Goal: Task Accomplishment & Management: Complete application form

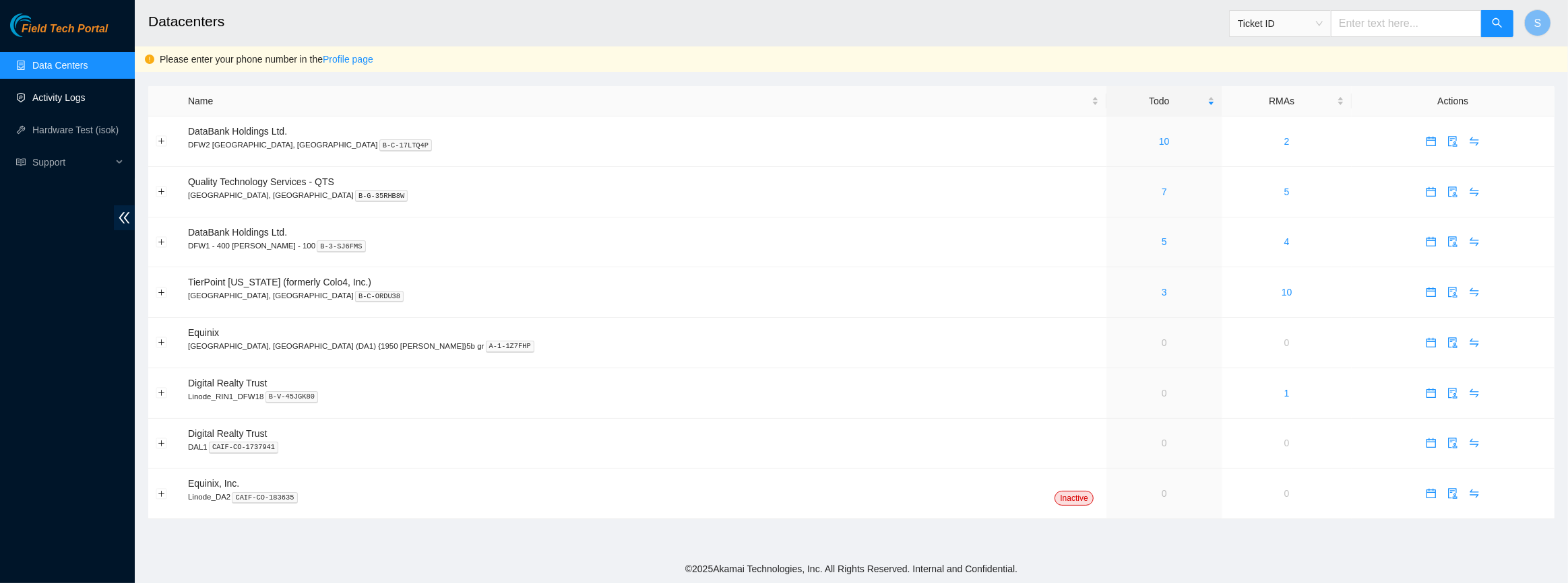
click at [60, 93] on link "Activity Logs" at bounding box center [59, 97] width 53 height 10
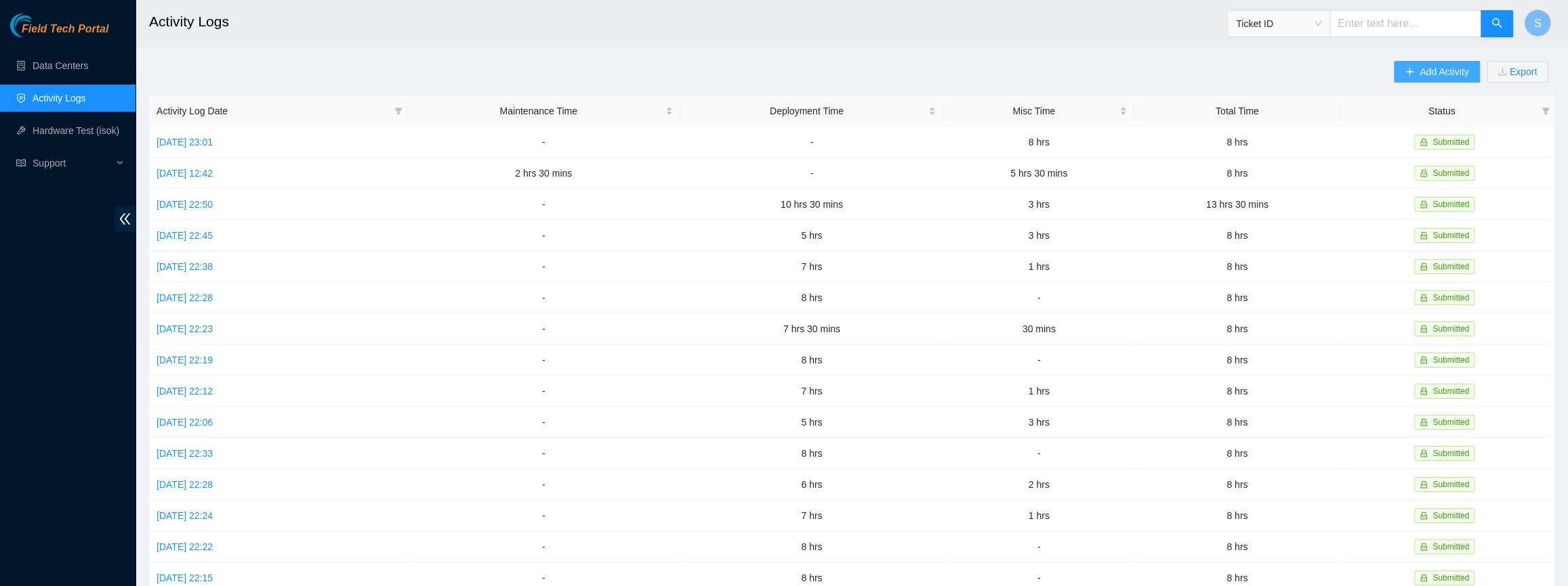
click at [1418, 81] on button "Add Activity" at bounding box center [1436, 71] width 85 height 22
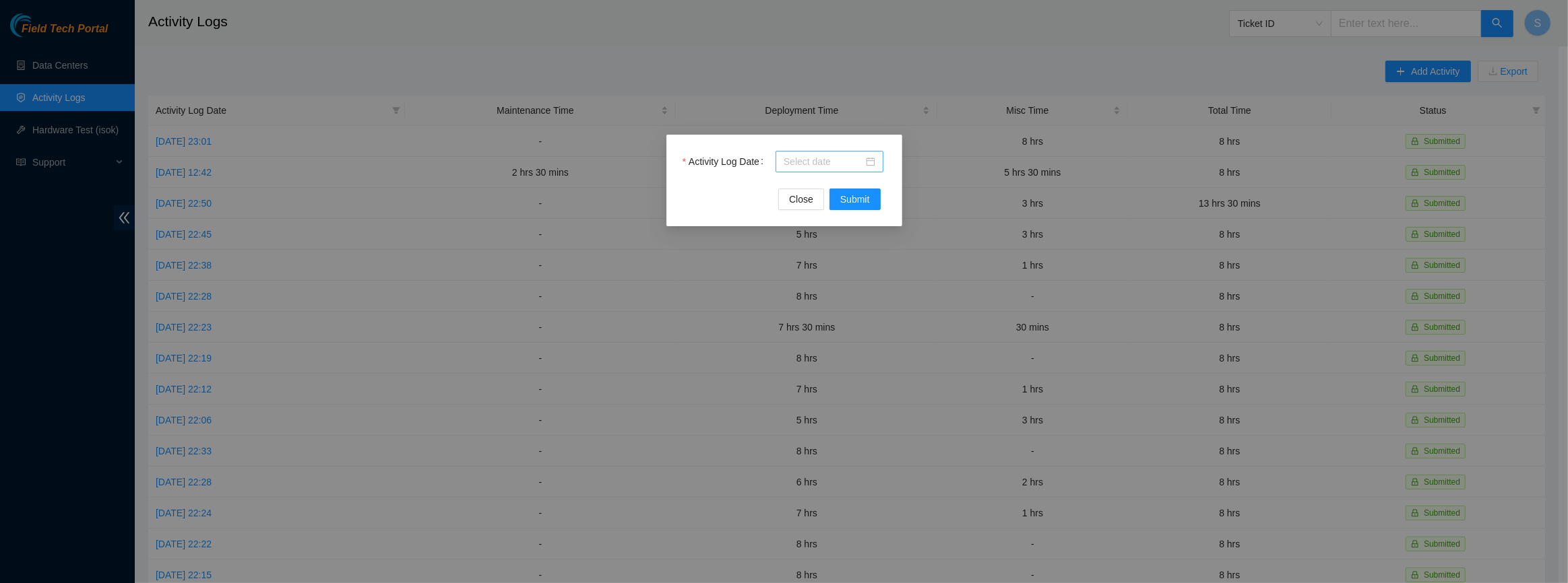
click at [789, 159] on input "Activity Log Date" at bounding box center [823, 162] width 80 height 14
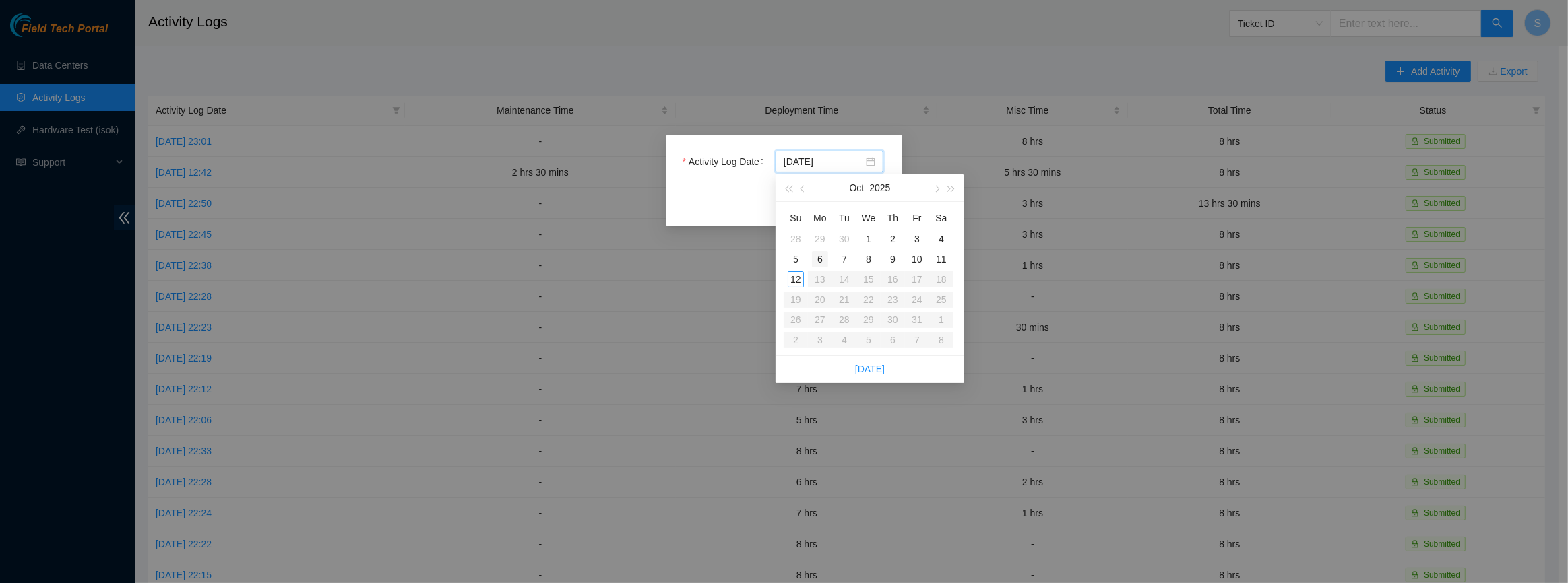
type input "2025-10-06"
click at [818, 255] on div "6" at bounding box center [820, 259] width 16 height 16
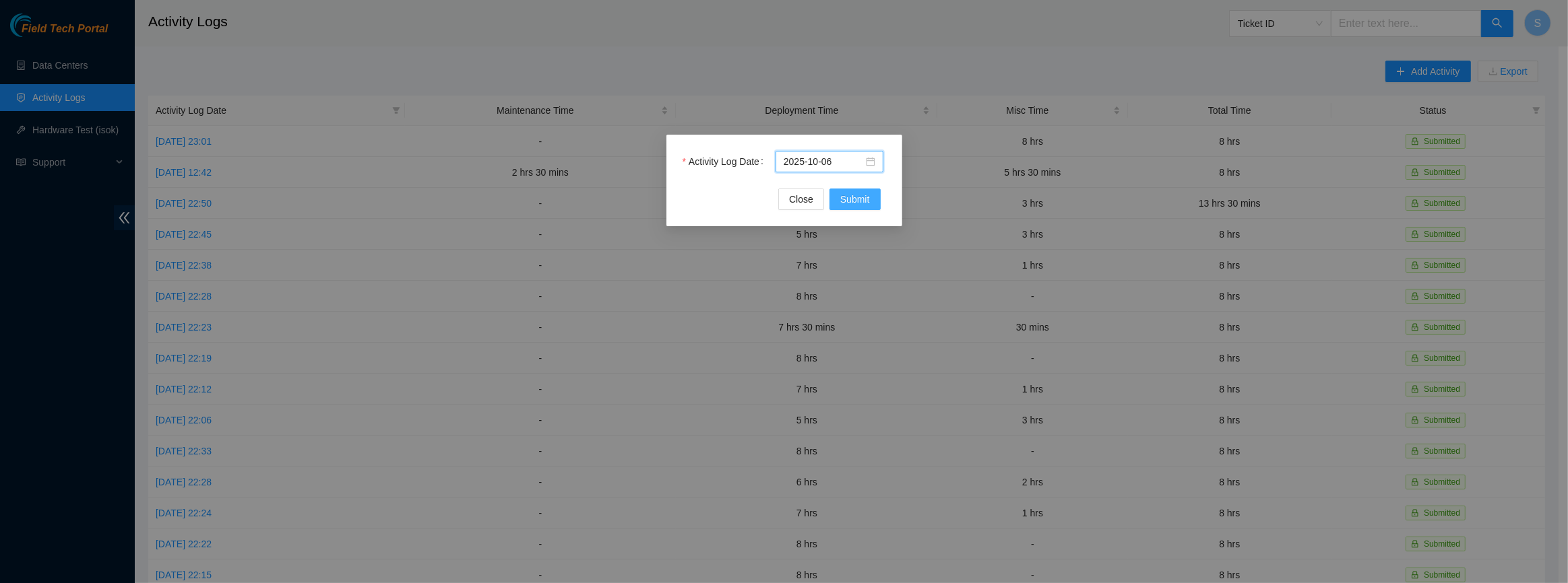
click at [861, 202] on span "Submit" at bounding box center [855, 199] width 30 height 14
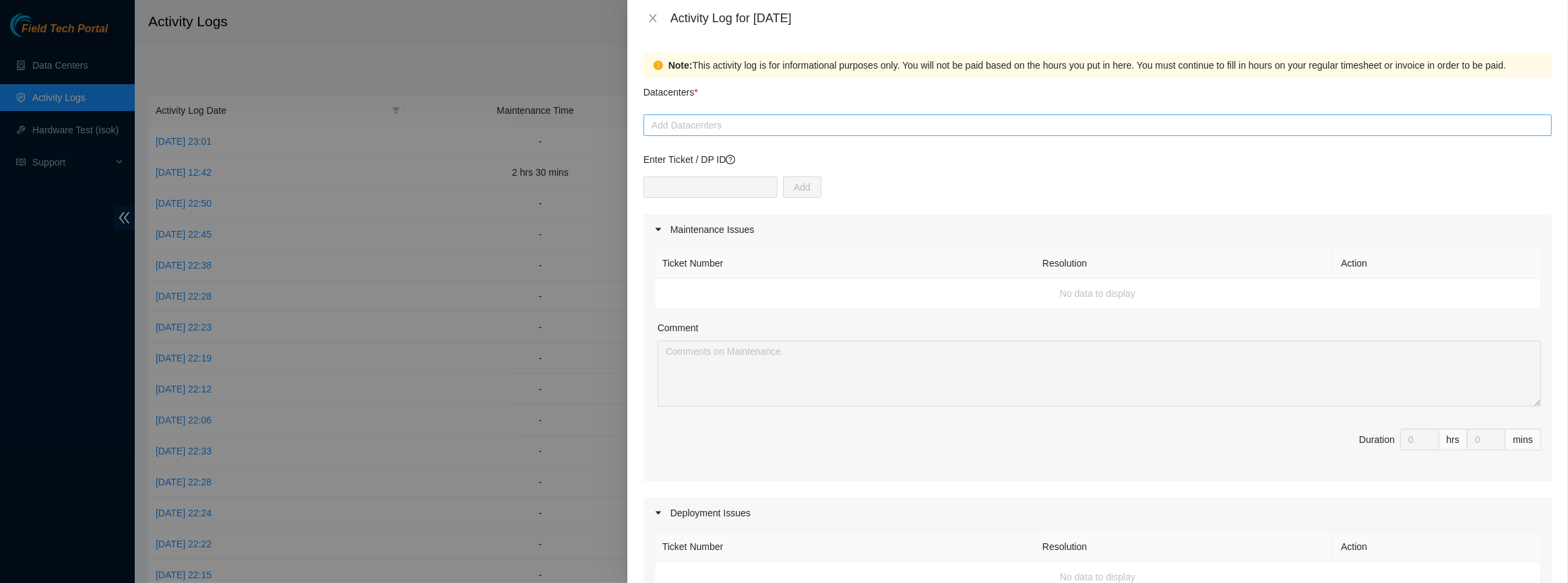
click at [709, 126] on div at bounding box center [1097, 126] width 902 height 16
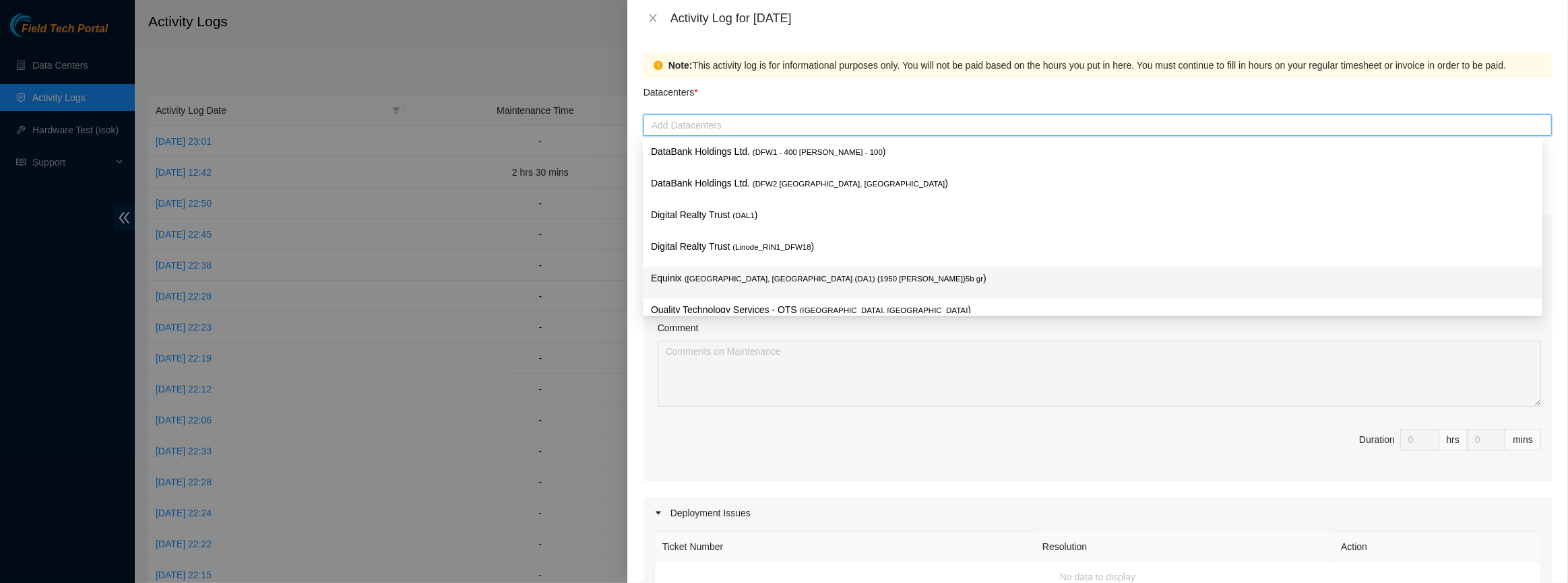
click at [731, 275] on span "( [GEOGRAPHIC_DATA], [GEOGRAPHIC_DATA] (DA1) {1950 [PERSON_NAME]}5b gr" at bounding box center [834, 279] width 299 height 8
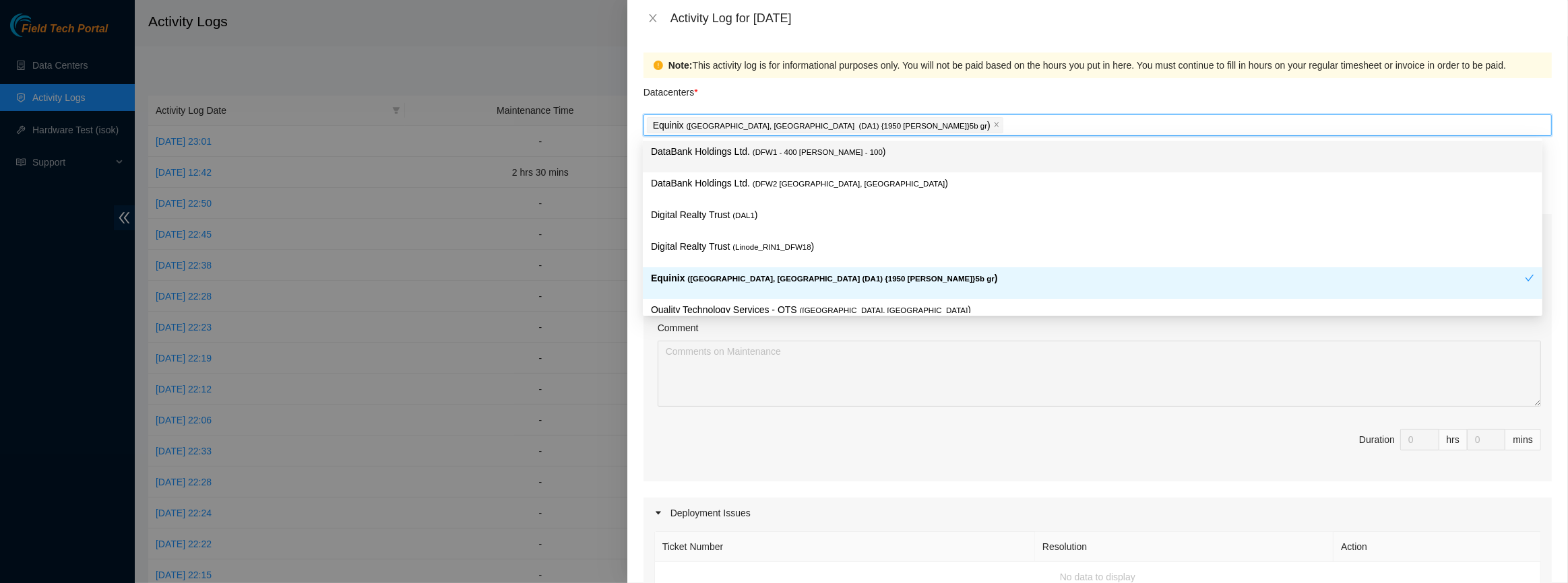
click at [855, 126] on div "Equinix ( [GEOGRAPHIC_DATA], [GEOGRAPHIC_DATA] (DA1) {1950 [PERSON_NAME]}5b gr )" at bounding box center [1097, 125] width 902 height 19
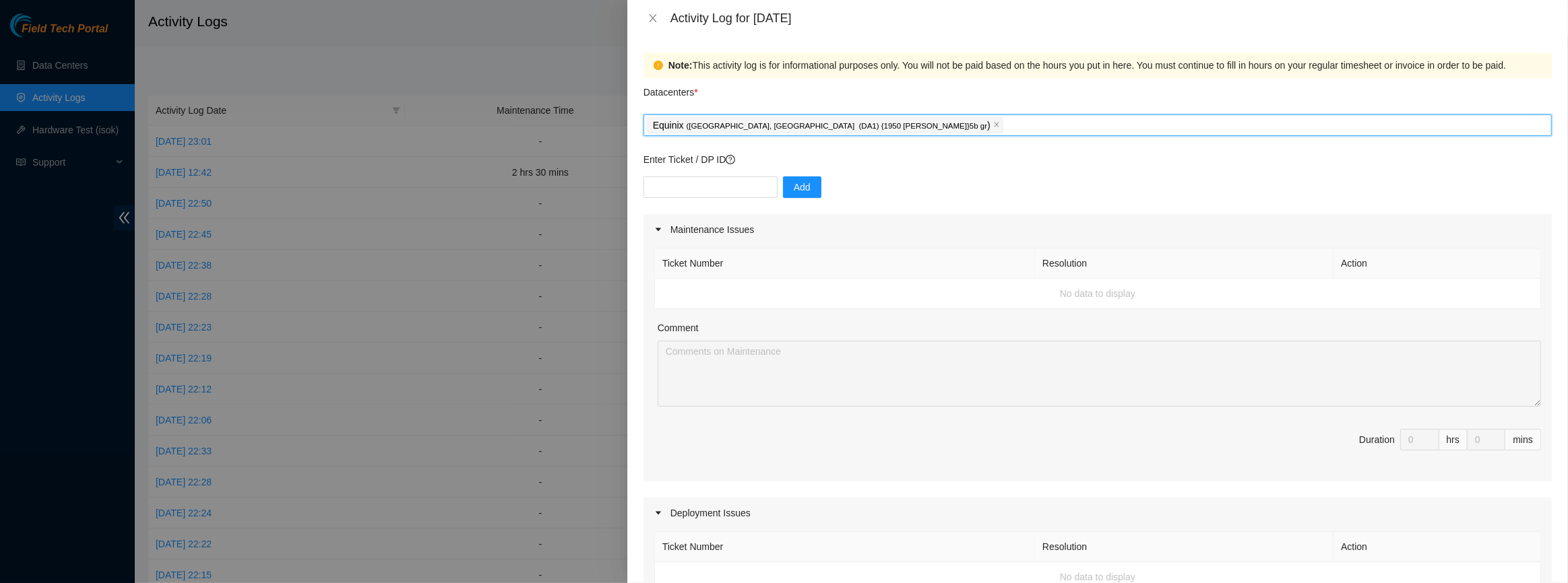
click at [855, 128] on div "Equinix ( [GEOGRAPHIC_DATA], [GEOGRAPHIC_DATA] (DA1) {1950 [PERSON_NAME]}5b gr )" at bounding box center [1097, 125] width 902 height 19
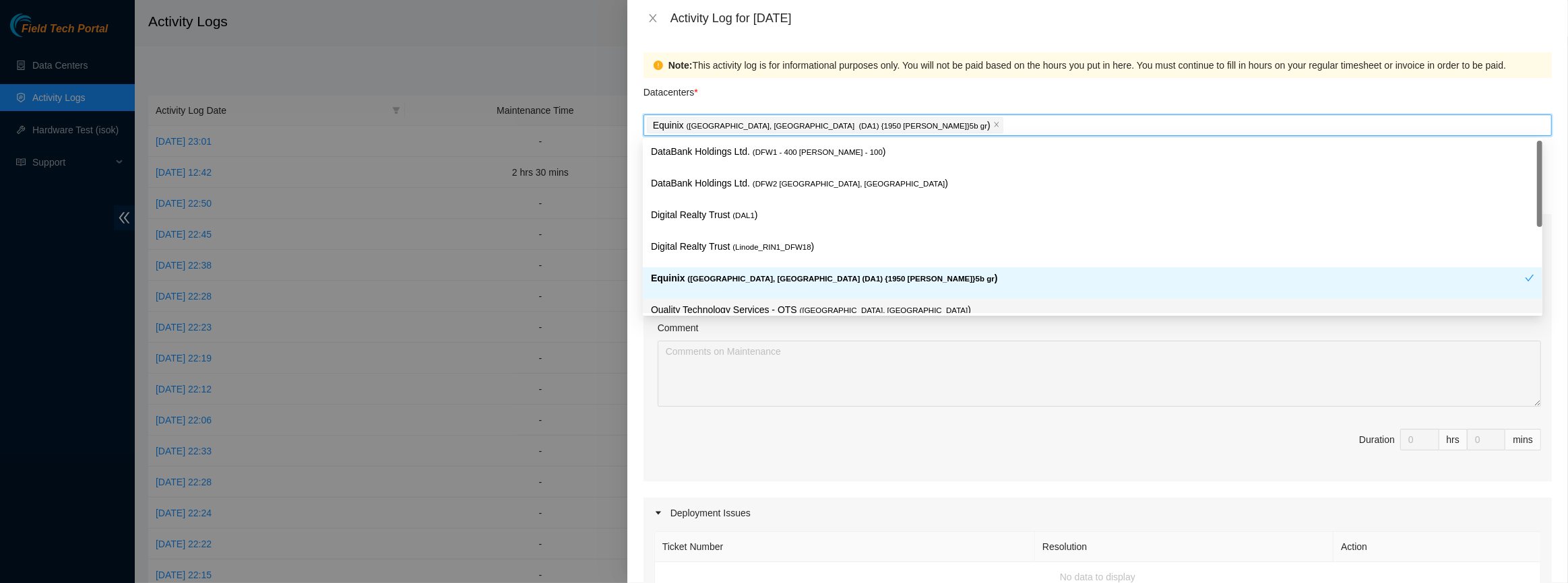
click at [751, 312] on p "Quality Technology Services - QTS ( [GEOGRAPHIC_DATA], [GEOGRAPHIC_DATA] )" at bounding box center [1093, 310] width 884 height 15
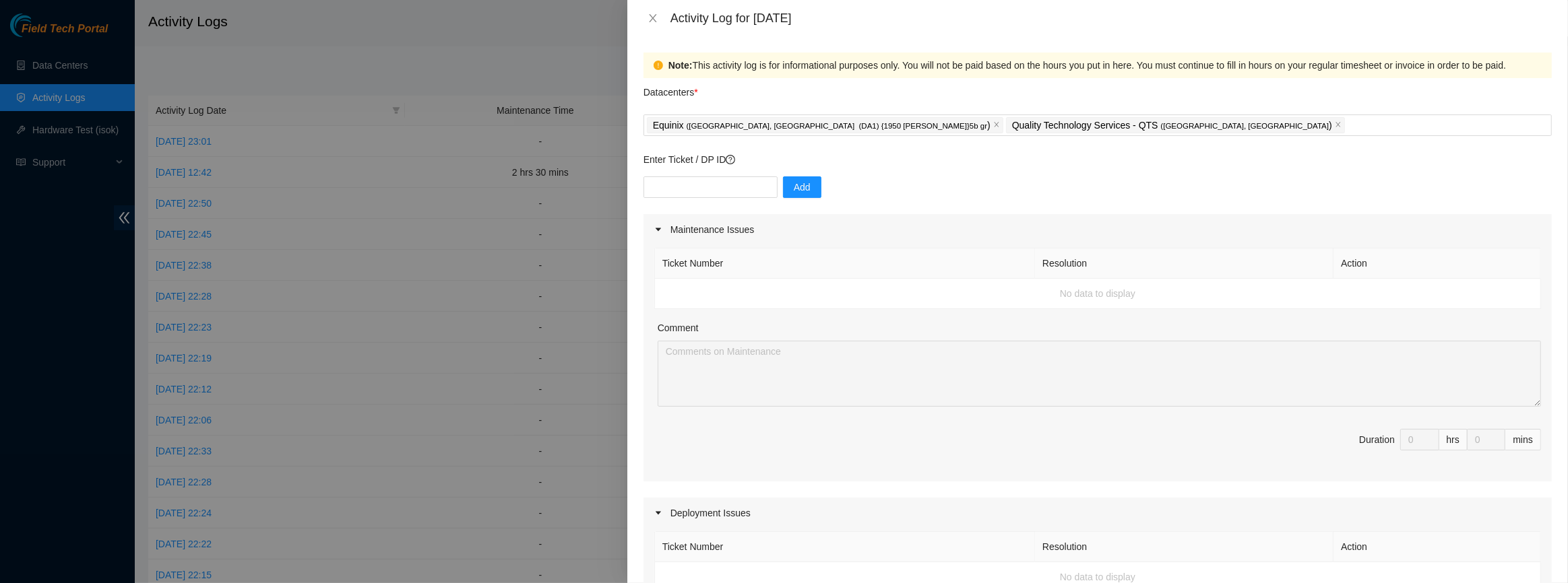
click at [742, 333] on div "Comment" at bounding box center [1099, 330] width 884 height 20
click at [699, 180] on input "text" at bounding box center [711, 187] width 134 height 22
type input "dp83435"
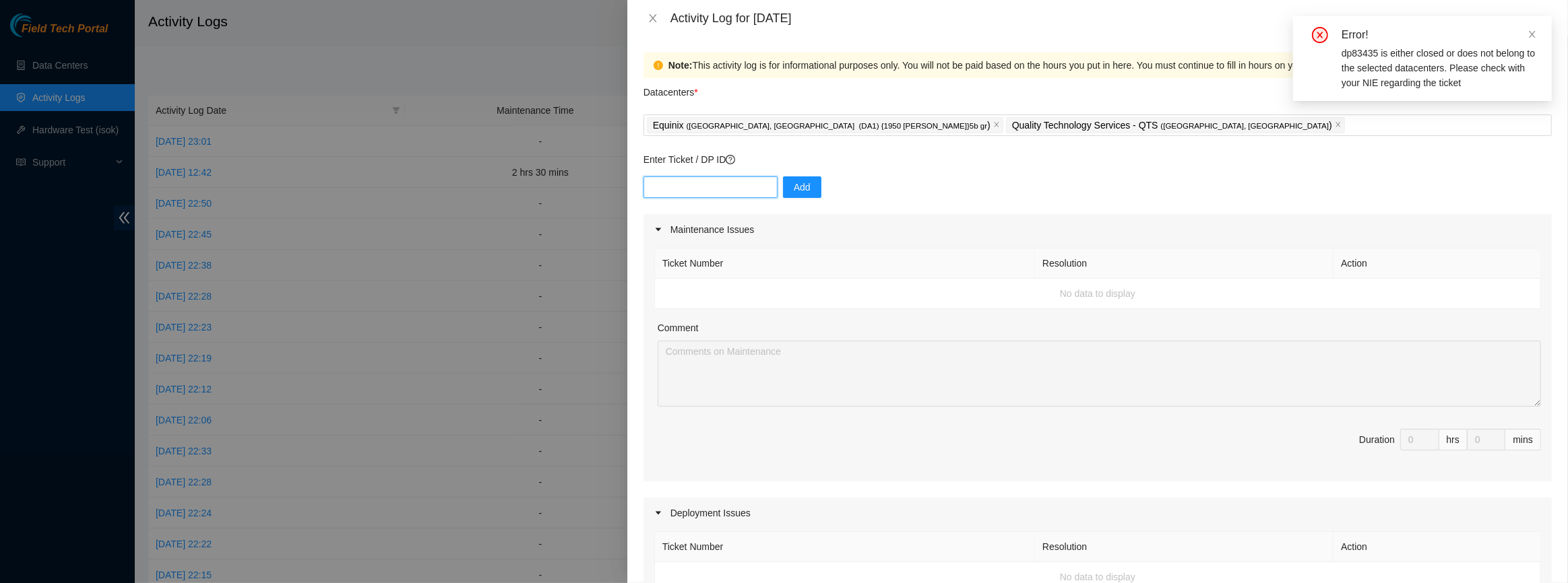
click at [698, 184] on input "text" at bounding box center [711, 187] width 134 height 22
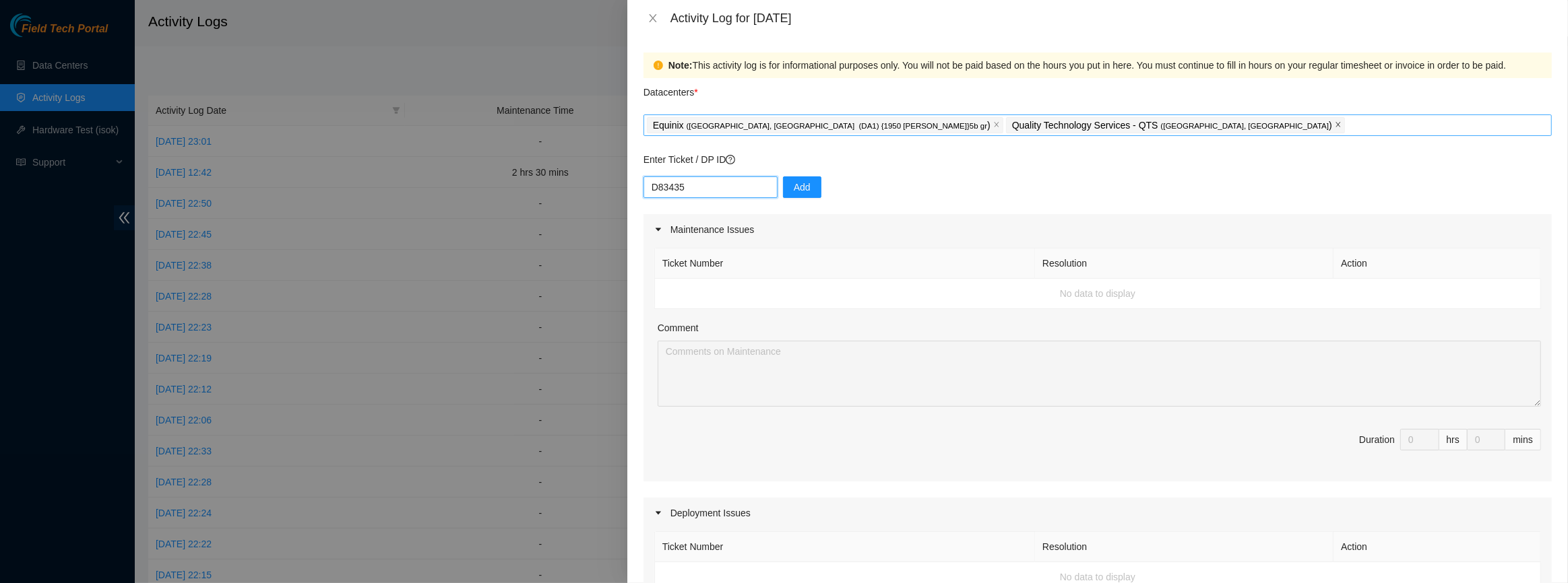
click at [1335, 130] on span at bounding box center [1338, 125] width 6 height 14
click at [1006, 128] on div "Equinix ( [GEOGRAPHIC_DATA], [GEOGRAPHIC_DATA] (DA1) {1950 [PERSON_NAME]}5b gr )" at bounding box center [1097, 125] width 902 height 19
type input "D83435"
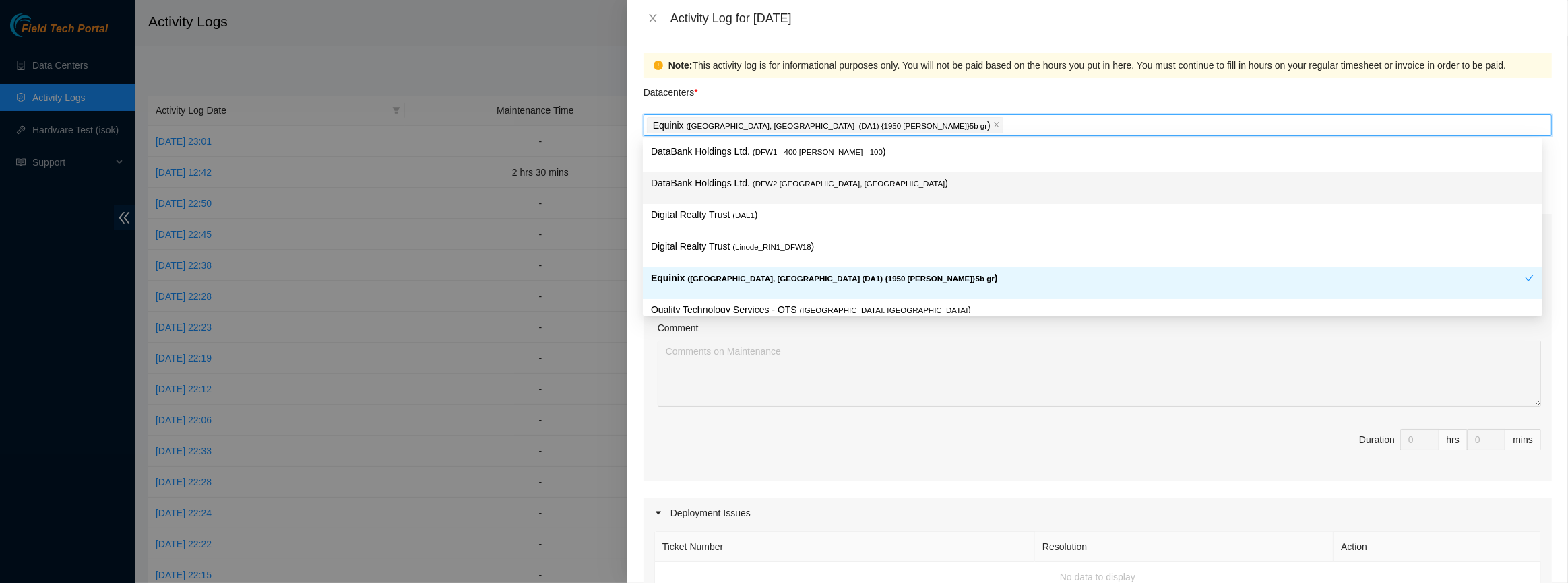
click at [785, 187] on span "( DFW2 [GEOGRAPHIC_DATA], [GEOGRAPHIC_DATA]" at bounding box center [848, 184] width 192 height 8
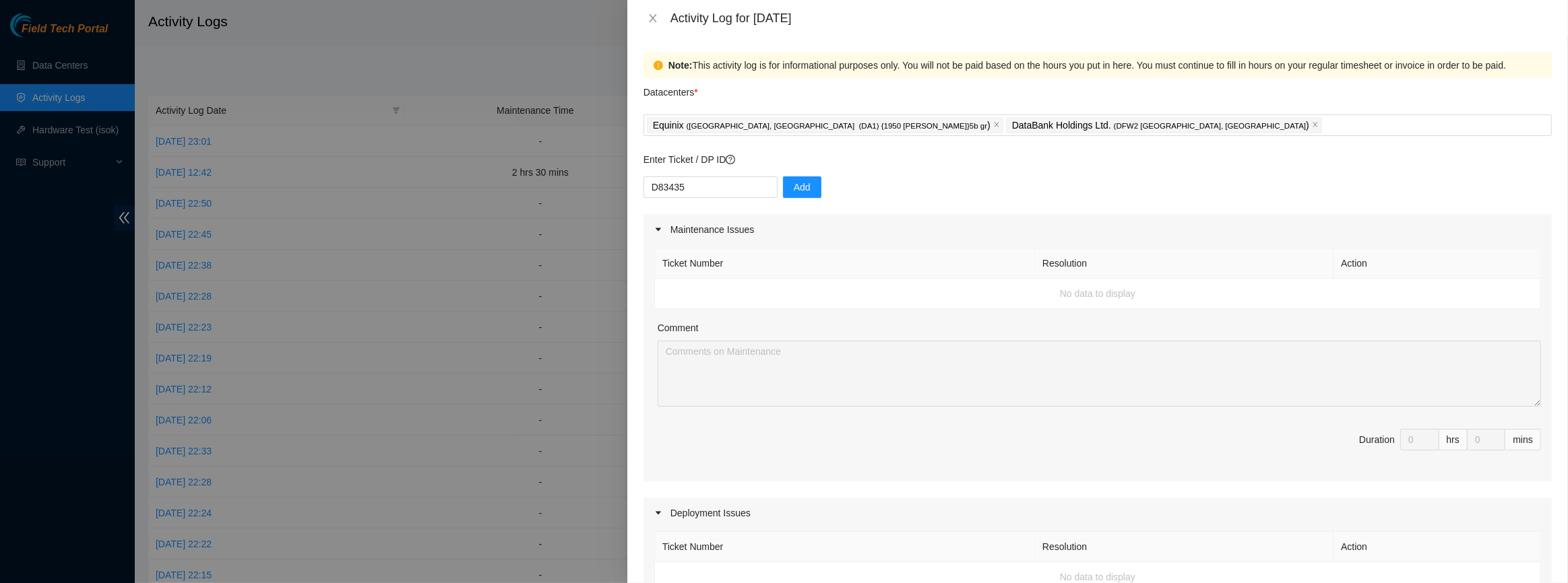
click at [851, 445] on span "Duration 0 hrs 0 mins" at bounding box center [1097, 448] width 887 height 38
click at [783, 196] on button "Add" at bounding box center [803, 187] width 39 height 22
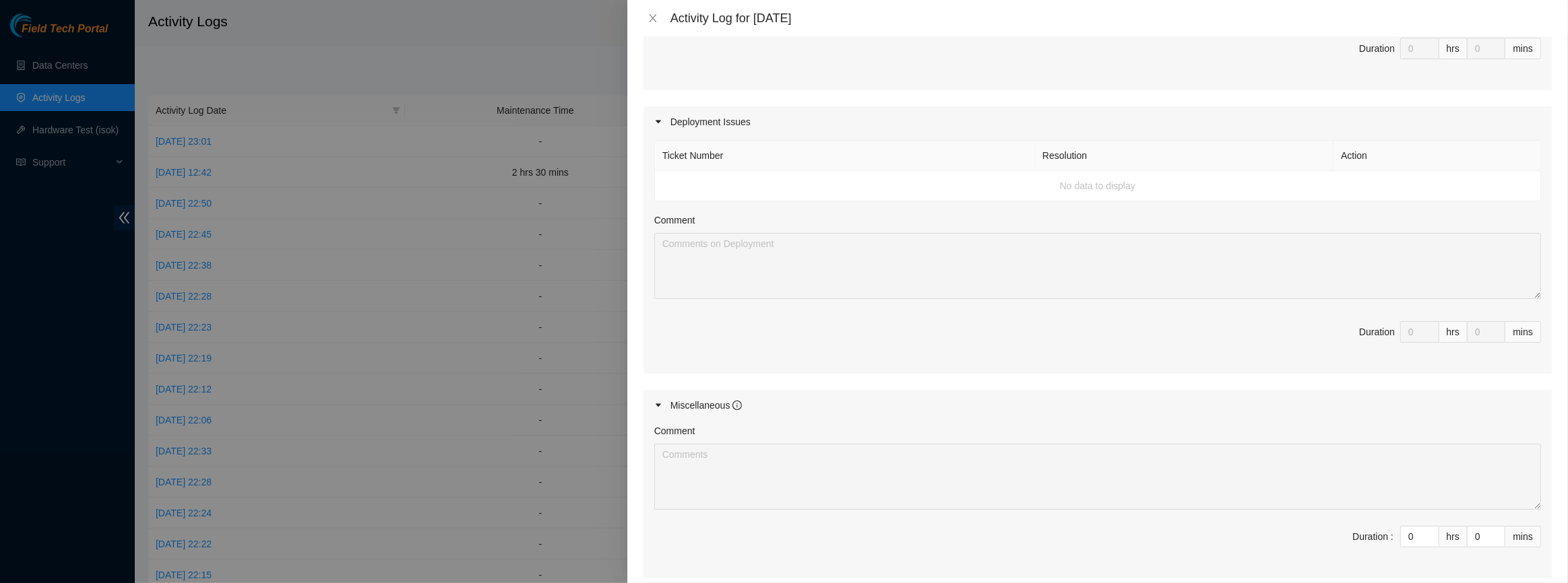
scroll to position [531, 0]
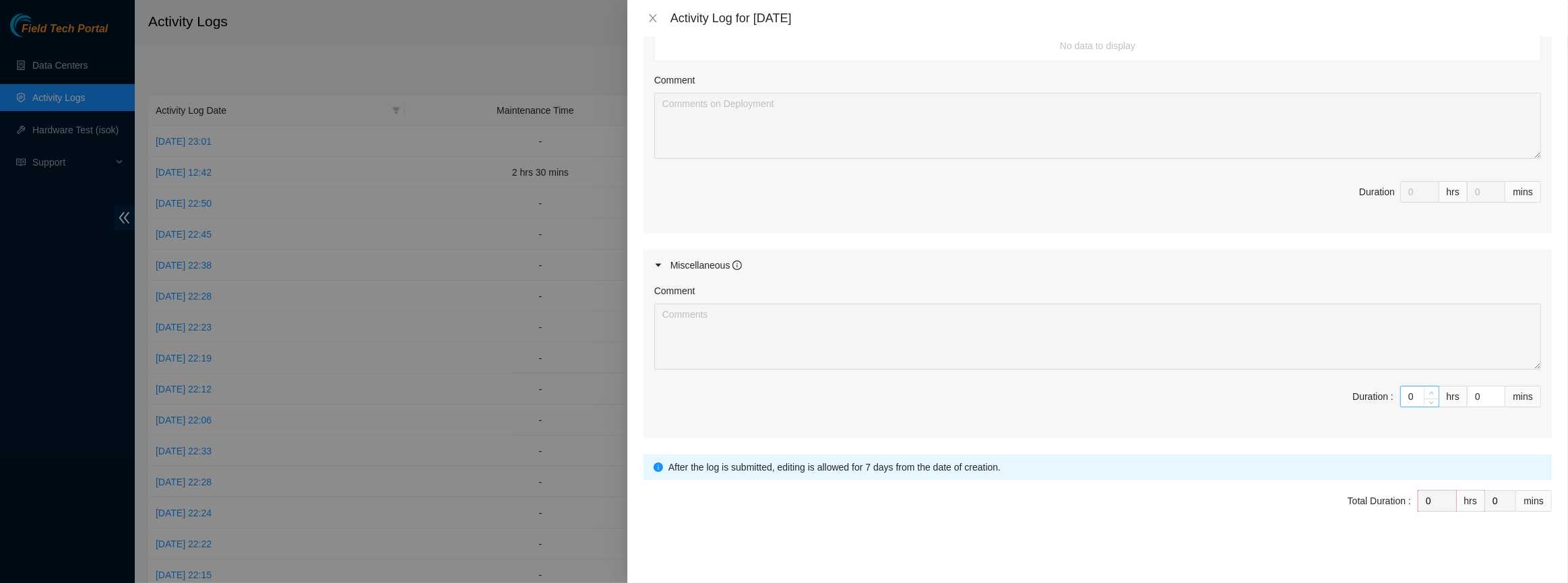
type input "1"
click at [1424, 390] on span "Increase Value" at bounding box center [1431, 392] width 15 height 12
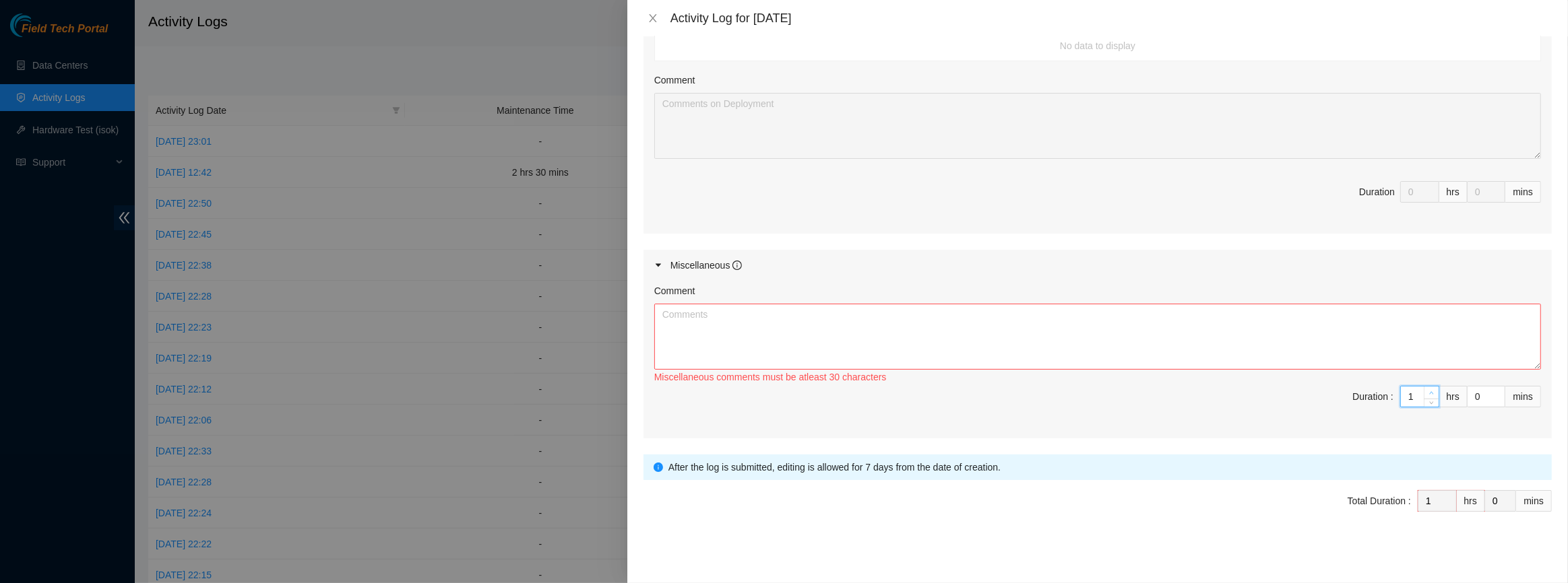
type input "2"
click at [1424, 390] on span "Increase Value" at bounding box center [1431, 392] width 15 height 12
type input "3"
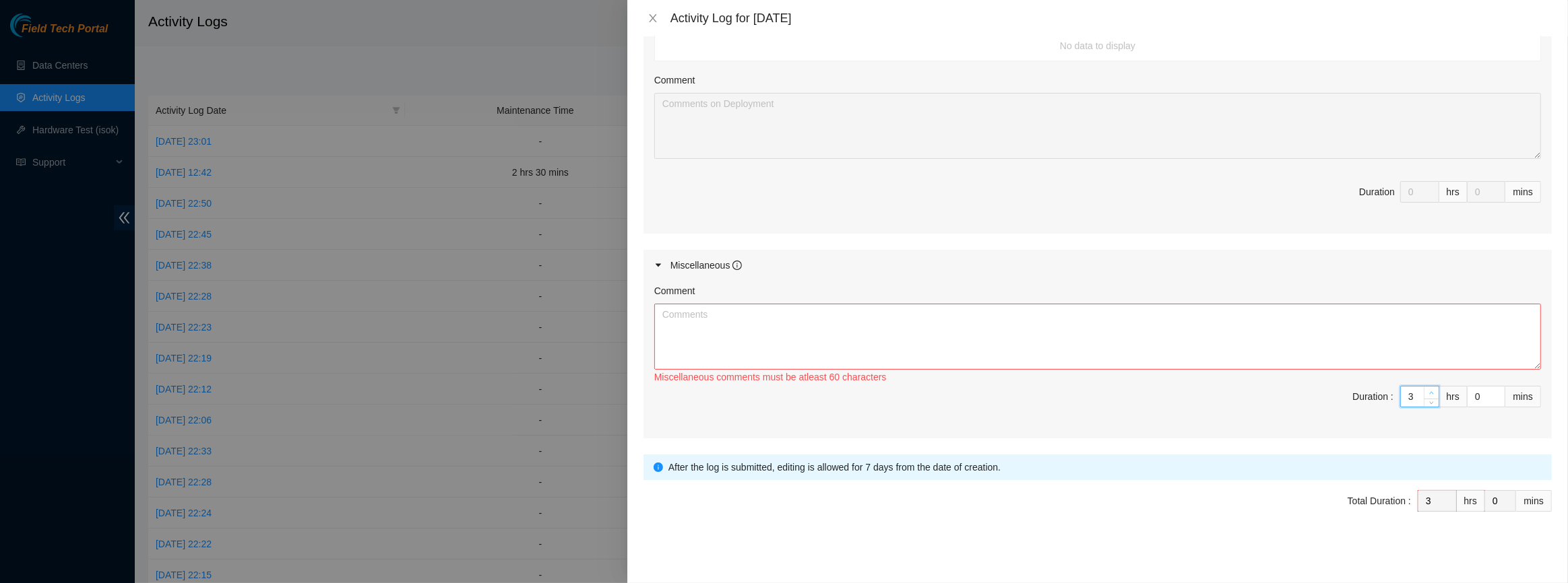
click at [1424, 390] on span "Increase Value" at bounding box center [1431, 392] width 15 height 12
type input "4"
click at [1424, 390] on span "Increase Value" at bounding box center [1431, 392] width 15 height 12
type input "5"
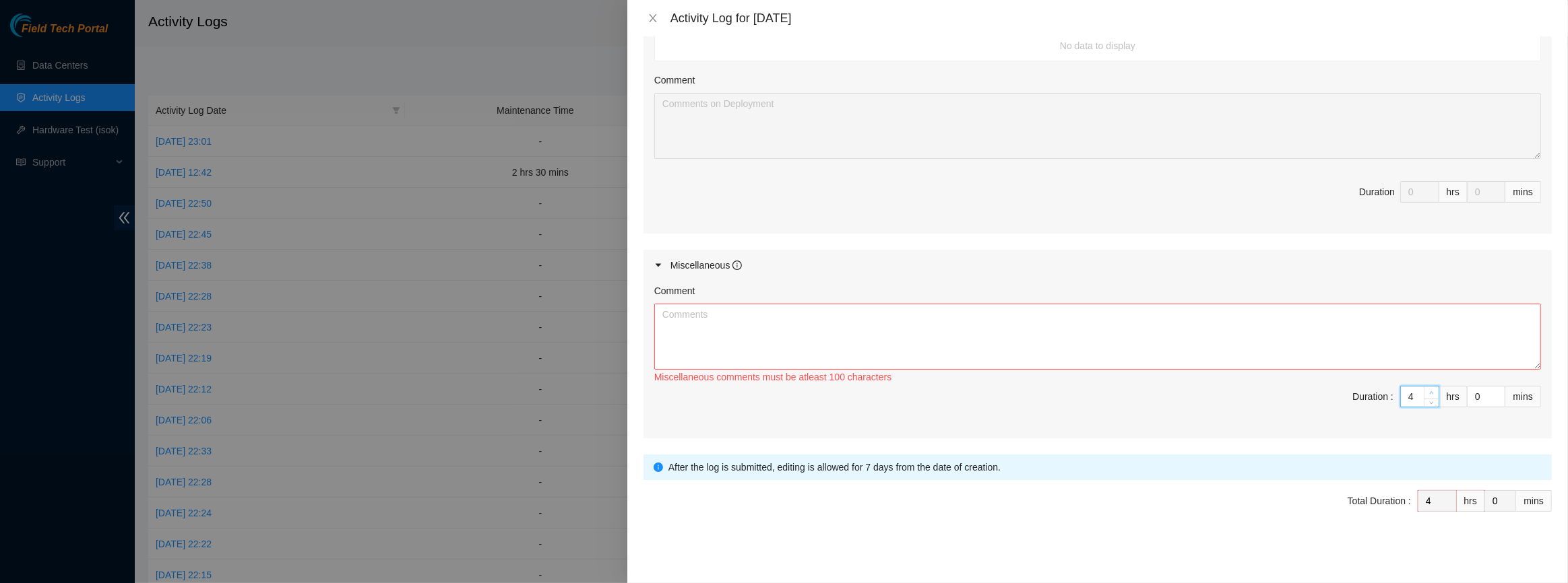
type input "5"
click at [1424, 390] on span "Increase Value" at bounding box center [1431, 392] width 15 height 12
type input "6"
click at [1424, 390] on span "Increase Value" at bounding box center [1431, 392] width 15 height 12
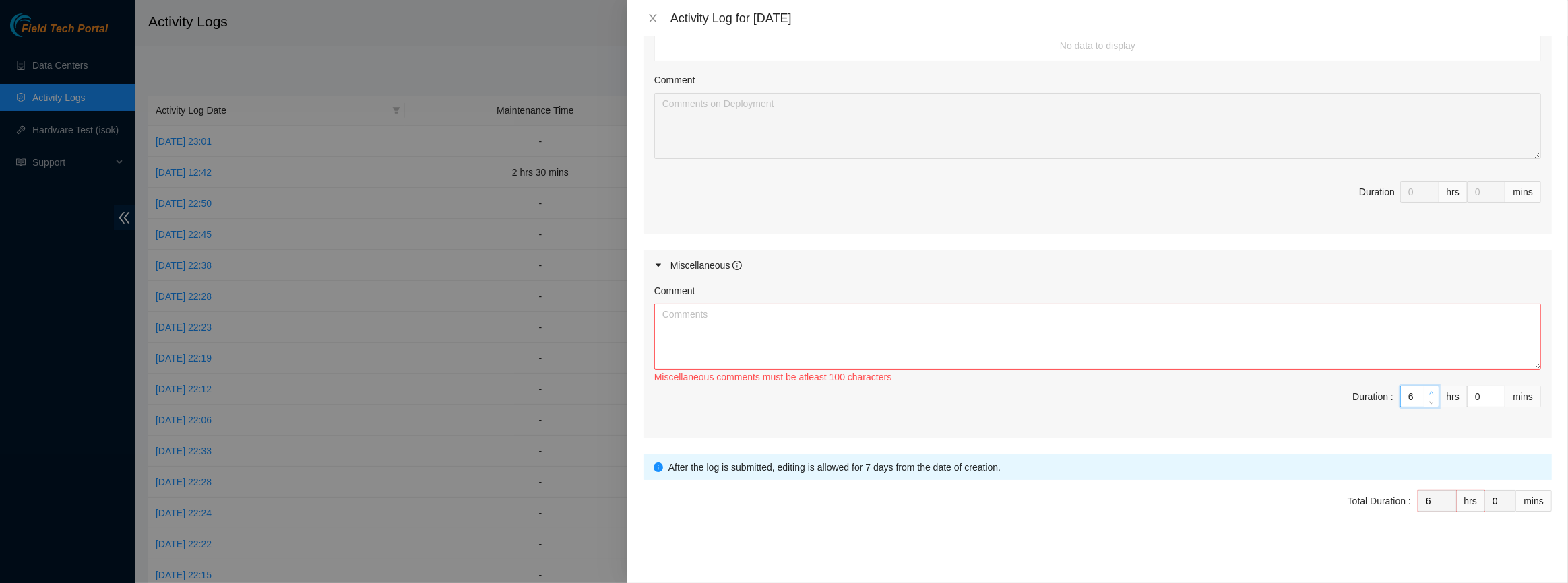
type input "7"
click at [1424, 390] on span "Increase Value" at bounding box center [1431, 392] width 15 height 12
type input "8"
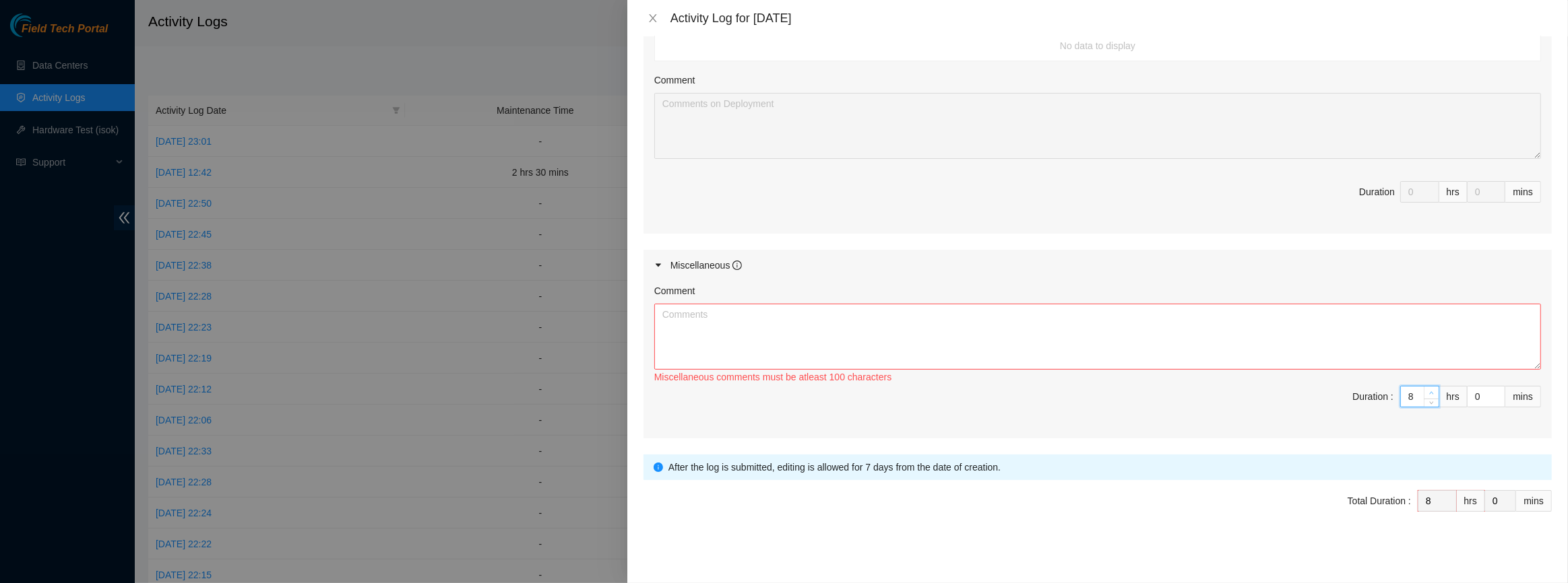
click at [1424, 390] on span "Increase Value" at bounding box center [1431, 392] width 15 height 12
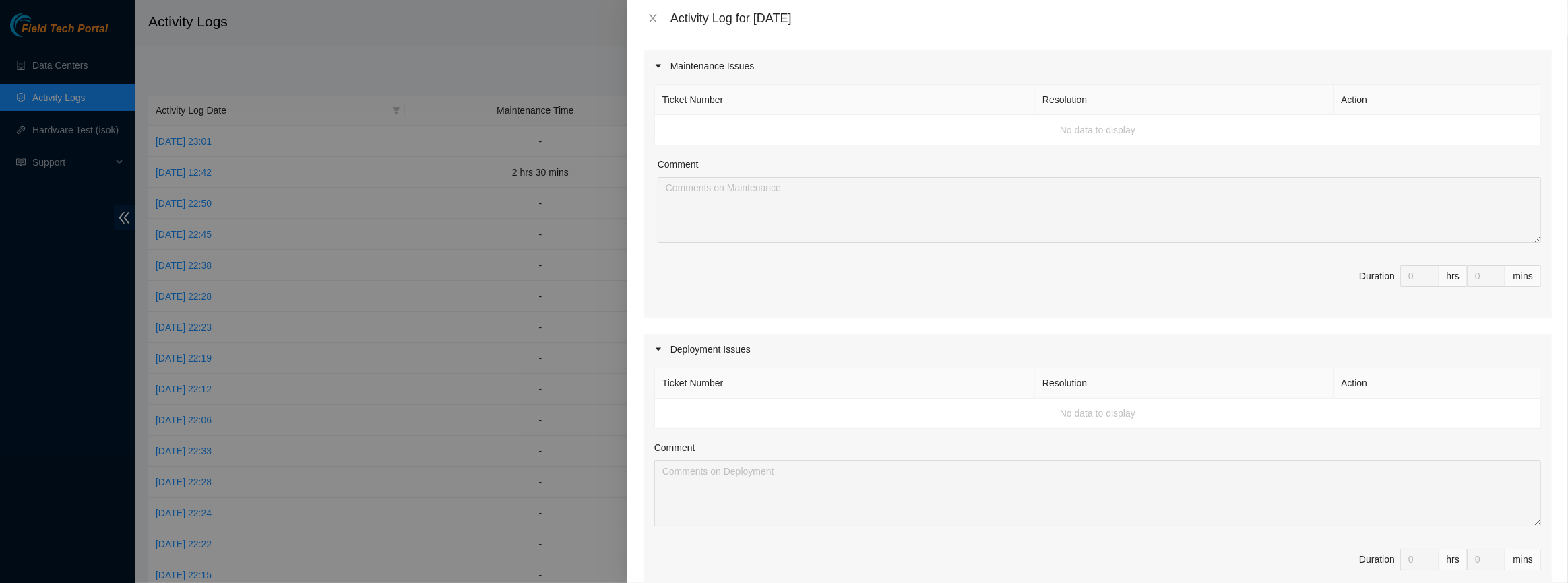
scroll to position [0, 0]
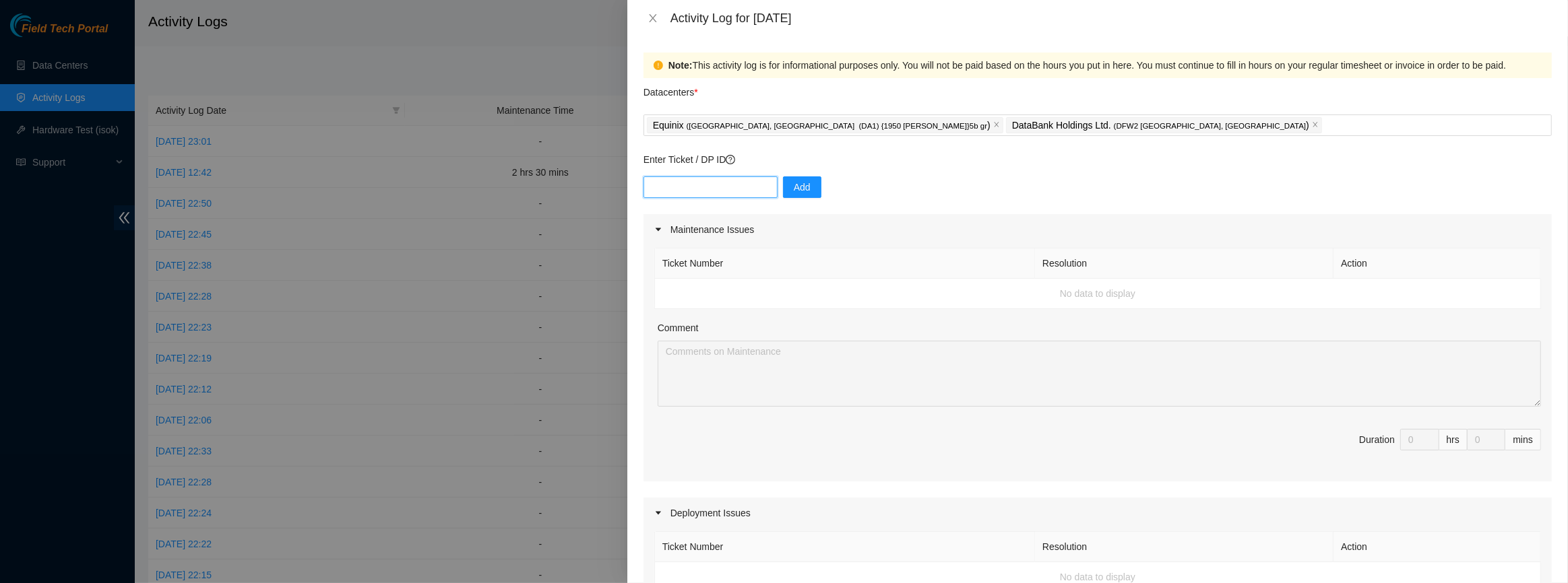
paste input "DP83435"
type input "DP83435"
click at [794, 186] on span "Add" at bounding box center [802, 187] width 17 height 14
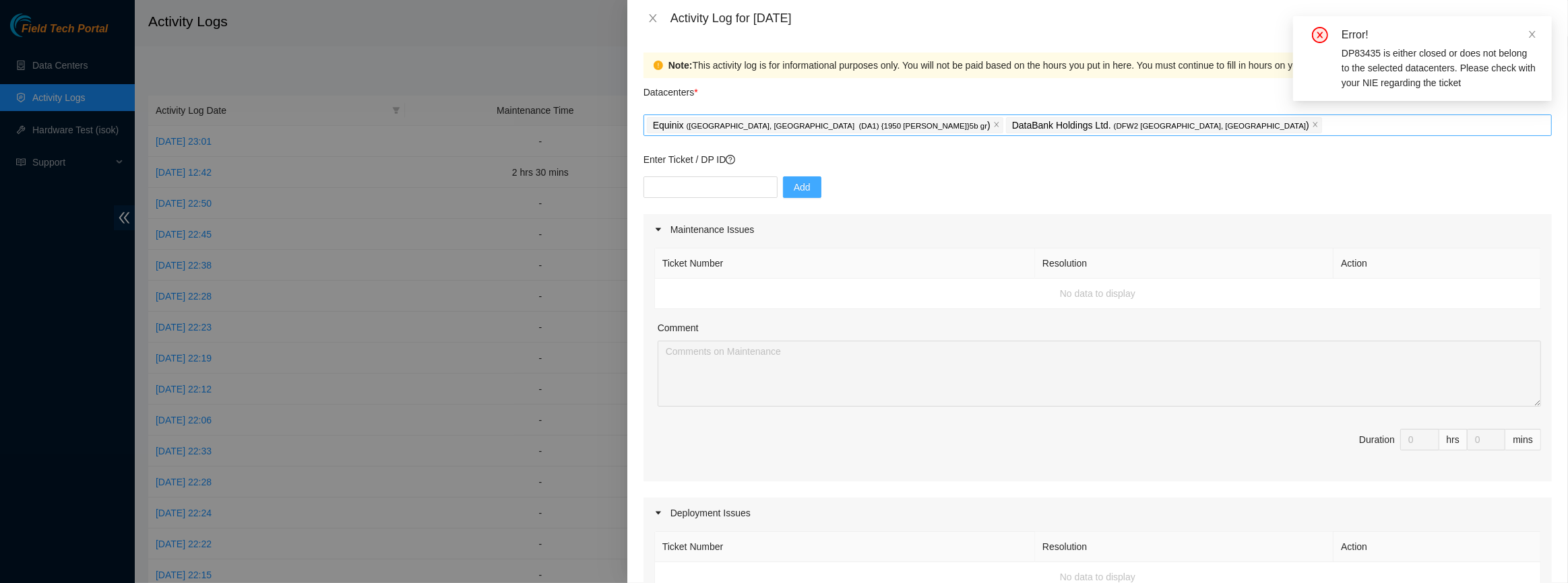
click at [1103, 126] on div "Equinix ( [GEOGRAPHIC_DATA], [GEOGRAPHIC_DATA] (DA1) {1950 [PERSON_NAME]}5b gr …" at bounding box center [1097, 125] width 902 height 19
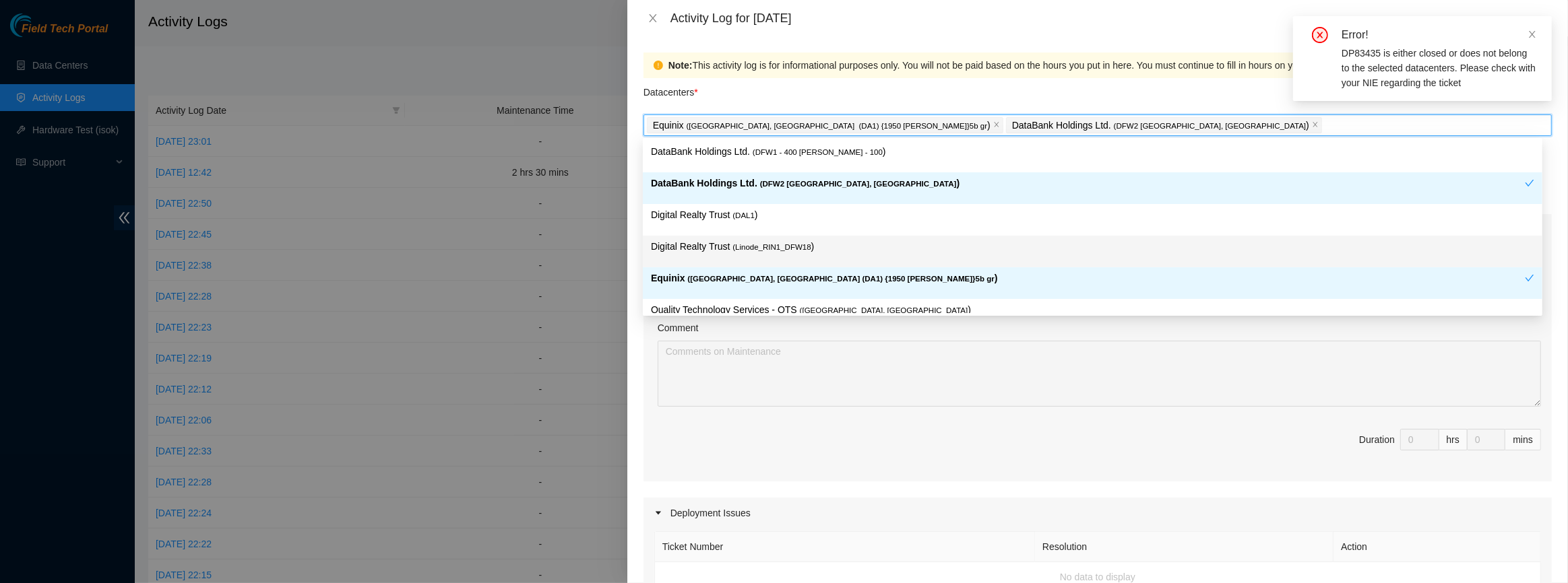
click at [814, 245] on p "Digital Realty Trust ( Linode_RIN1_DFW18 )" at bounding box center [1093, 246] width 884 height 15
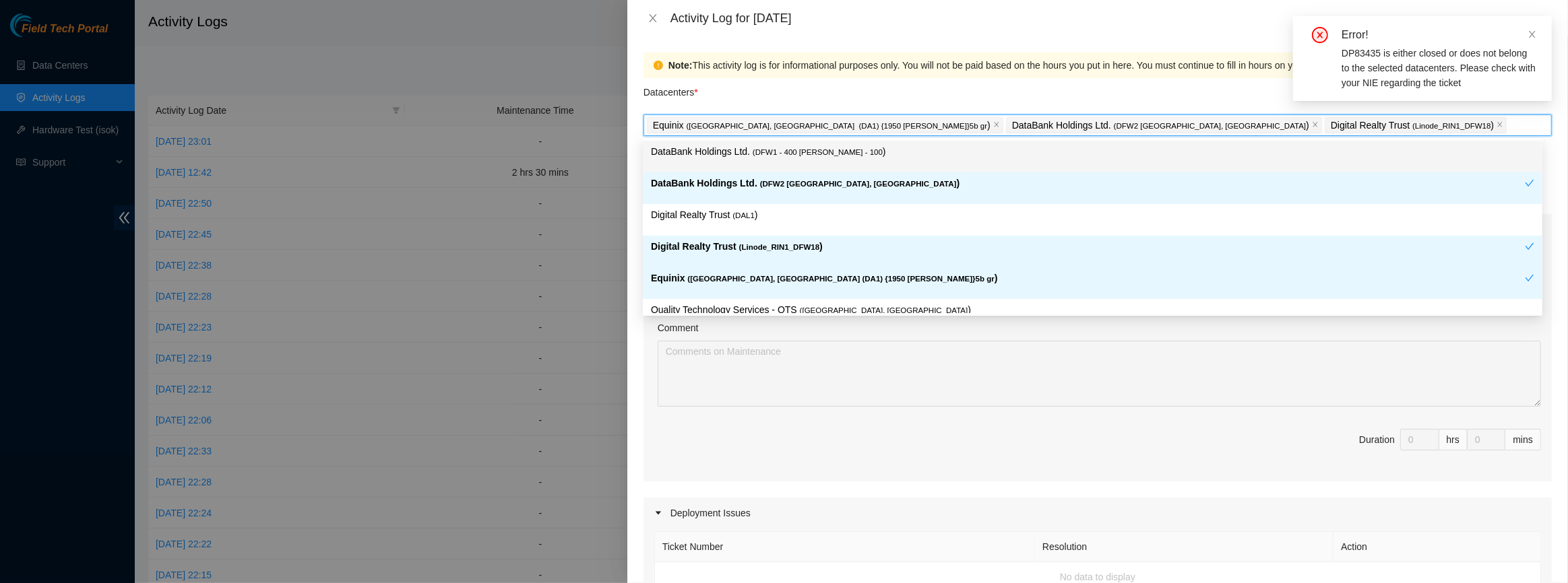
click at [874, 71] on div "Note: This activity log is for informational purposes only. You will not be pai…" at bounding box center [1105, 65] width 873 height 14
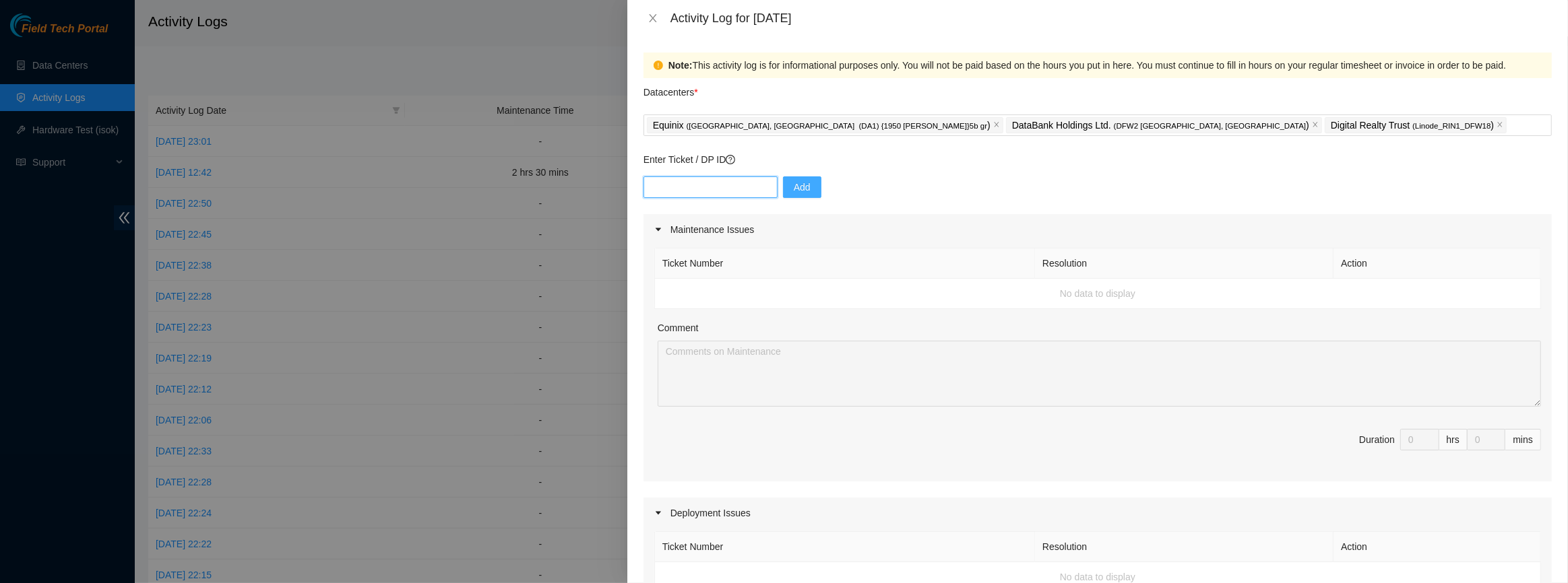
paste input "DP83435"
type input "DP83435"
click at [807, 175] on div "Enter Ticket / DP ID DP83435 Add" at bounding box center [1098, 183] width 909 height 62
click at [804, 184] on button "Add" at bounding box center [803, 187] width 39 height 22
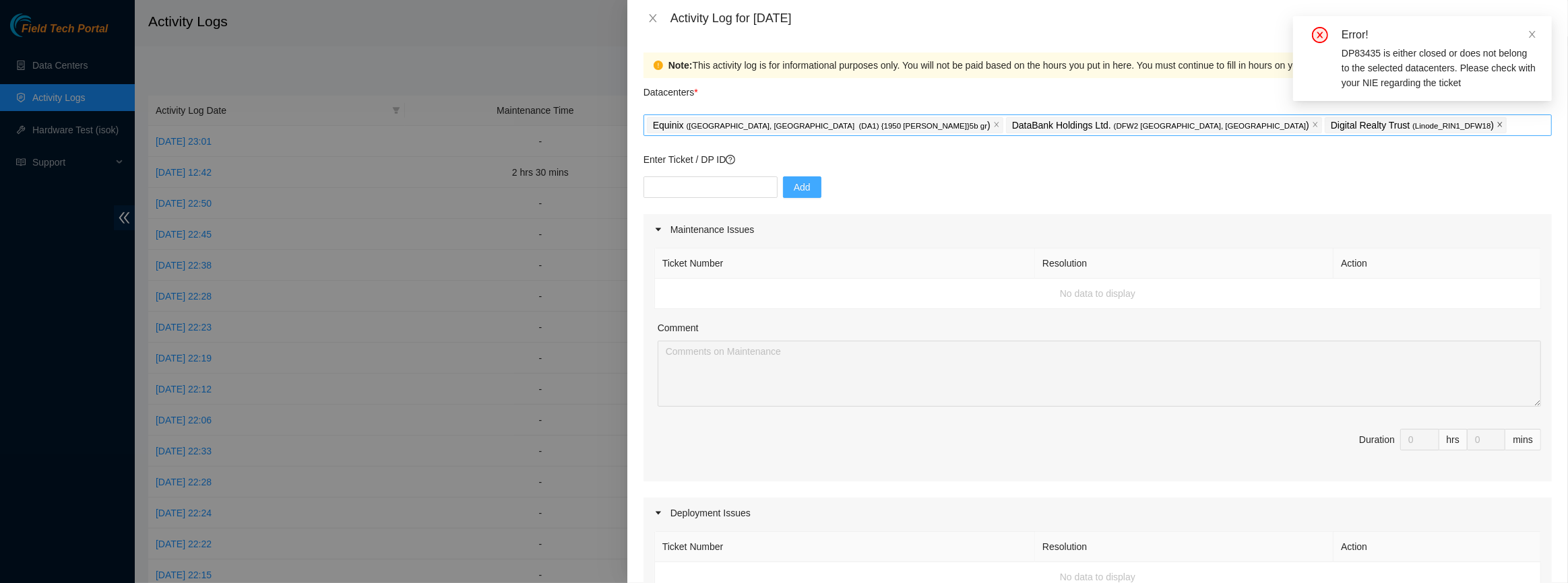
click at [1497, 128] on icon "close" at bounding box center [1500, 125] width 6 height 6
click at [1159, 126] on div "Equinix ( [GEOGRAPHIC_DATA], [GEOGRAPHIC_DATA] (DA1) {1950 [PERSON_NAME]}5b gr …" at bounding box center [1097, 125] width 902 height 19
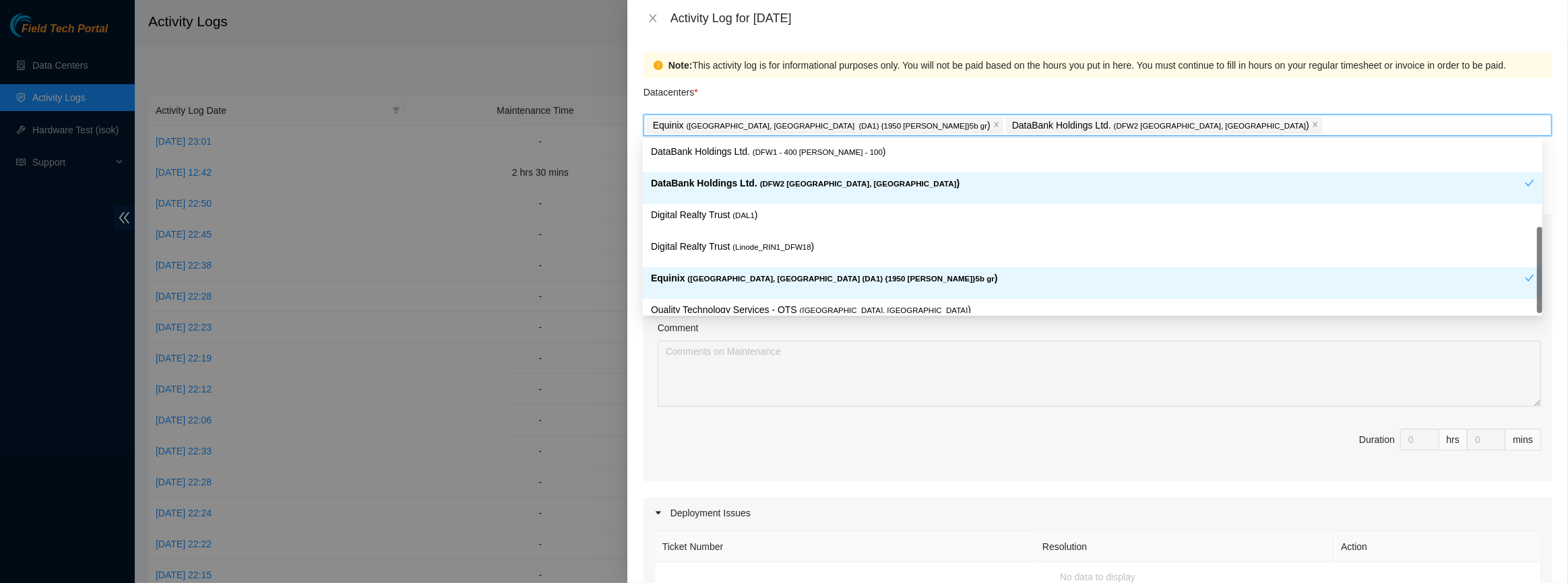
scroll to position [48, 0]
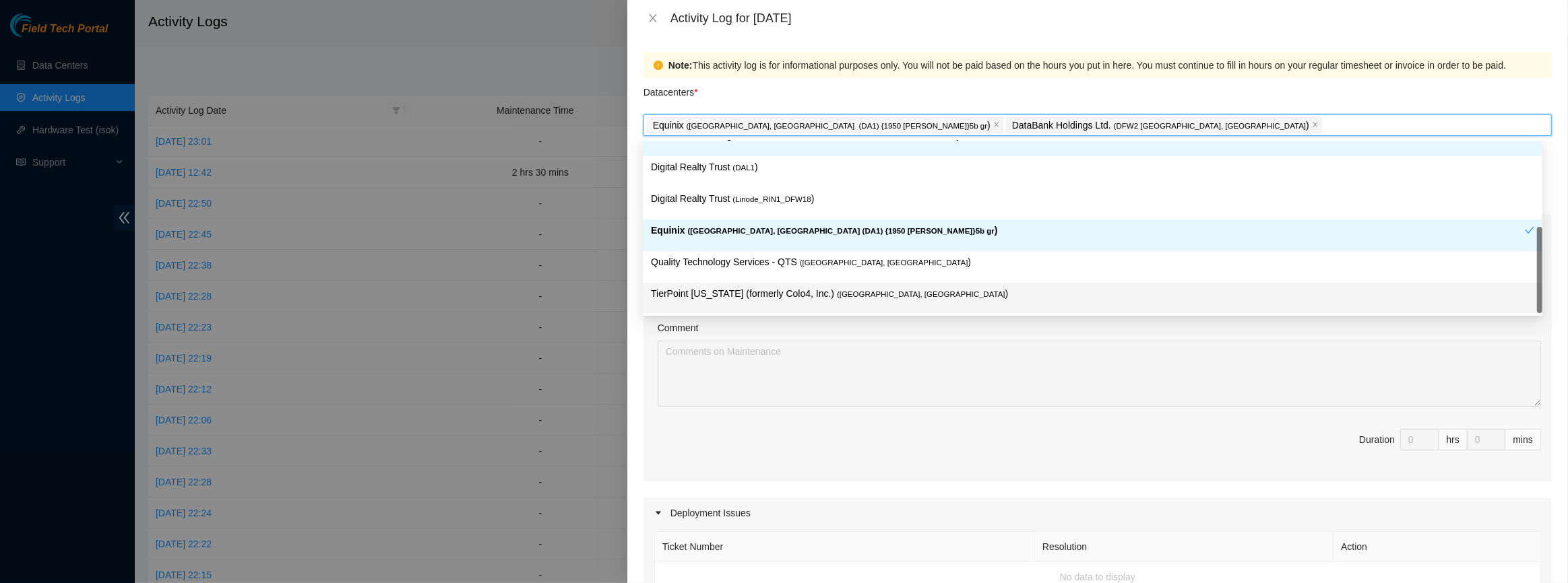
click at [802, 457] on span "Duration 0 hrs 0 mins" at bounding box center [1097, 448] width 887 height 38
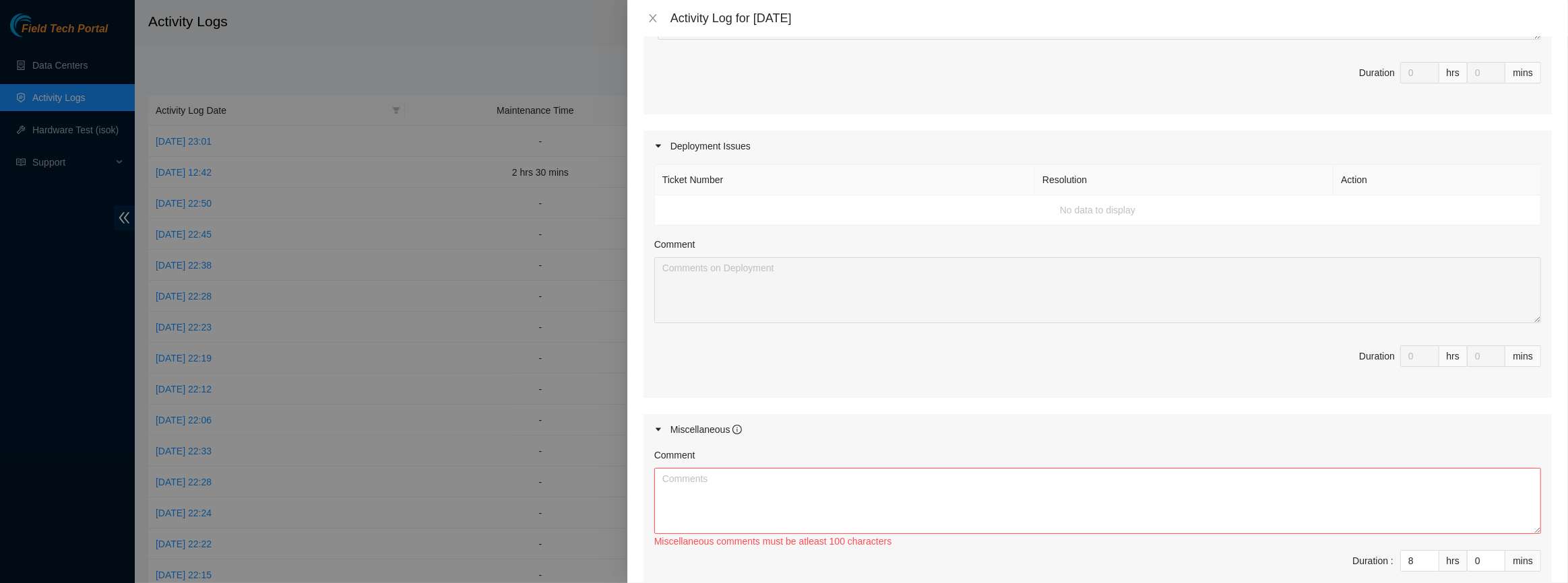
scroll to position [531, 0]
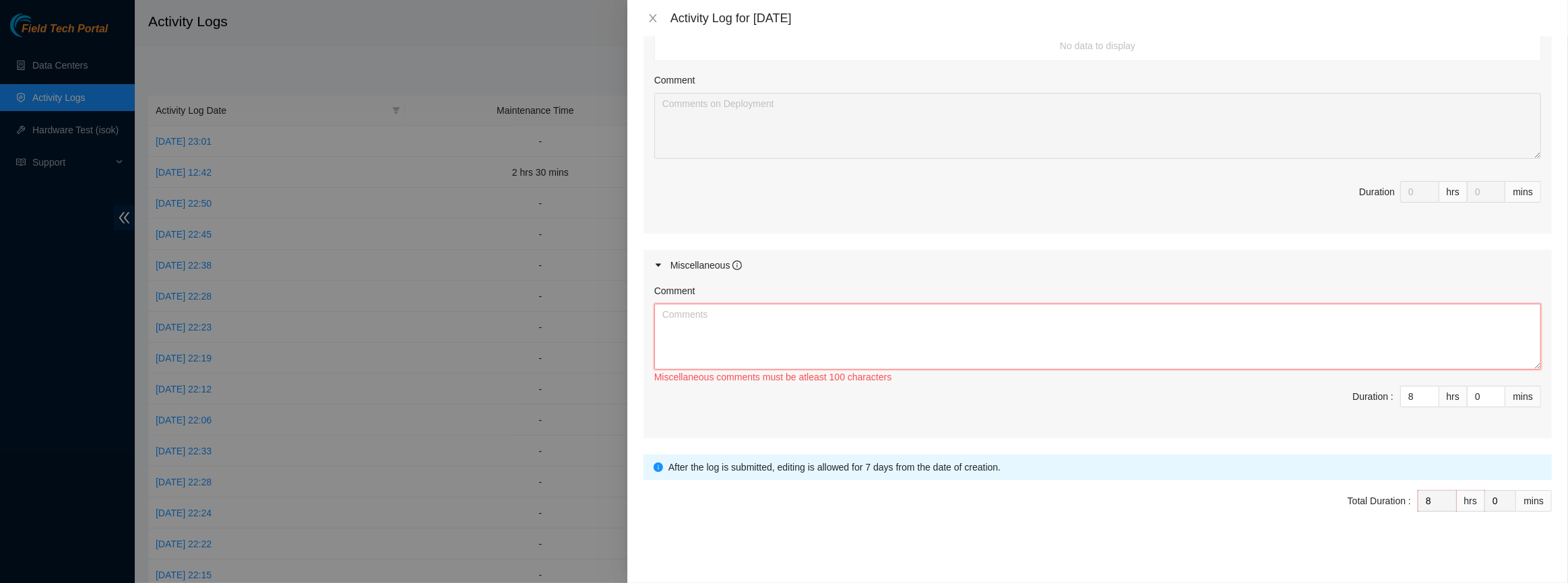
click at [808, 329] on textarea "Comment" at bounding box center [1097, 337] width 887 height 66
paste textarea "DP83435"
click at [1087, 346] on textarea "assisted [PERSON_NAME] with moving and troubleshooting fiber under maintenance …" at bounding box center [1097, 337] width 887 height 66
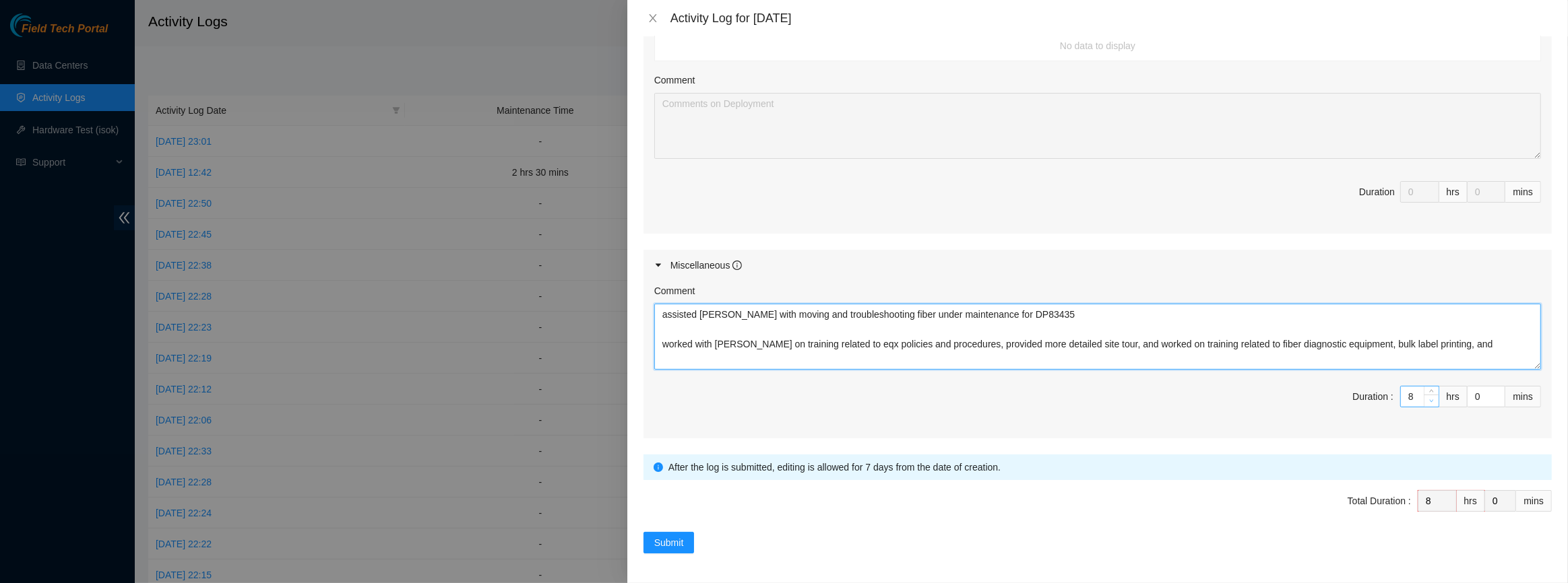
type textarea "assisted [PERSON_NAME] with moving and troubleshooting fiber under maintenance …"
type input "7"
click at [1429, 399] on icon "down" at bounding box center [1432, 401] width 5 height 5
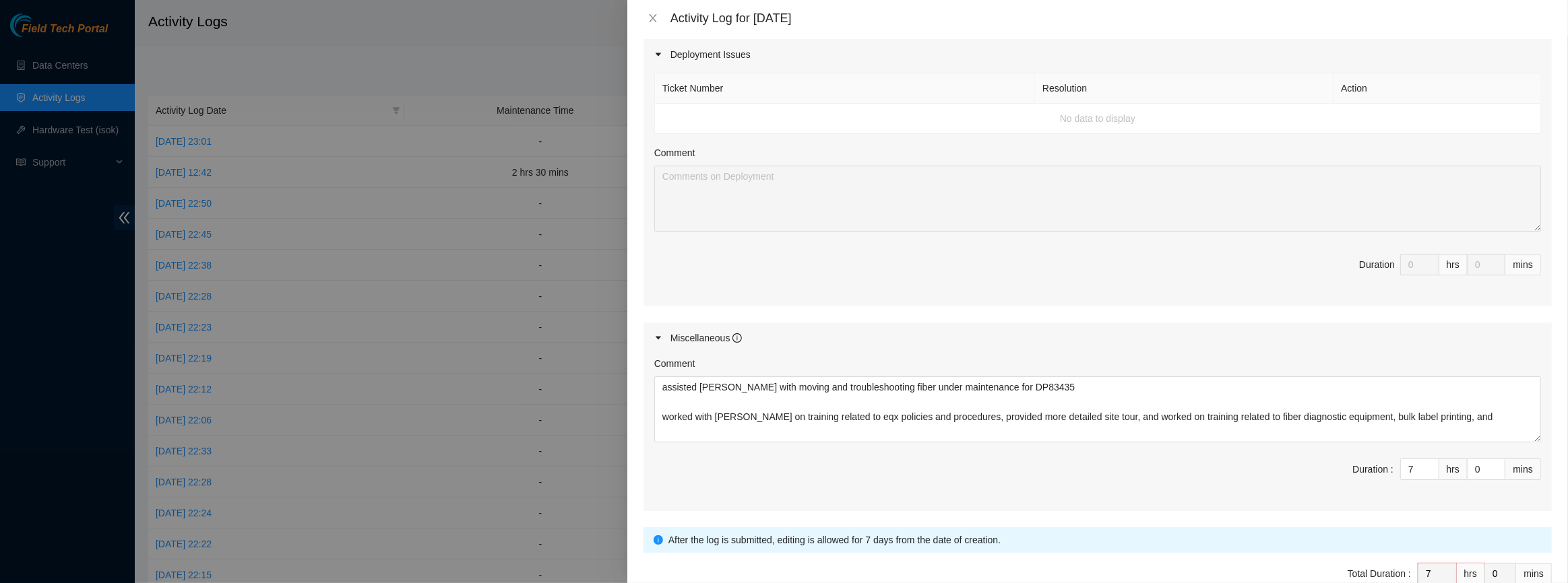
scroll to position [490, 0]
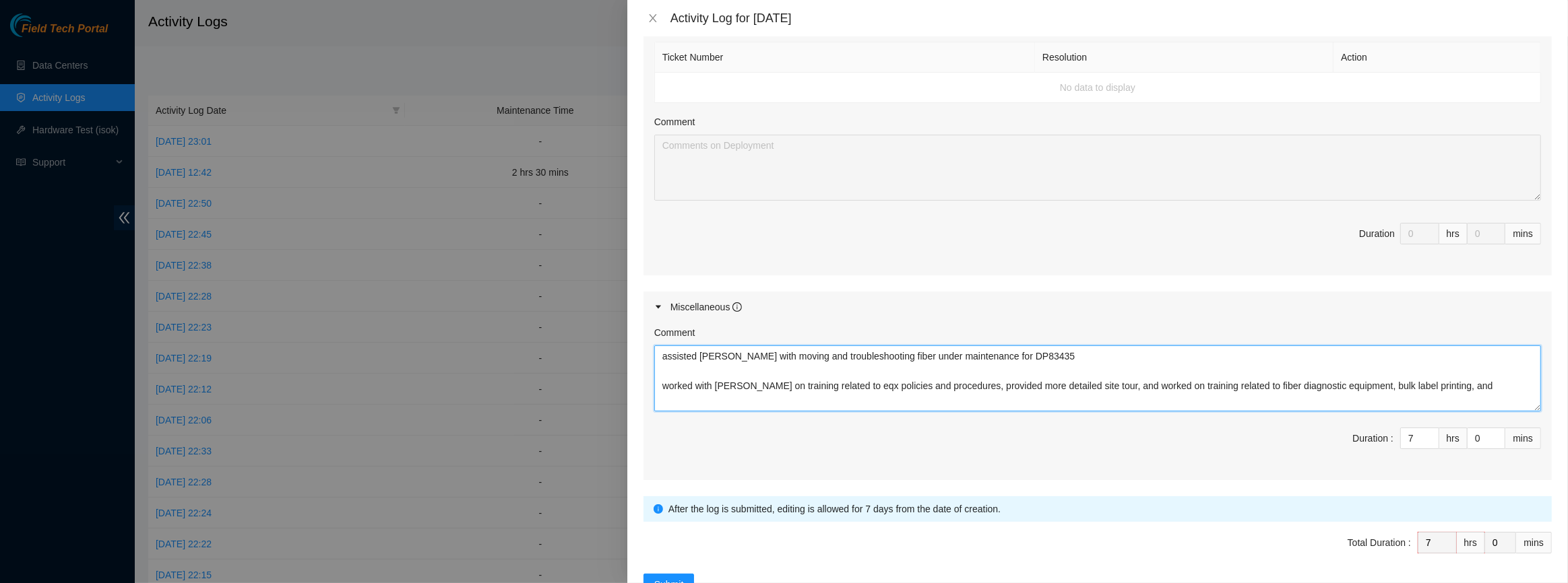
click at [1463, 389] on textarea "assisted [PERSON_NAME] with moving and troubleshooting fiber under maintenance …" at bounding box center [1097, 378] width 887 height 66
type textarea "assisted [PERSON_NAME] with moving and troubleshooting fiber under maintenance …"
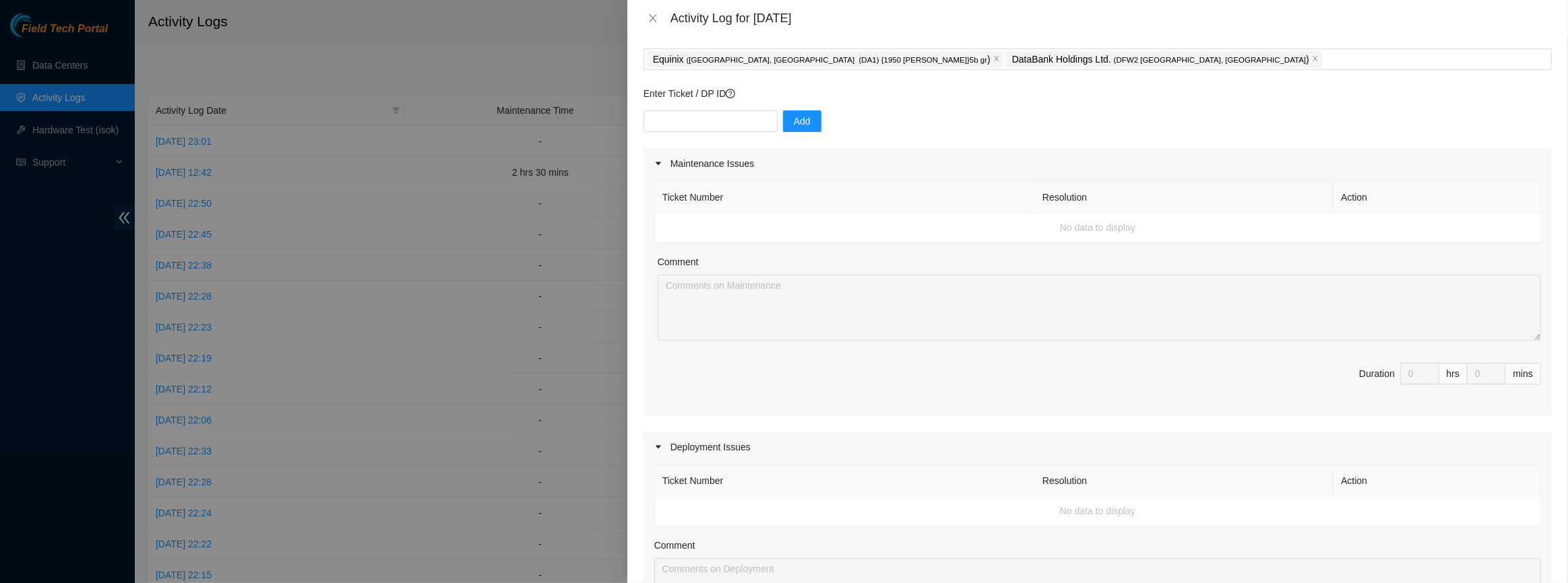
scroll to position [0, 0]
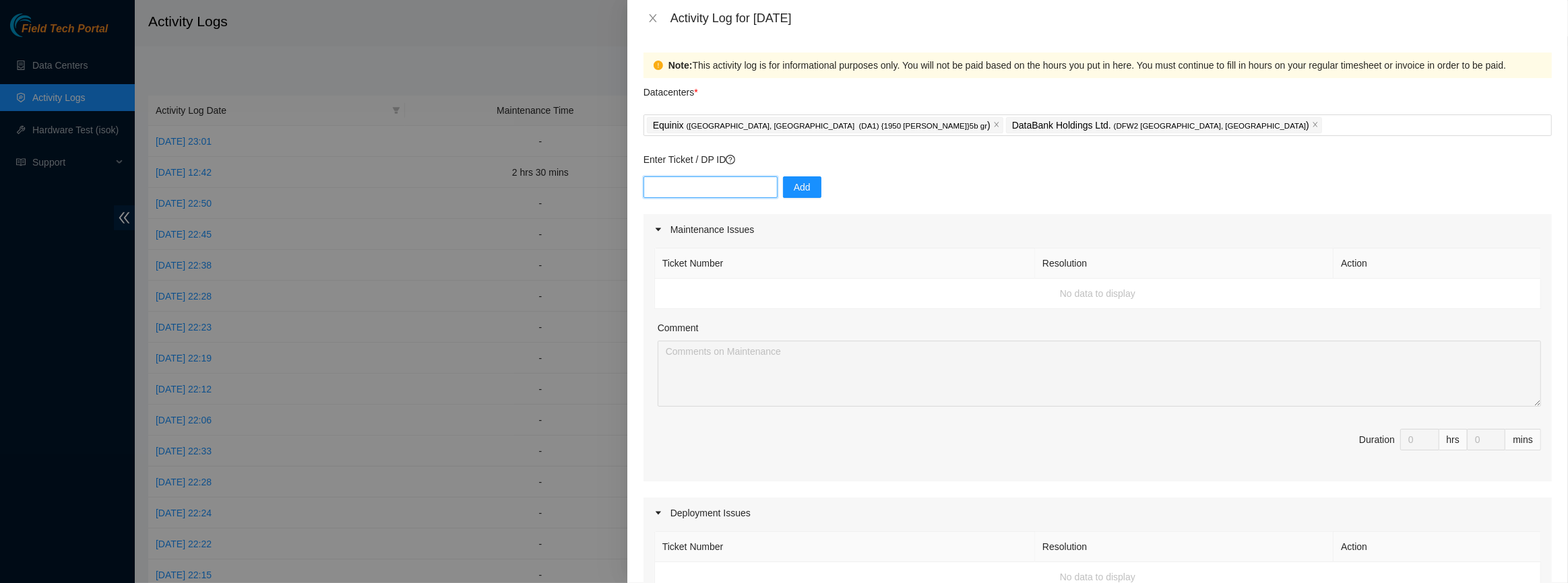
click at [722, 183] on input "text" at bounding box center [711, 187] width 134 height 22
paste input "DP84327"
type input "DP84327"
click at [794, 191] on span "Add" at bounding box center [802, 187] width 17 height 14
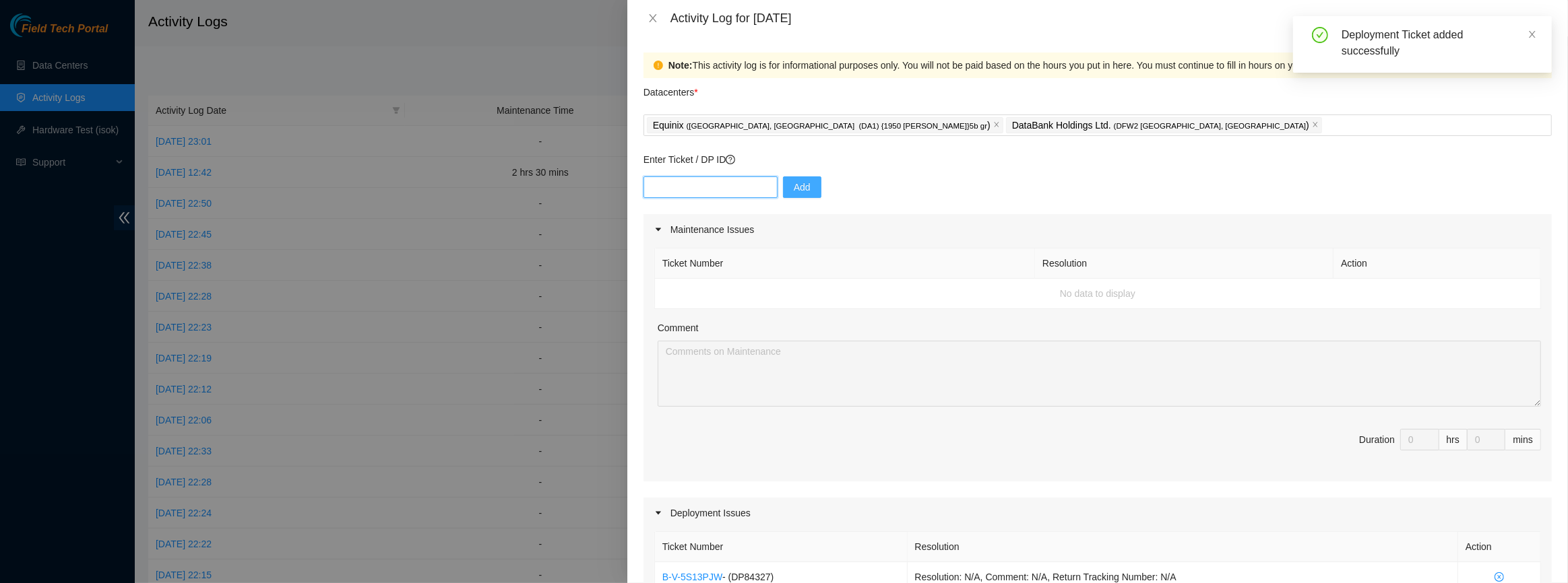
paste input "DP84327"
type input "DP84325"
click at [1313, 122] on icon "close" at bounding box center [1316, 125] width 6 height 6
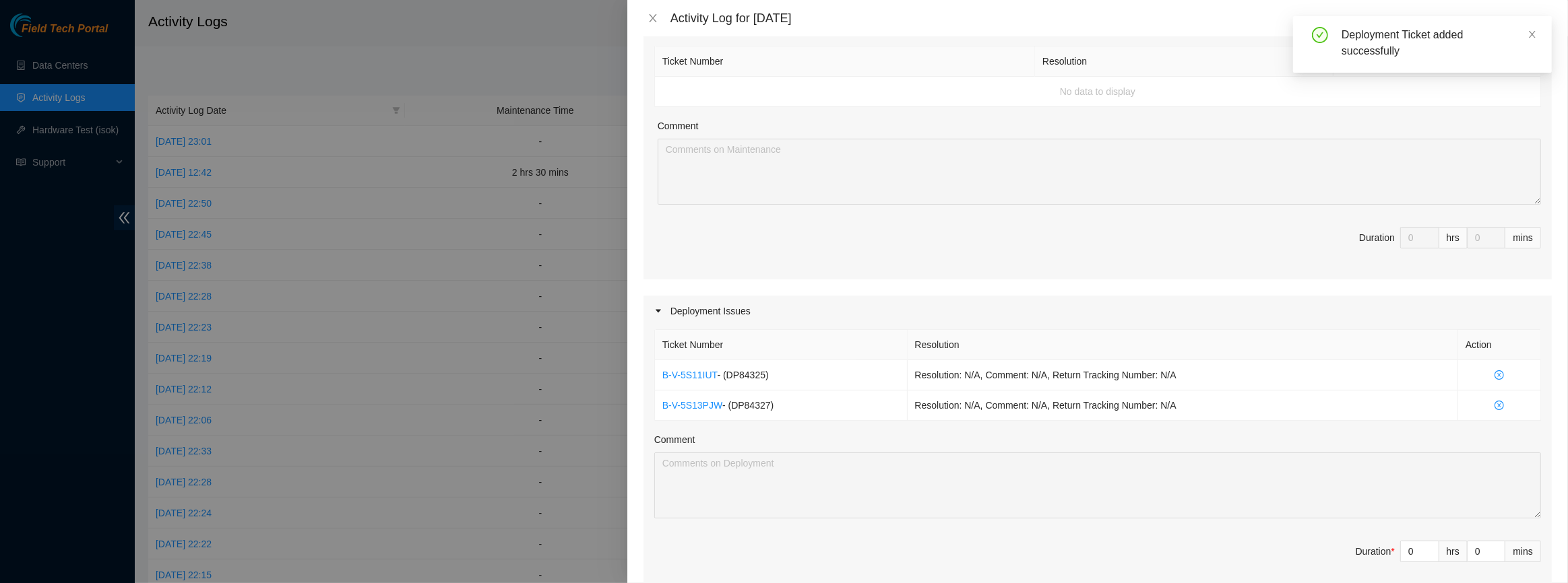
scroll to position [367, 0]
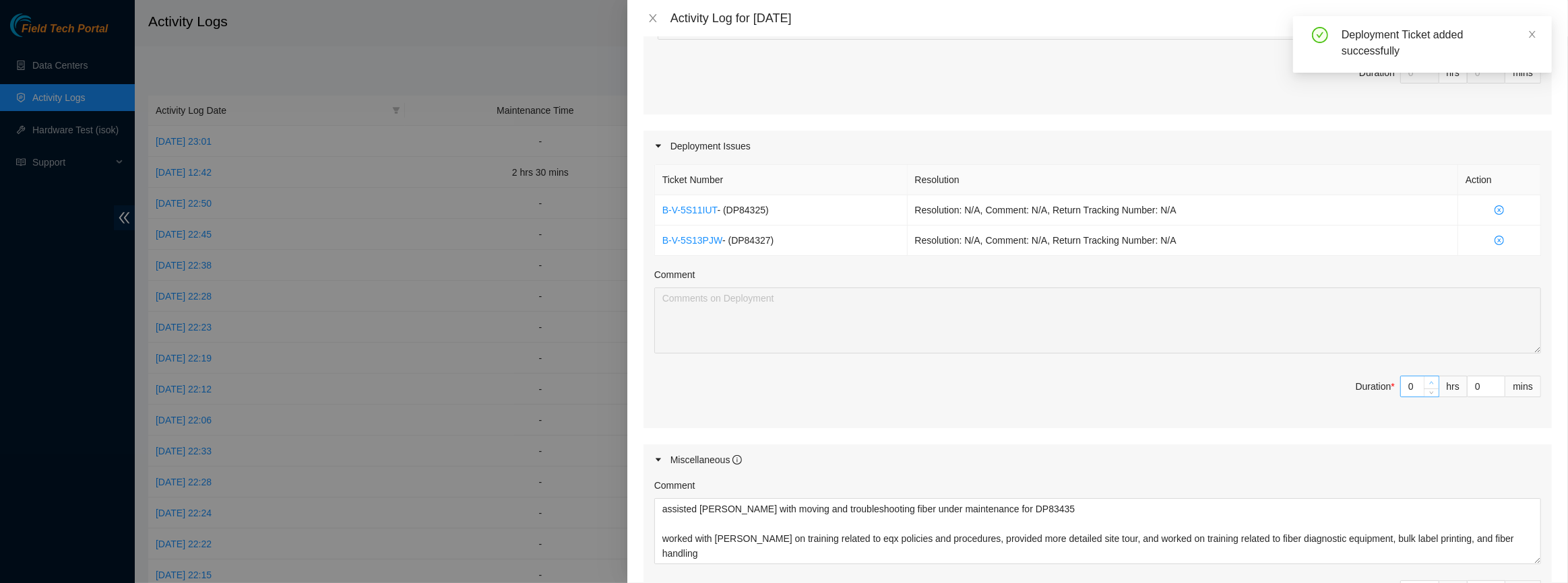
type input "1"
type input "8"
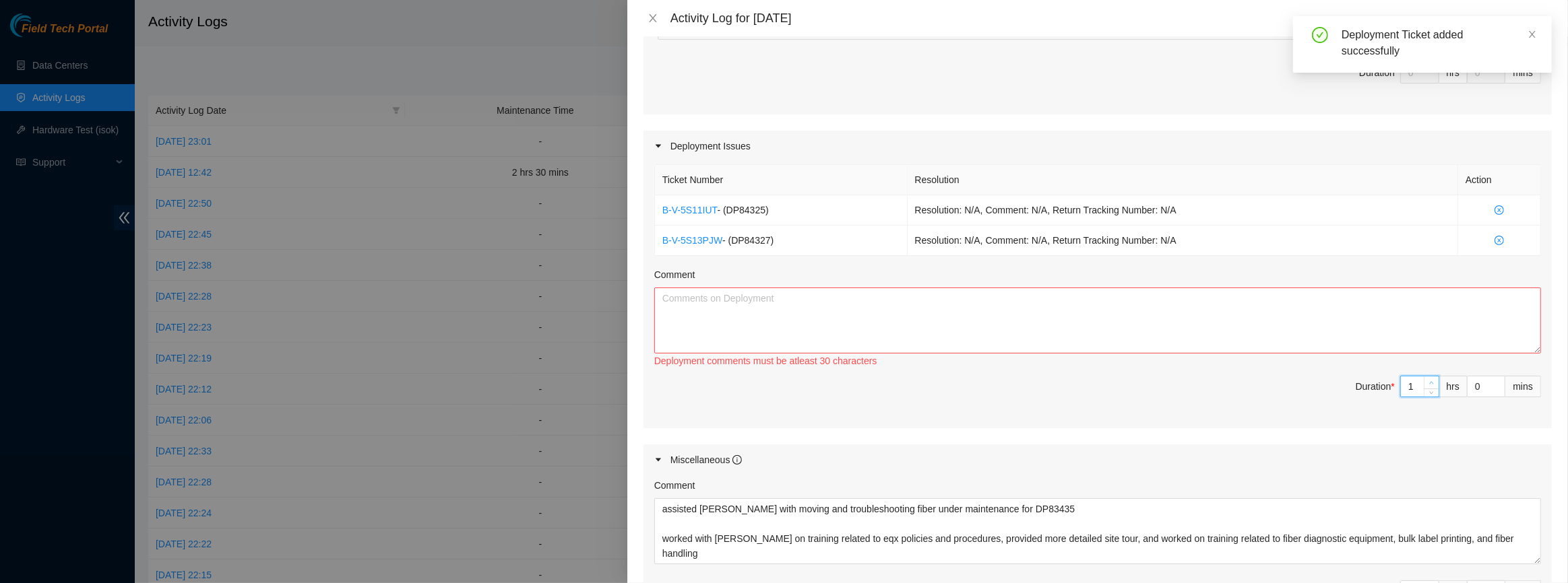
click at [1429, 383] on icon "up" at bounding box center [1432, 383] width 5 height 5
click at [1050, 287] on textarea "Comment" at bounding box center [1097, 320] width 887 height 66
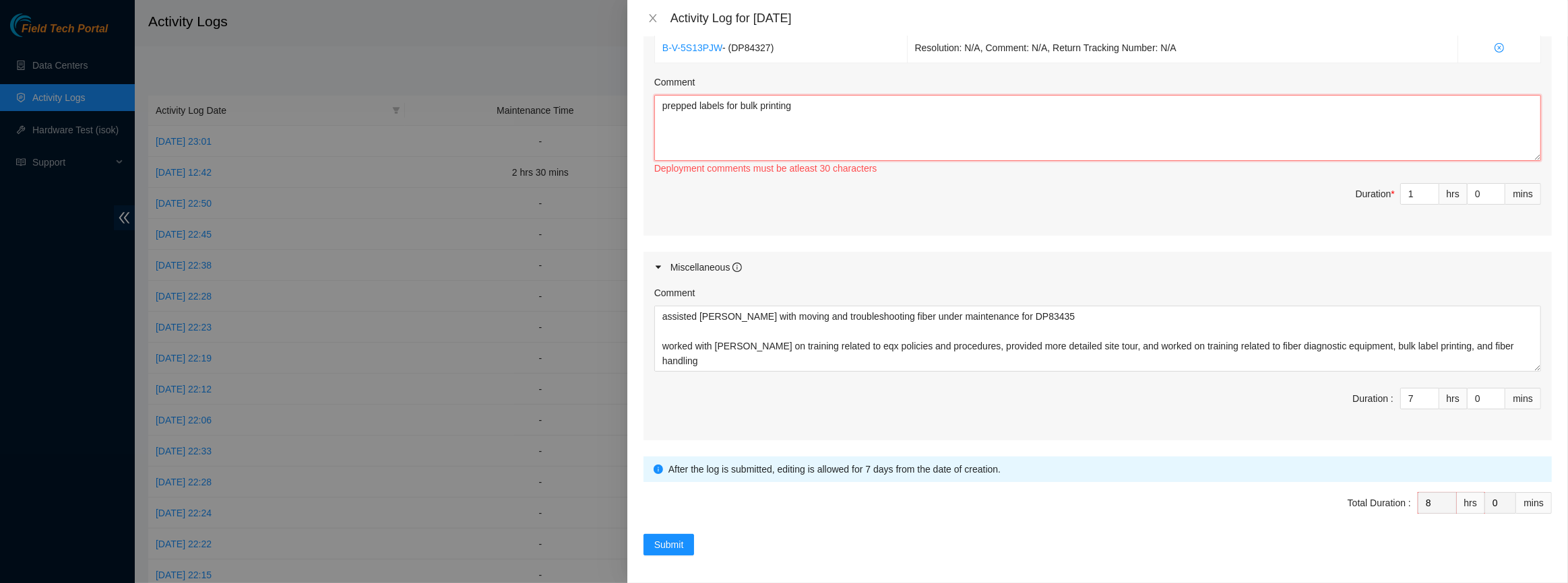
scroll to position [561, 0]
click at [910, 89] on div "Comment" at bounding box center [1097, 83] width 887 height 20
click at [910, 108] on textarea "prepped labels for bulk printing" at bounding box center [1097, 126] width 887 height 66
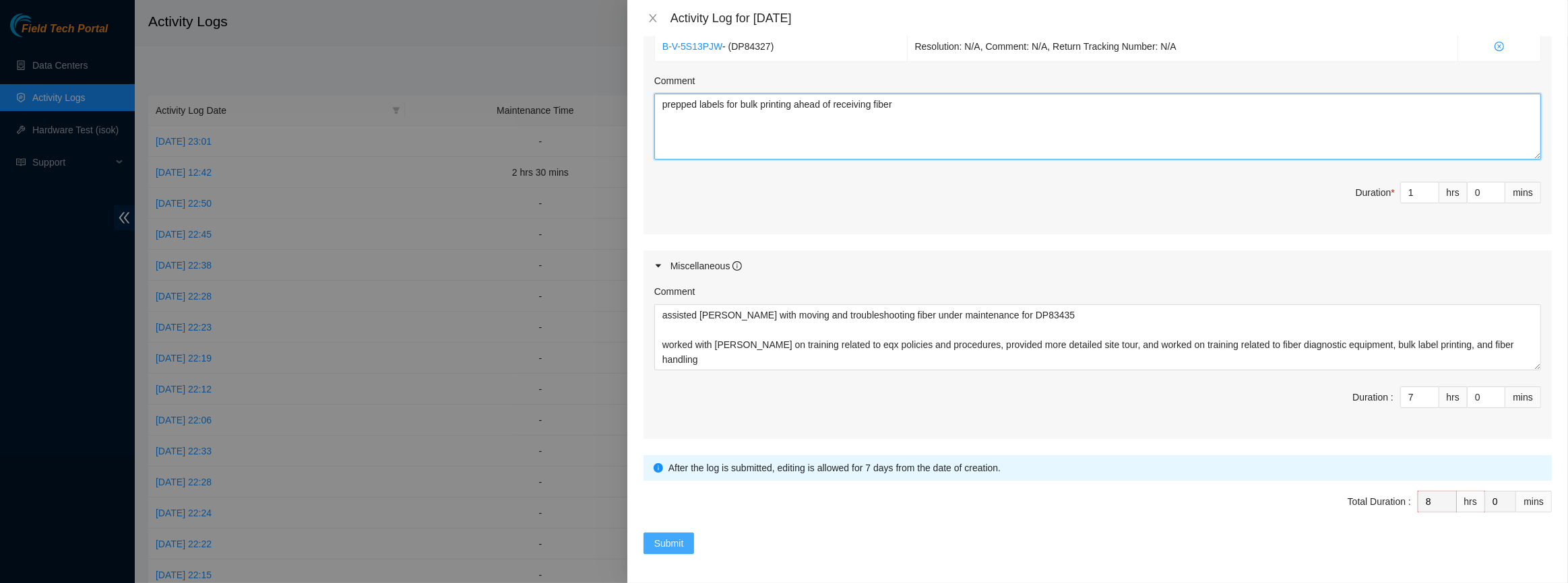
type textarea "prepped labels for bulk printing ahead of receiving fiber"
click at [691, 540] on button "Submit" at bounding box center [670, 544] width 52 height 22
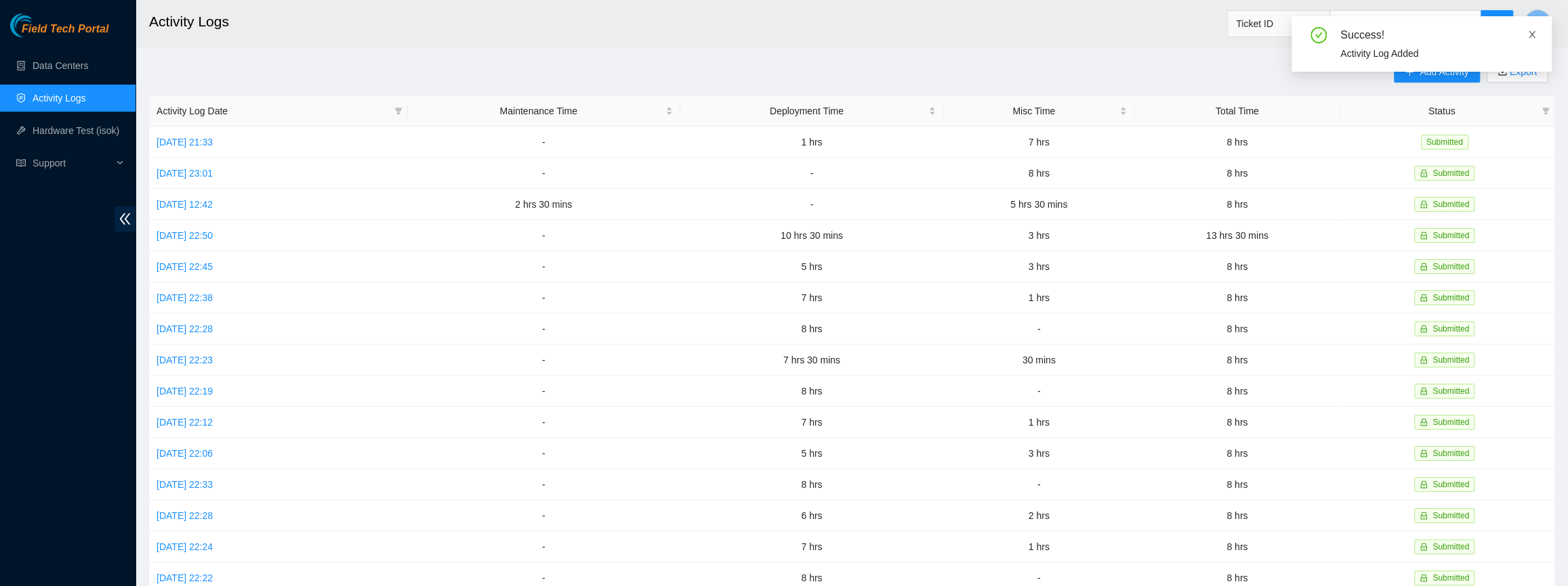
click at [1535, 37] on icon "close" at bounding box center [1532, 35] width 10 height 10
click at [1468, 75] on span "Add Activity" at bounding box center [1443, 71] width 49 height 15
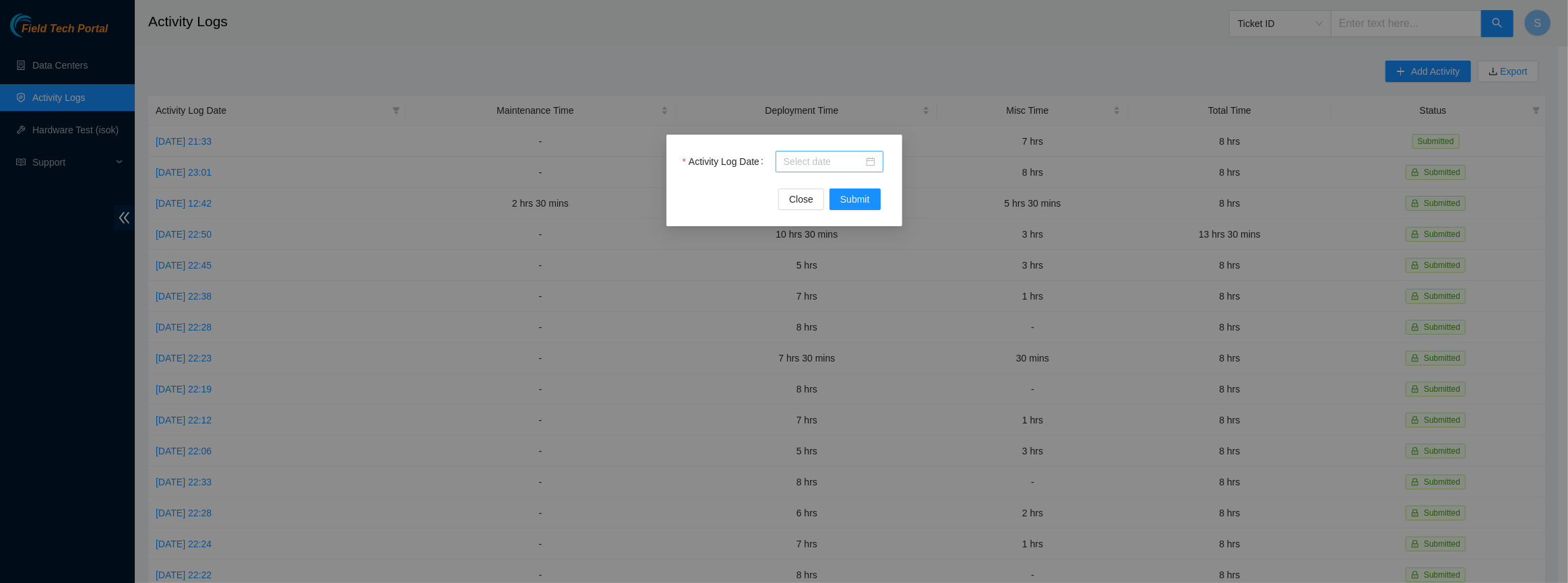
click at [827, 153] on div at bounding box center [830, 161] width 108 height 22
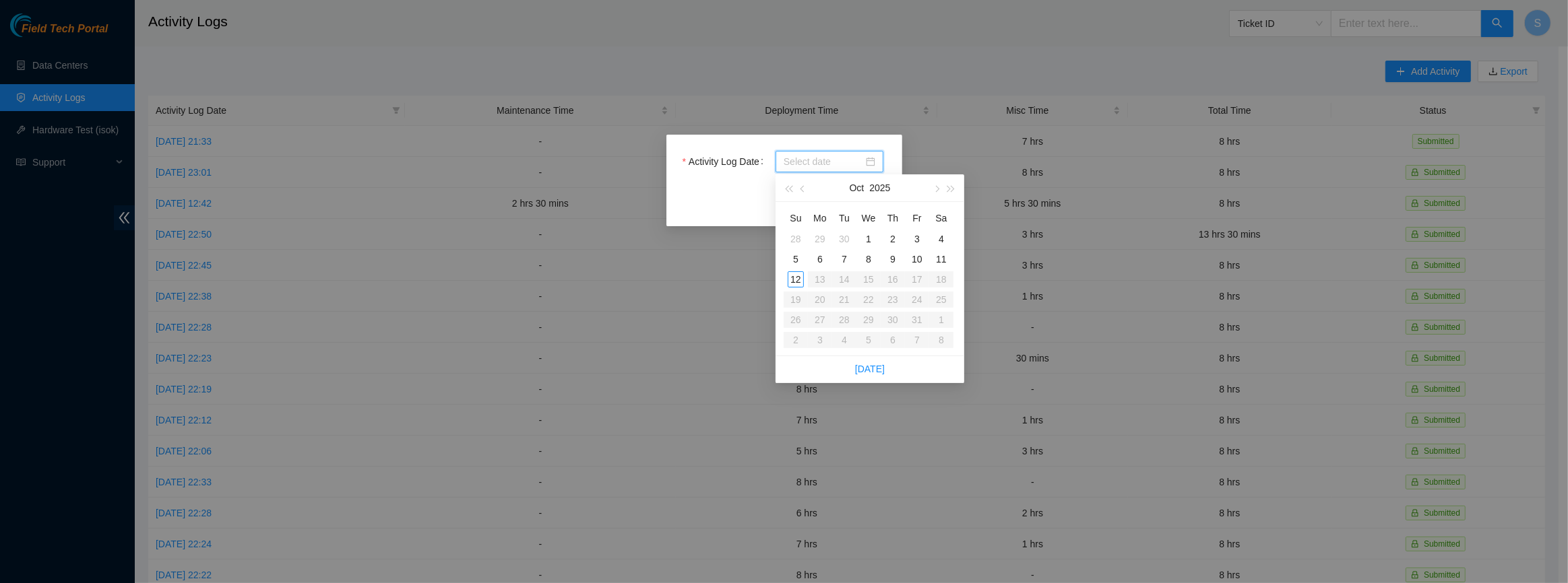
click at [827, 159] on input "Activity Log Date" at bounding box center [823, 162] width 80 height 14
type input "[DATE]"
click at [841, 265] on div "7" at bounding box center [844, 259] width 16 height 16
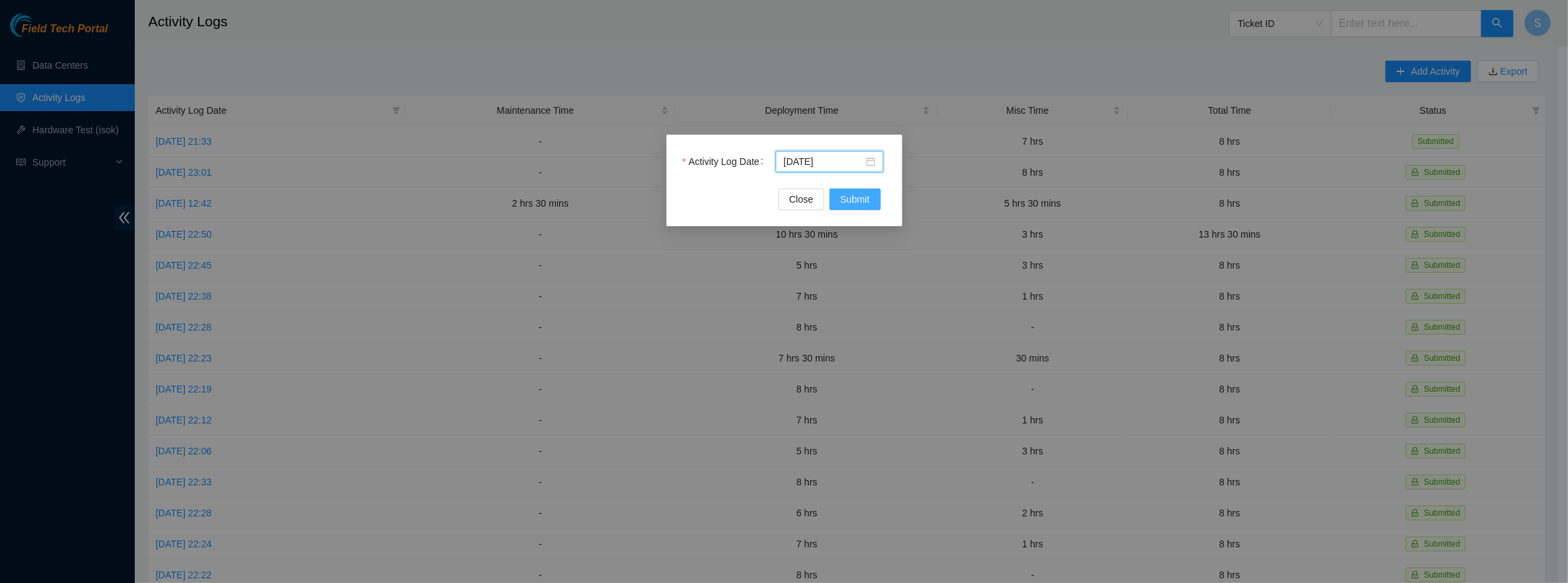
click at [849, 205] on span "Submit" at bounding box center [855, 199] width 30 height 14
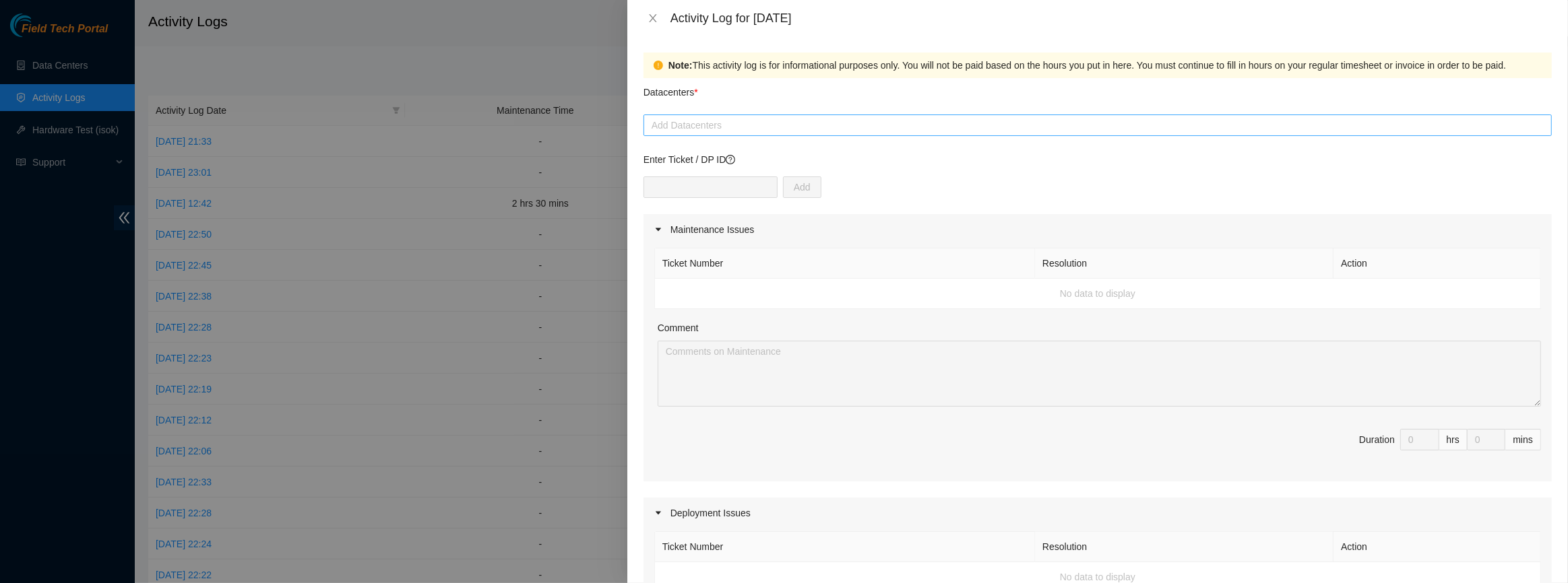
click at [731, 128] on div at bounding box center [1097, 126] width 902 height 16
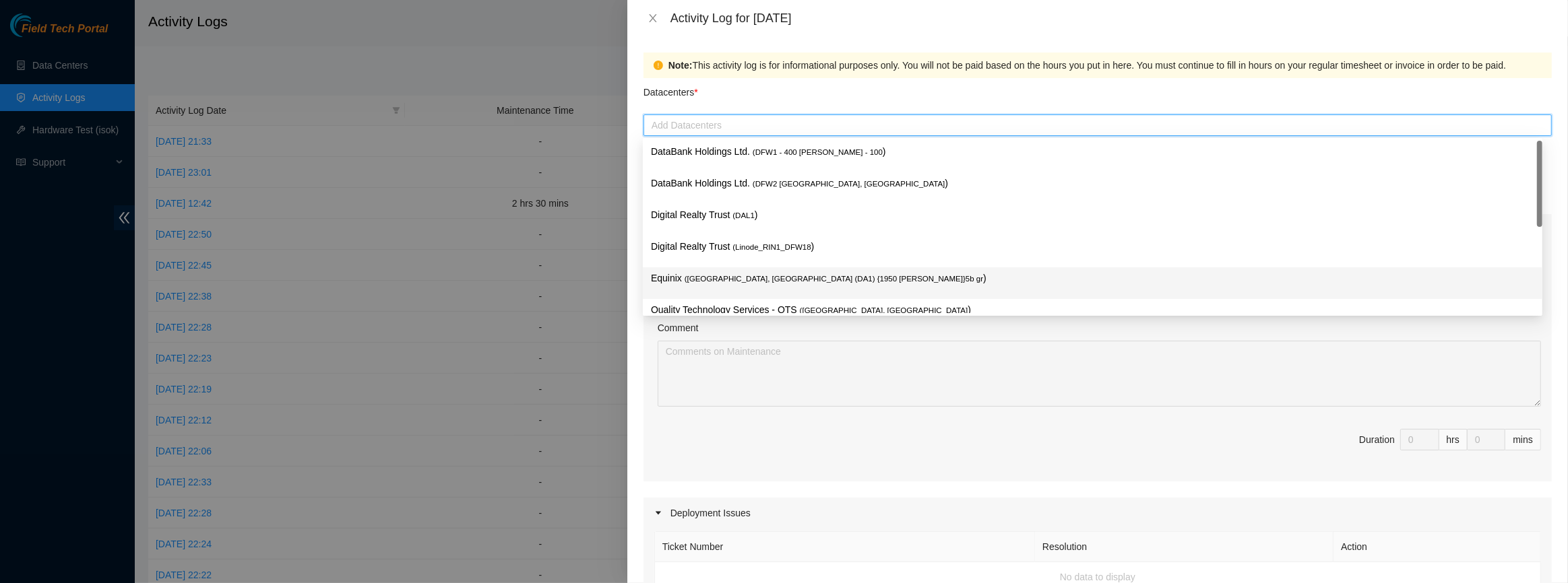
click at [715, 283] on span "( [GEOGRAPHIC_DATA], [GEOGRAPHIC_DATA] (DA1) {1950 [PERSON_NAME]}5b gr" at bounding box center [834, 279] width 299 height 8
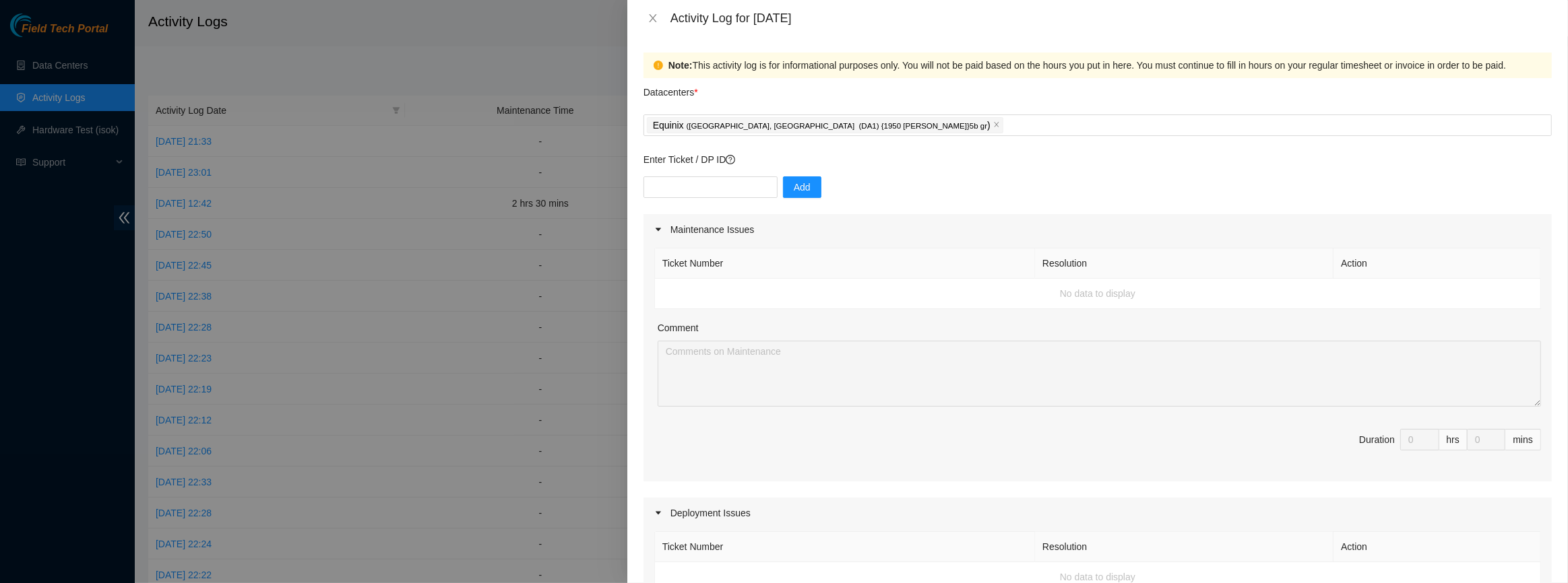
click at [799, 60] on div "Note: This activity log is for informational purposes only. You will not be pai…" at bounding box center [1105, 65] width 873 height 14
click at [724, 179] on input "text" at bounding box center [711, 187] width 134 height 22
paste input "DP84327"
type input "DP84327 DP84325"
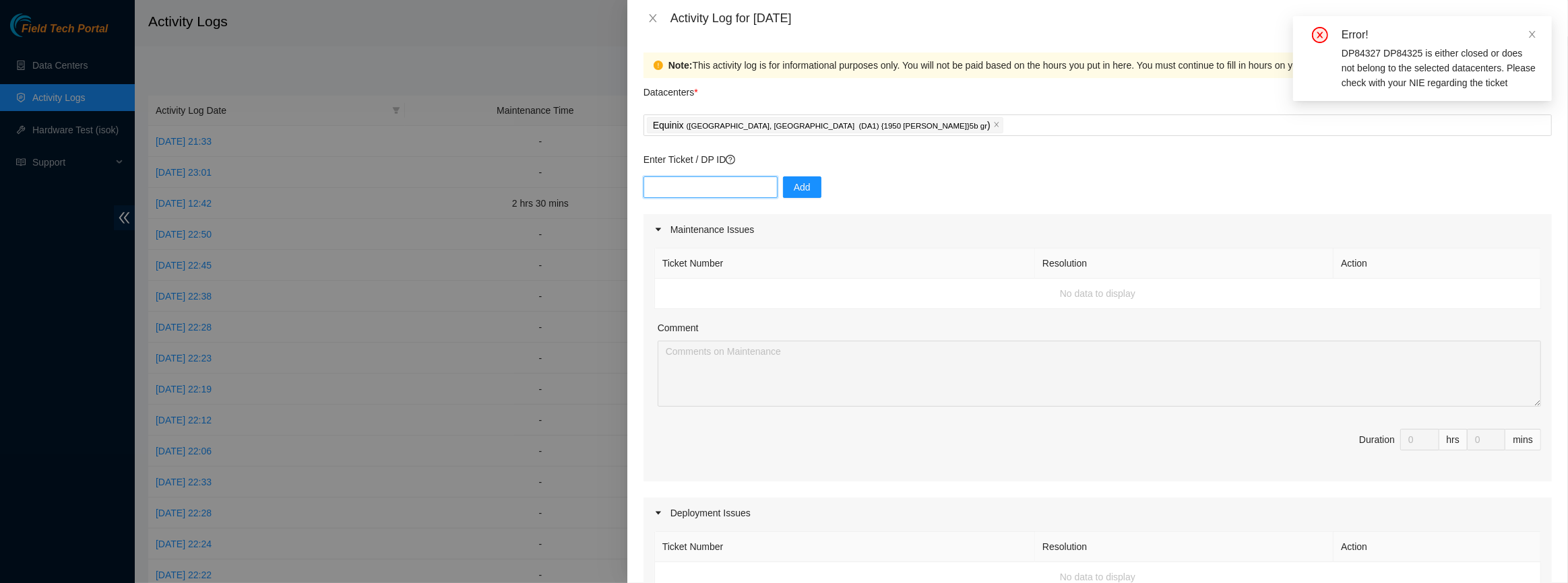
click at [703, 190] on input "text" at bounding box center [711, 187] width 134 height 22
paste input "DP84327"
type input "DP84327"
click at [794, 191] on span "Add" at bounding box center [802, 187] width 17 height 14
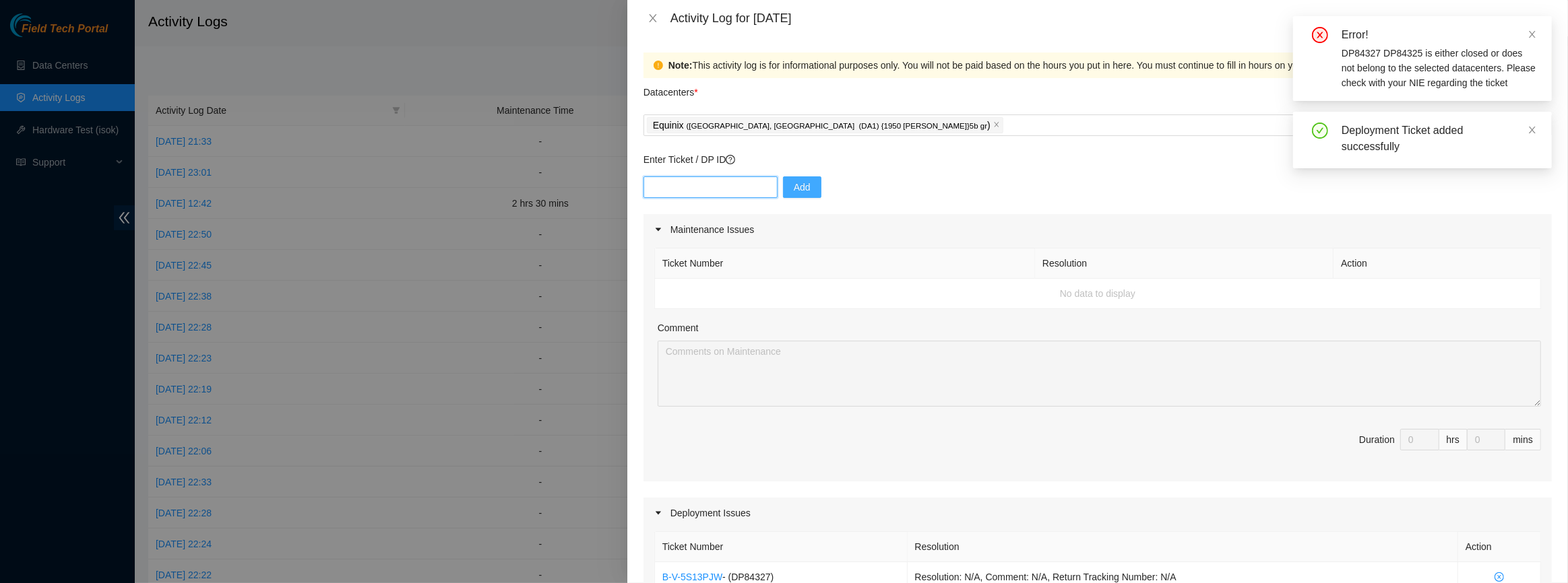
click at [705, 188] on input "text" at bounding box center [711, 187] width 134 height 22
paste input "DP84327"
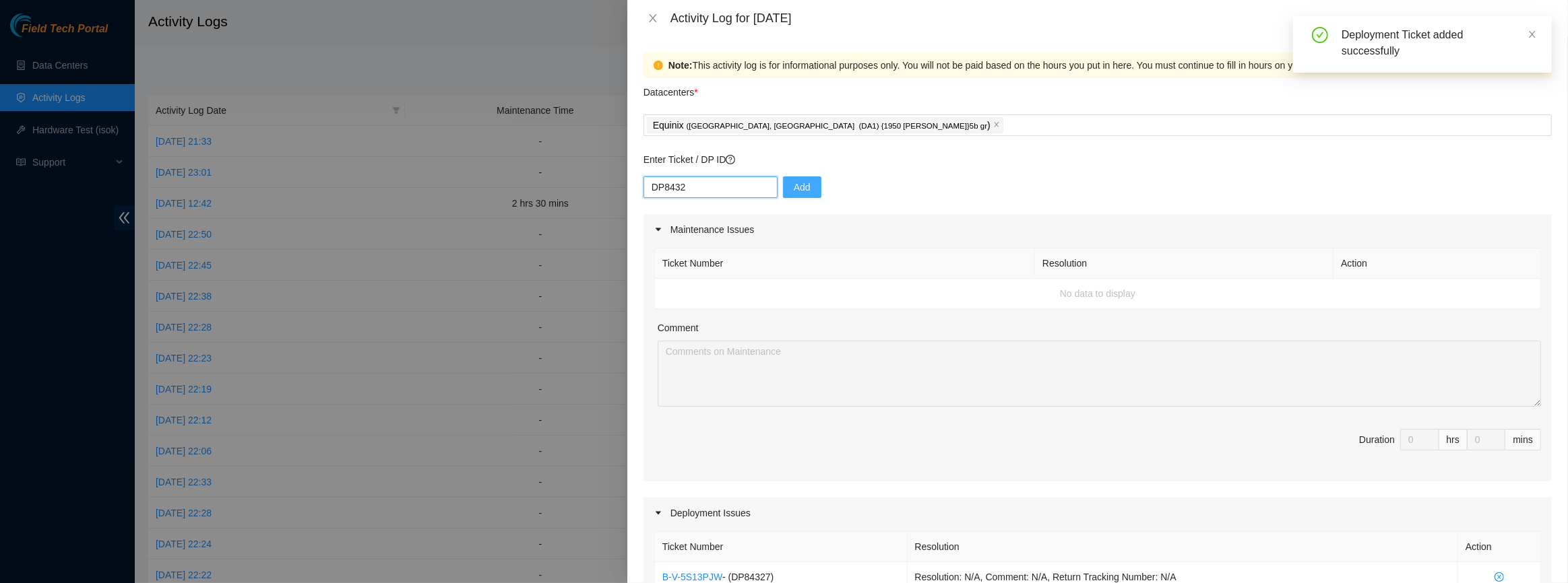
type input "DP84325"
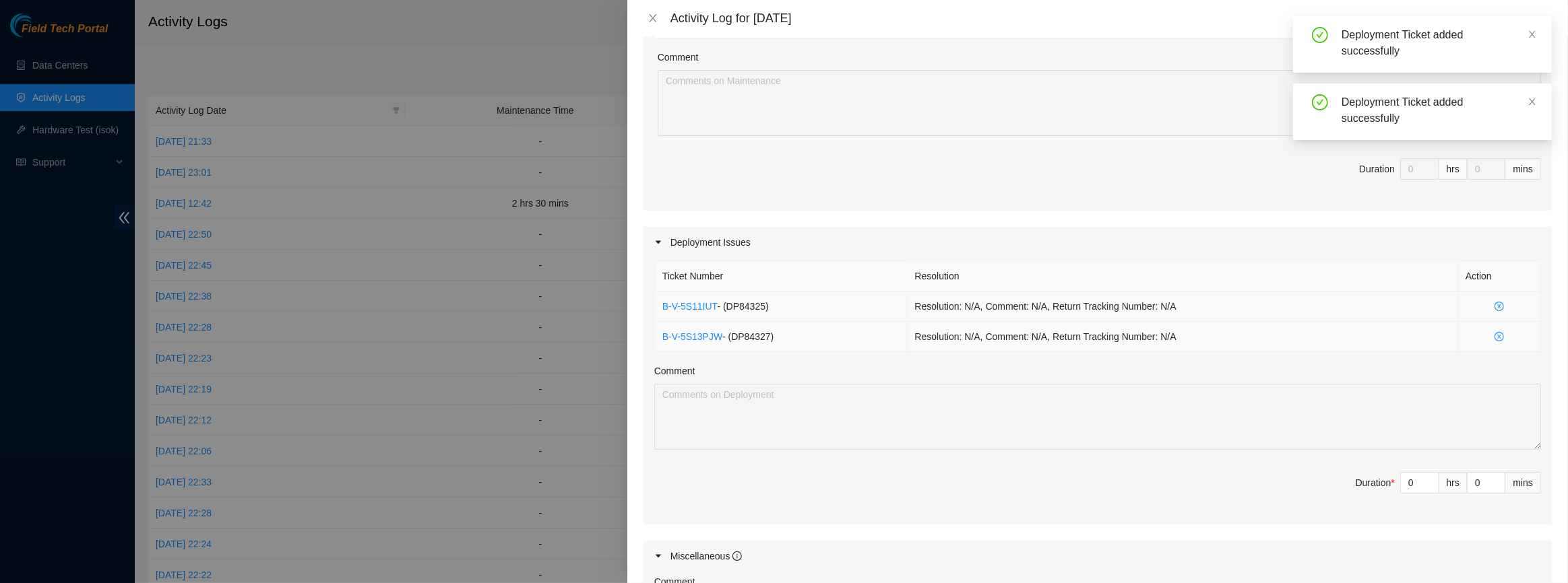
scroll to position [367, 0]
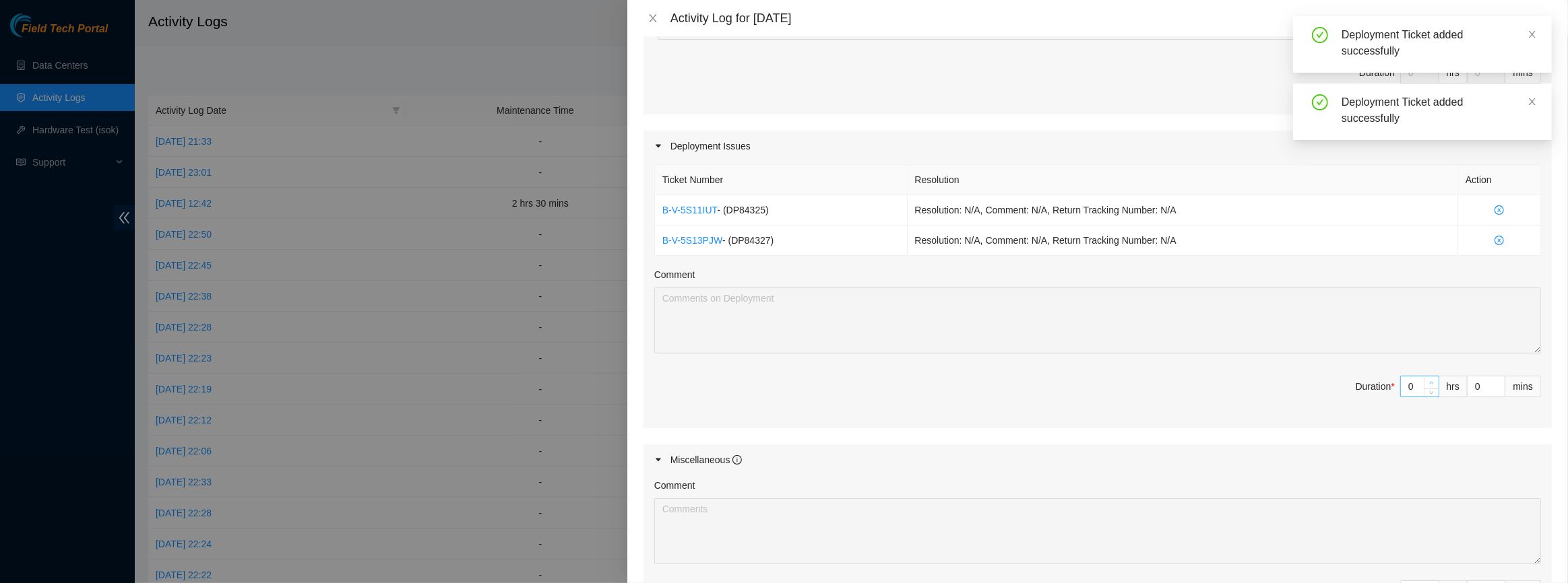
type input "1"
click at [1430, 382] on icon "up" at bounding box center [1432, 382] width 4 height 2
type input "2"
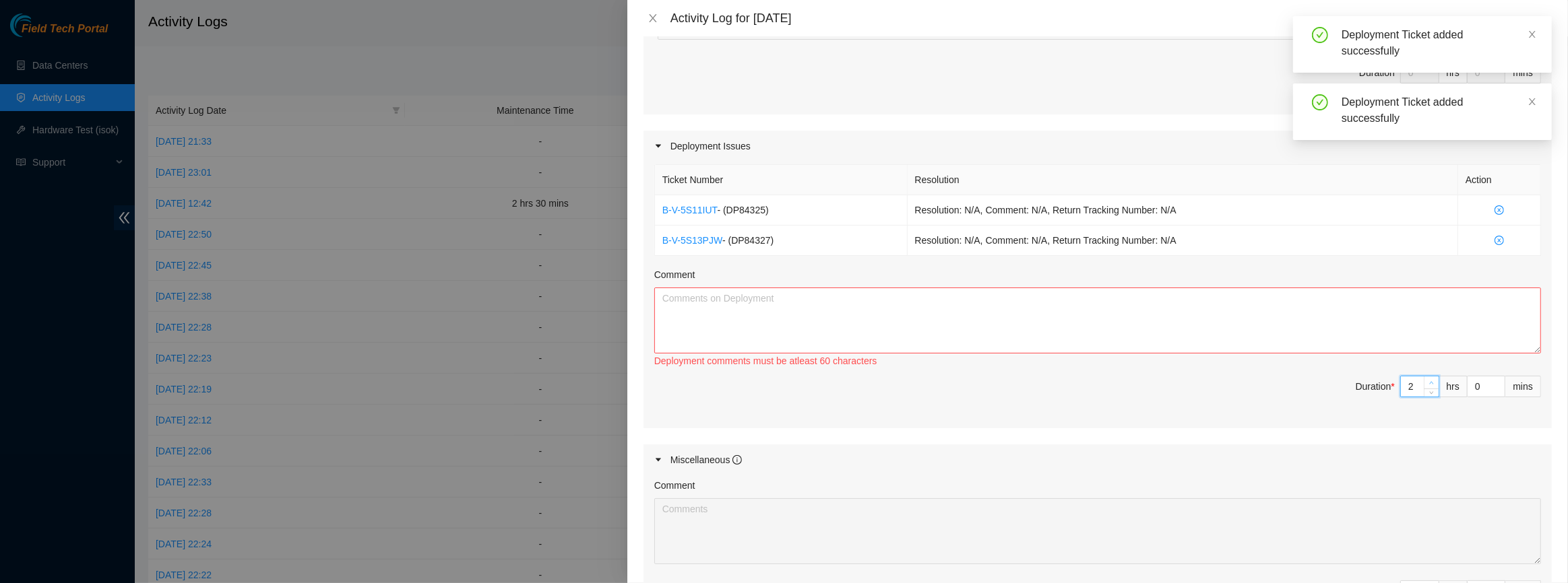
click at [1430, 382] on icon "up" at bounding box center [1432, 382] width 4 height 2
type input "3"
click at [1430, 382] on icon "up" at bounding box center [1432, 382] width 4 height 2
type input "4"
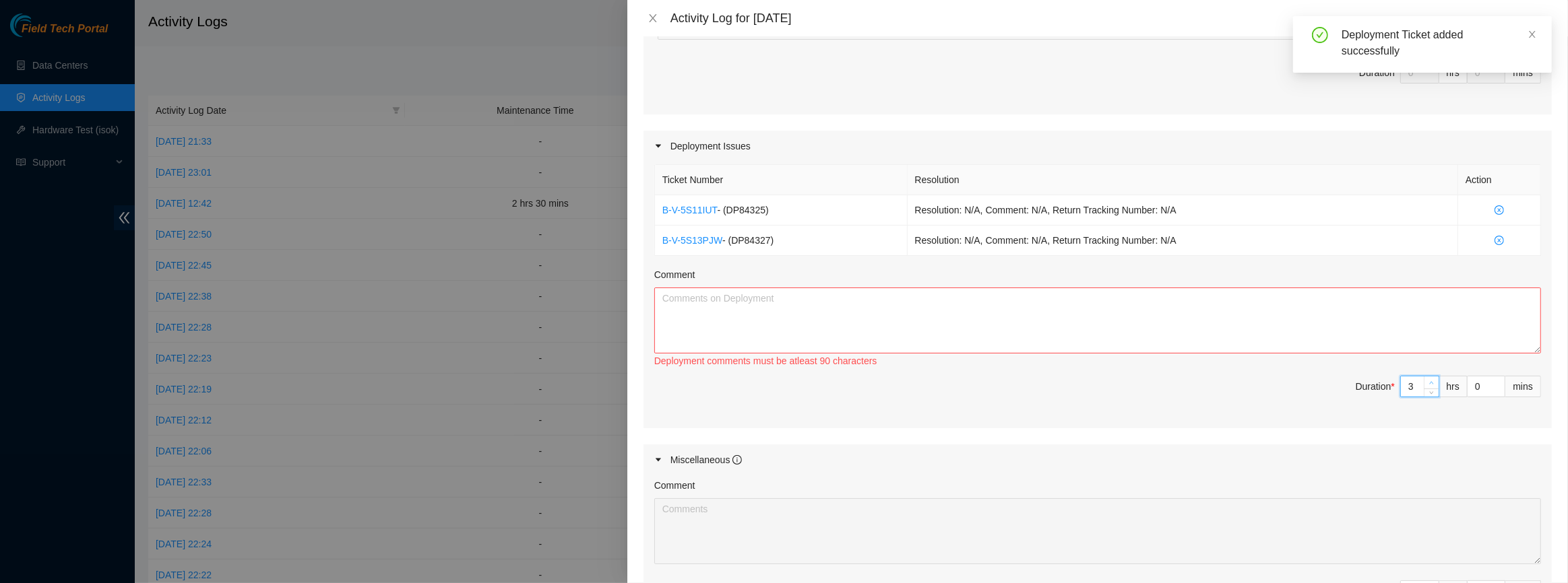
type input "4"
click at [1430, 382] on icon "up" at bounding box center [1432, 382] width 4 height 2
type input "3"
click at [1429, 389] on icon "down" at bounding box center [1432, 391] width 5 height 5
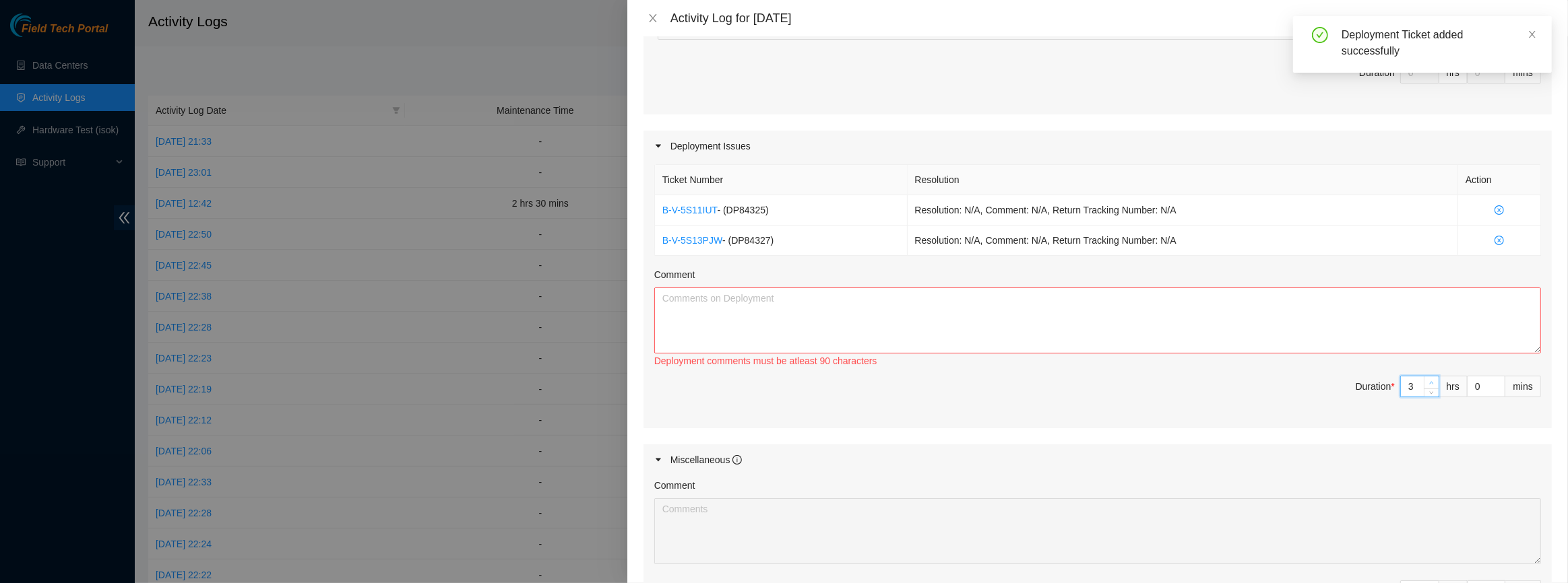
type input "4"
click at [1429, 381] on icon "up" at bounding box center [1432, 383] width 5 height 5
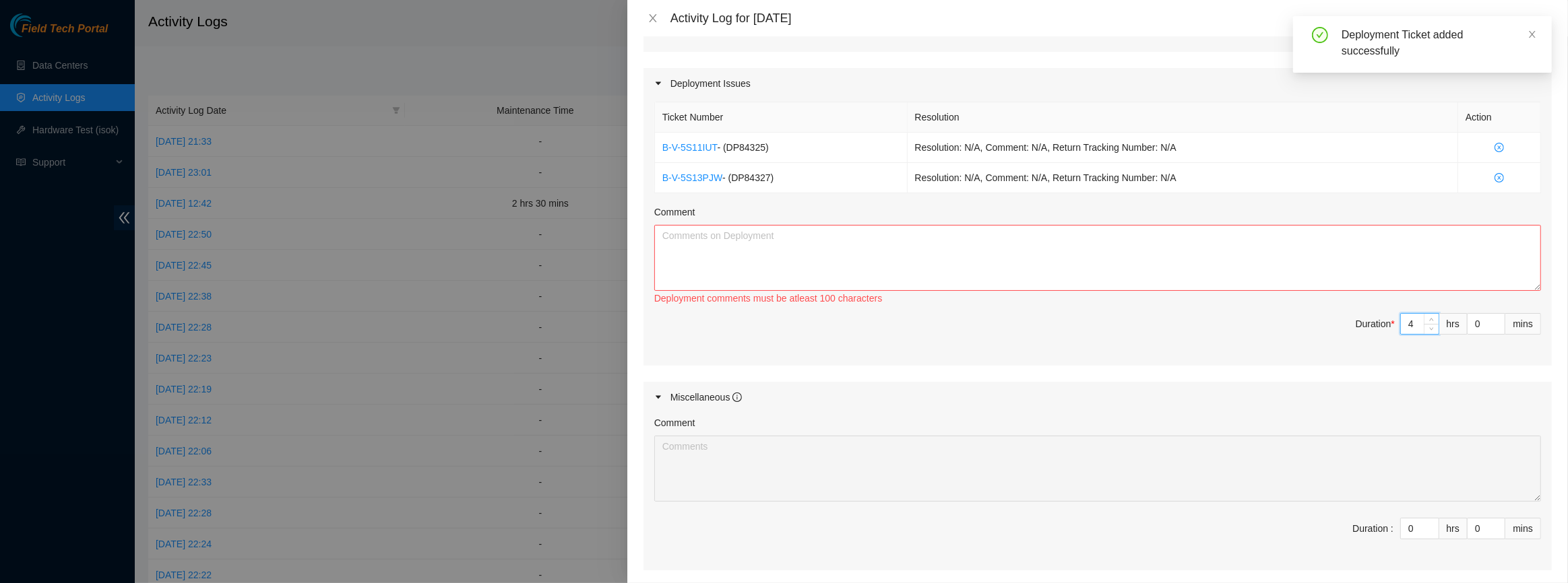
scroll to position [490, 0]
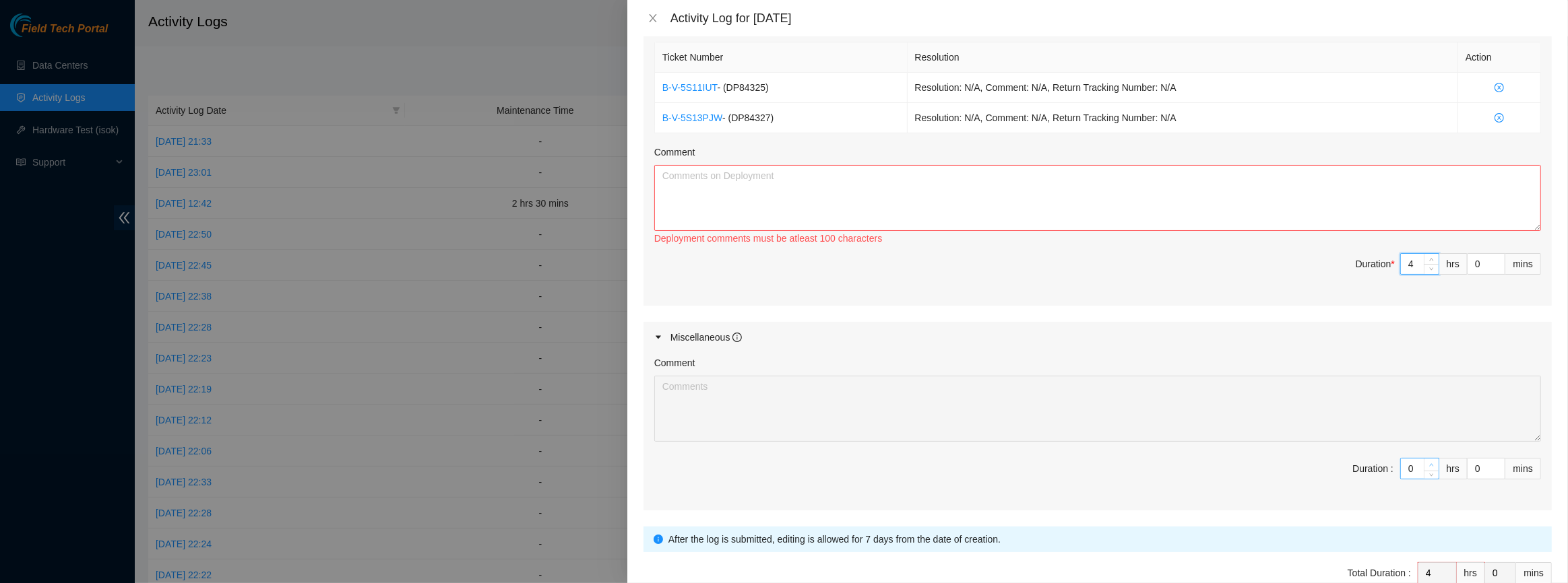
type input "1"
type input "5"
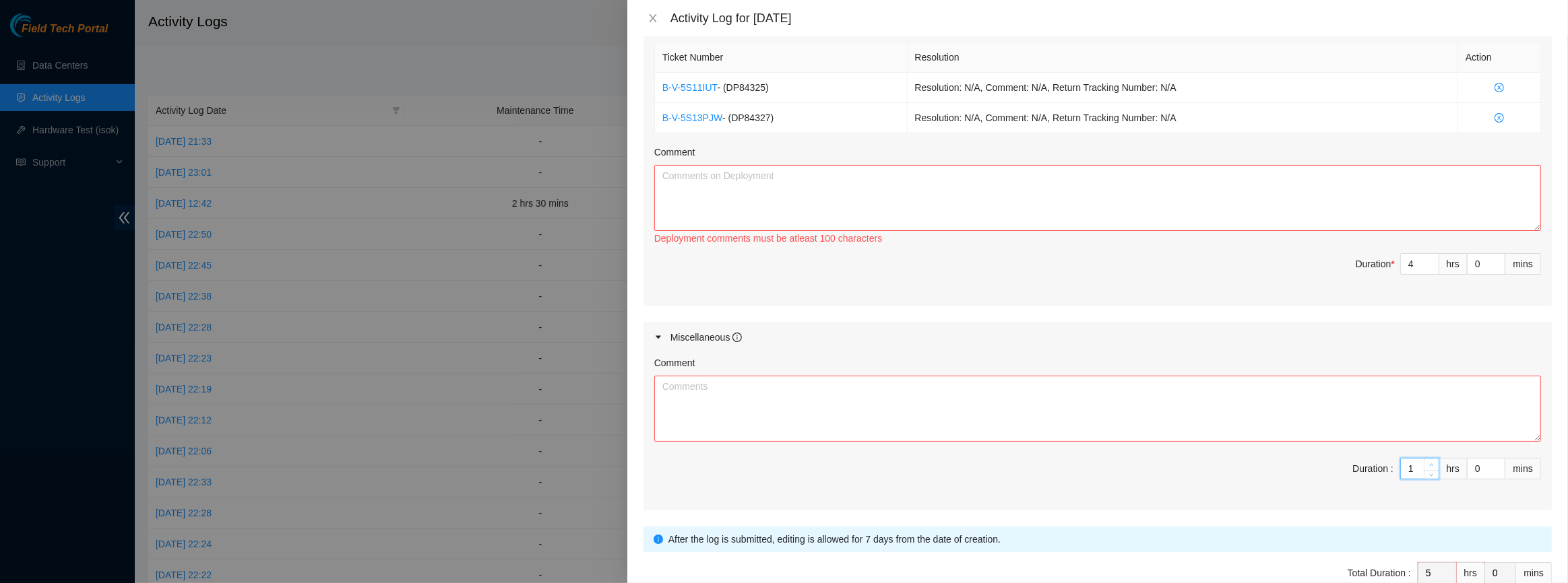
click at [1424, 461] on span "Increase Value" at bounding box center [1431, 465] width 15 height 12
type input "2"
type input "6"
click at [1424, 461] on span "Increase Value" at bounding box center [1431, 465] width 15 height 12
type input "3"
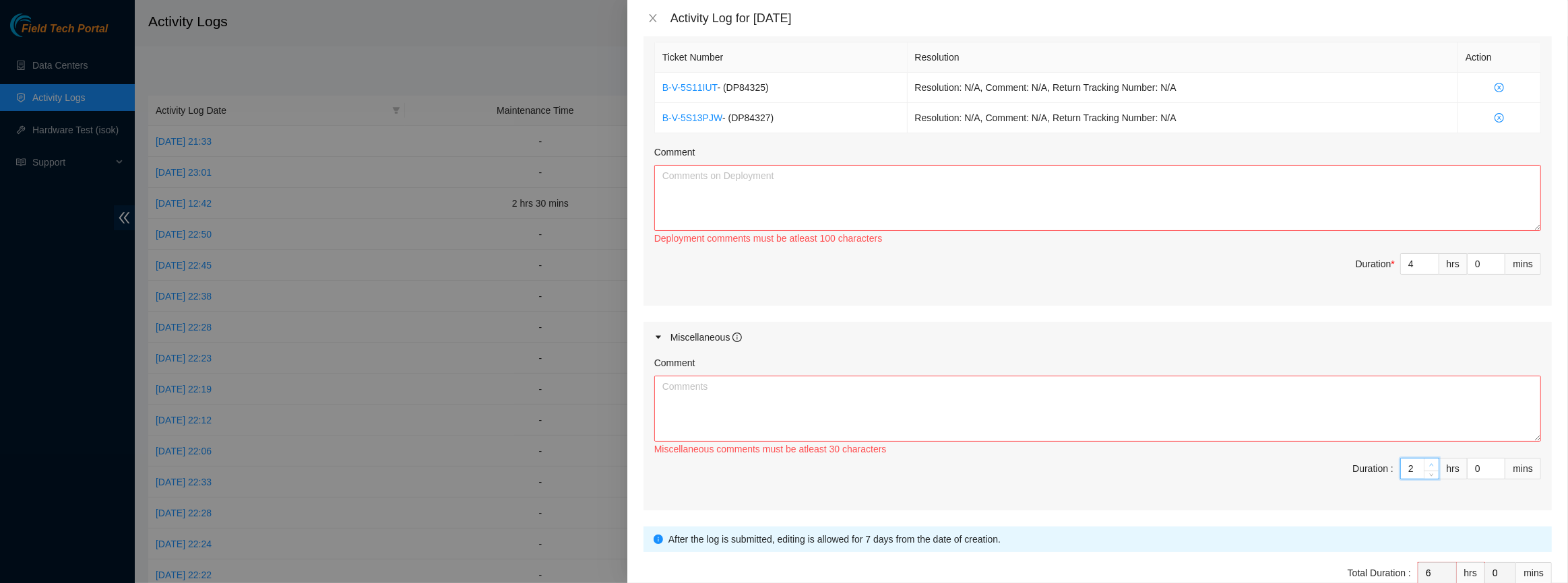
type input "7"
click at [1424, 461] on span "Increase Value" at bounding box center [1431, 465] width 15 height 12
type input "4"
type input "8"
click at [1424, 461] on span "Increase Value" at bounding box center [1431, 465] width 15 height 12
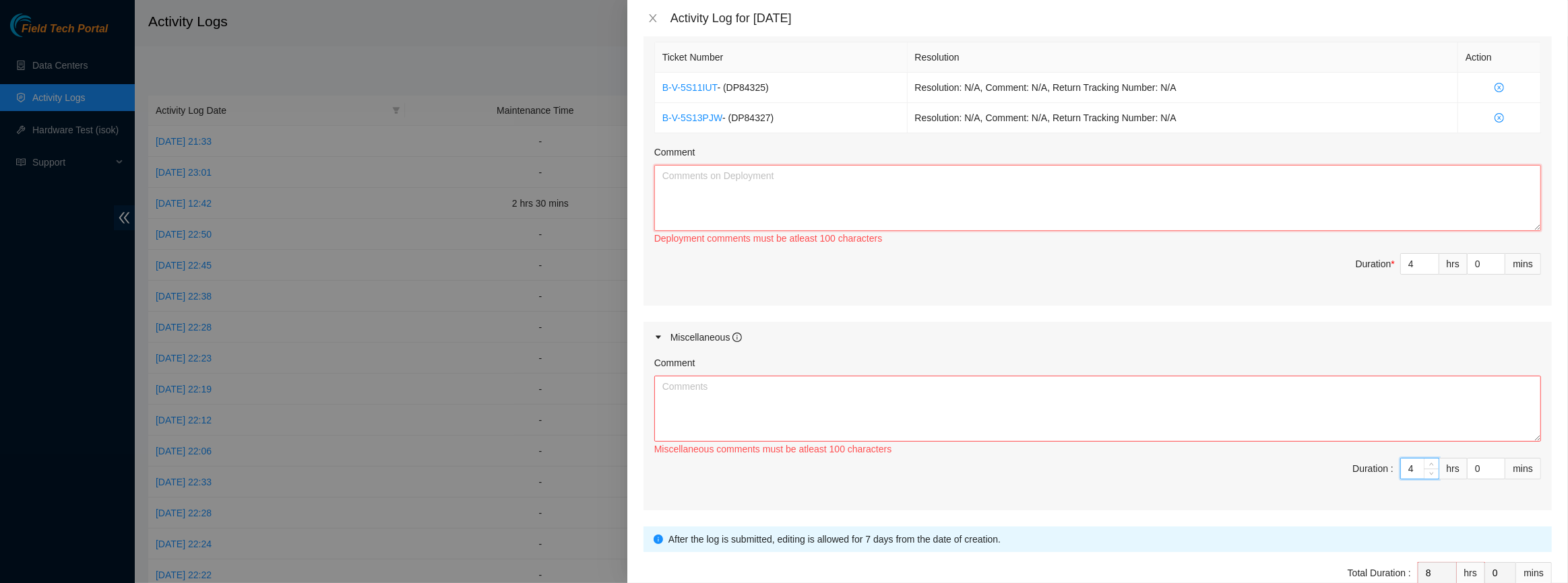
click at [1046, 225] on textarea "Comment" at bounding box center [1097, 198] width 887 height 66
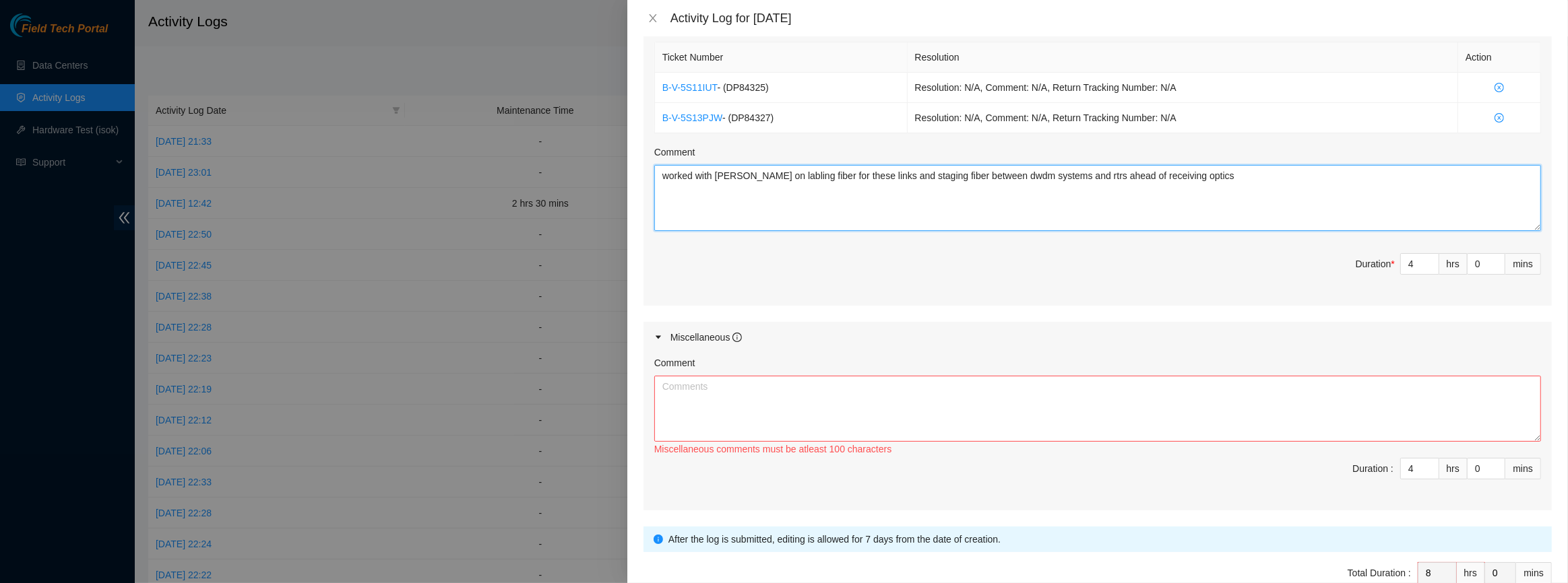
click at [1210, 182] on textarea "worked with [PERSON_NAME] on labling fiber for these links and staging fiber be…" at bounding box center [1097, 198] width 887 height 66
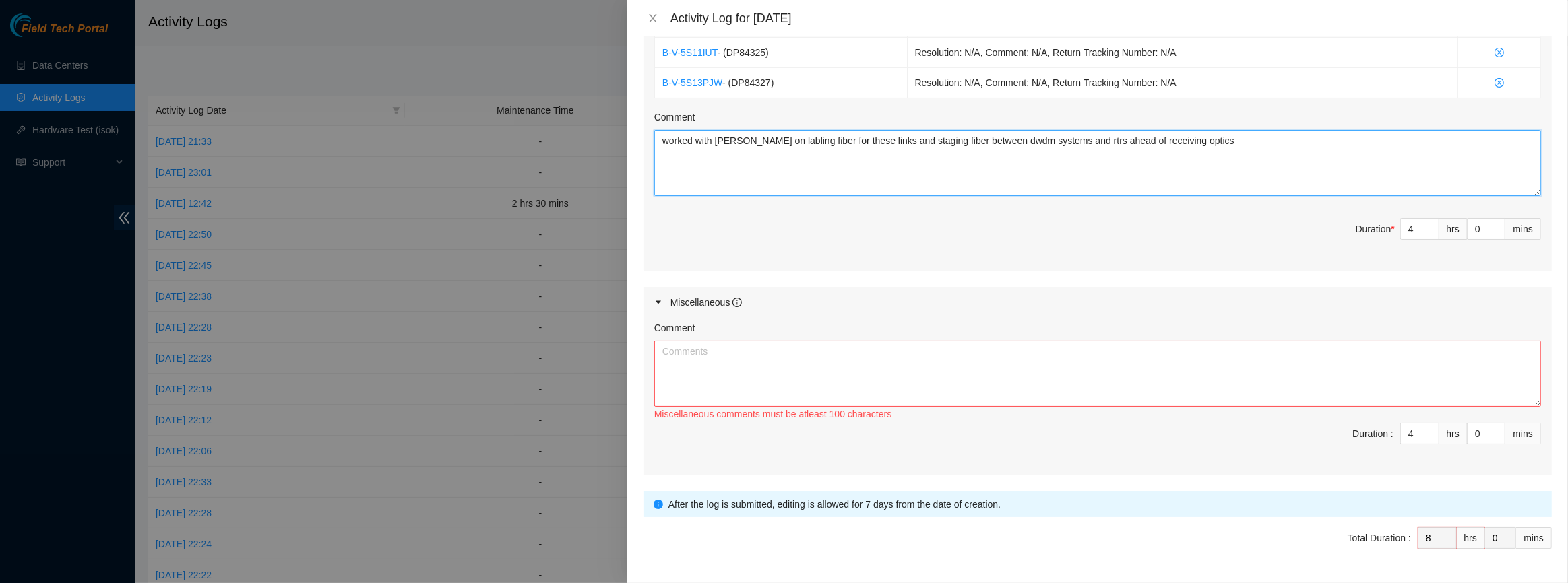
scroll to position [561, 0]
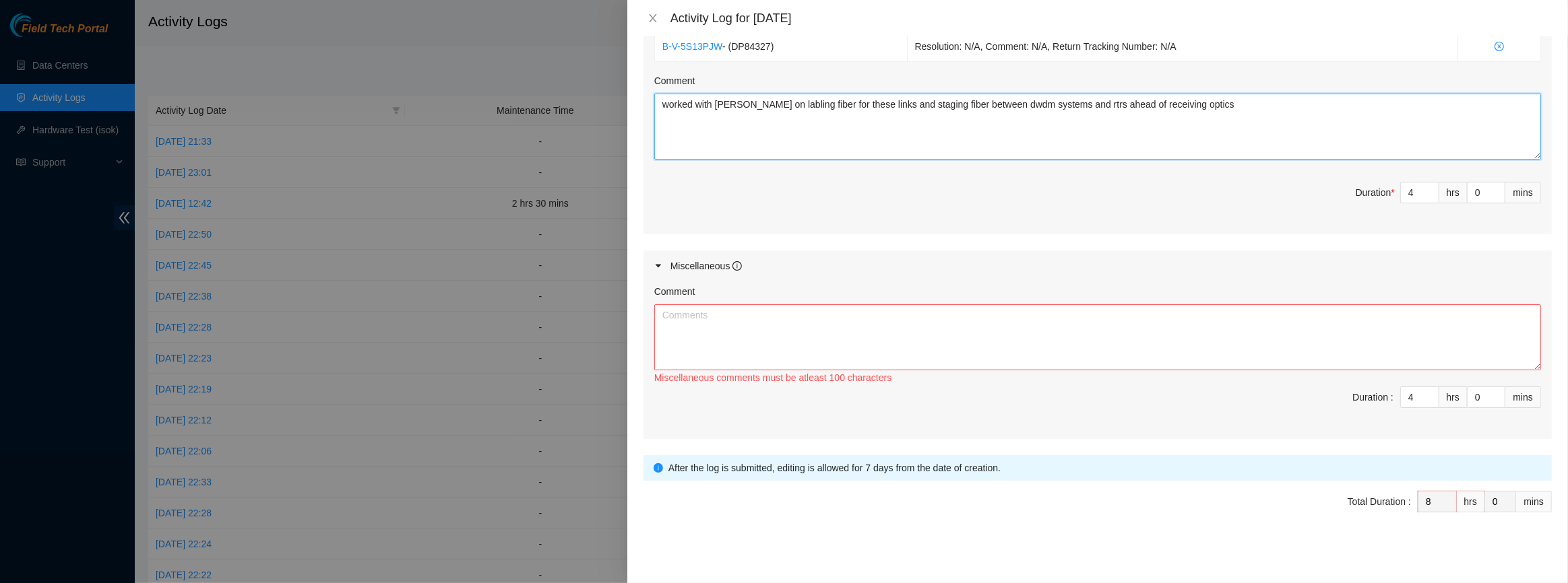
type textarea "worked with [PERSON_NAME] on labling fiber for these links and staging fiber be…"
click at [1319, 318] on textarea "Comment" at bounding box center [1097, 337] width 887 height 66
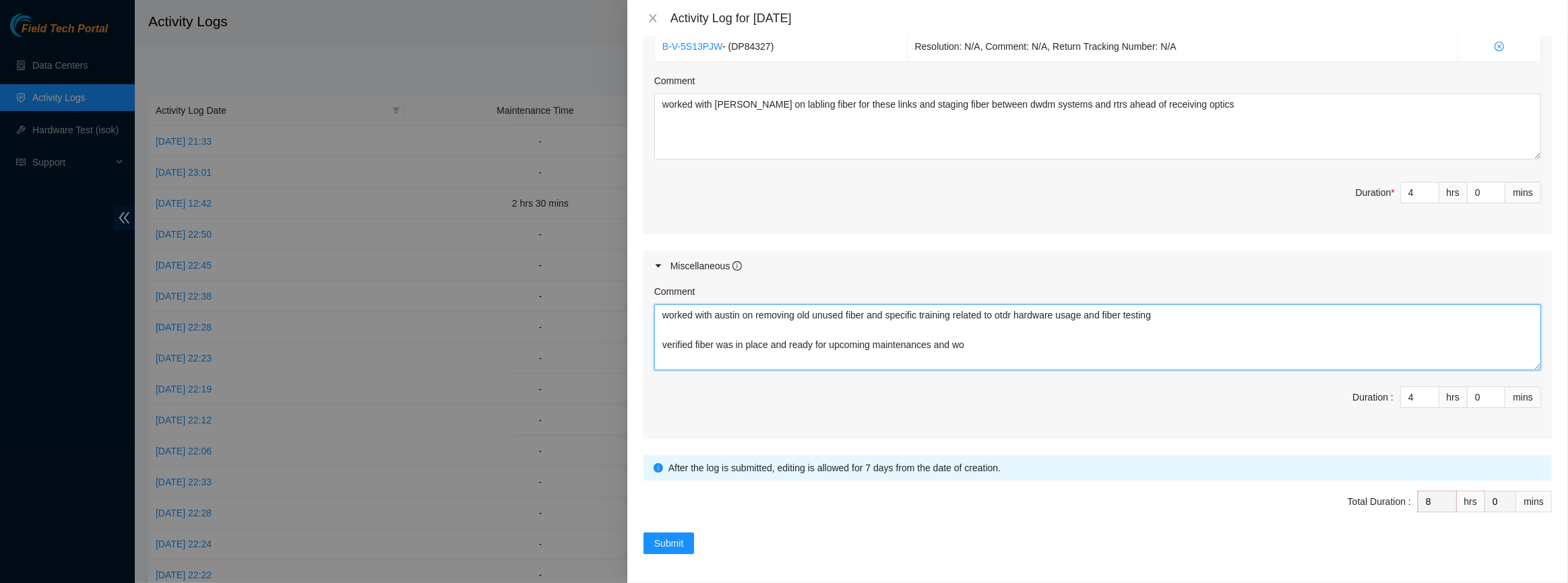
click at [1042, 350] on textarea "worked with austin on removing old unused fiber and specific training related t…" at bounding box center [1097, 337] width 887 height 66
type textarea "worked with austin on removing old unused fiber and specific training related t…"
click at [684, 539] on button "Submit" at bounding box center [670, 544] width 52 height 22
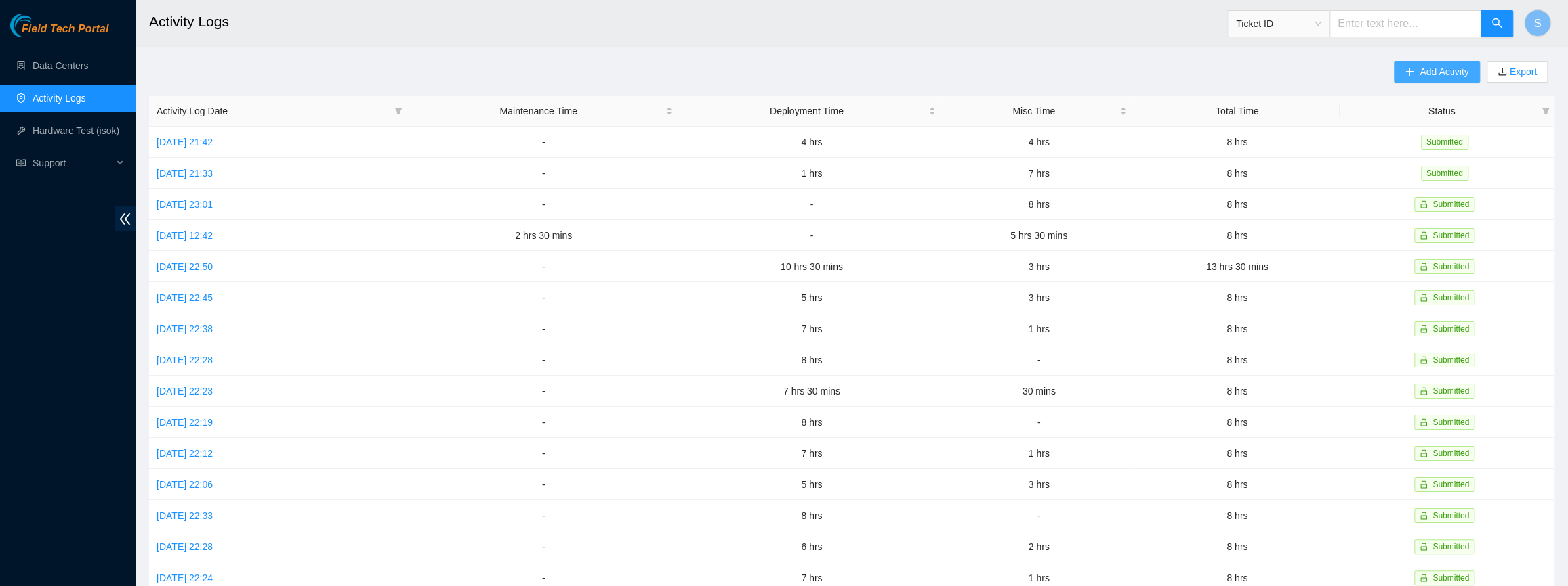
click at [1410, 75] on icon "plus" at bounding box center [1409, 72] width 10 height 10
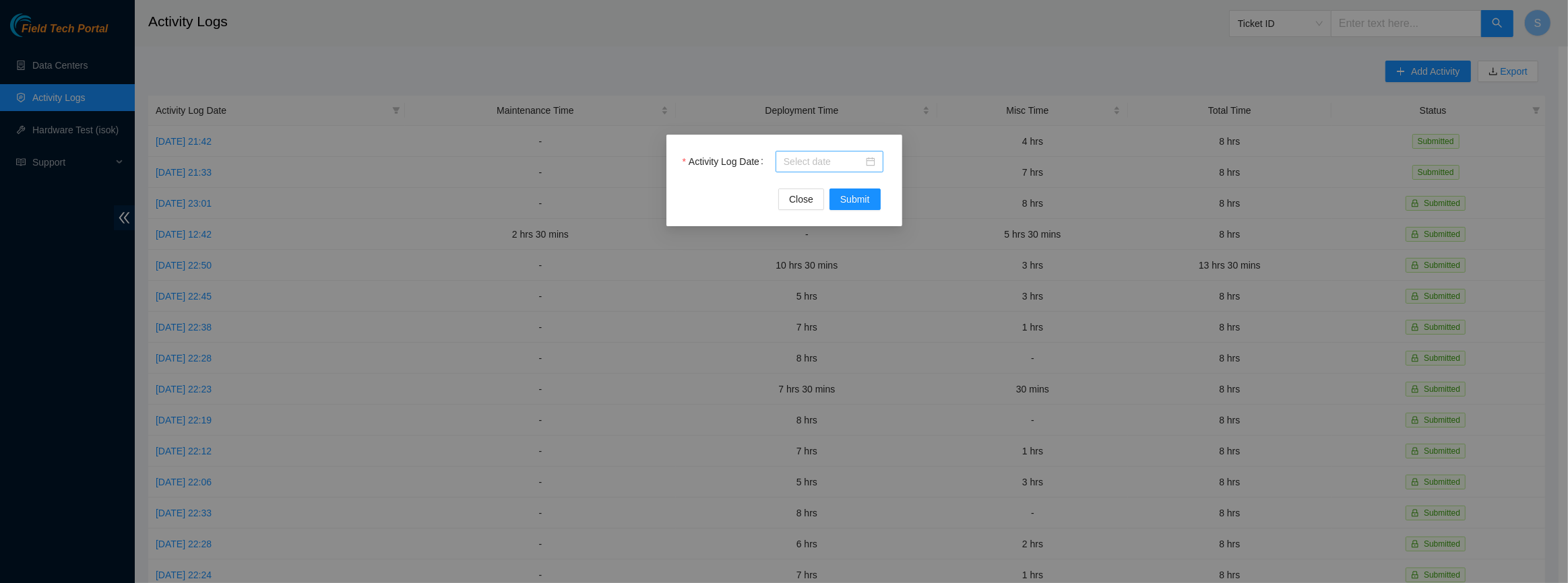
click at [799, 171] on div at bounding box center [830, 161] width 108 height 22
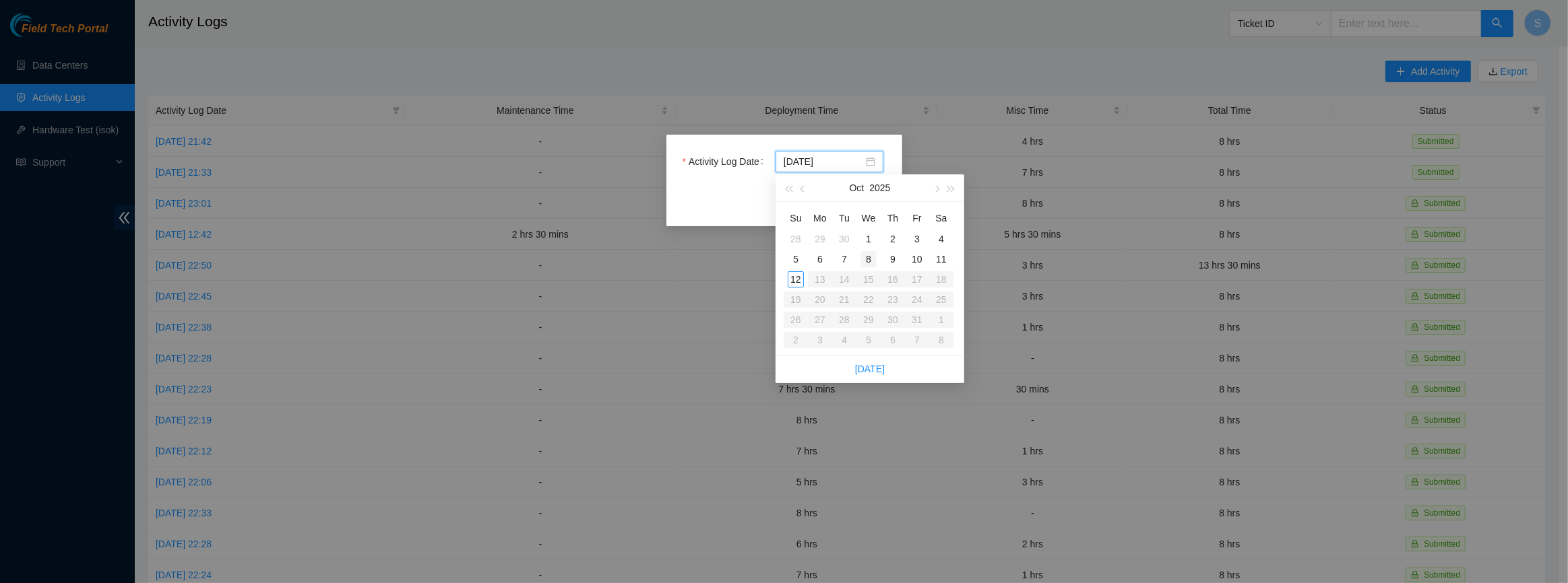
type input "[DATE]"
click at [872, 254] on div "8" at bounding box center [869, 259] width 16 height 16
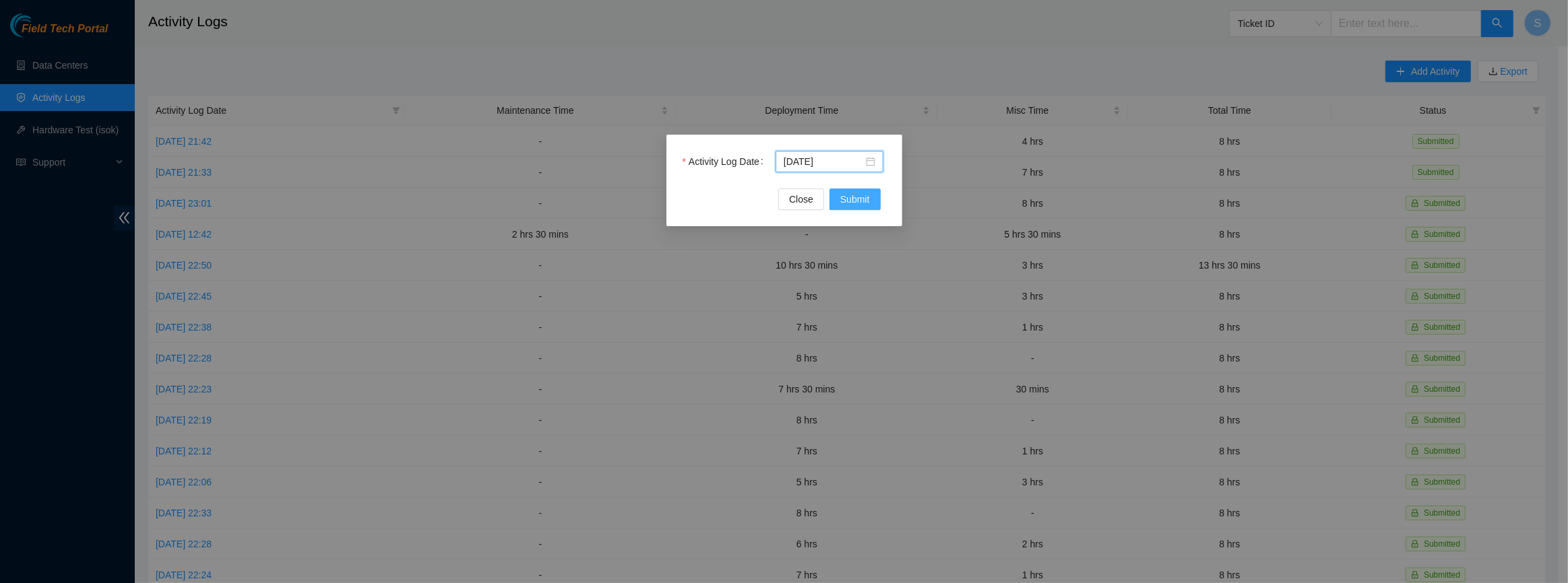
click at [845, 204] on span "Submit" at bounding box center [855, 199] width 30 height 14
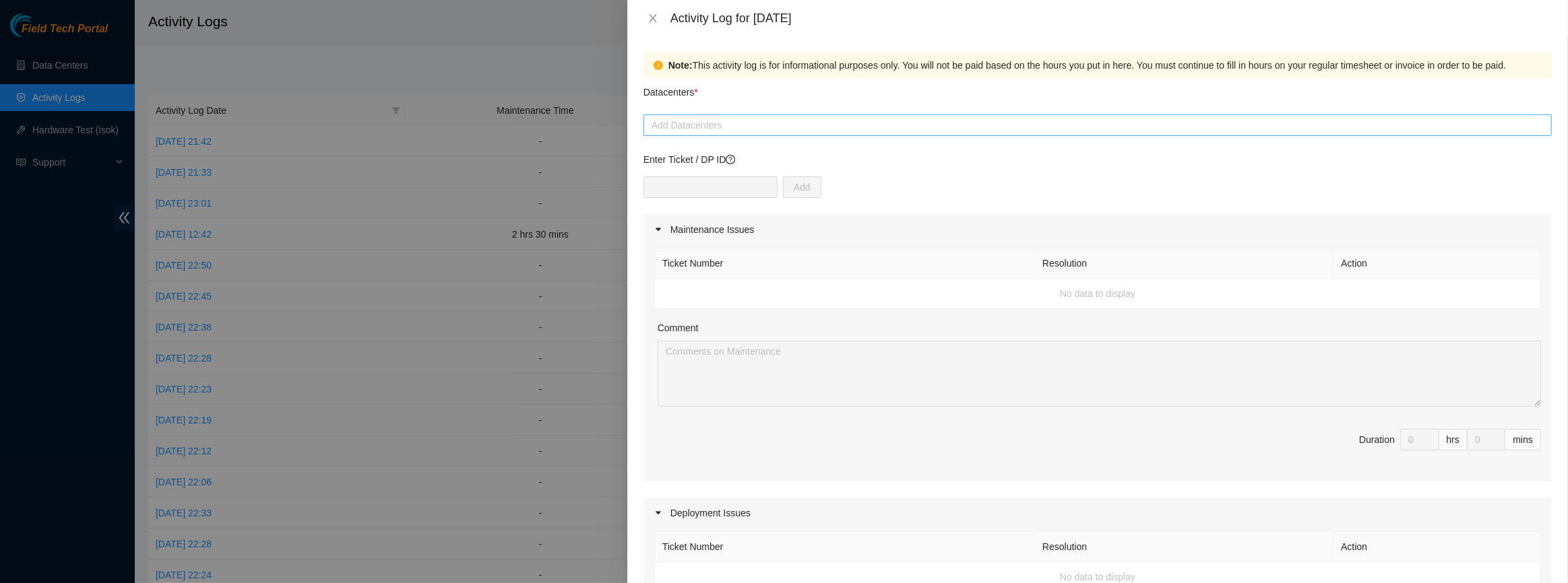
click at [796, 134] on div "Add Datacenters" at bounding box center [1098, 125] width 909 height 22
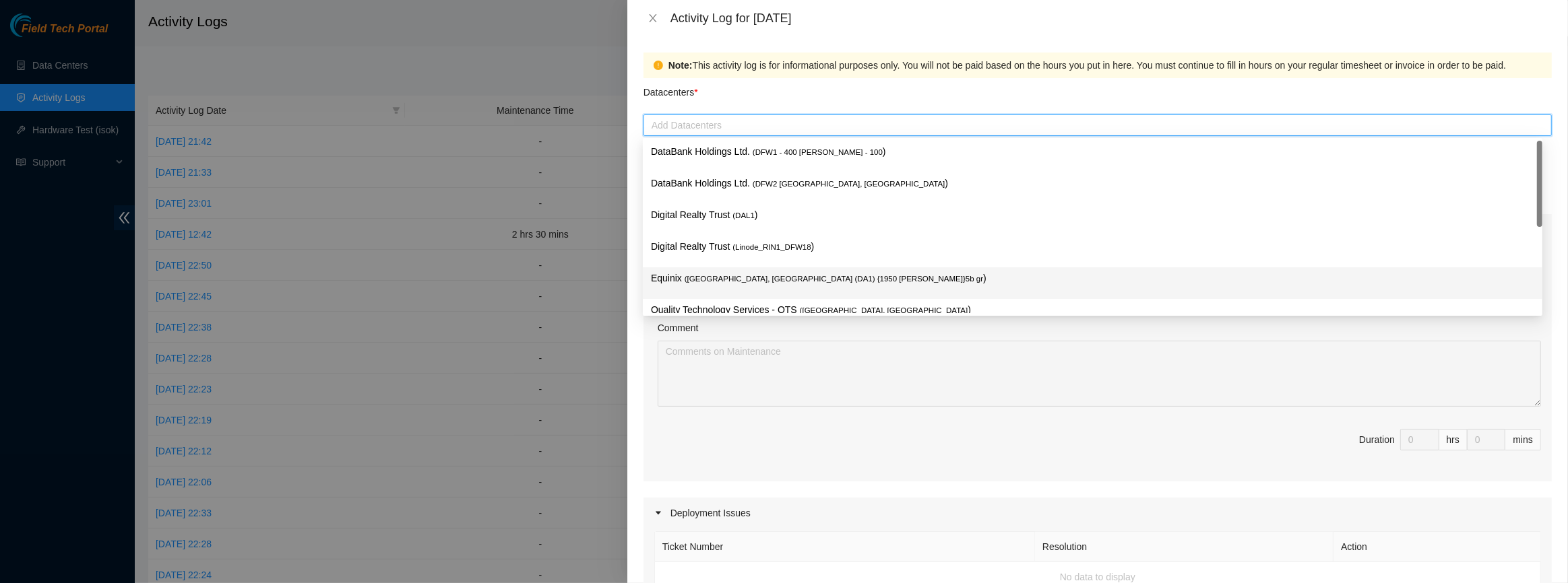
click at [729, 275] on span "( [GEOGRAPHIC_DATA], [GEOGRAPHIC_DATA] (DA1) {1950 [PERSON_NAME]}5b gr" at bounding box center [834, 279] width 299 height 8
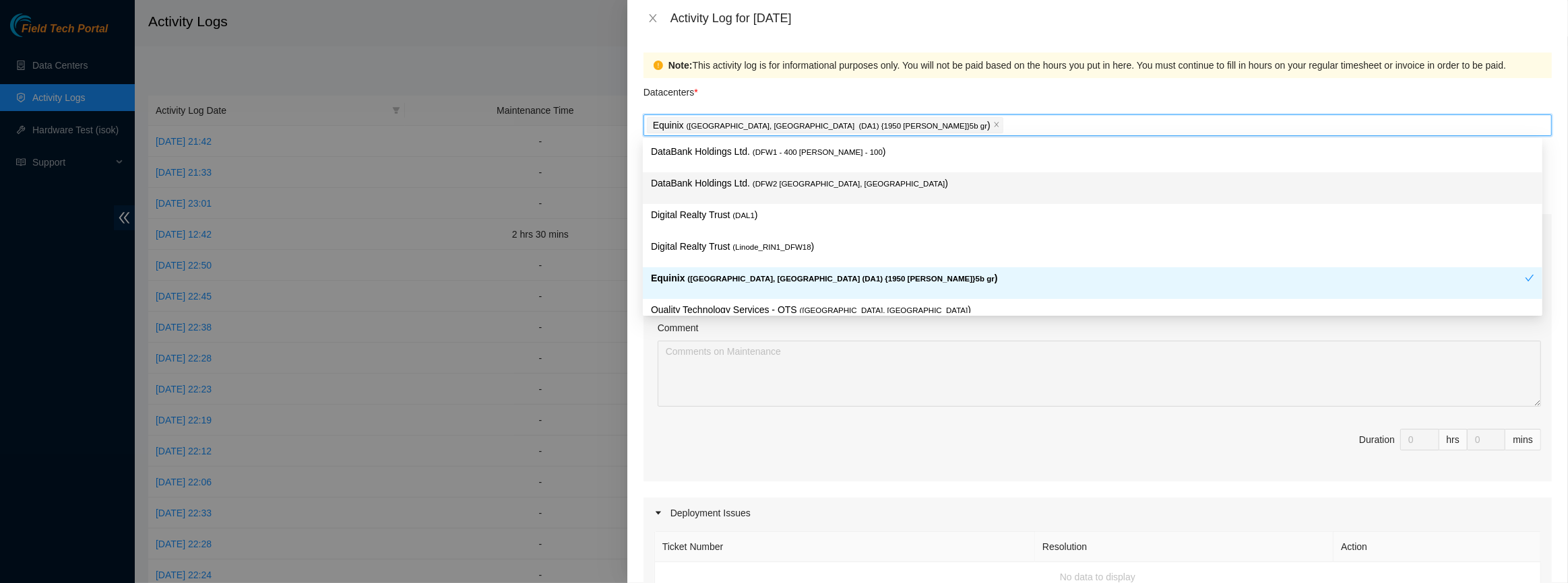
click at [778, 180] on span "( DFW2 [GEOGRAPHIC_DATA], [GEOGRAPHIC_DATA]" at bounding box center [848, 184] width 192 height 8
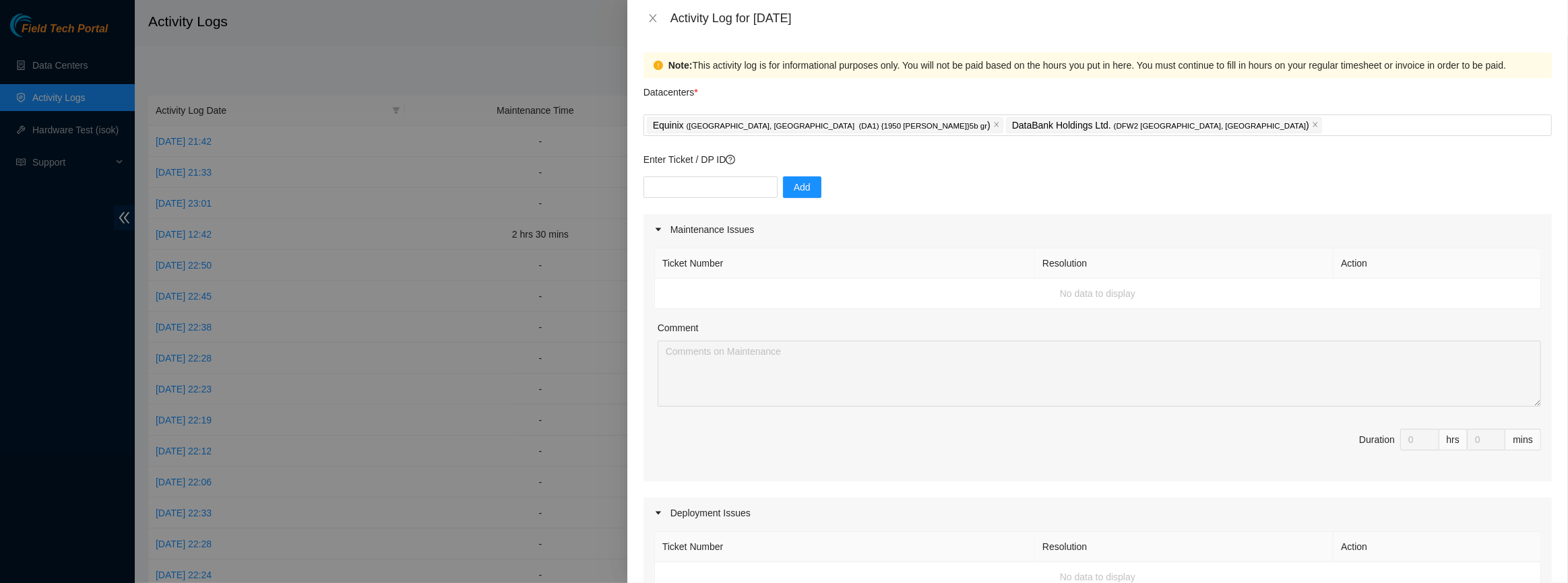
click at [749, 93] on div "Datacenters *" at bounding box center [1098, 96] width 909 height 36
paste input "DP60600"
type input "DP60600"
click at [814, 182] on div "DP60600 Add" at bounding box center [1098, 195] width 909 height 38
click at [802, 184] on button "Add" at bounding box center [803, 187] width 39 height 22
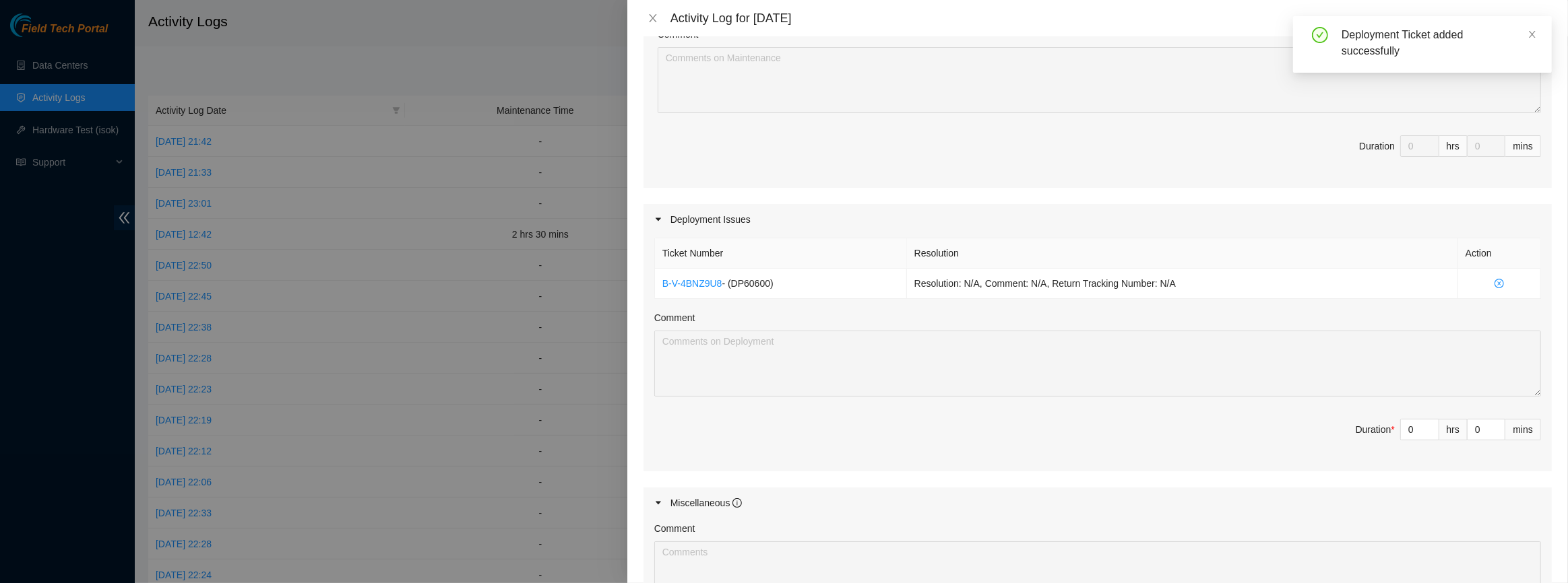
scroll to position [306, 0]
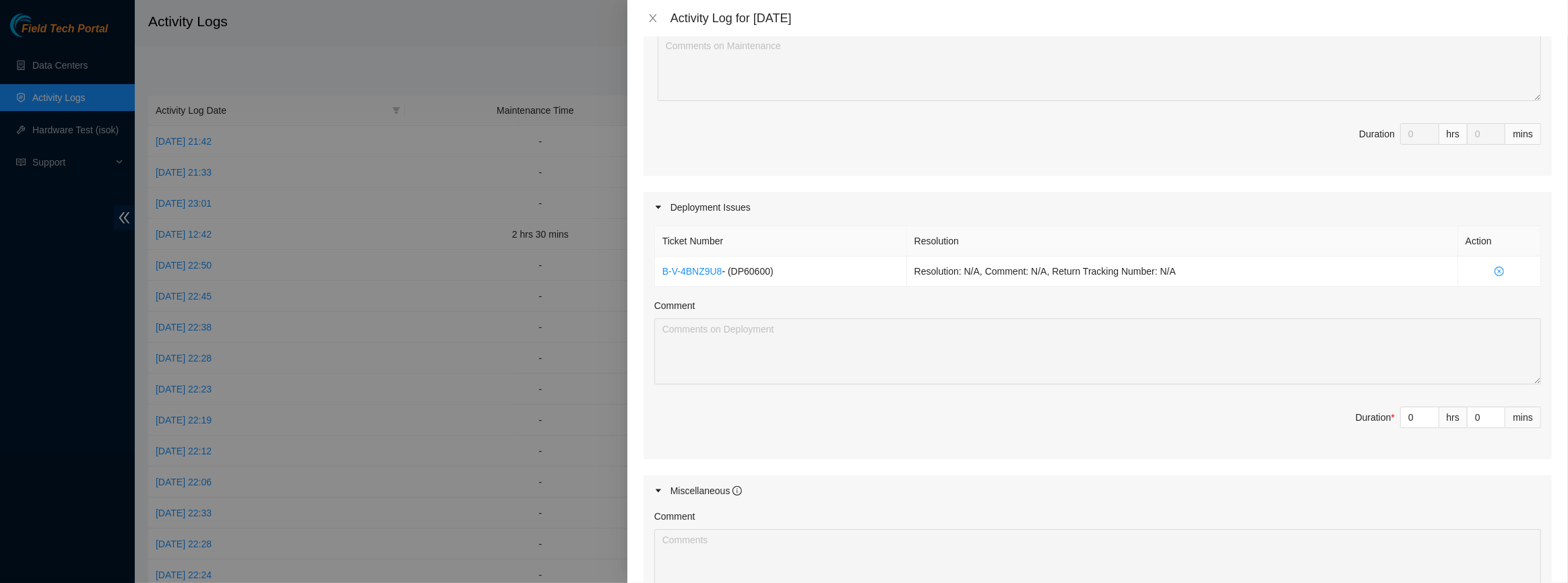
click at [1440, 419] on div "hrs" at bounding box center [1454, 417] width 28 height 22
type input "1"
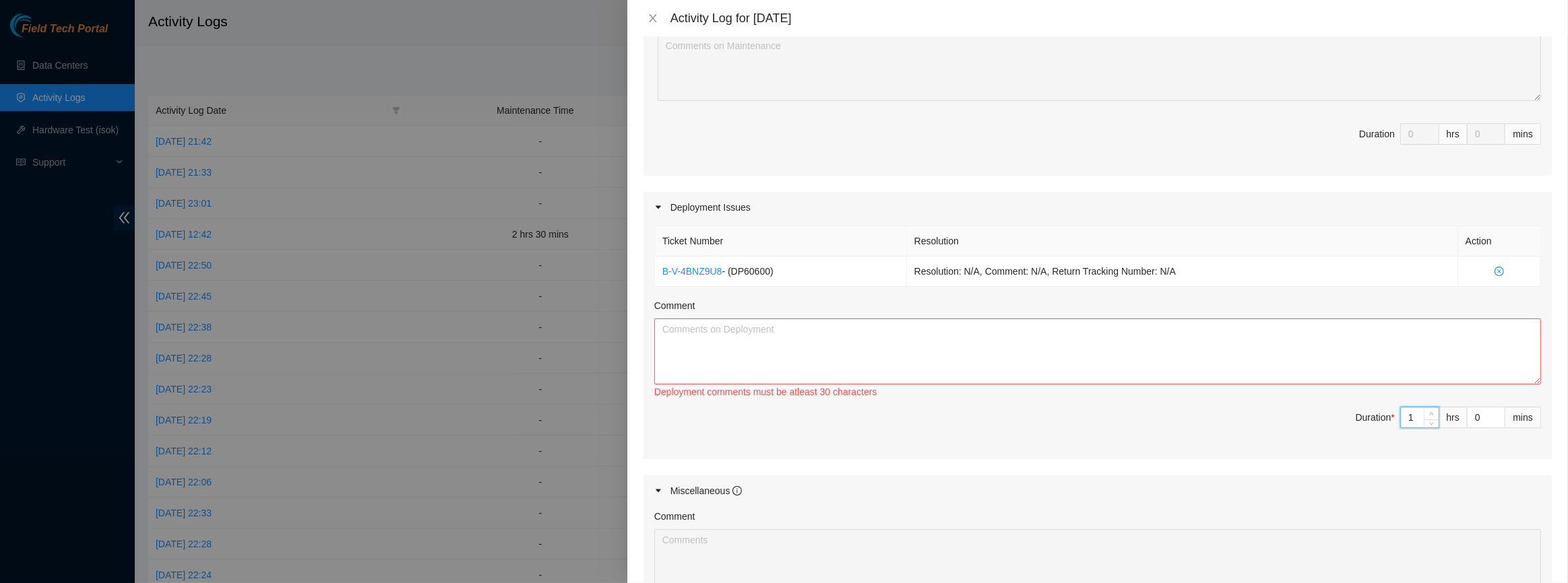
click at [1428, 410] on span "Increase Value" at bounding box center [1431, 413] width 15 height 12
type input "2"
click at [1428, 410] on span "Increase Value" at bounding box center [1431, 413] width 15 height 12
click at [1034, 365] on textarea "Comment" at bounding box center [1097, 352] width 887 height 66
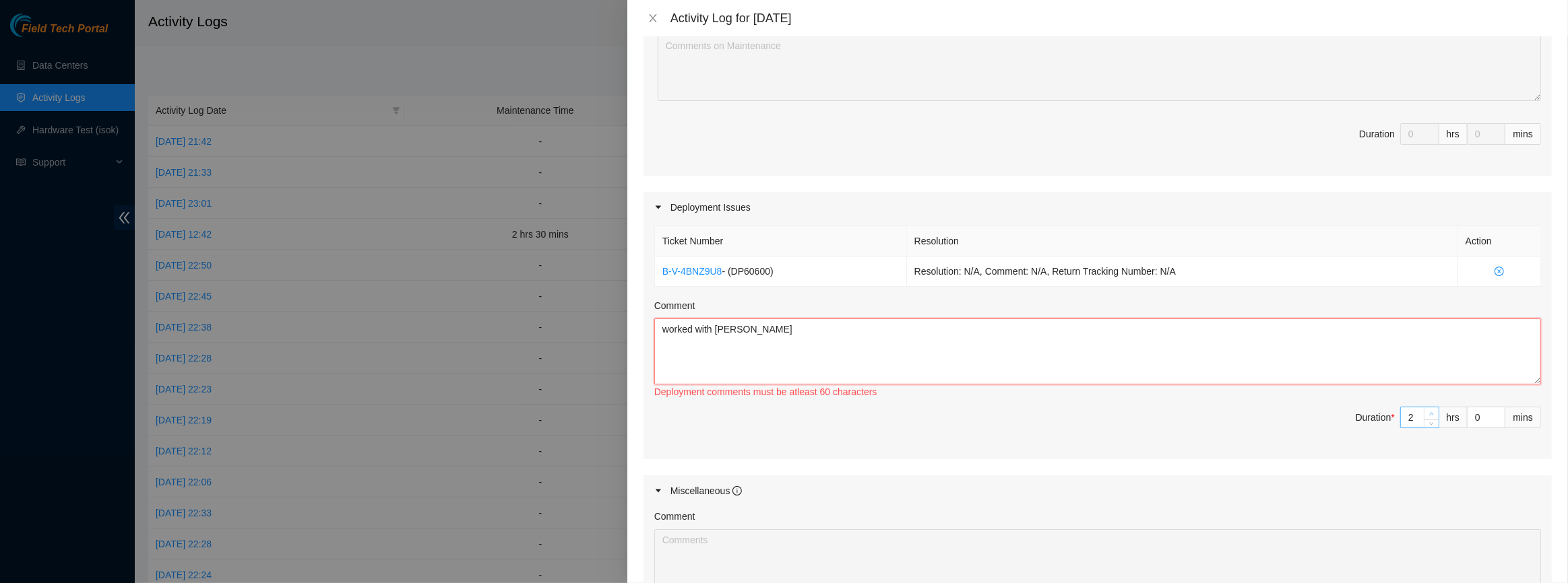
type textarea "worked with [PERSON_NAME]"
type input "3"
click at [1424, 407] on span "Increase Value" at bounding box center [1431, 413] width 15 height 12
click at [962, 320] on textarea "worked with [PERSON_NAME]" at bounding box center [1097, 352] width 887 height 66
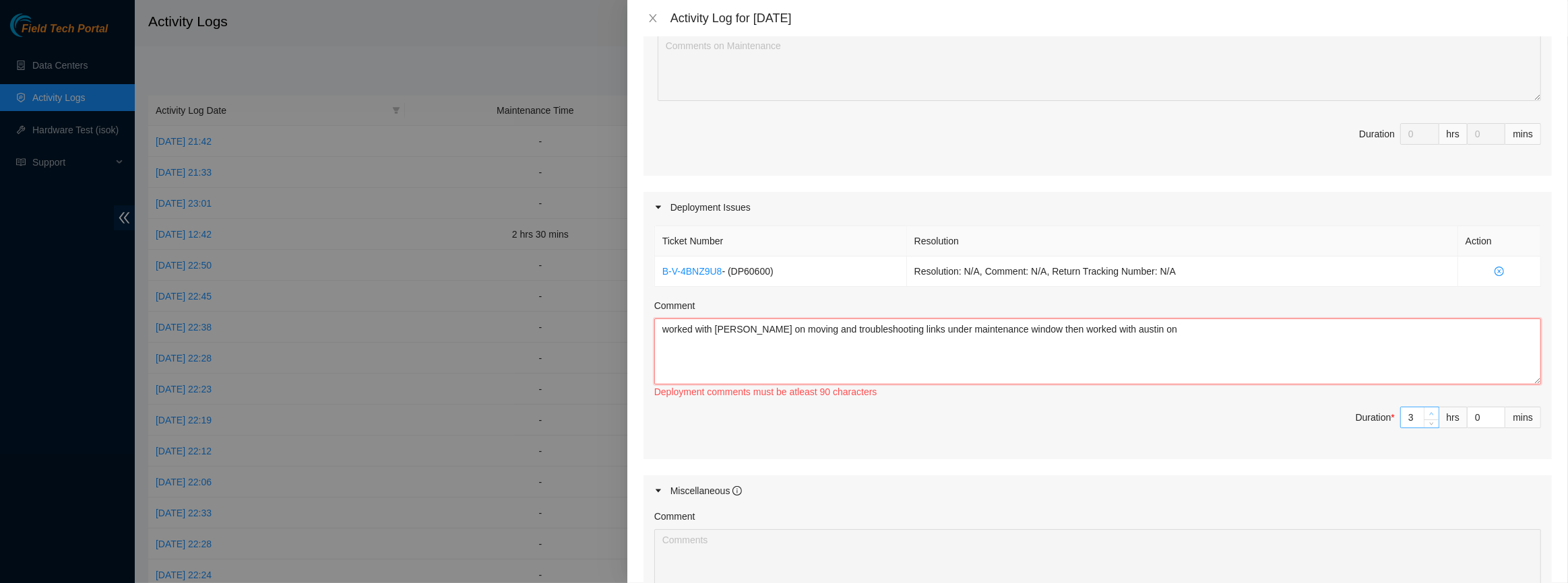
type textarea "worked with [PERSON_NAME] on moving and troubleshooting links under maintenance…"
type input "4"
click at [1429, 411] on icon "up" at bounding box center [1432, 414] width 5 height 5
type input "5"
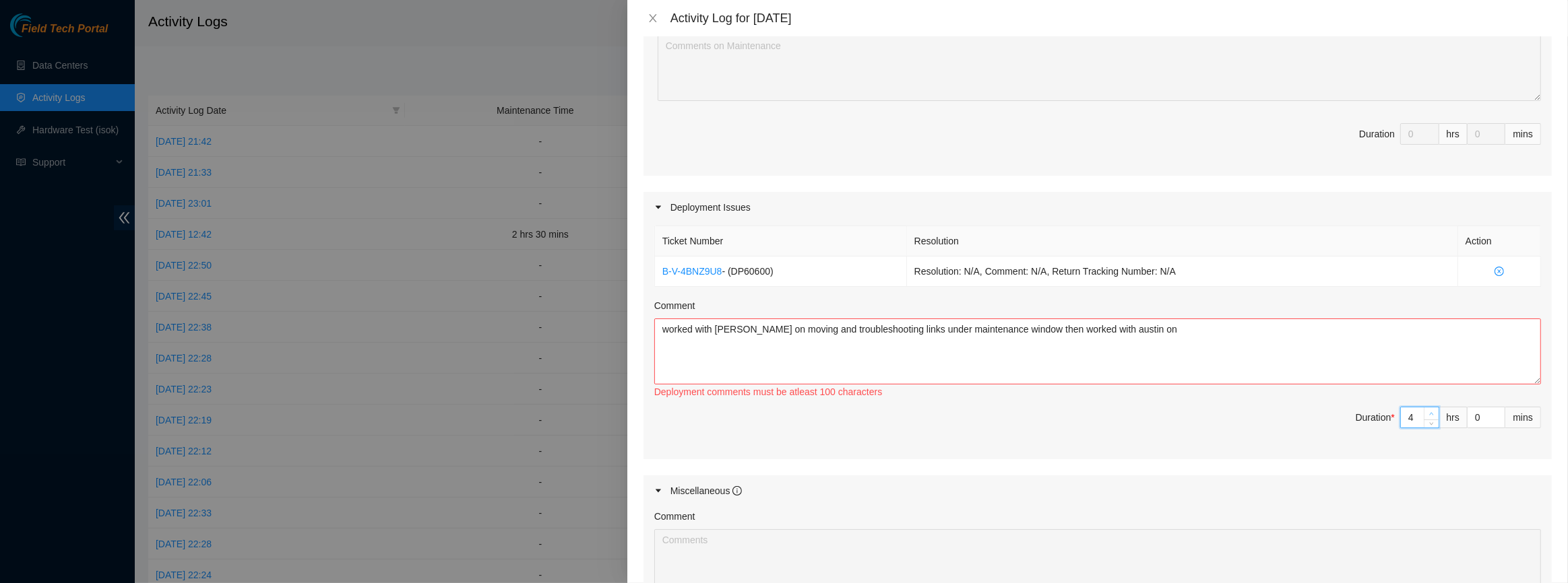
type input "5"
click at [1429, 411] on icon "up" at bounding box center [1432, 414] width 5 height 5
click at [1230, 323] on textarea "worked with [PERSON_NAME] on moving and troubleshooting links under maintenance…" at bounding box center [1097, 352] width 887 height 66
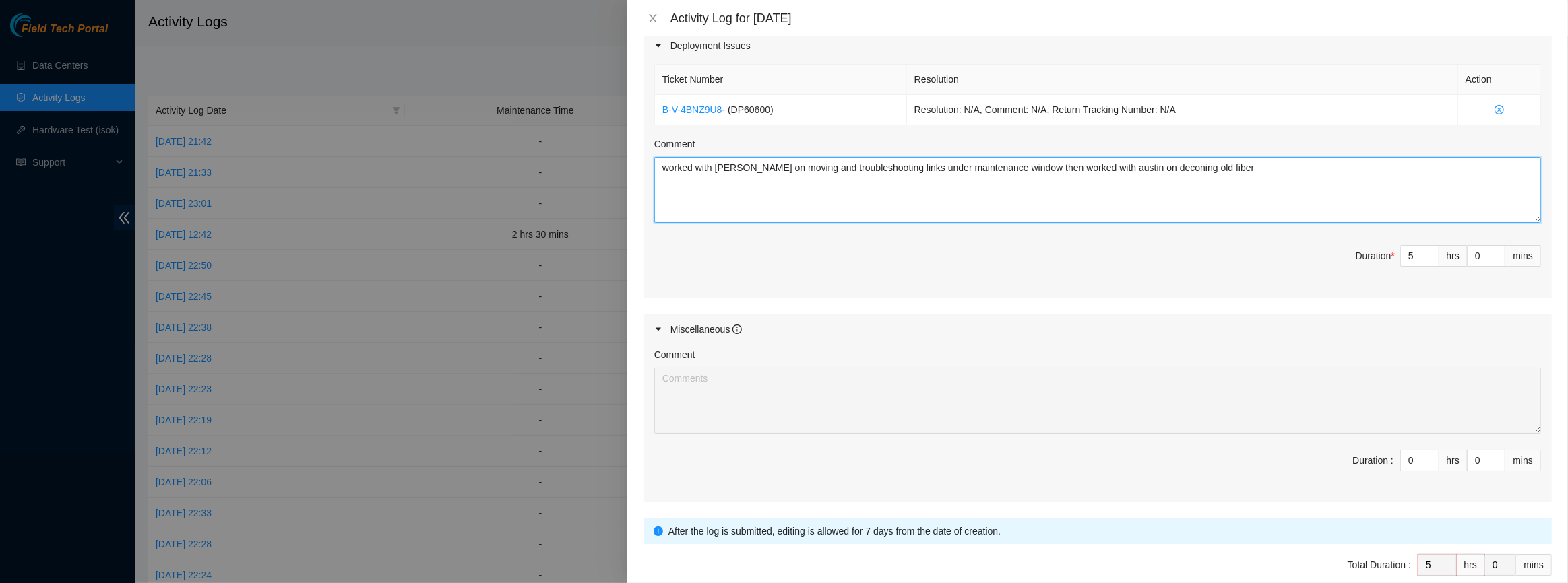
scroll to position [490, 0]
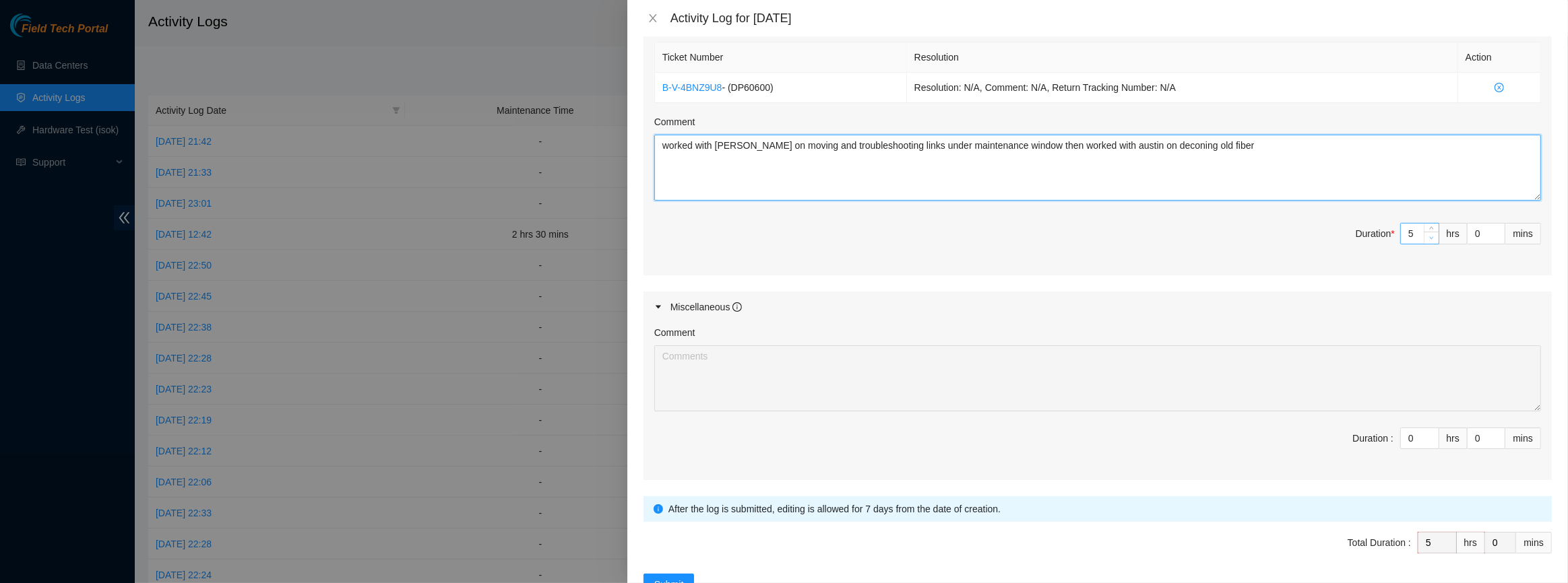
type textarea "worked with [PERSON_NAME] on moving and troubleshooting links under maintenance…"
type input "4"
click at [1428, 238] on span "down" at bounding box center [1432, 238] width 8 height 8
type input "1"
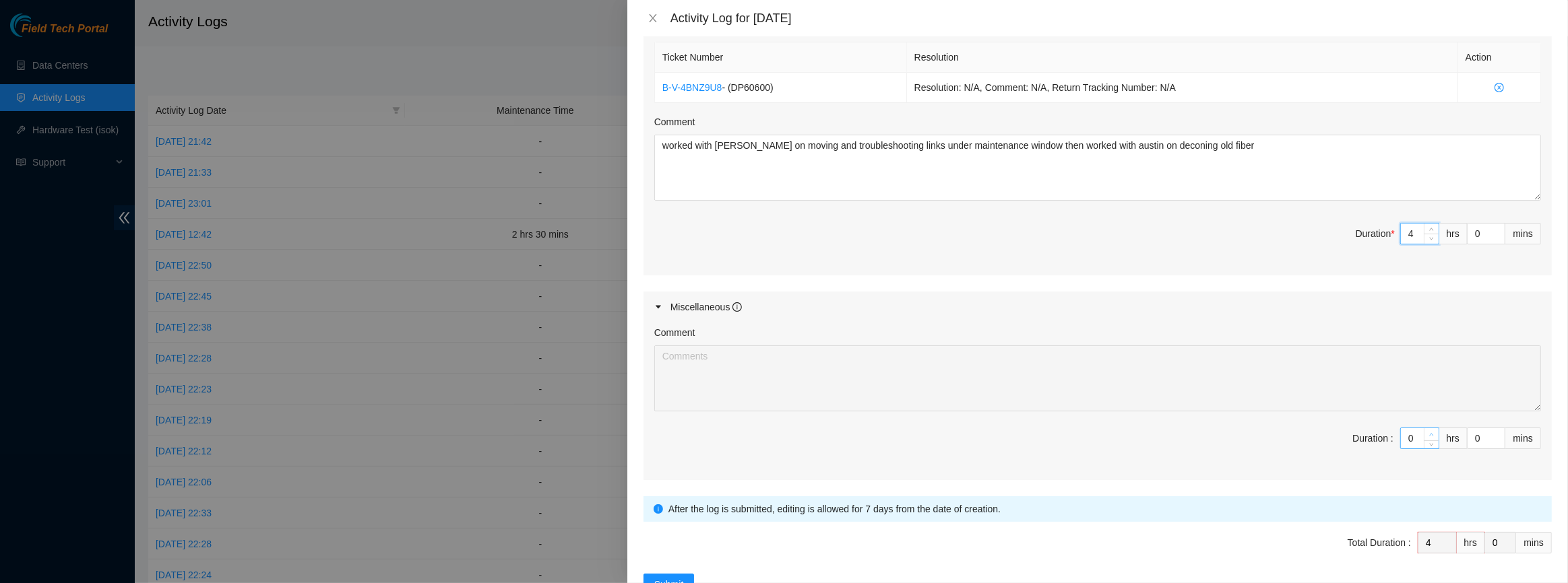
type input "5"
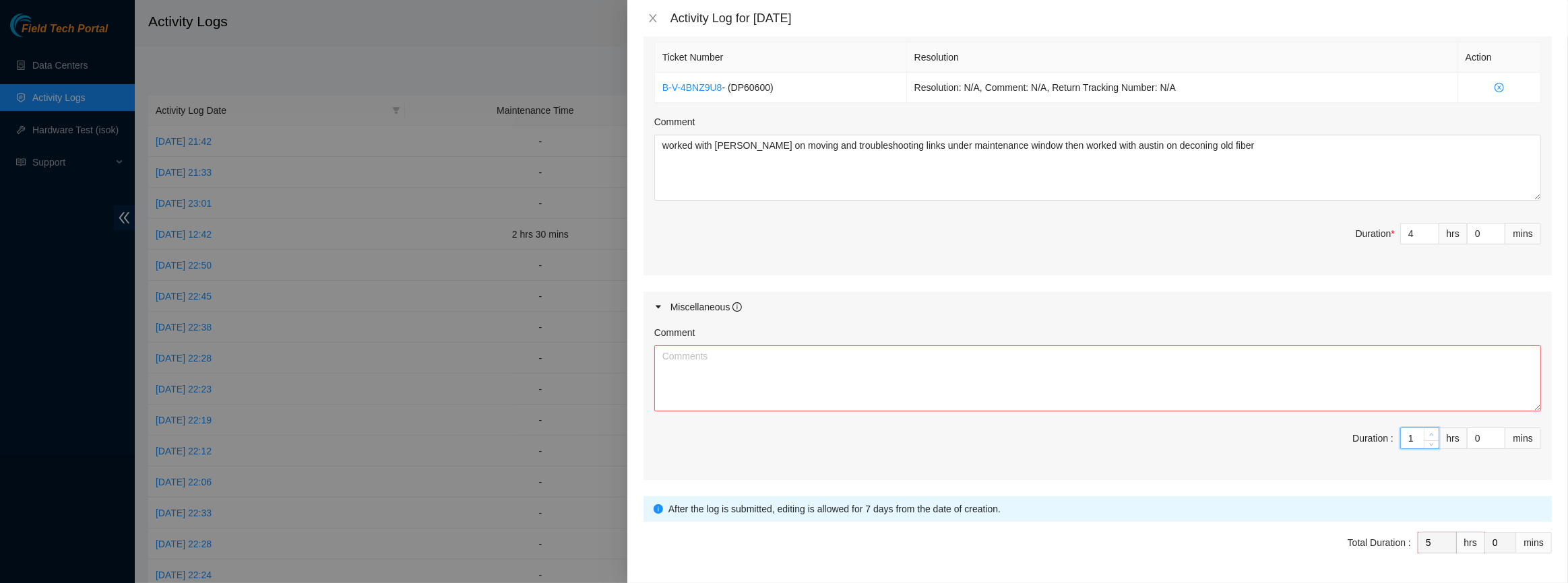
click at [1428, 436] on span "up" at bounding box center [1432, 435] width 8 height 8
type input "2"
type input "6"
click at [1428, 436] on span "up" at bounding box center [1432, 435] width 8 height 8
type input "3"
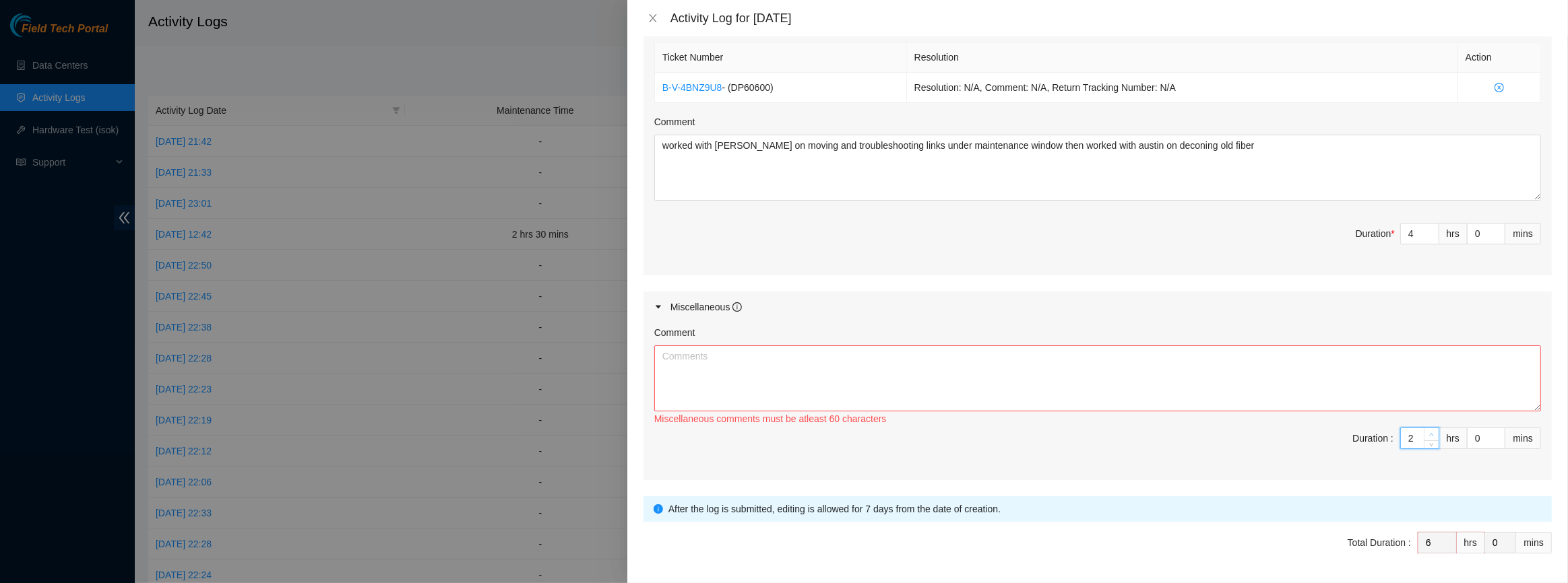
type input "7"
click at [1428, 436] on span "up" at bounding box center [1432, 435] width 8 height 8
type input "4"
type input "8"
click at [1428, 436] on span "up" at bounding box center [1432, 435] width 8 height 8
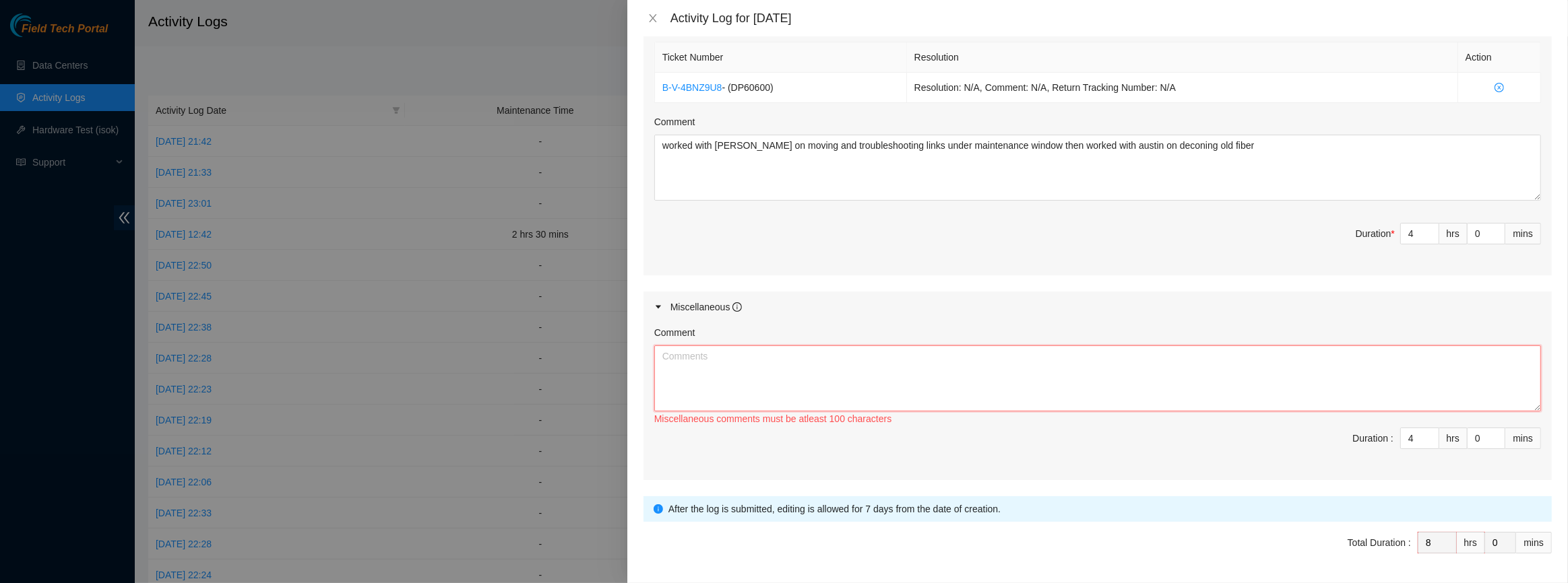
click at [1372, 404] on textarea "Comment" at bounding box center [1097, 378] width 887 height 66
type textarea "worked with [PERSON_NAME] on training related to"
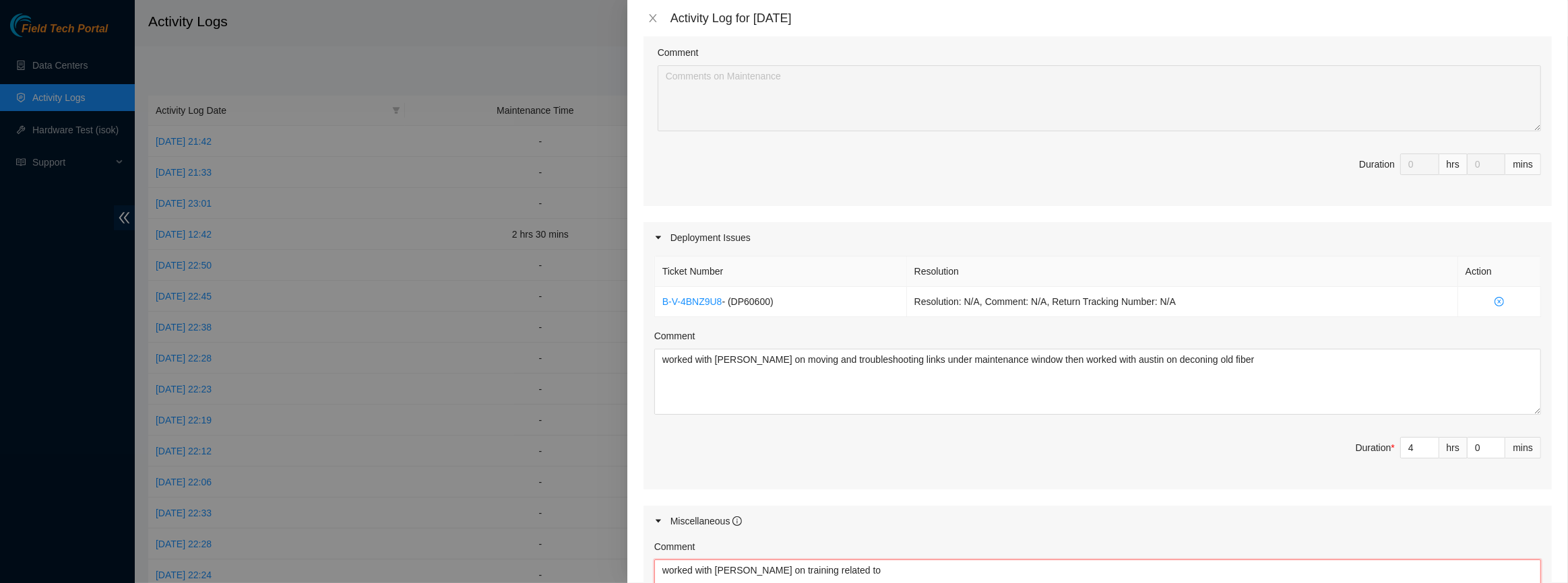
scroll to position [122, 0]
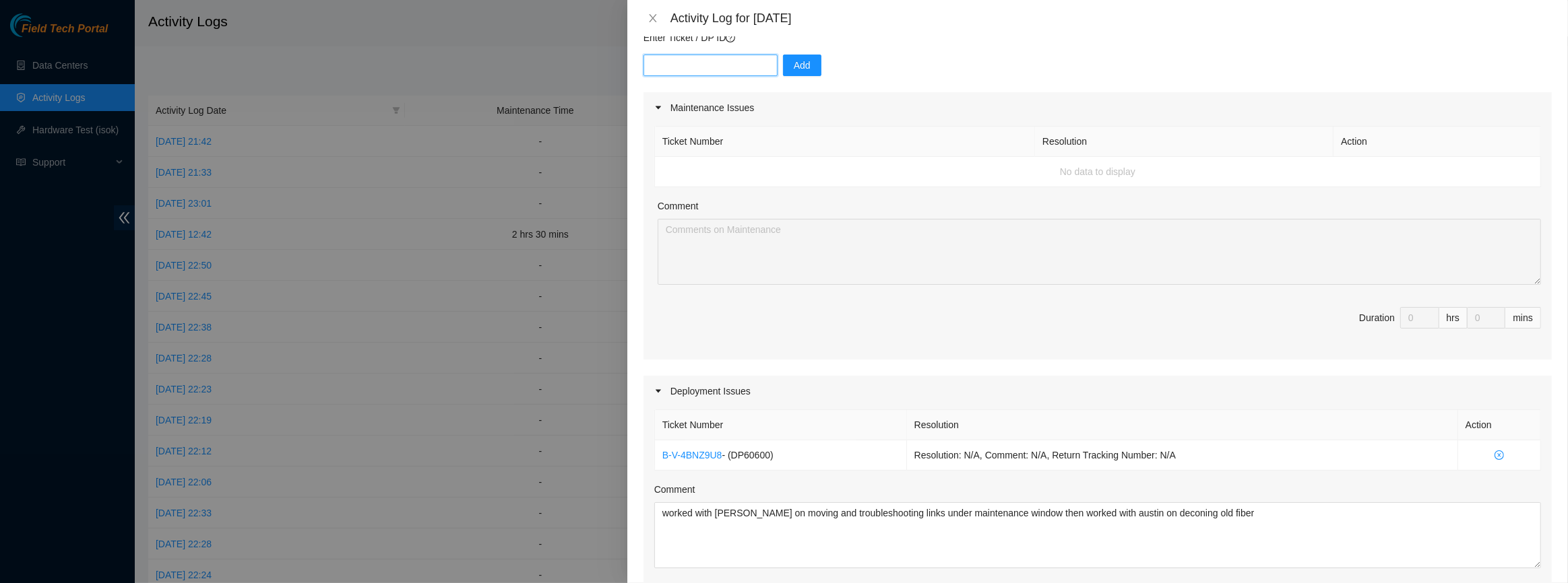
paste input "DP83435"
type input "DP83435"
click at [794, 64] on span "Add" at bounding box center [802, 65] width 17 height 14
paste input "DP83435"
click at [714, 57] on input "DP83437" at bounding box center [711, 65] width 134 height 22
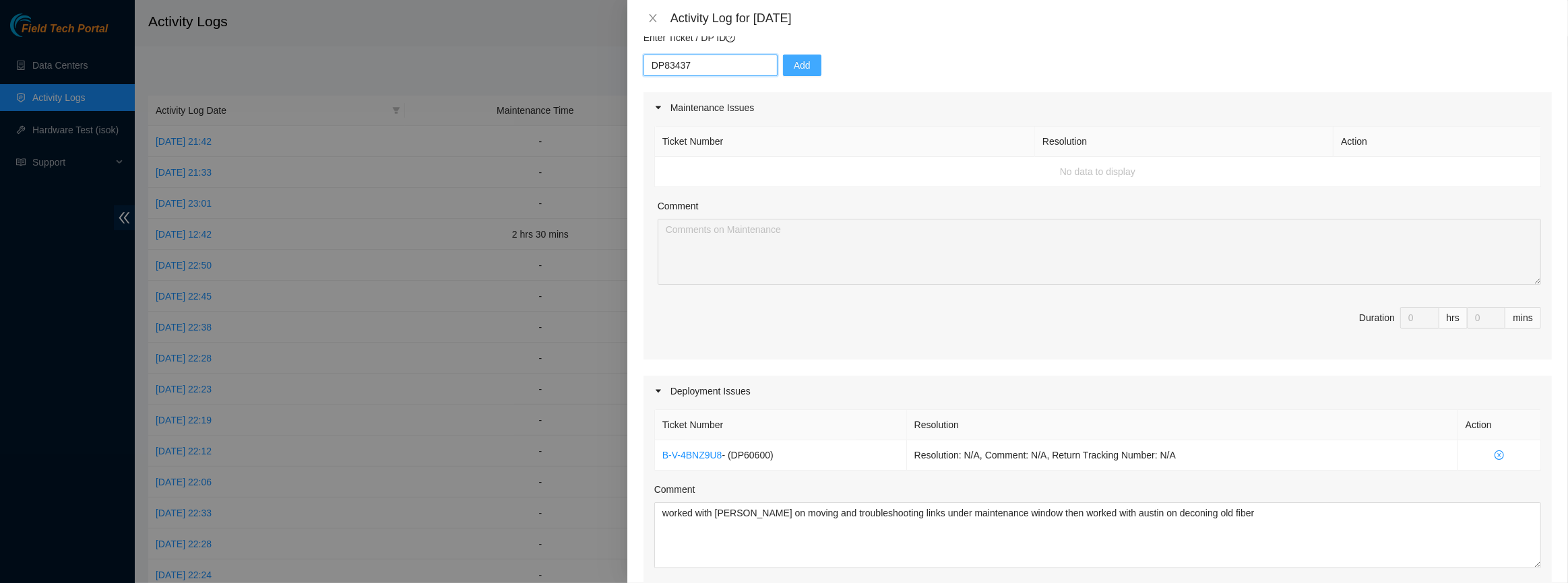
click at [714, 57] on input "DP83437" at bounding box center [711, 65] width 134 height 22
paste input "4325"
type input "DP84325"
click at [783, 73] on button "Add" at bounding box center [803, 65] width 39 height 22
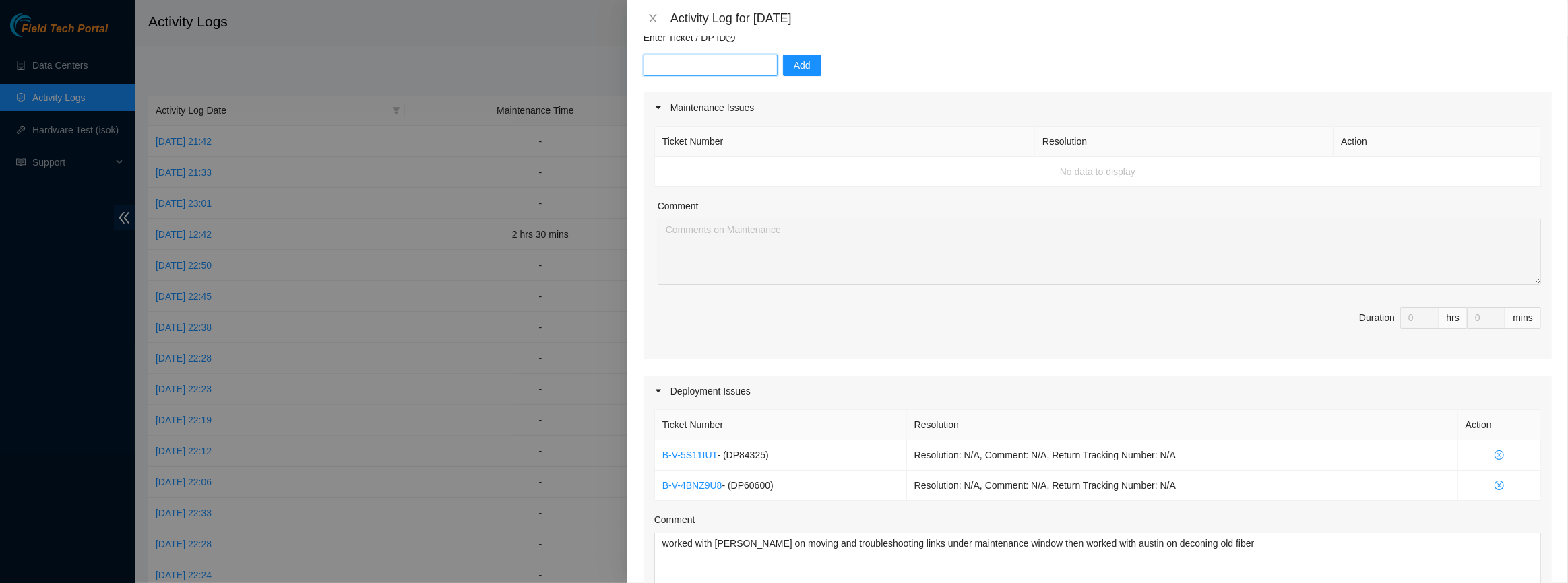
click at [711, 64] on input "text" at bounding box center [711, 65] width 134 height 22
paste input "DP84325"
type input "DP84327"
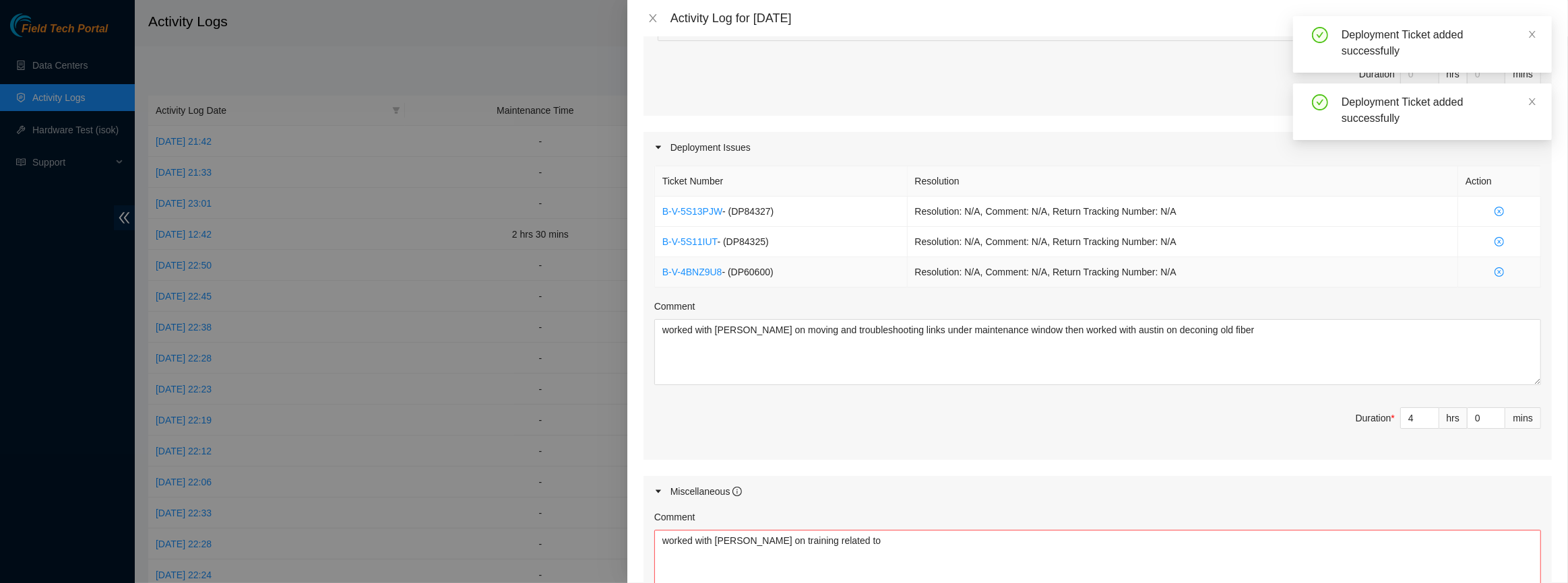
scroll to position [367, 0]
click at [1218, 358] on textarea "worked with [PERSON_NAME] on moving and troubleshooting links under maintenance…" at bounding box center [1097, 351] width 887 height 66
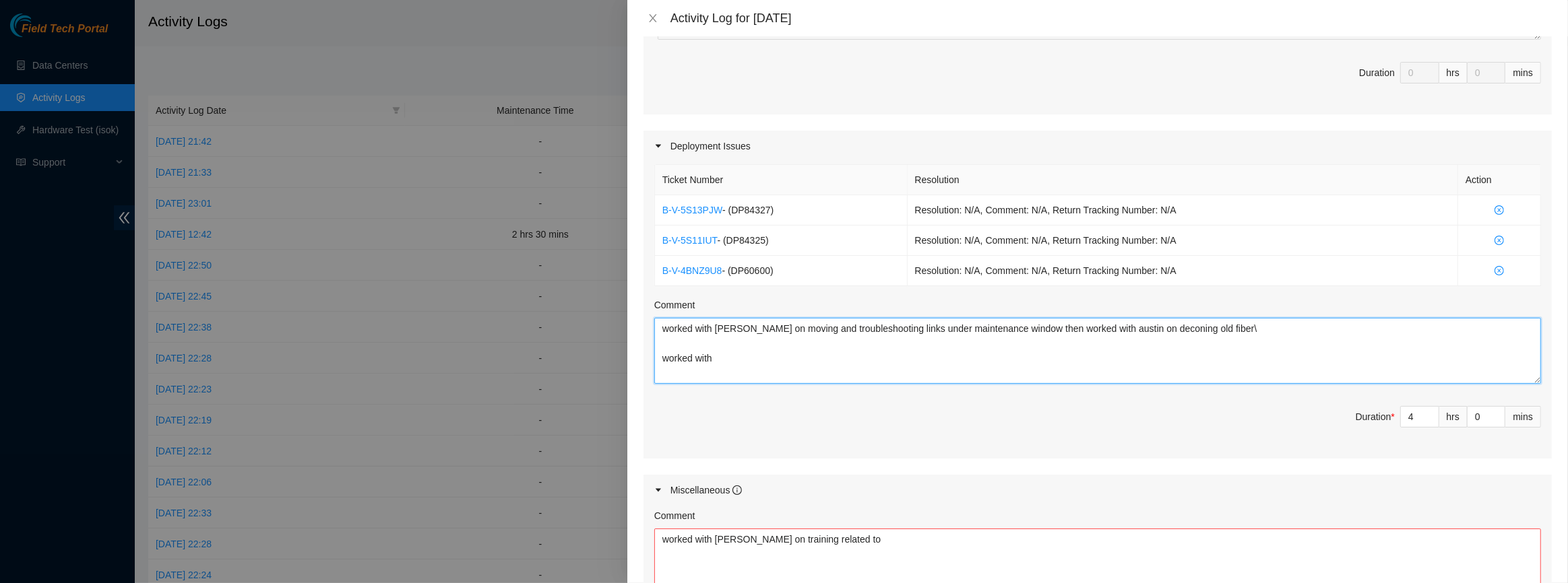
type textarea "worked with [PERSON_NAME] on moving and troubleshooting links under maintenance…"
click at [1106, 451] on div "Ticket Number Resolution Action B-V-5S13PJW - ( DP84327 ) Resolution: N/A, Comm…" at bounding box center [1098, 310] width 909 height 297
click at [1085, 572] on textarea "worked with [PERSON_NAME] on training related to" at bounding box center [1097, 562] width 887 height 66
click at [976, 539] on textarea "worked with [PERSON_NAME] on training related to fiber hygiene and" at bounding box center [1097, 562] width 887 height 66
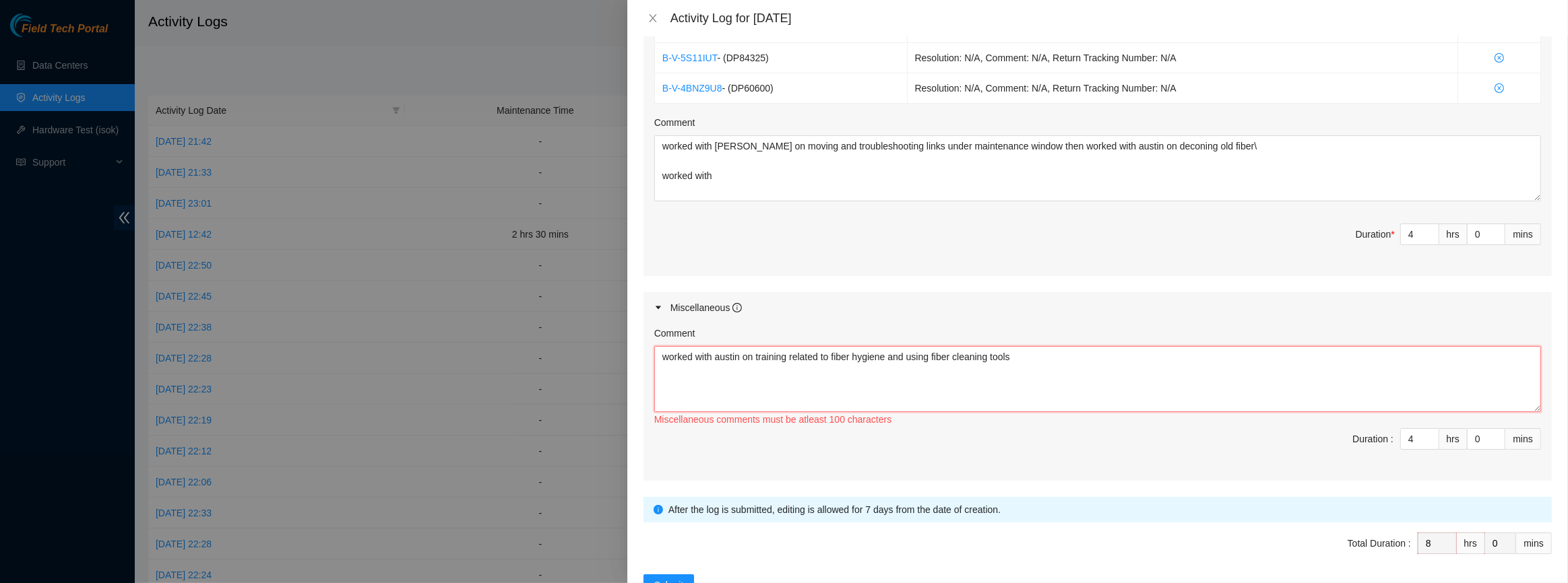
scroll to position [551, 0]
type textarea "worked with austin on training related to fiber hygiene and using fiber cleanin…"
type input "3"
type input "7"
click at [1429, 440] on span "Decrease Value" at bounding box center [1431, 441] width 15 height 12
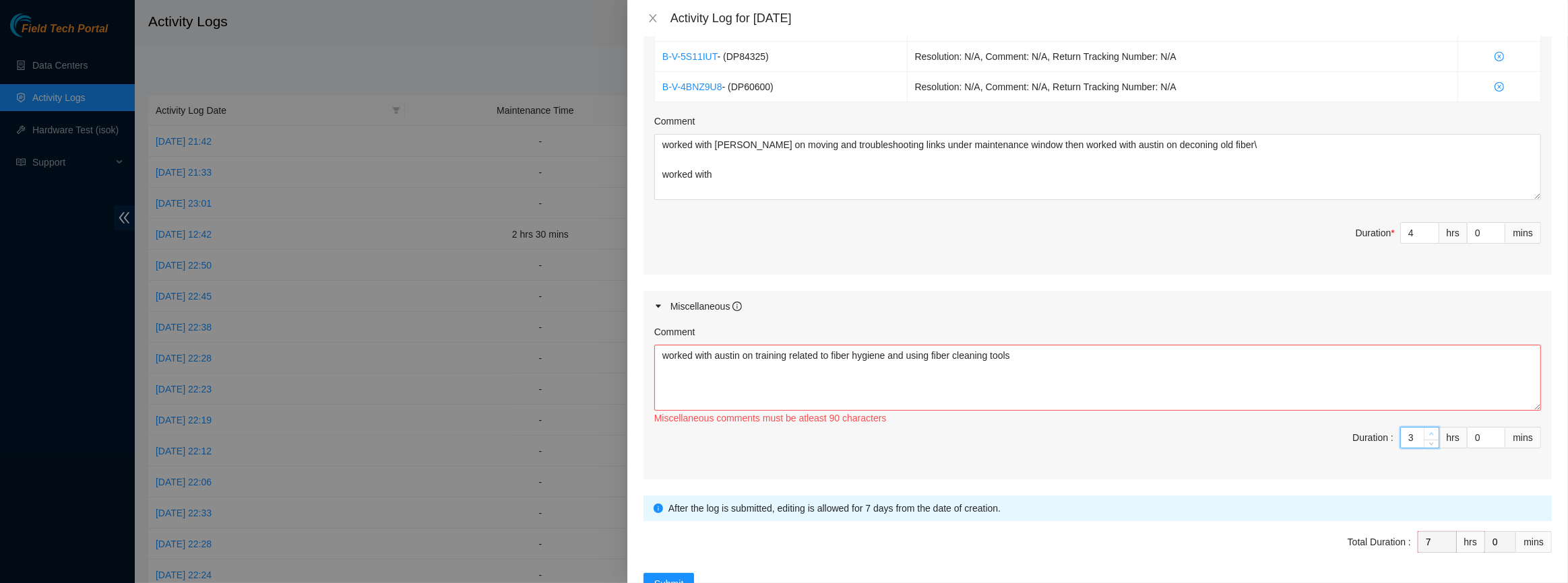
type input "4"
type input "8"
click at [1424, 432] on span "Increase Value" at bounding box center [1431, 433] width 15 height 12
click at [1172, 175] on textarea "worked with [PERSON_NAME] on moving and troubleshooting links under maintenance…" at bounding box center [1097, 167] width 887 height 66
drag, startPoint x: 1337, startPoint y: 150, endPoint x: 1336, endPoint y: 181, distance: 31.0
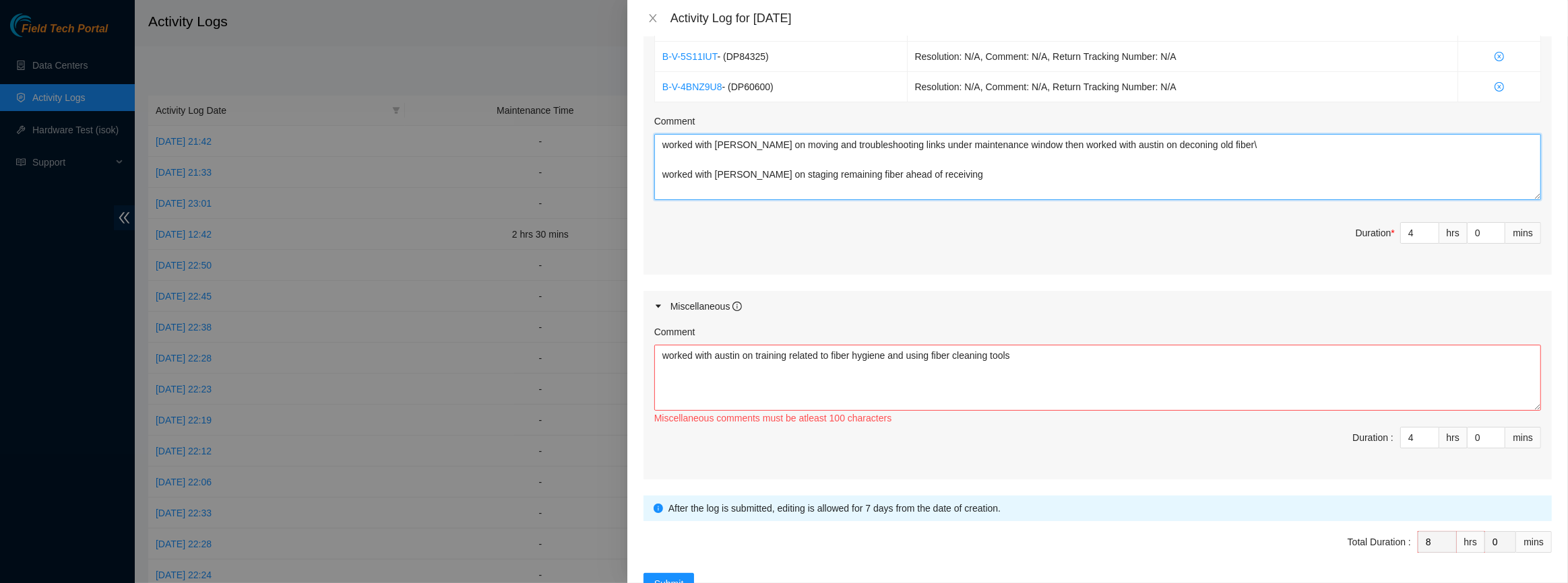
click at [1336, 181] on textarea "worked with [PERSON_NAME] on moving and troubleshooting links under maintenance…" at bounding box center [1097, 167] width 887 height 66
type textarea "worked with [PERSON_NAME] on moving and troubleshooting links under maintenance…"
click at [1169, 398] on textarea "worked with austin on training related to fiber hygiene and using fiber cleanin…" at bounding box center [1097, 378] width 887 height 66
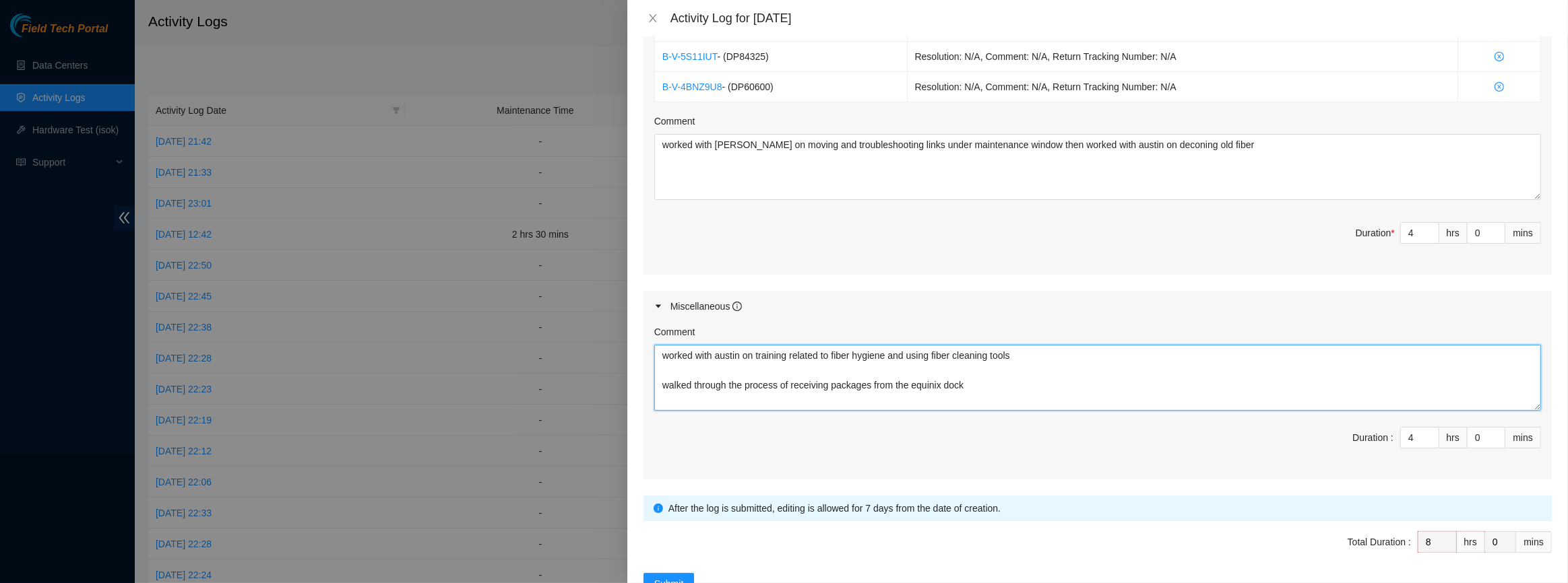
scroll to position [0, 0]
type textarea "worked with austin on training related to fiber hygiene and using fiber cleanin…"
click at [1181, 178] on textarea "worked with [PERSON_NAME] on moving and troubleshooting links under maintenance…" at bounding box center [1097, 167] width 887 height 66
click at [1218, 165] on textarea "worked with [PERSON_NAME] on moving and troubleshooting links under maintenance…" at bounding box center [1097, 167] width 887 height 66
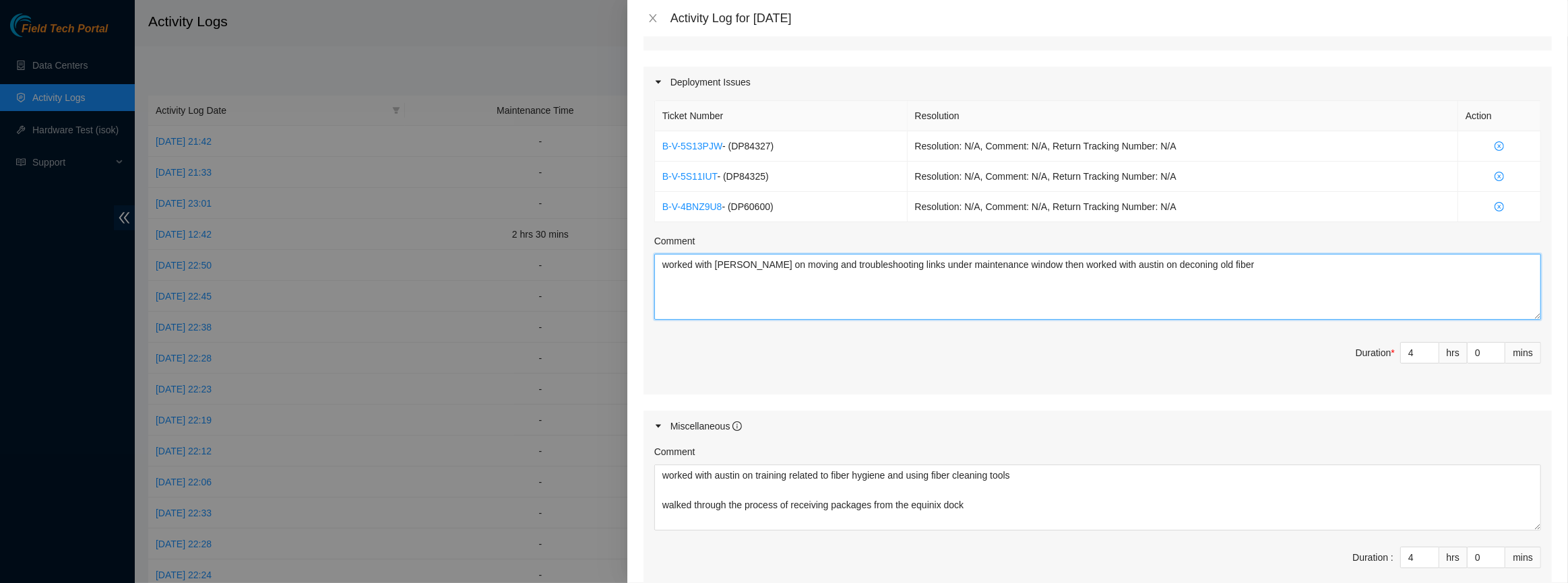
scroll to position [367, 0]
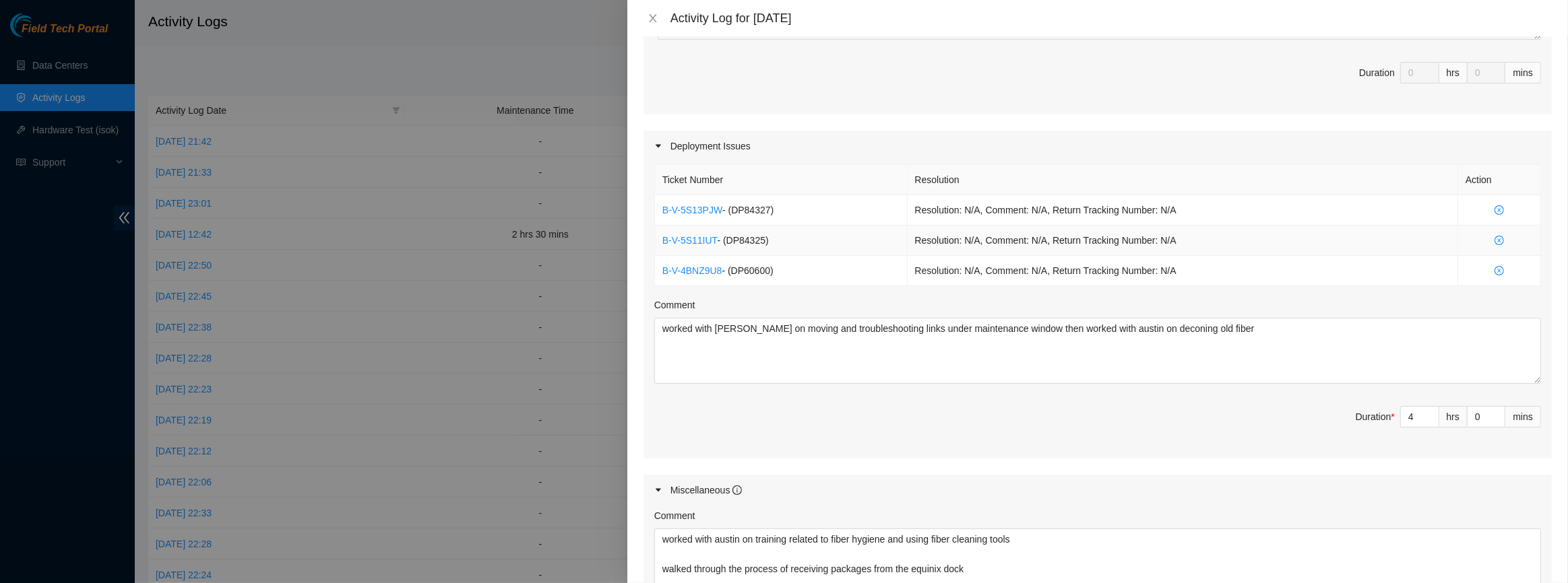
click at [1498, 238] on icon "close-circle" at bounding box center [1500, 240] width 3 height 3
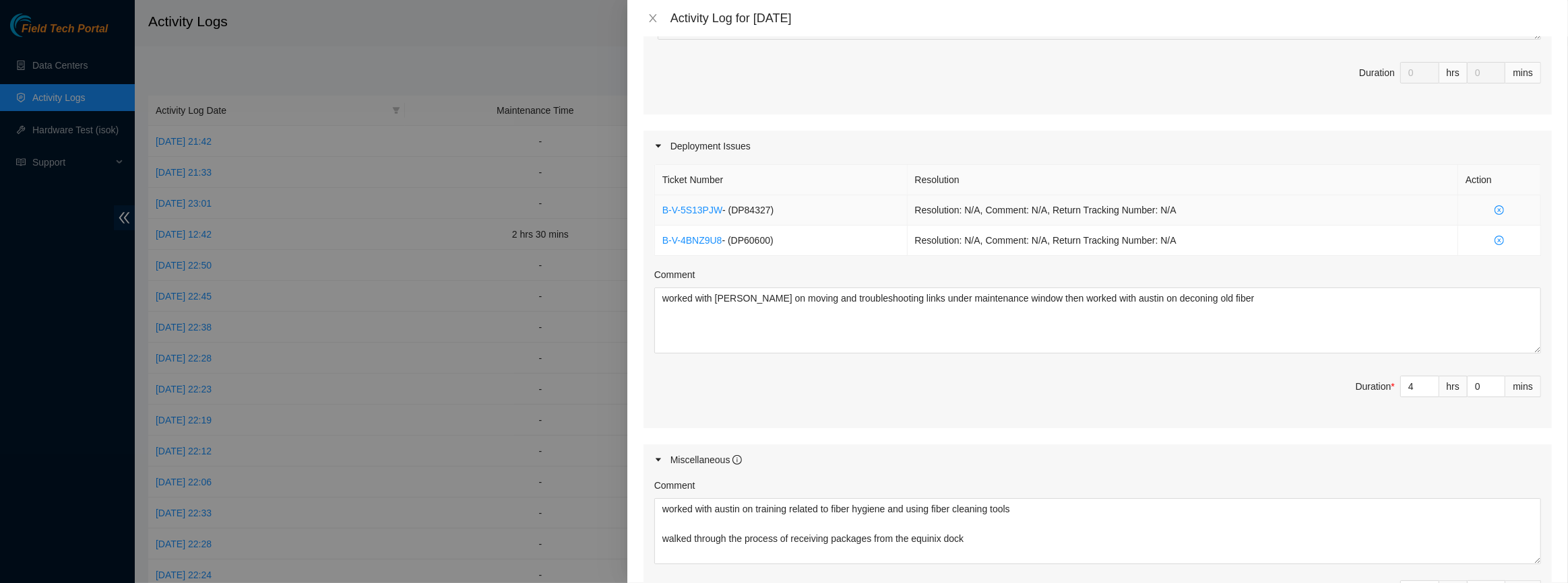
click at [1495, 209] on icon "close-circle" at bounding box center [1500, 210] width 10 height 10
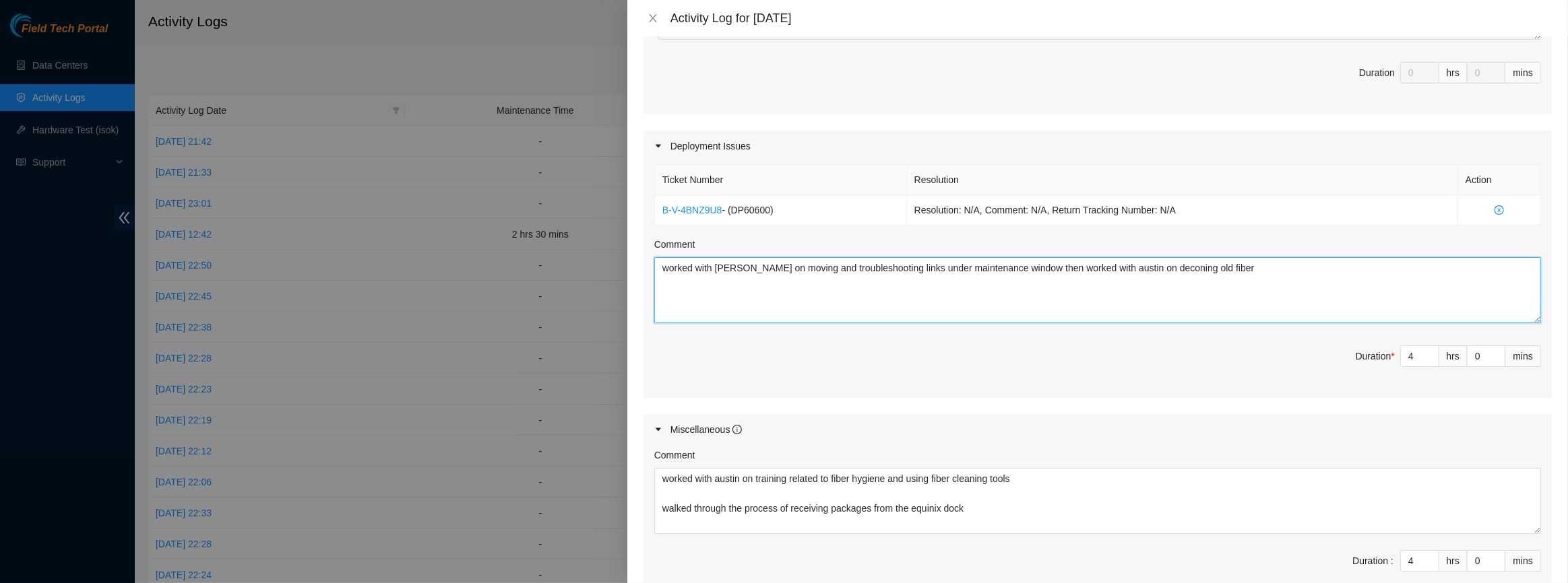
click at [1315, 295] on textarea "worked with [PERSON_NAME] on moving and troubleshooting links under maintenance…" at bounding box center [1097, 291] width 887 height 66
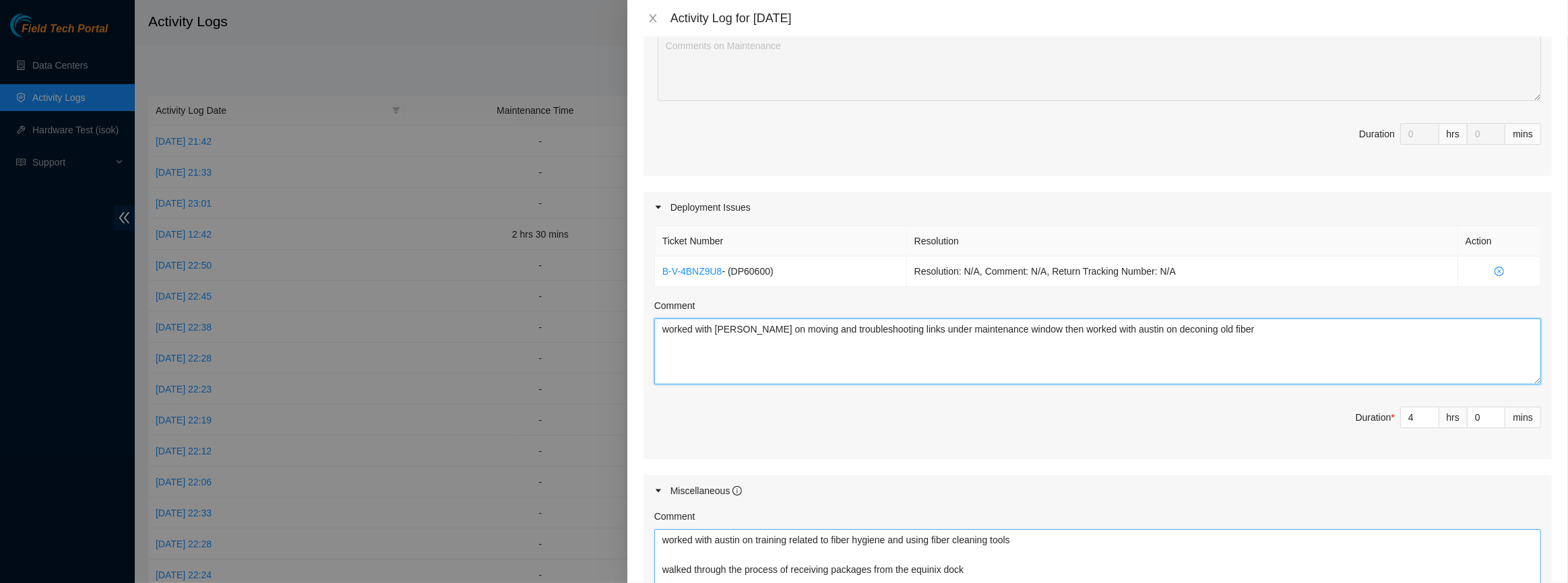
scroll to position [490, 0]
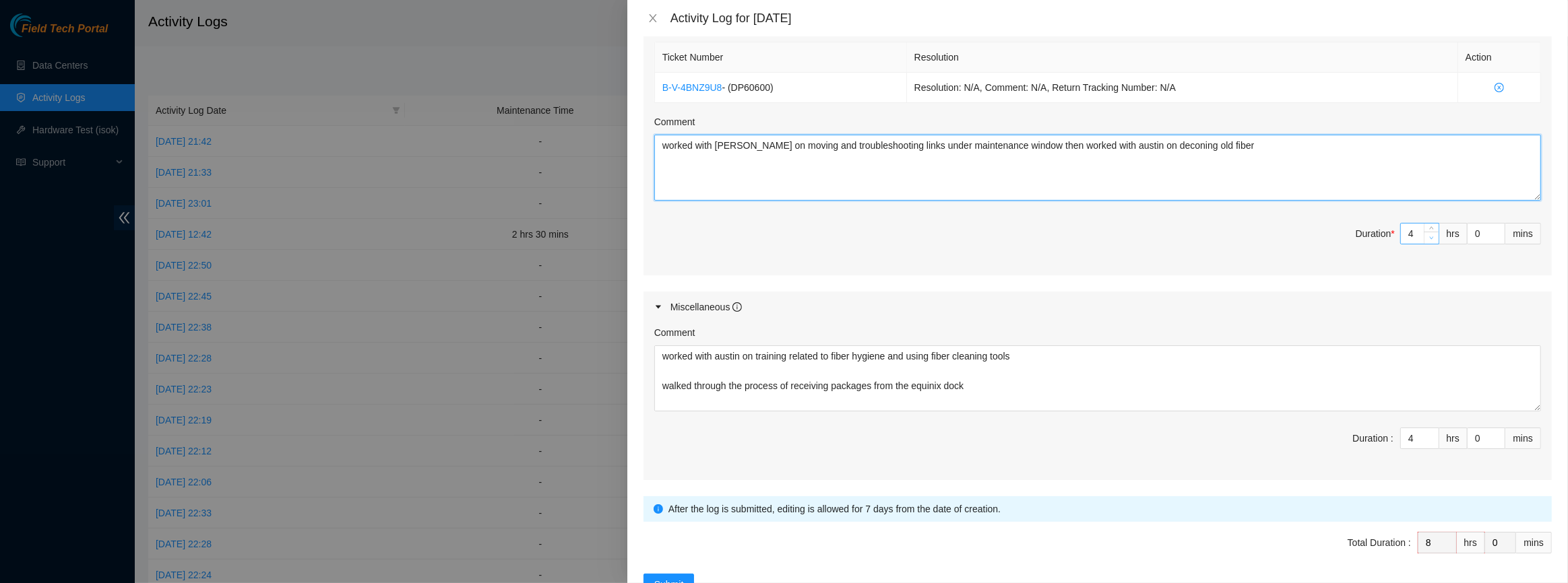
type textarea "worked with [PERSON_NAME] on moving and troubleshooting links under maintenance…"
type input "3"
type input "7"
click at [1424, 242] on span "Decrease Value" at bounding box center [1431, 238] width 15 height 12
type input "5"
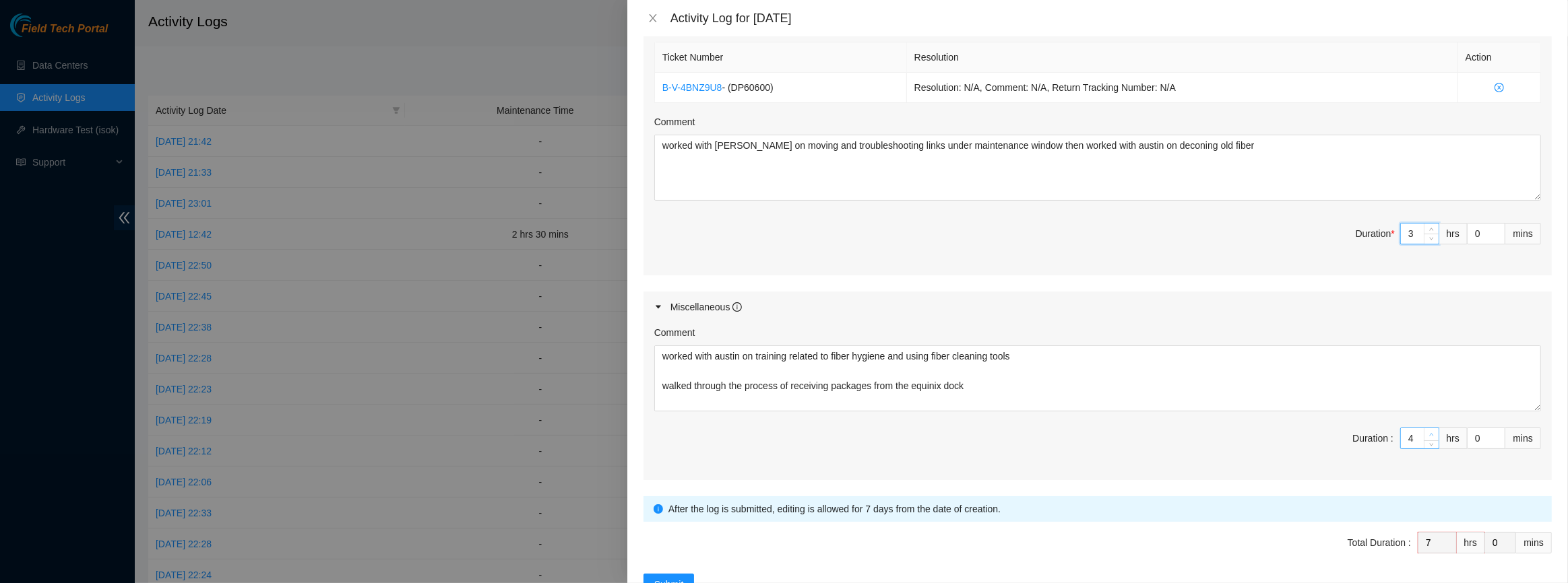
type input "8"
click at [1429, 432] on icon "up" at bounding box center [1432, 435] width 5 height 5
click at [1298, 395] on textarea "worked with austin on training related to fiber hygiene and using fiber cleanin…" at bounding box center [1097, 378] width 887 height 66
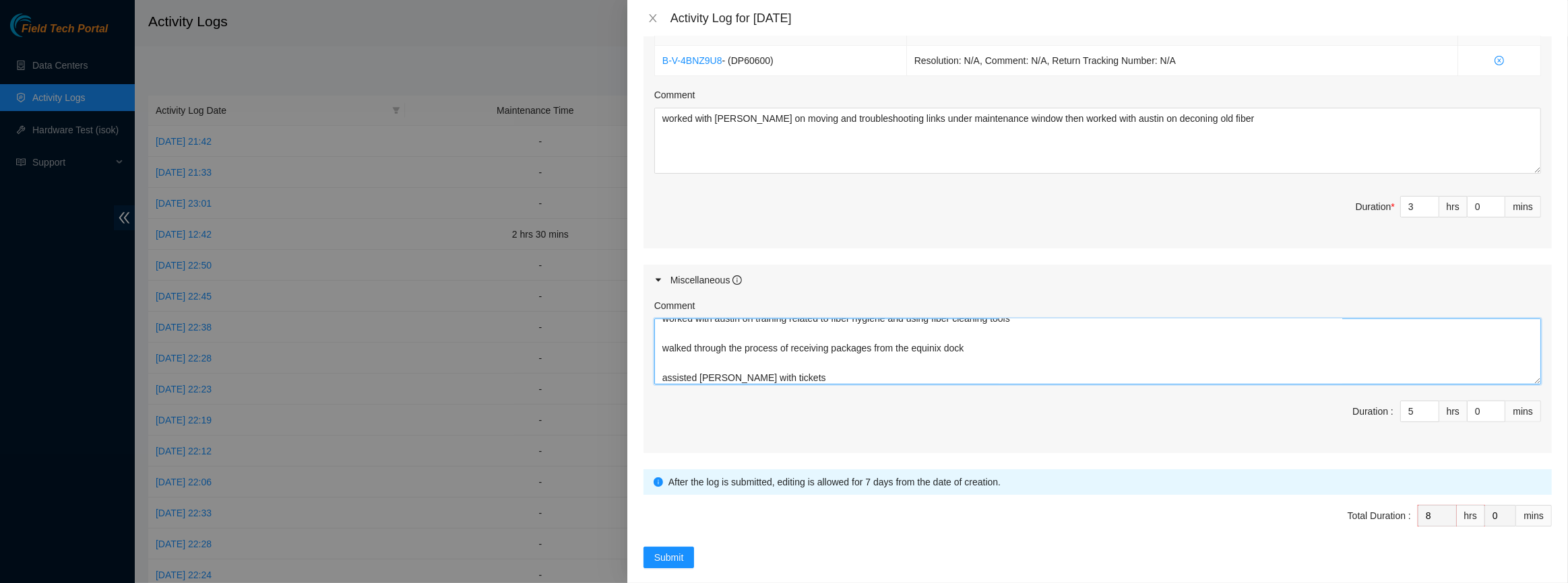
scroll to position [531, 0]
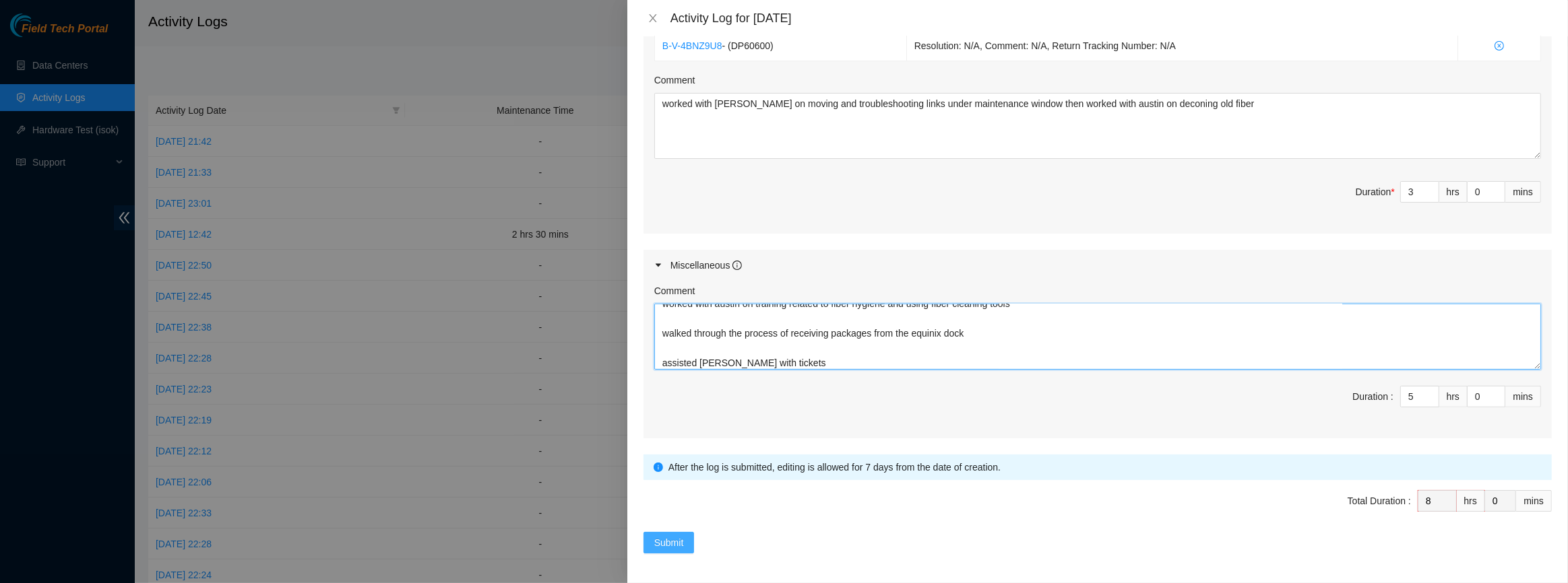
type textarea "worked with austin on training related to fiber hygiene and using fiber cleanin…"
click at [683, 540] on span "Submit" at bounding box center [669, 543] width 30 height 14
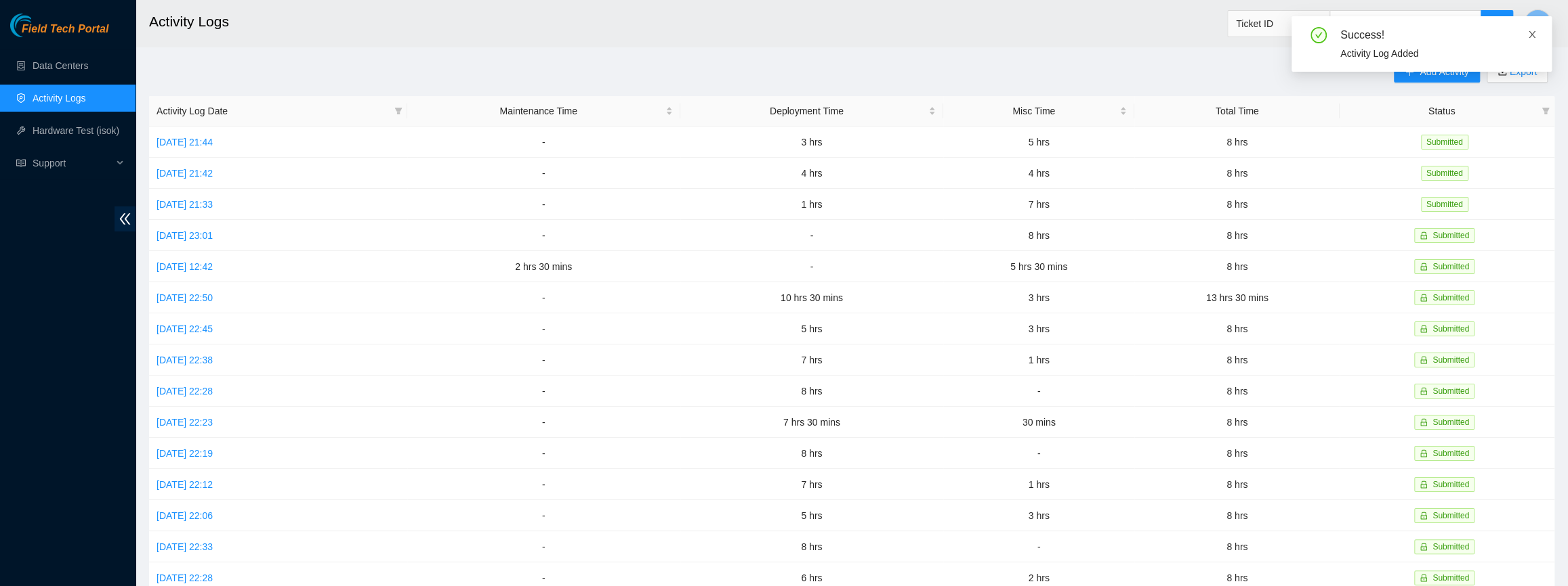
click at [1531, 30] on icon "close" at bounding box center [1532, 35] width 10 height 10
click at [1421, 74] on span "Add Activity" at bounding box center [1443, 71] width 49 height 15
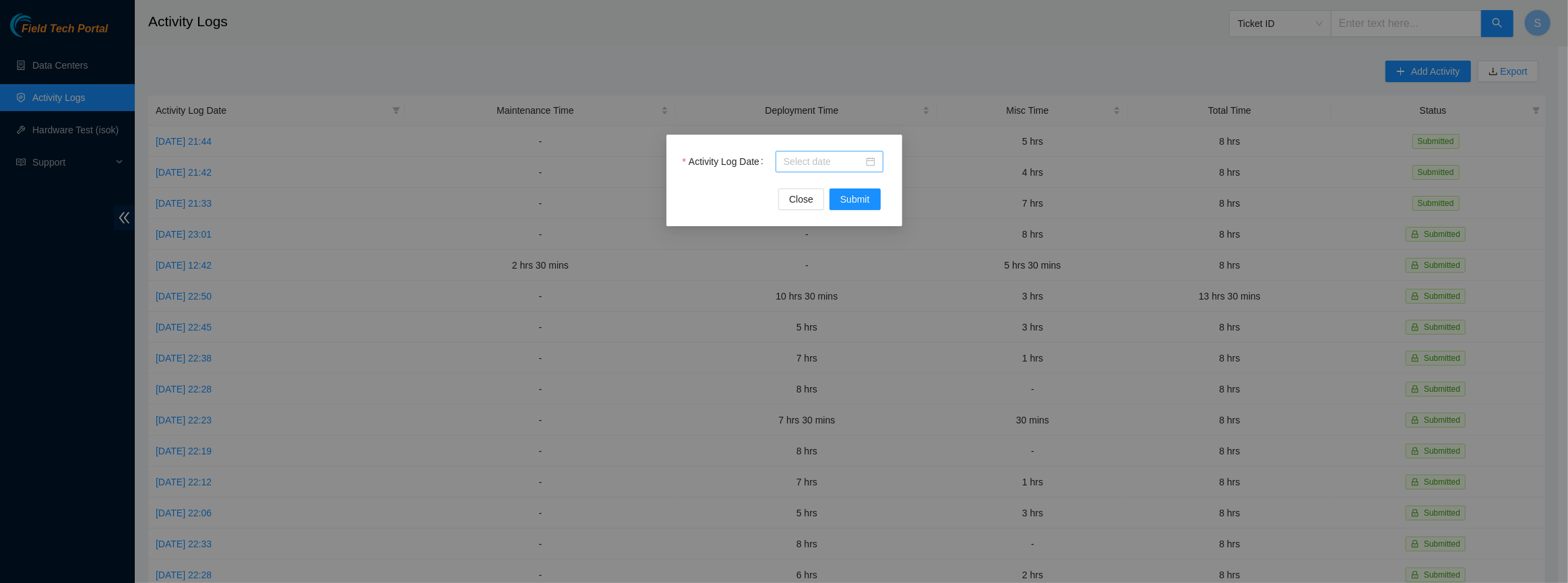
click at [829, 153] on div at bounding box center [830, 161] width 108 height 22
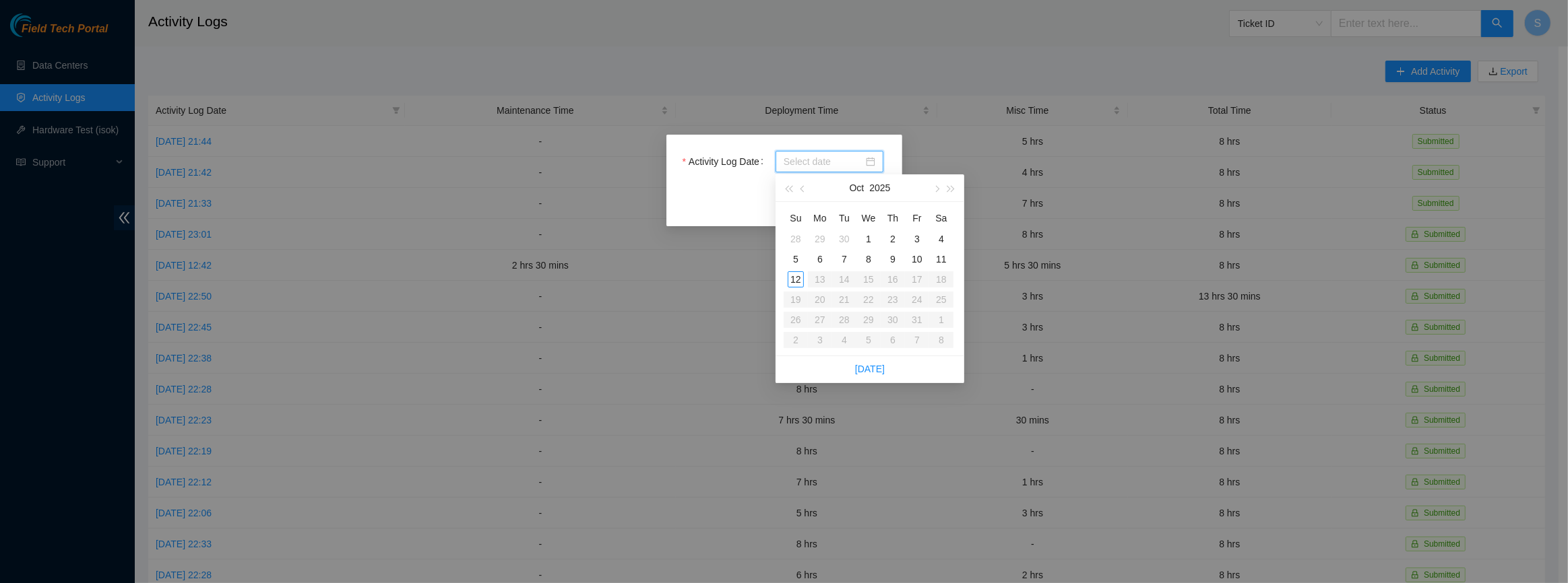
click at [829, 161] on input "Activity Log Date" at bounding box center [823, 162] width 80 height 14
type input "[DATE]"
click at [892, 259] on div "9" at bounding box center [893, 259] width 16 height 16
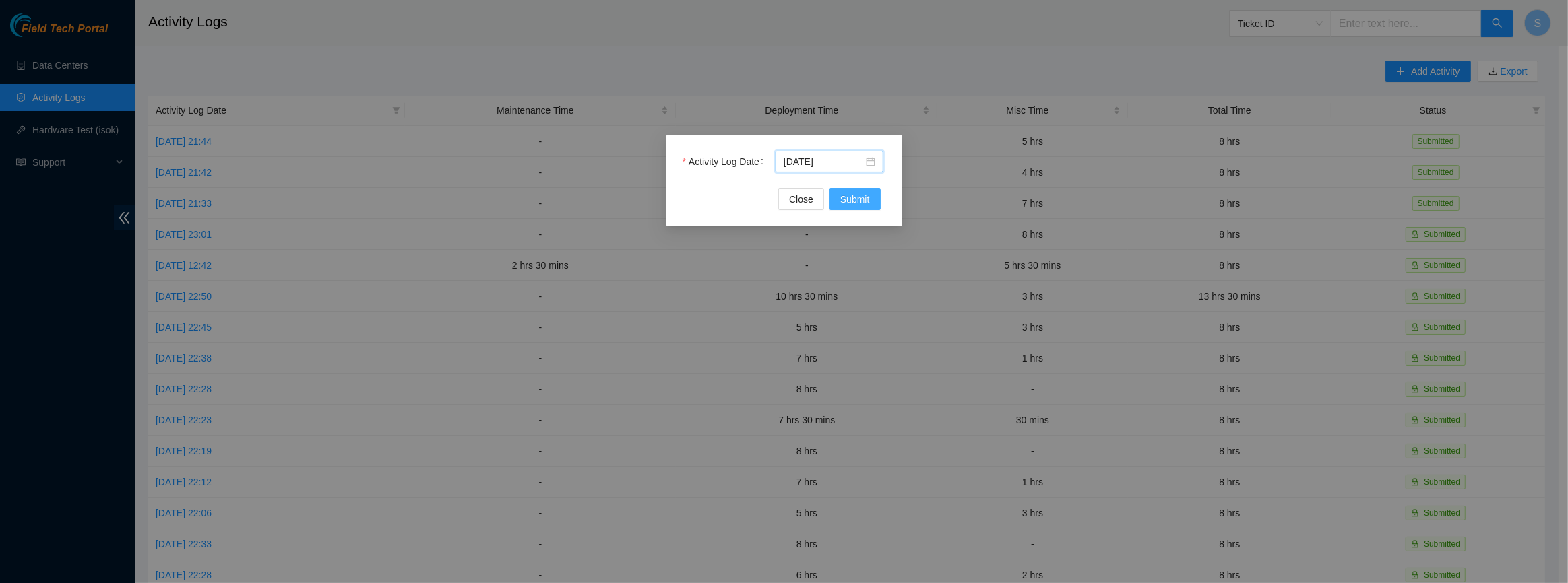
click at [864, 201] on span "Submit" at bounding box center [855, 199] width 30 height 14
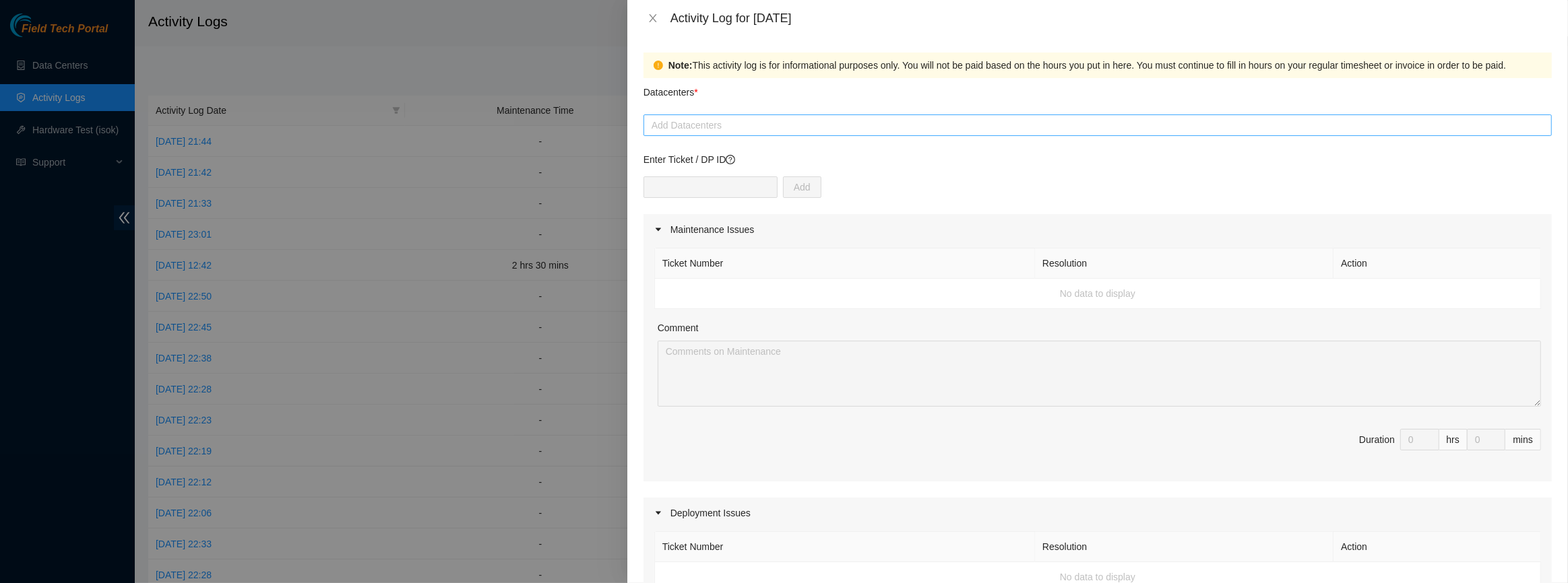
click at [750, 130] on div "Add Datacenters" at bounding box center [1098, 125] width 909 height 22
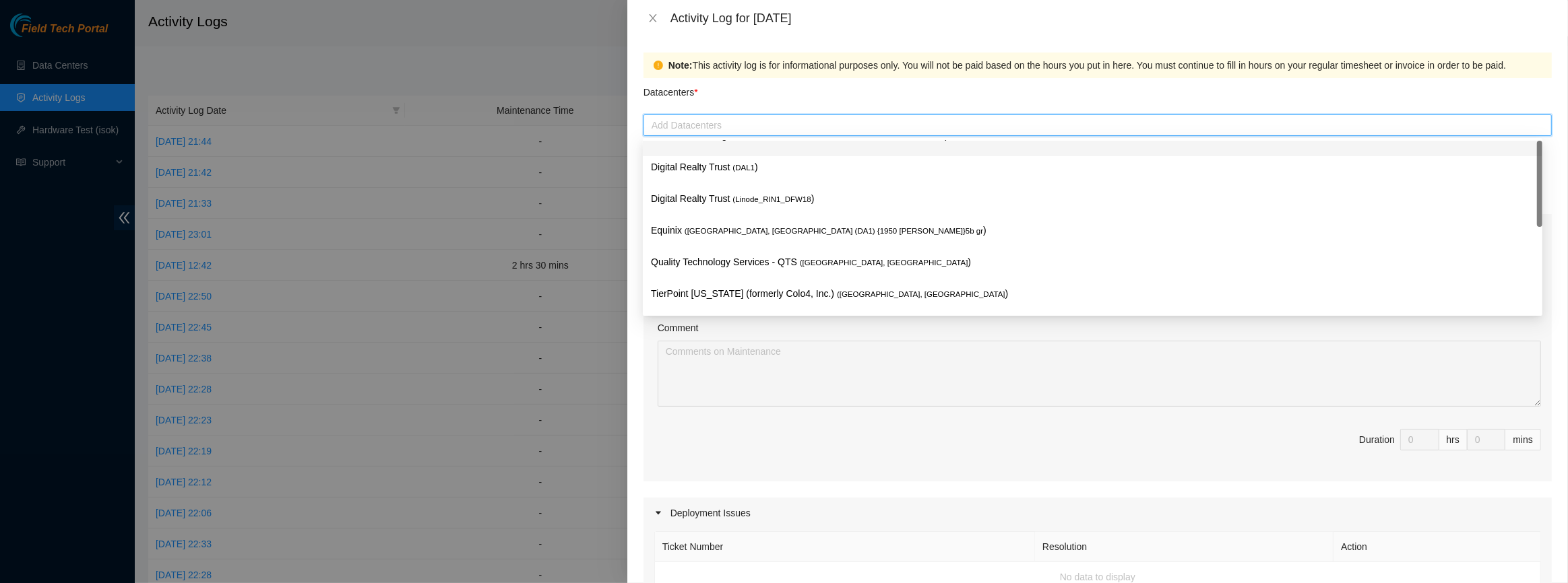
scroll to position [0, 0]
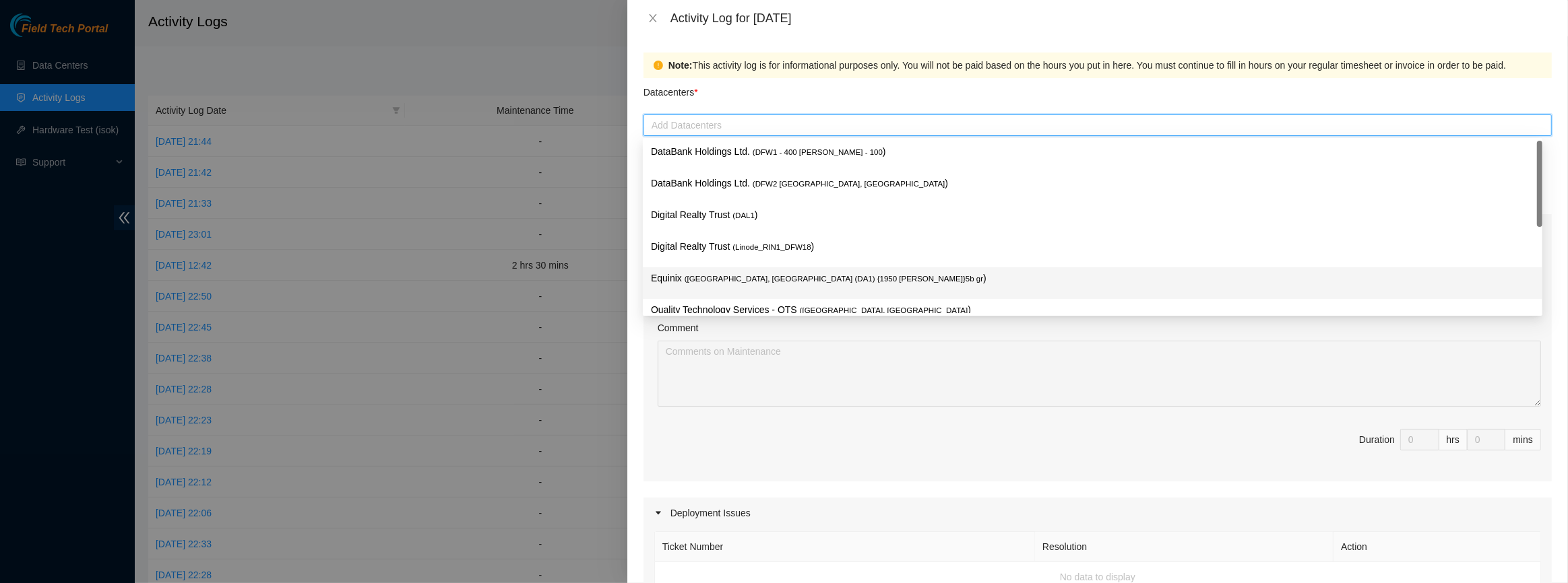
click at [763, 276] on span "( [GEOGRAPHIC_DATA], [GEOGRAPHIC_DATA] (DA1) {1950 [PERSON_NAME]}5b gr" at bounding box center [834, 279] width 299 height 8
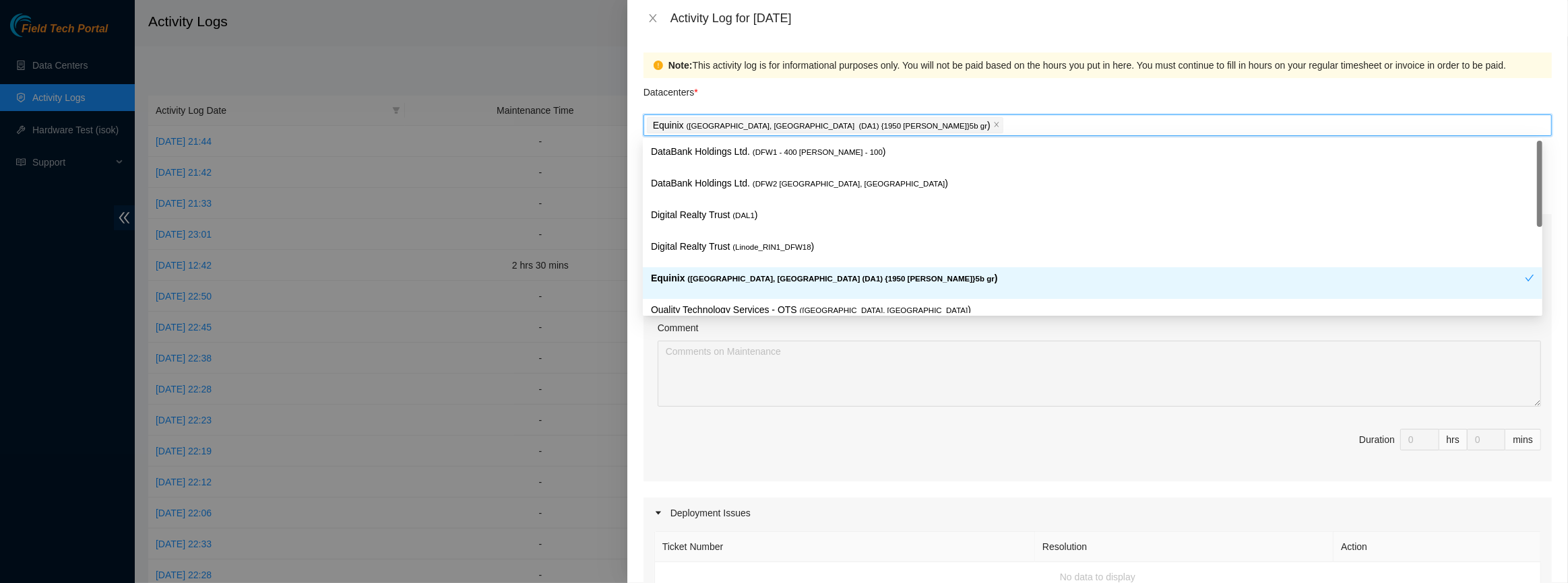
scroll to position [48, 0]
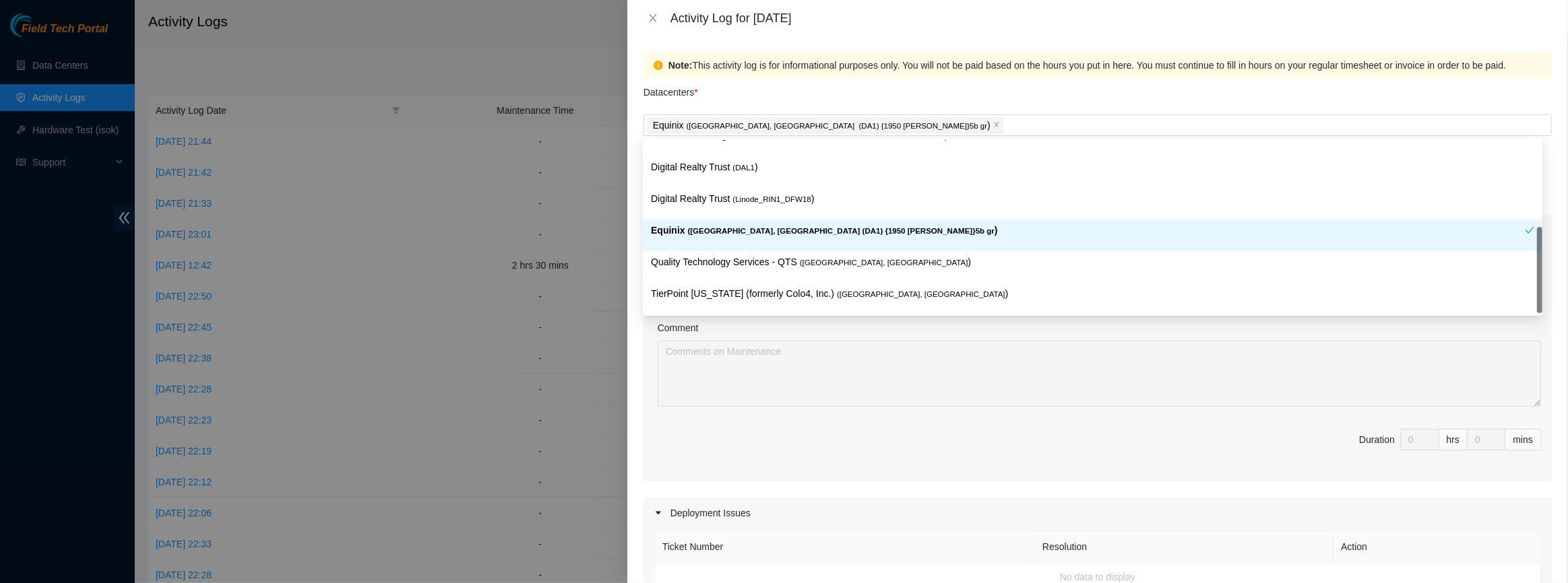
click at [849, 76] on div "Note: This activity log is for informational purposes only. You will not be pai…" at bounding box center [1098, 65] width 909 height 26
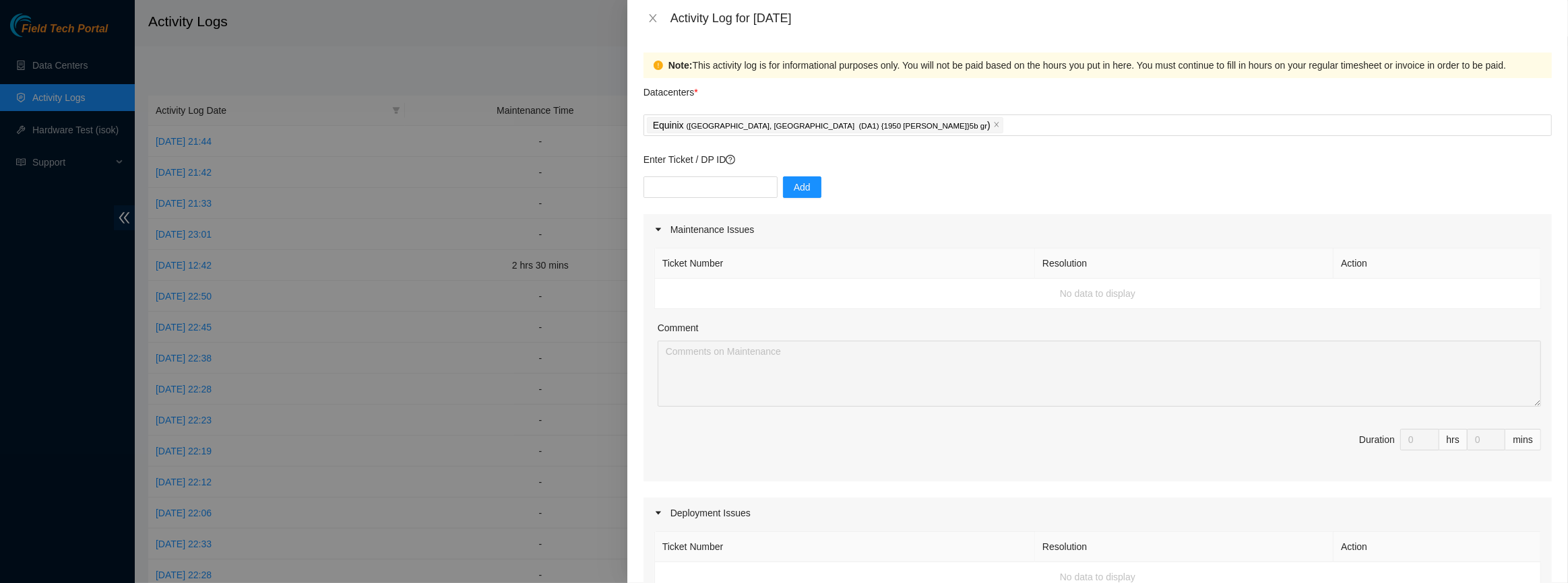
click at [460, 577] on div at bounding box center [784, 292] width 1568 height 583
click at [1404, 120] on div "Equinix ( [GEOGRAPHIC_DATA], [GEOGRAPHIC_DATA] (DA1) {1950 [PERSON_NAME]}5b gr )" at bounding box center [1097, 125] width 902 height 19
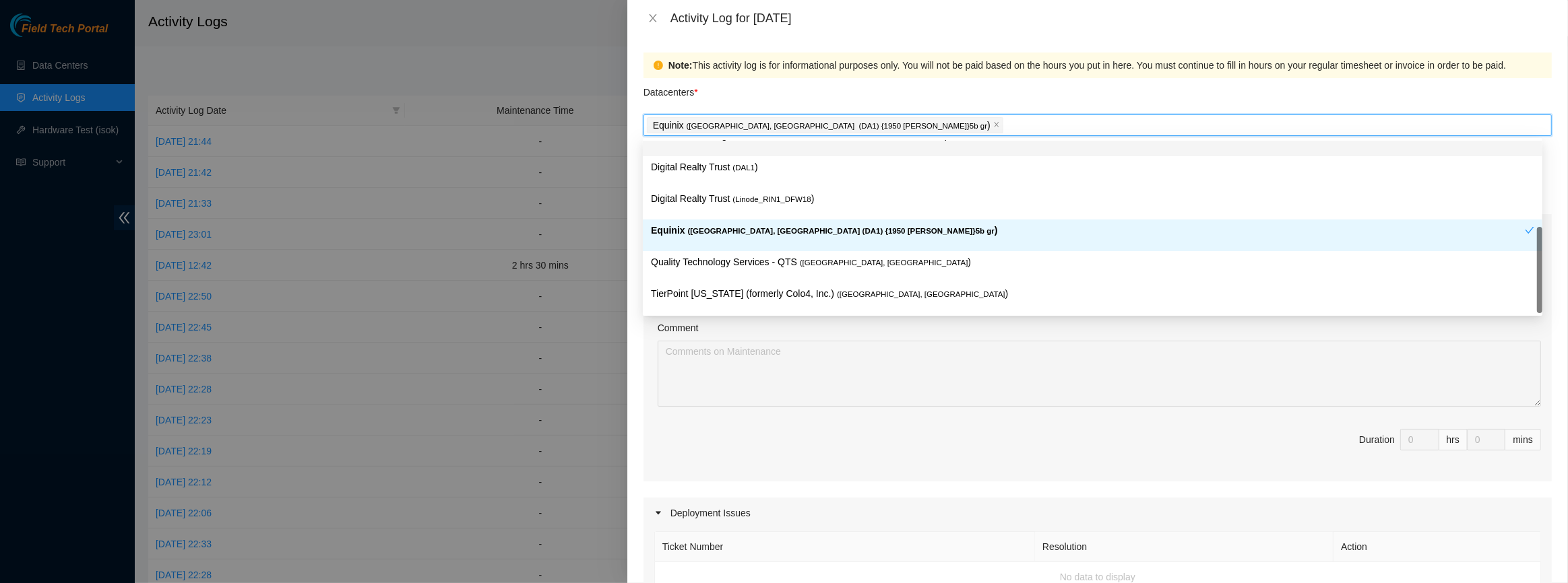
click at [913, 72] on div "Note: This activity log is for informational purposes only. You will not be pai…" at bounding box center [1098, 65] width 909 height 26
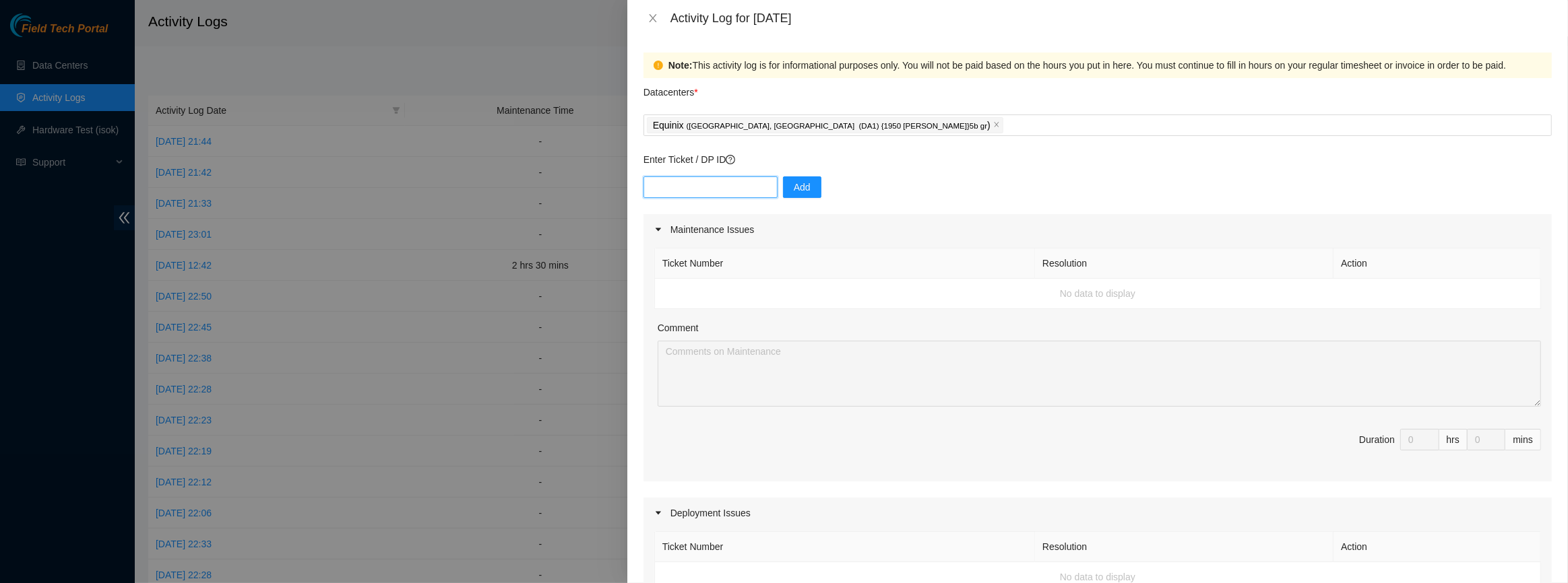
click at [705, 195] on input "text" at bounding box center [711, 187] width 134 height 22
paste input "DP85938"
type input "DP85938"
click at [807, 188] on button "Add" at bounding box center [803, 187] width 39 height 22
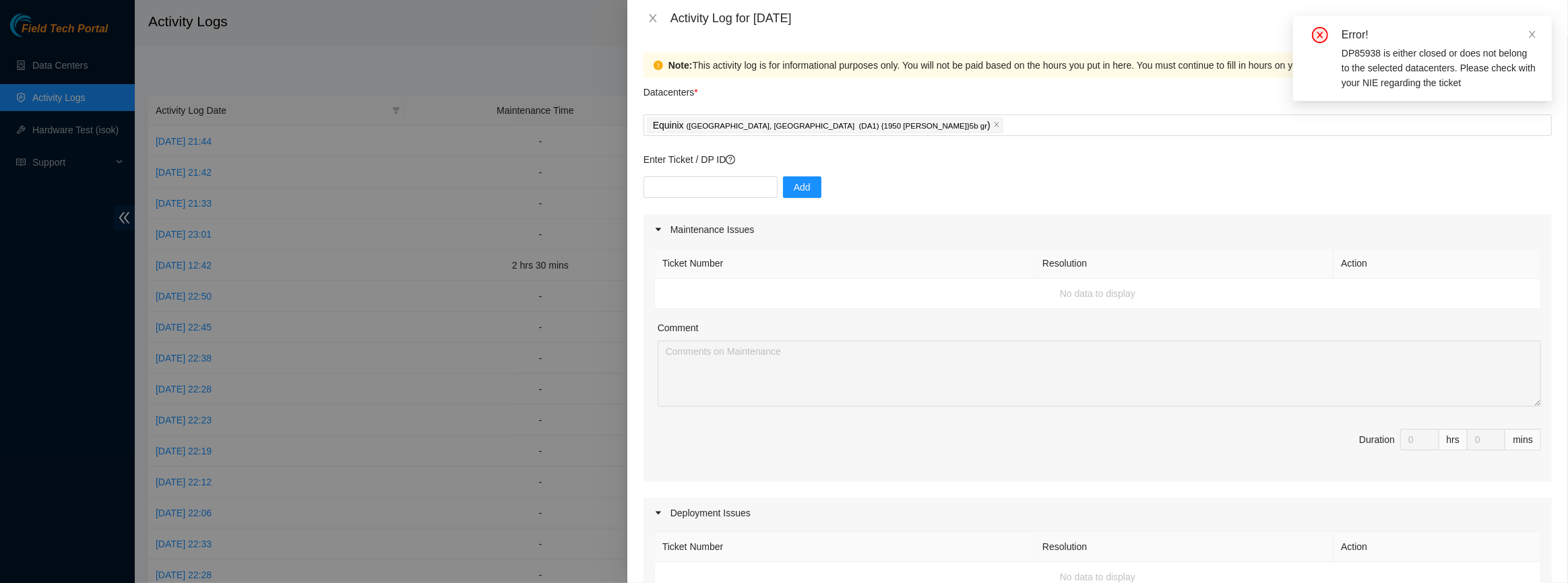
click at [922, 108] on div "Datacenters *" at bounding box center [1098, 96] width 909 height 36
click at [921, 119] on div "Equinix ( [GEOGRAPHIC_DATA], [GEOGRAPHIC_DATA] (DA1) {1950 [PERSON_NAME]}5b gr )" at bounding box center [1097, 125] width 902 height 19
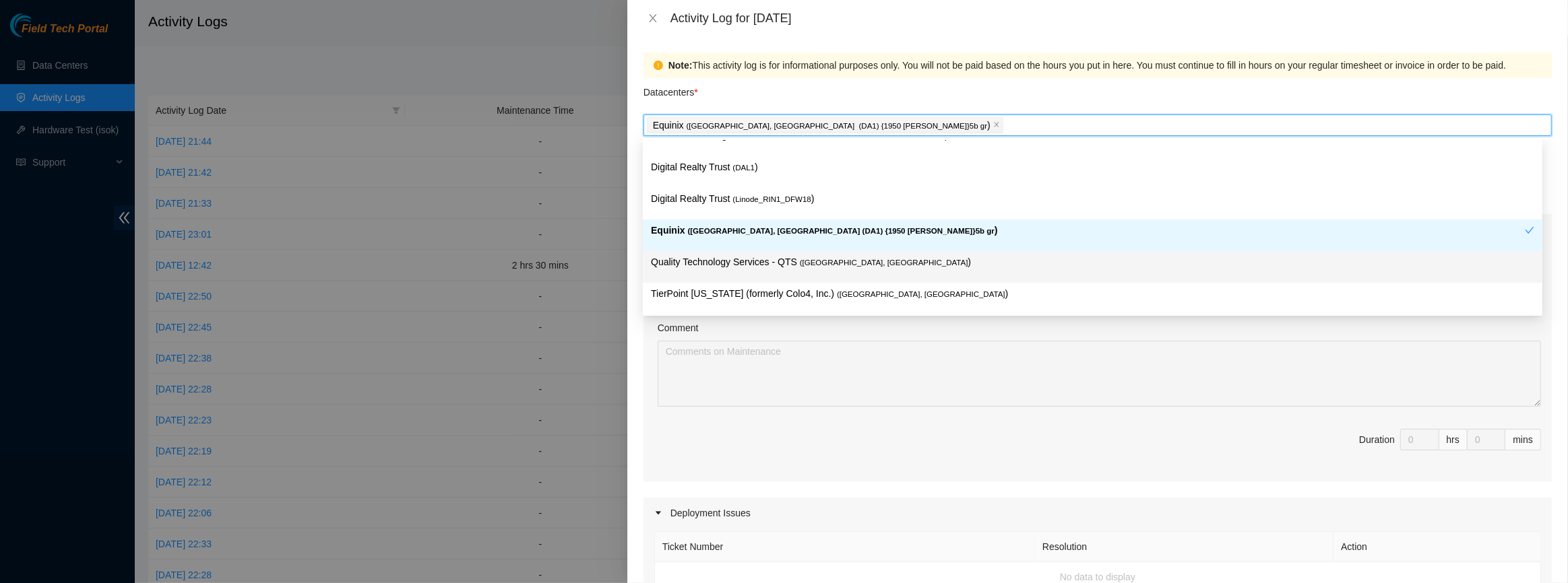
scroll to position [0, 0]
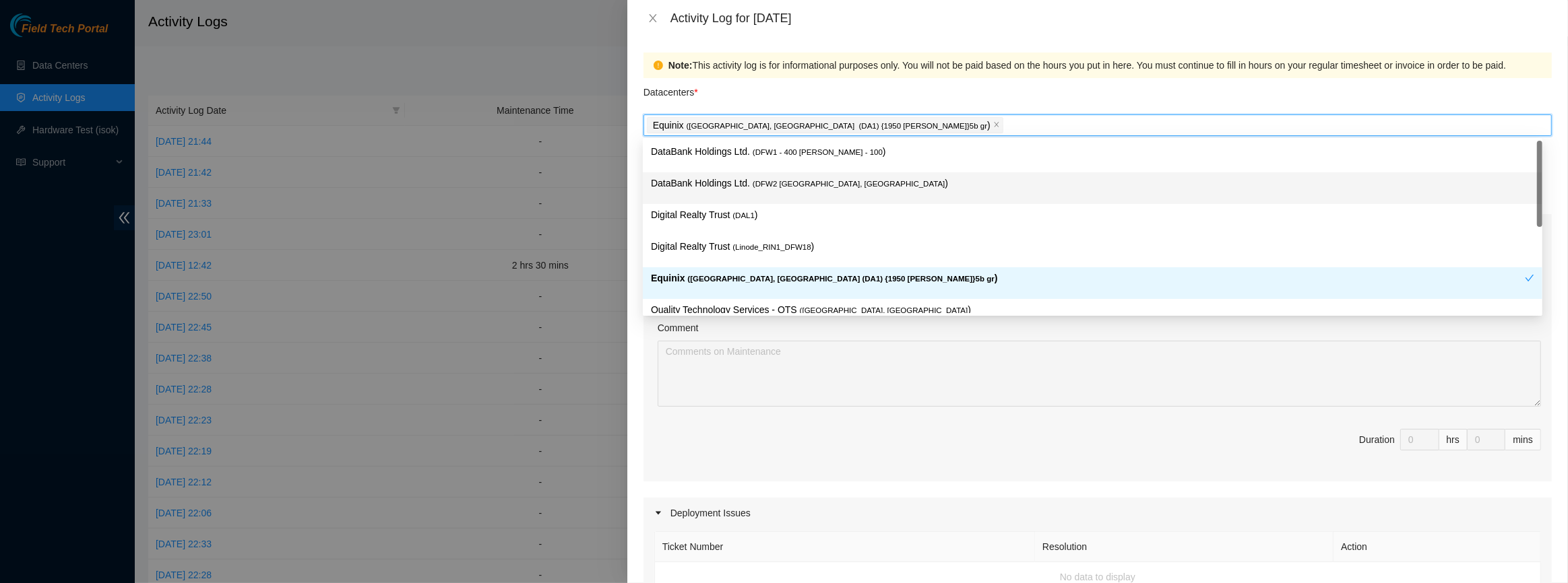
click at [773, 182] on span "( DFW2 [GEOGRAPHIC_DATA], [GEOGRAPHIC_DATA]" at bounding box center [848, 184] width 192 height 8
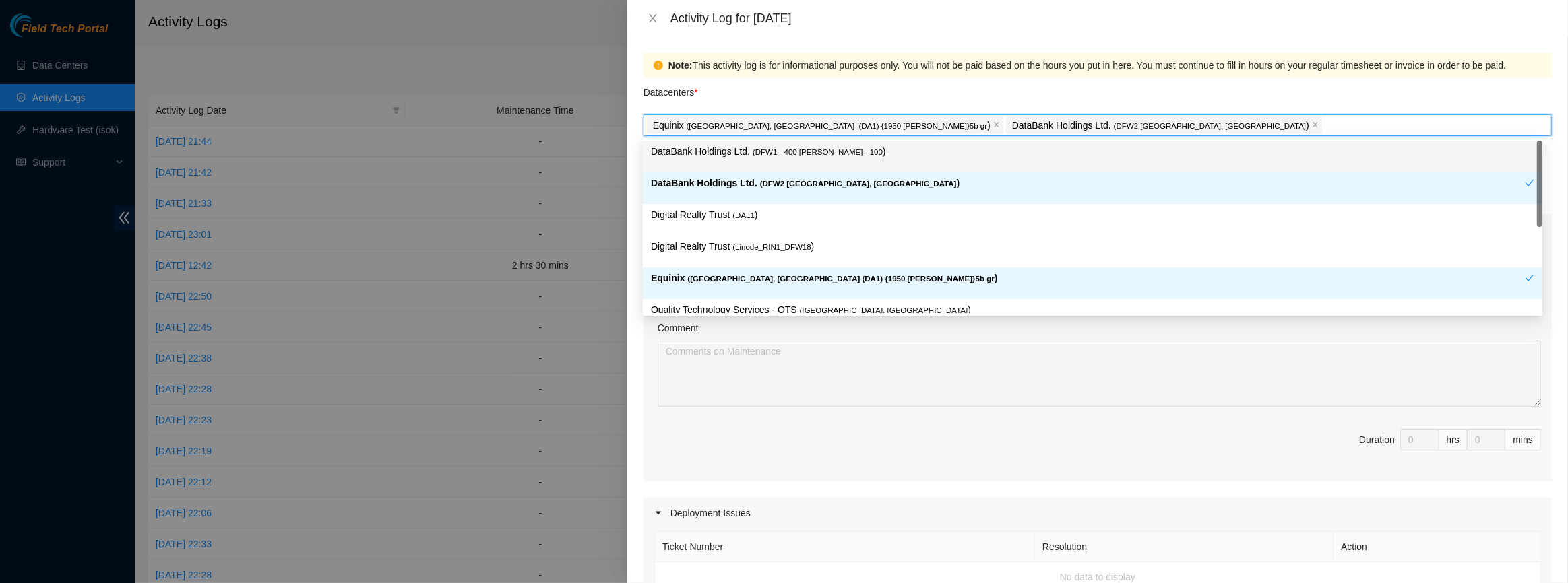
click at [961, 58] on div "Note: This activity log is for informational purposes only. You will not be pai…" at bounding box center [1105, 65] width 873 height 14
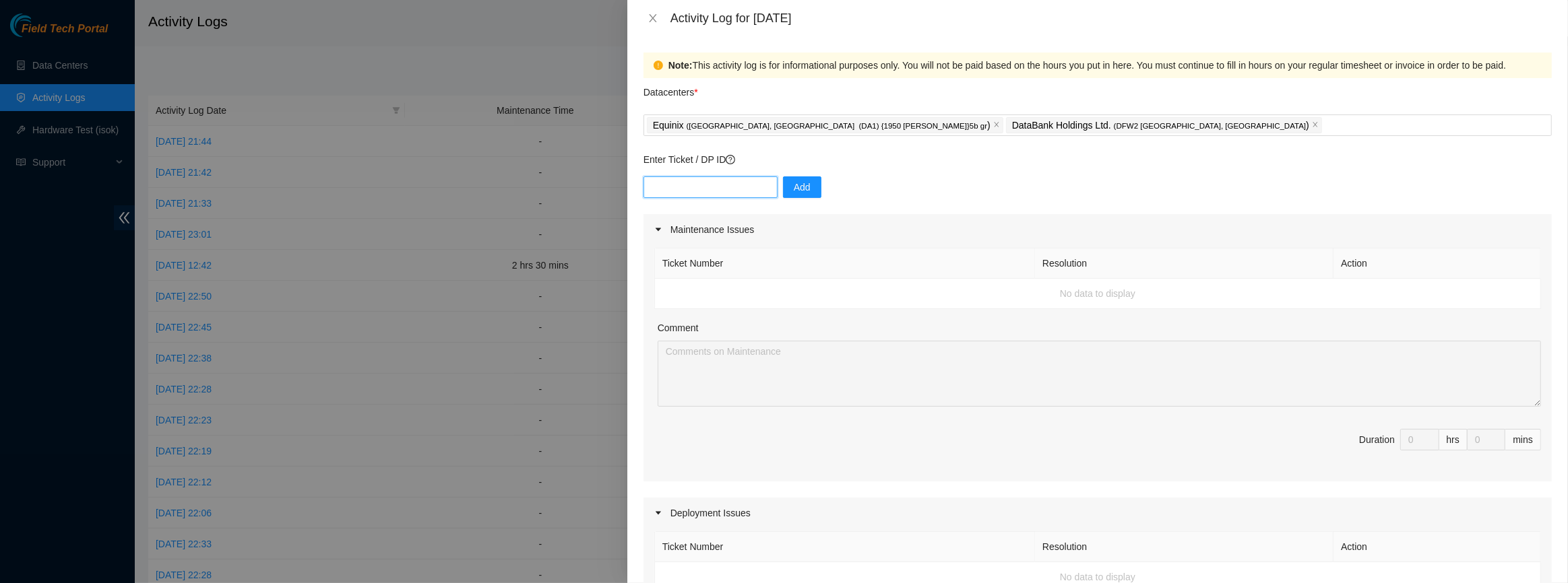
click at [712, 180] on input "text" at bounding box center [711, 187] width 134 height 22
paste input "DP85938"
type input "DP85938"
click at [806, 188] on button "Add" at bounding box center [803, 187] width 39 height 22
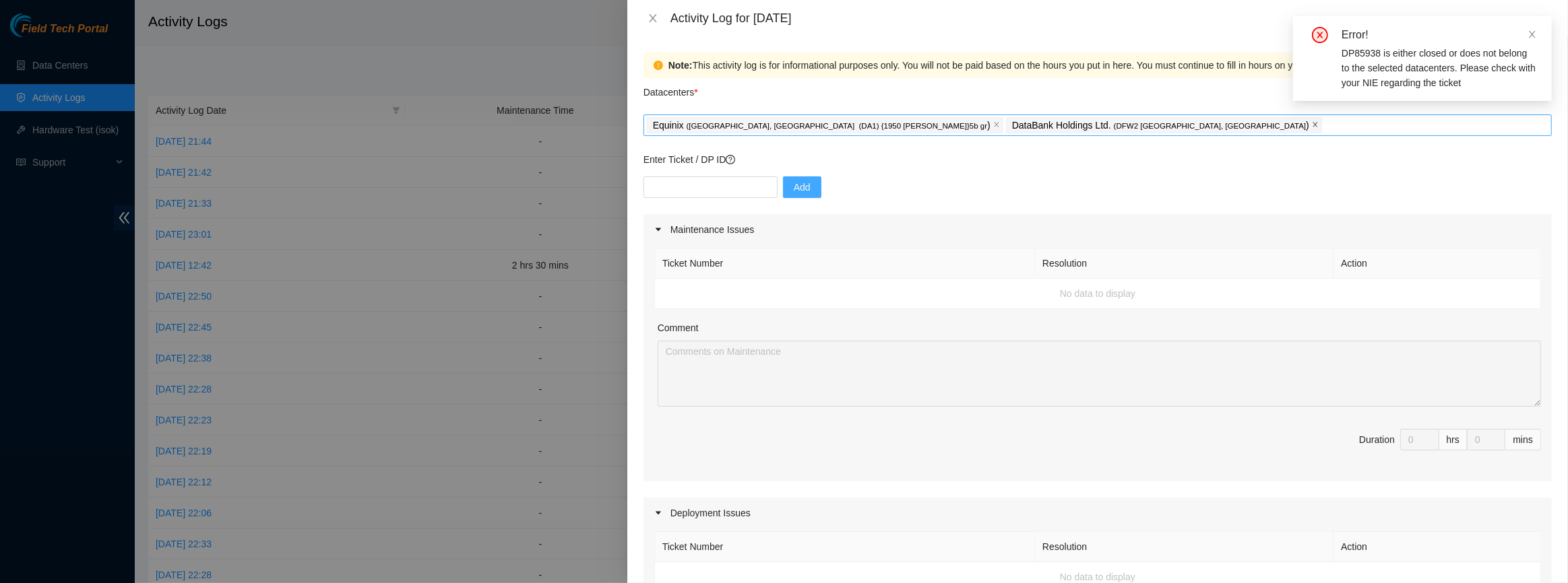
click at [1313, 125] on icon "close" at bounding box center [1316, 125] width 6 height 6
click at [1018, 126] on div "Equinix ( [GEOGRAPHIC_DATA], [GEOGRAPHIC_DATA] (DA1) {1950 [PERSON_NAME]}5b gr )" at bounding box center [1097, 125] width 902 height 19
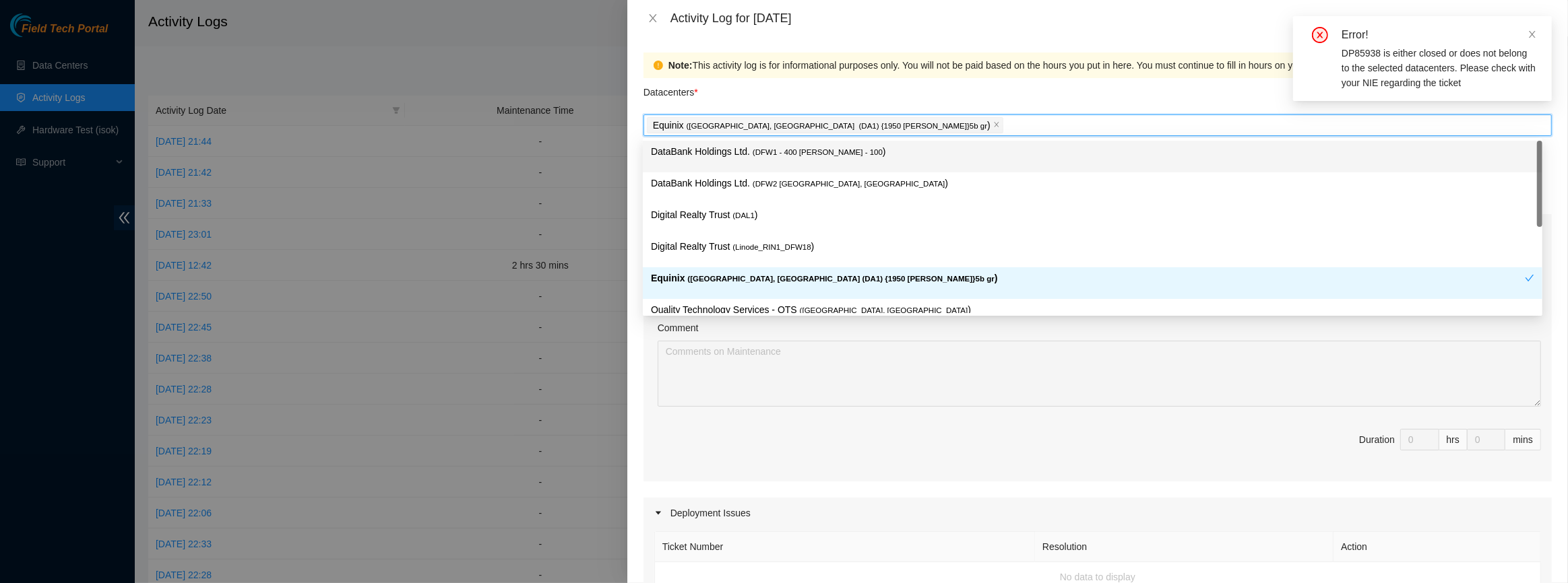
click at [889, 85] on div "Datacenters *" at bounding box center [1098, 96] width 909 height 36
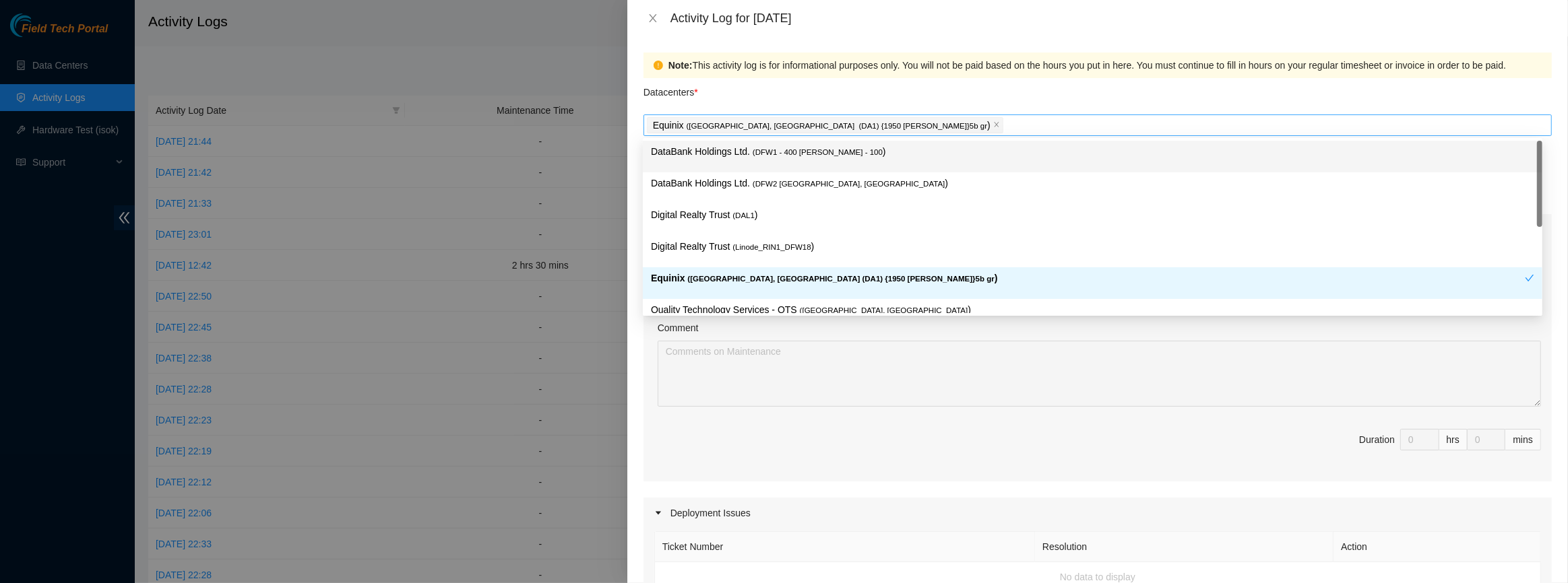
click at [915, 118] on div "Equinix ( [GEOGRAPHIC_DATA], [GEOGRAPHIC_DATA] (DA1) {1950 [PERSON_NAME]}5b gr )" at bounding box center [1097, 125] width 902 height 19
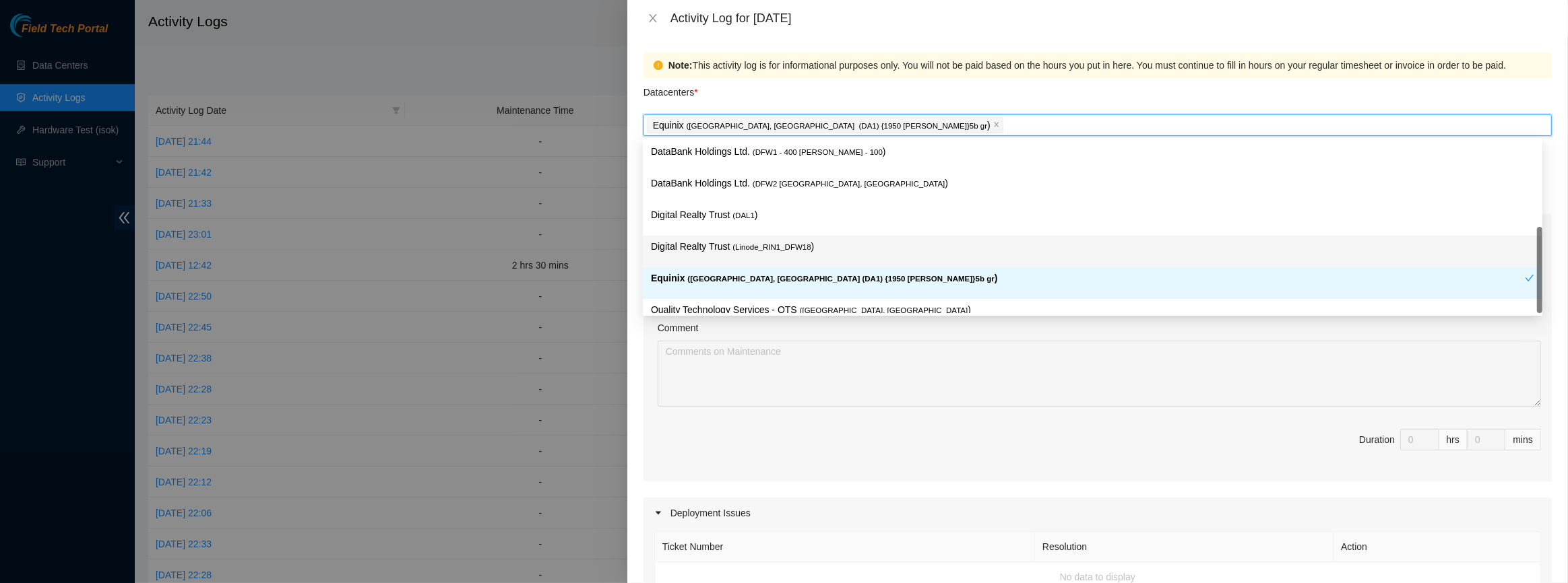
scroll to position [48, 0]
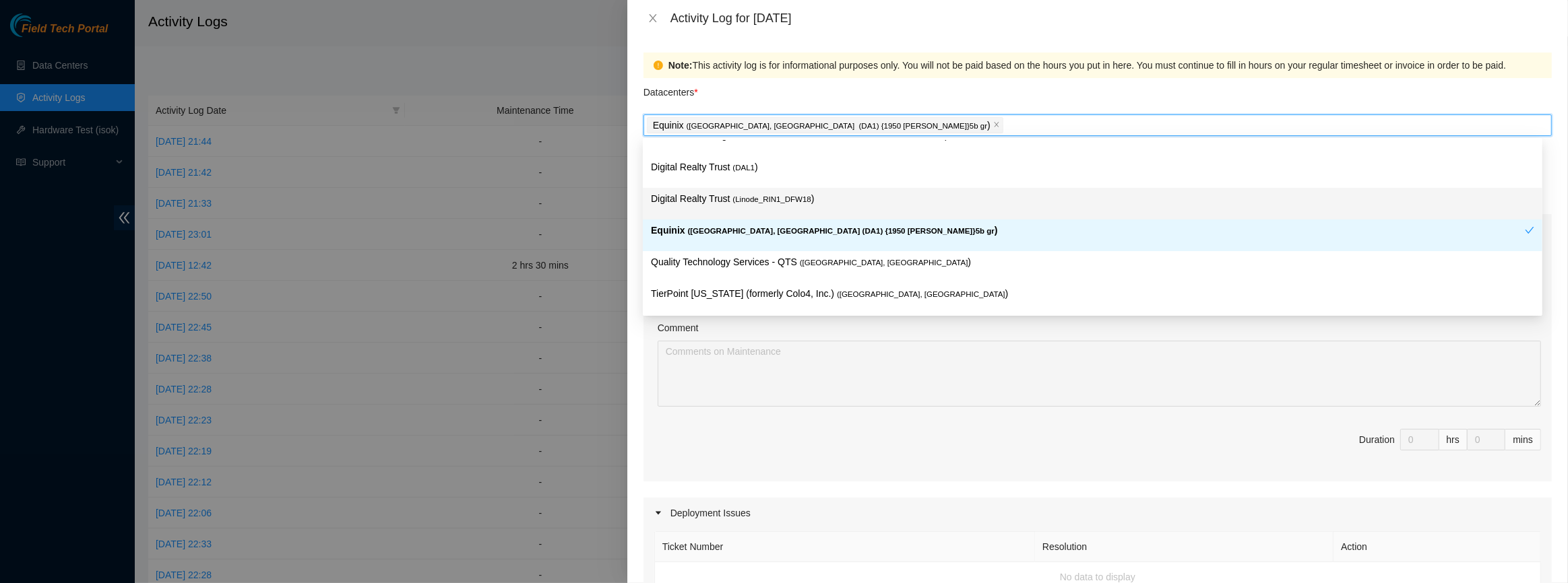
click at [848, 192] on p "Digital Realty Trust ( Linode_RIN1_DFW18 )" at bounding box center [1093, 199] width 884 height 15
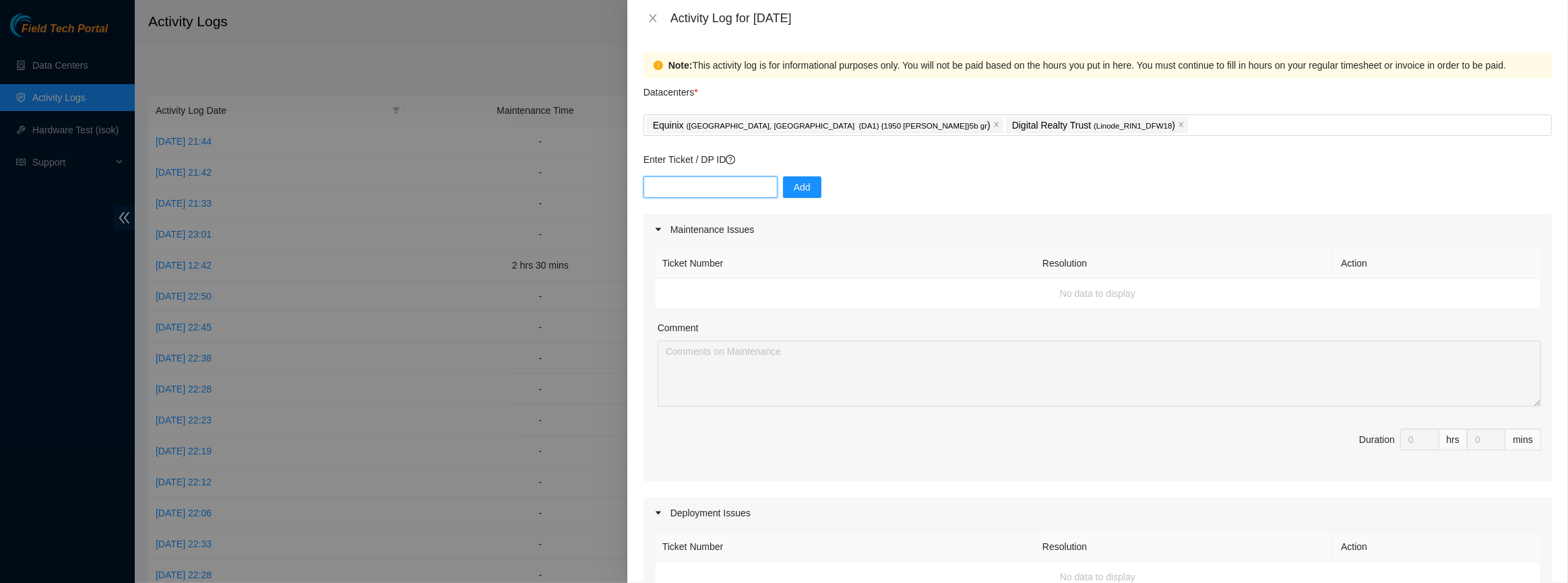
click at [752, 195] on input "text" at bounding box center [711, 187] width 134 height 22
paste input "DP85938"
type input "DP85938"
click at [807, 188] on button "Add" at bounding box center [803, 187] width 39 height 22
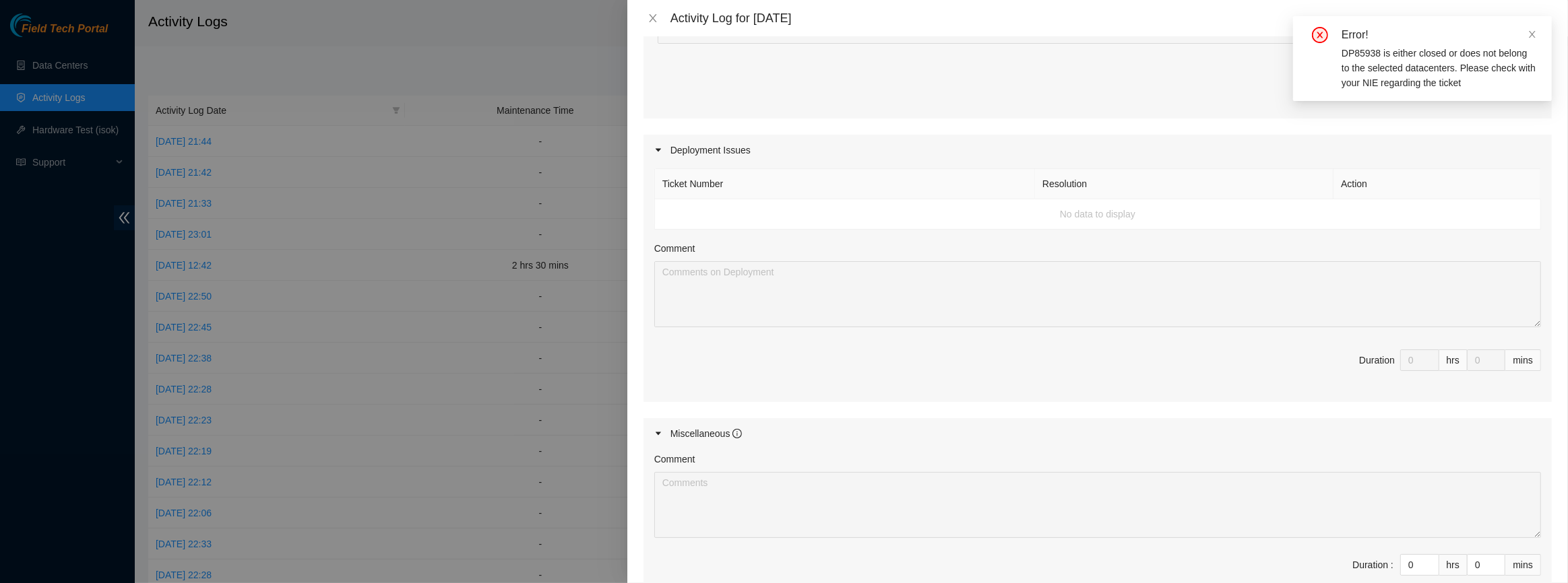
scroll to position [367, 0]
type input "1"
click at [1429, 555] on icon "up" at bounding box center [1432, 557] width 5 height 5
type input "2"
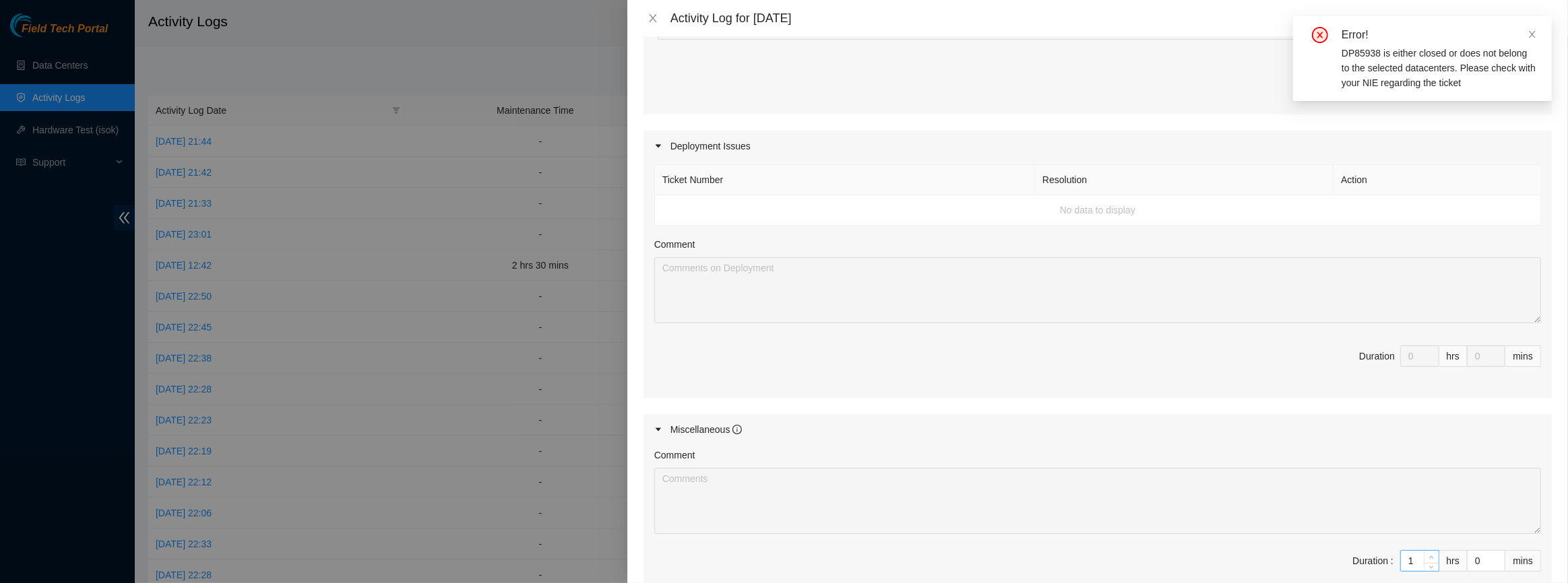
type input "2"
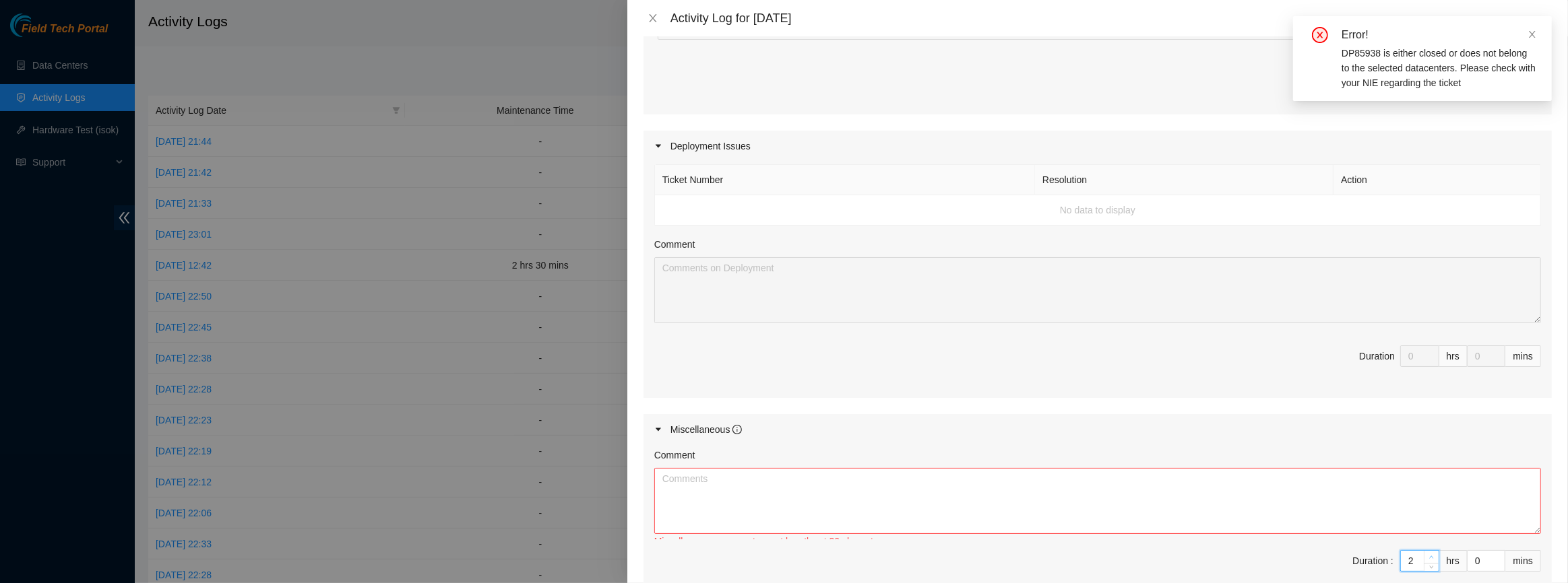
click at [1429, 555] on icon "up" at bounding box center [1432, 557] width 5 height 5
type input "3"
click at [1429, 555] on icon "up" at bounding box center [1432, 557] width 5 height 5
type input "4"
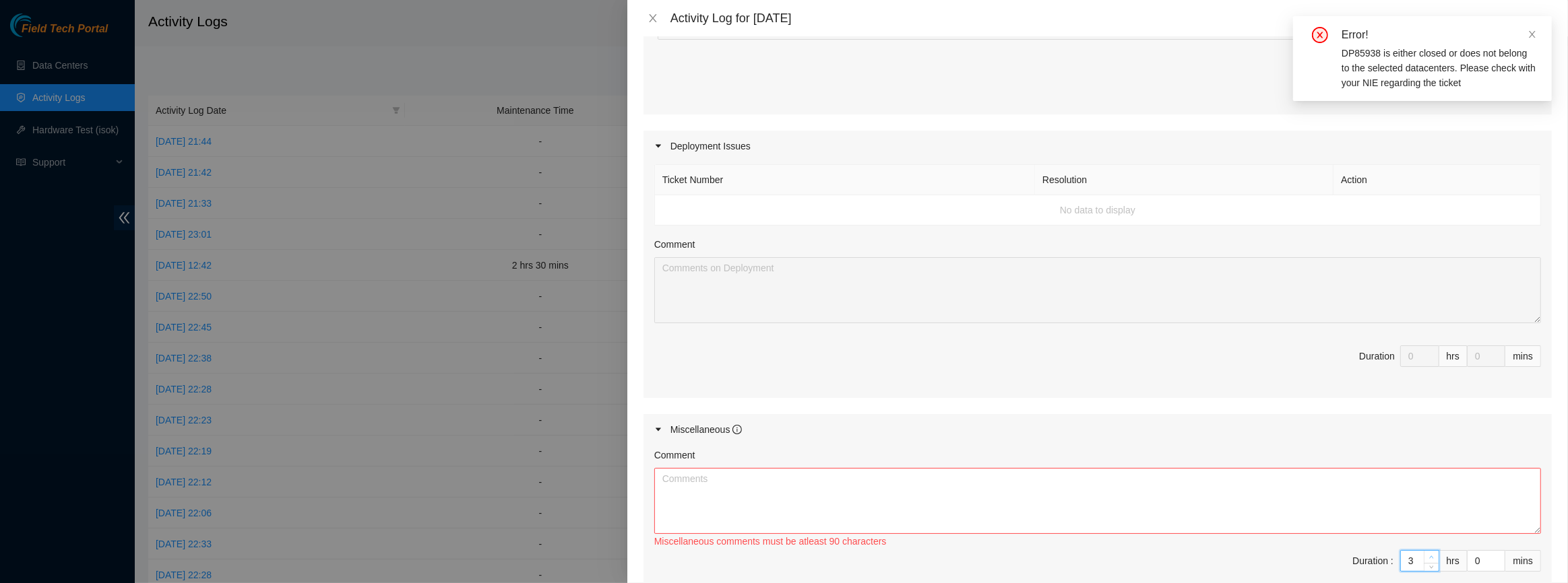
type input "4"
click at [1429, 555] on icon "up" at bounding box center [1432, 557] width 5 height 5
type input "5"
click at [1429, 555] on icon "up" at bounding box center [1432, 557] width 5 height 5
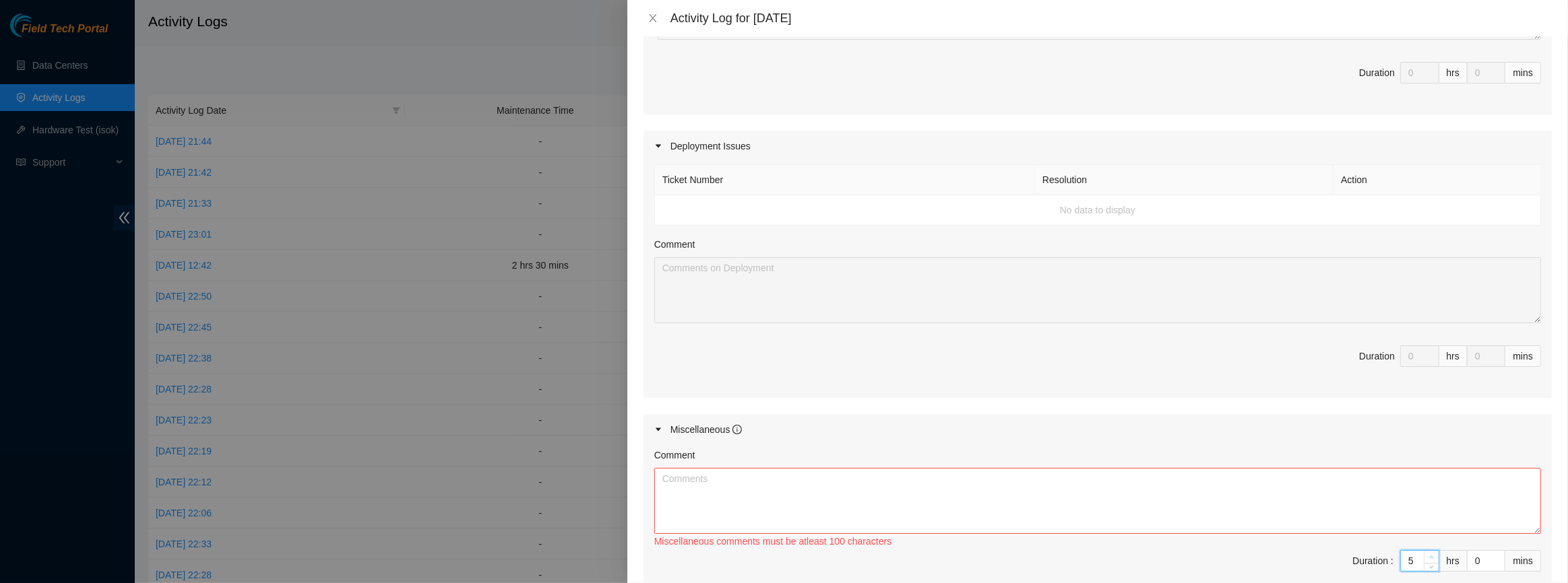
type input "6"
click at [1429, 555] on icon "up" at bounding box center [1432, 557] width 5 height 5
type input "7"
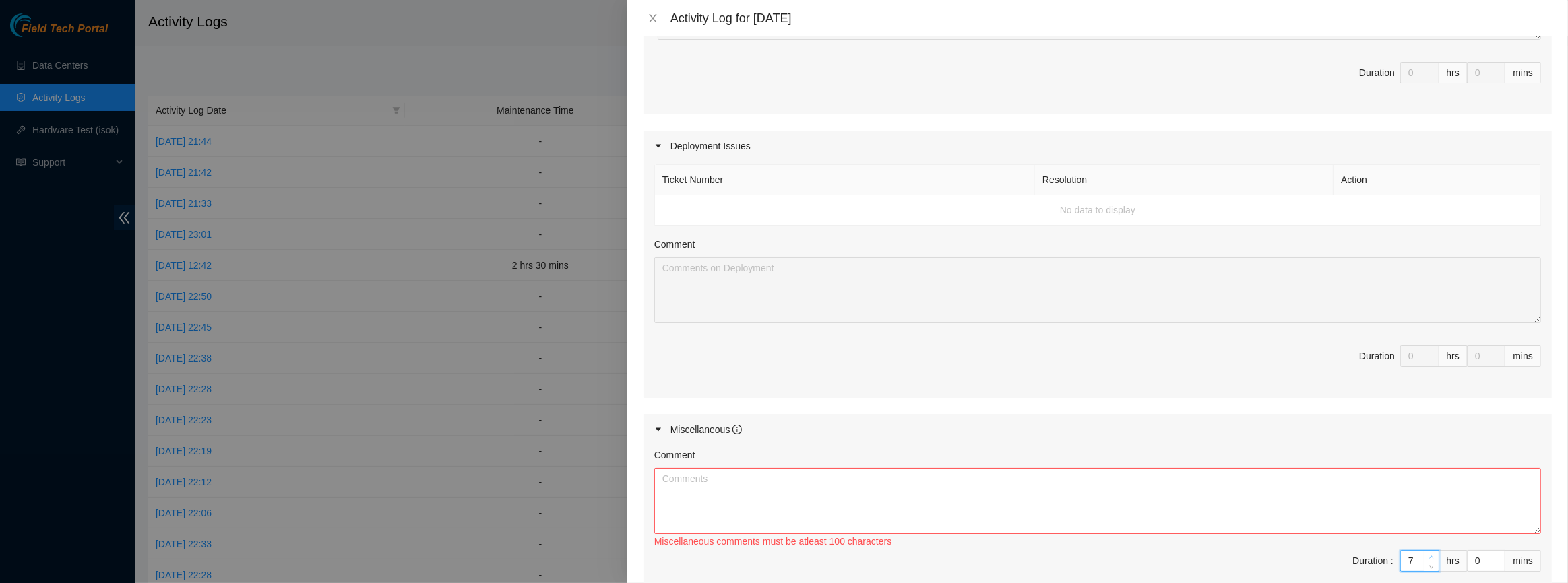
click at [1429, 555] on icon "up" at bounding box center [1432, 557] width 5 height 5
type input "8"
click at [1429, 555] on icon "up" at bounding box center [1432, 557] width 5 height 5
click at [1251, 517] on textarea "Comment" at bounding box center [1097, 501] width 887 height 66
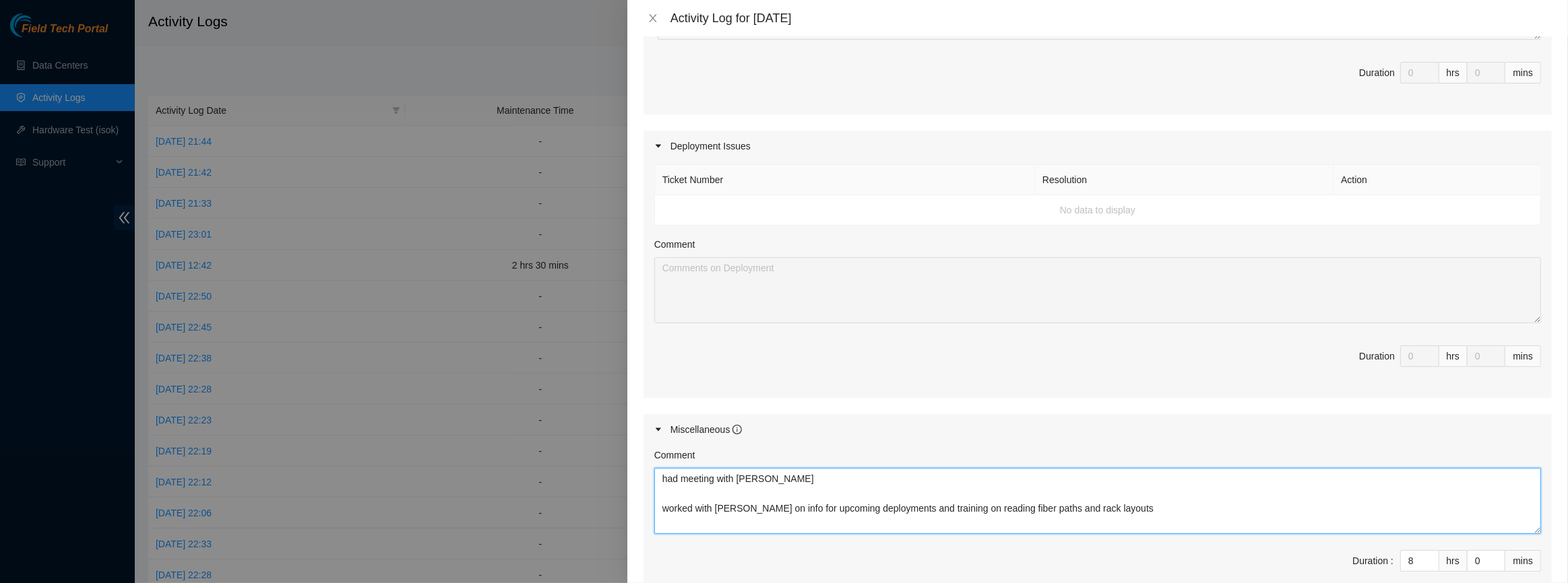
scroll to position [10, 0]
type textarea "had meeting with [PERSON_NAME] worked with [PERSON_NAME] on info for upcoming d…"
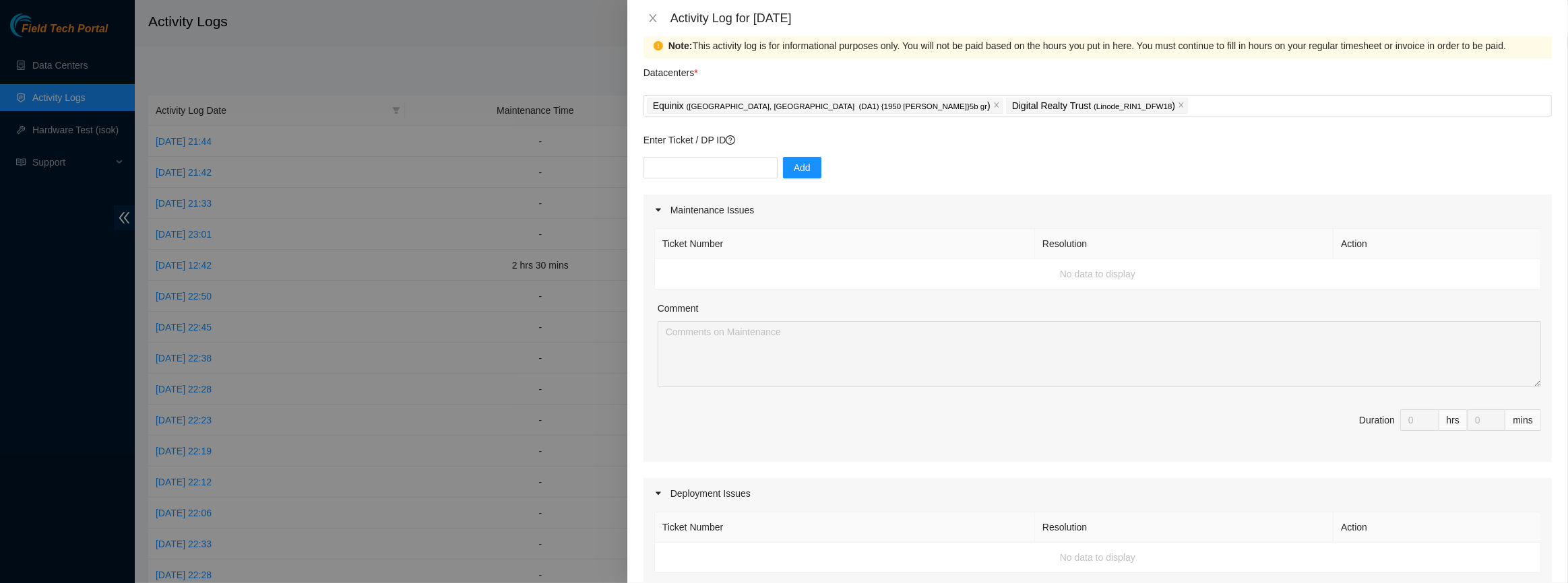
scroll to position [0, 0]
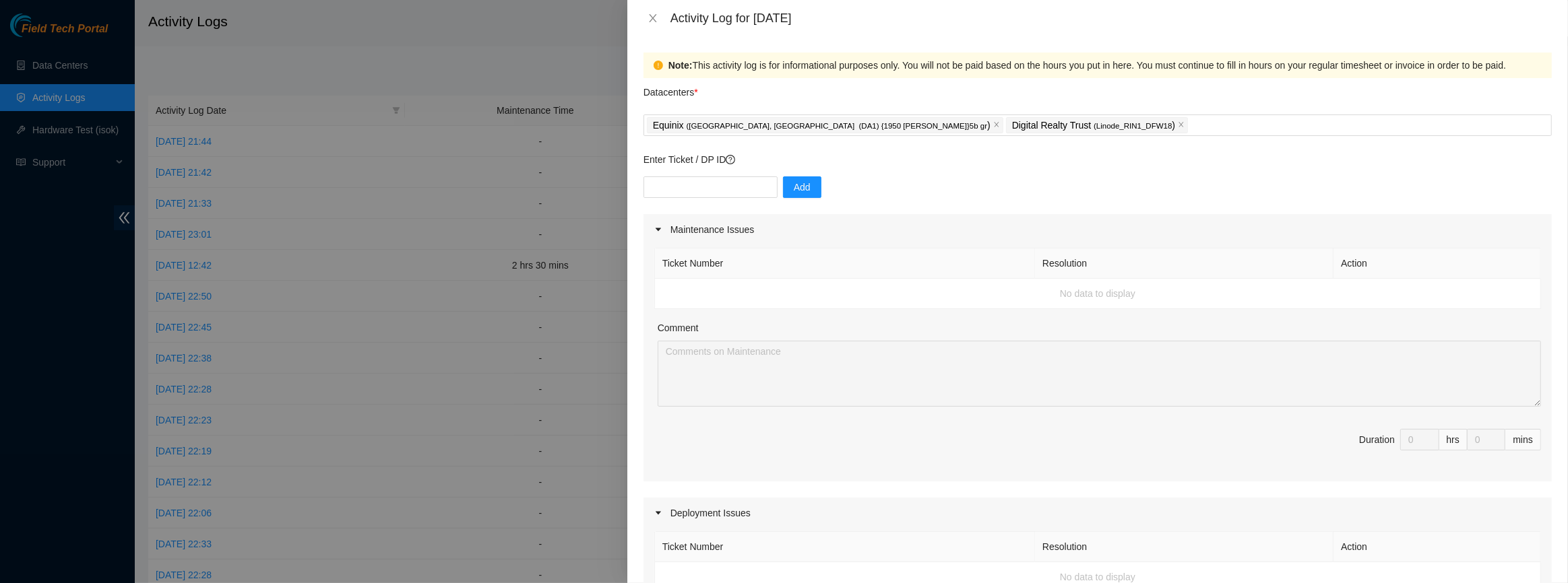
drag, startPoint x: 704, startPoint y: 192, endPoint x: 868, endPoint y: 167, distance: 165.9
click at [868, 167] on div "Enter Ticket / DP ID Add" at bounding box center [1098, 183] width 909 height 62
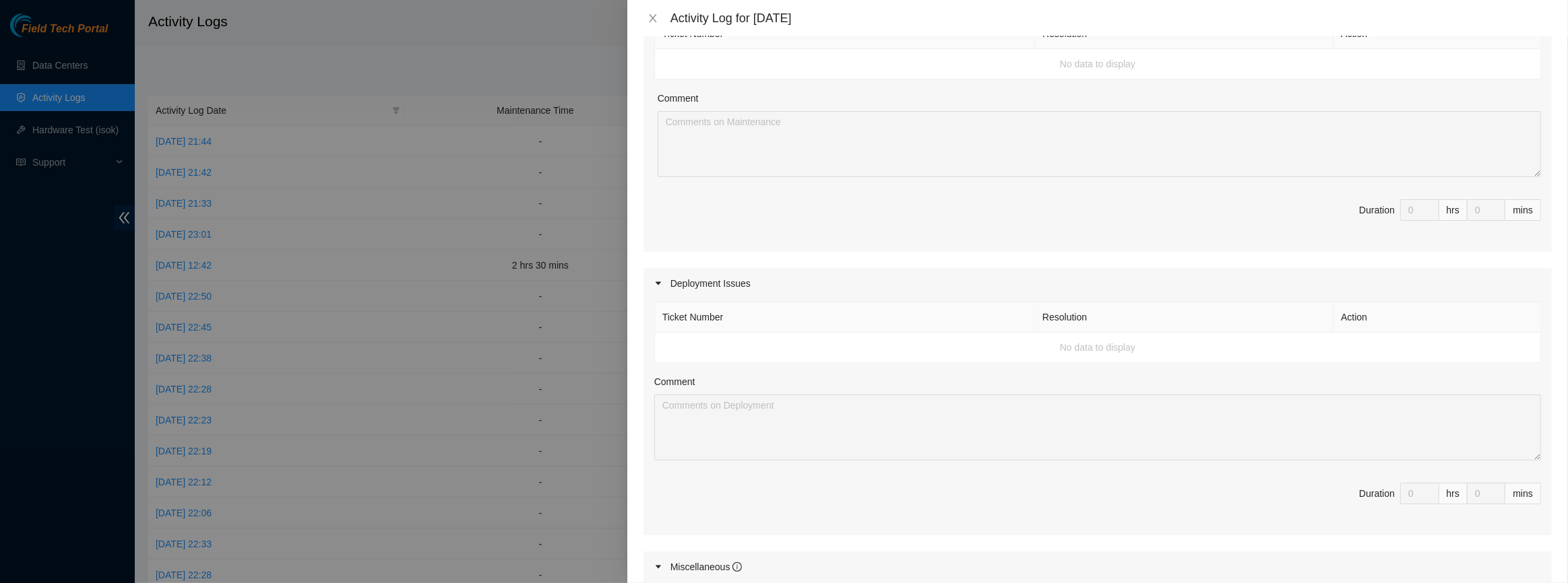
scroll to position [122, 0]
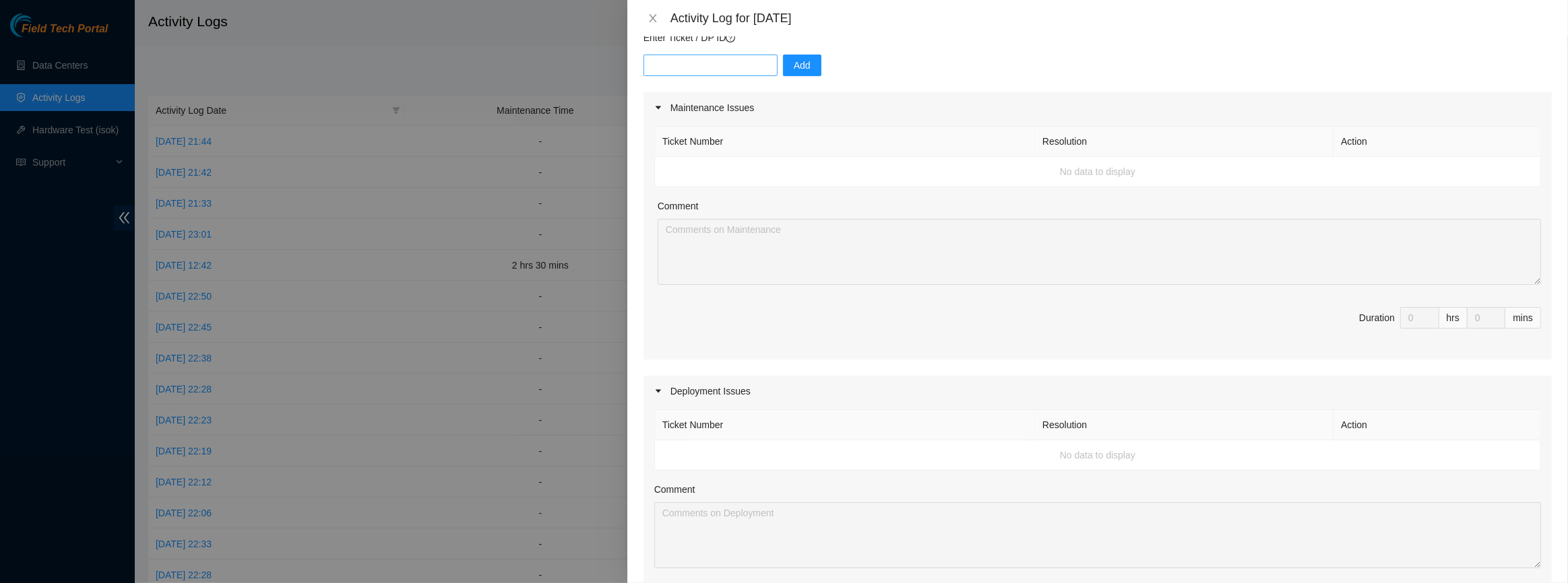
click at [715, 72] on div "Add" at bounding box center [1098, 73] width 909 height 38
click at [757, 55] on input "text" at bounding box center [711, 65] width 134 height 22
click at [736, 68] on input "text" at bounding box center [711, 65] width 134 height 22
paste input "DP74899"
type input "DP74899"
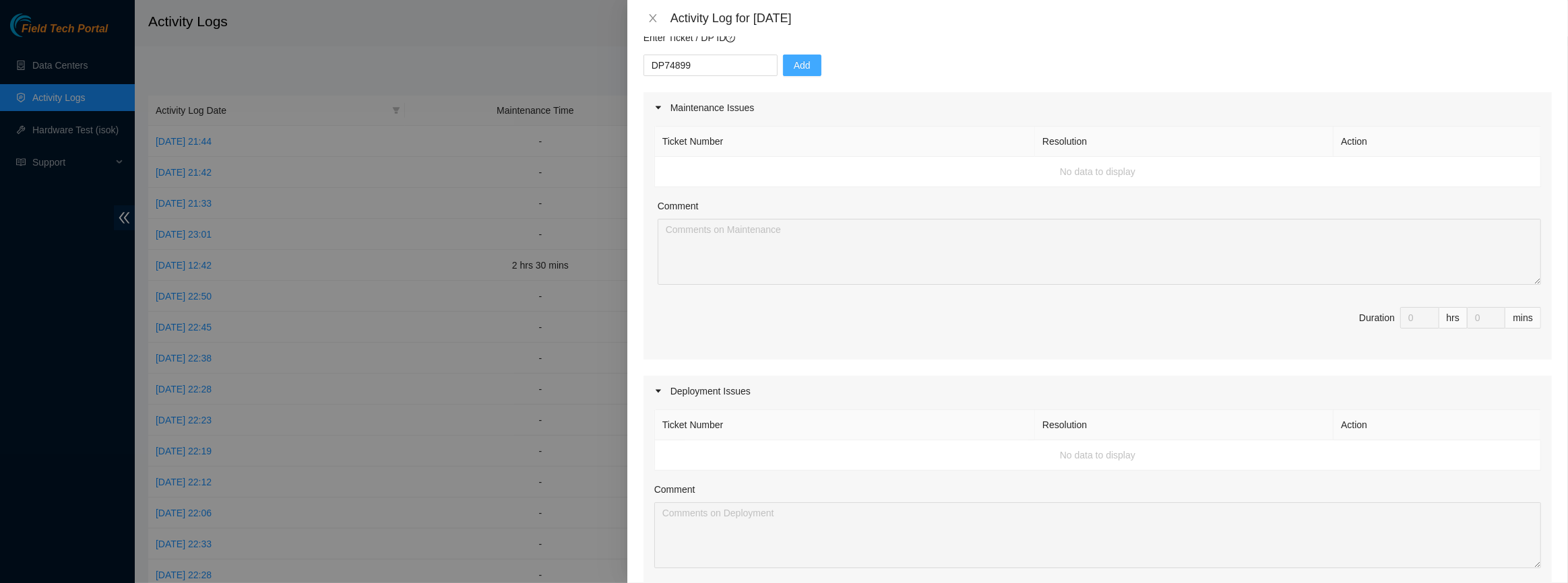
click at [802, 68] on button "Add" at bounding box center [803, 65] width 39 height 22
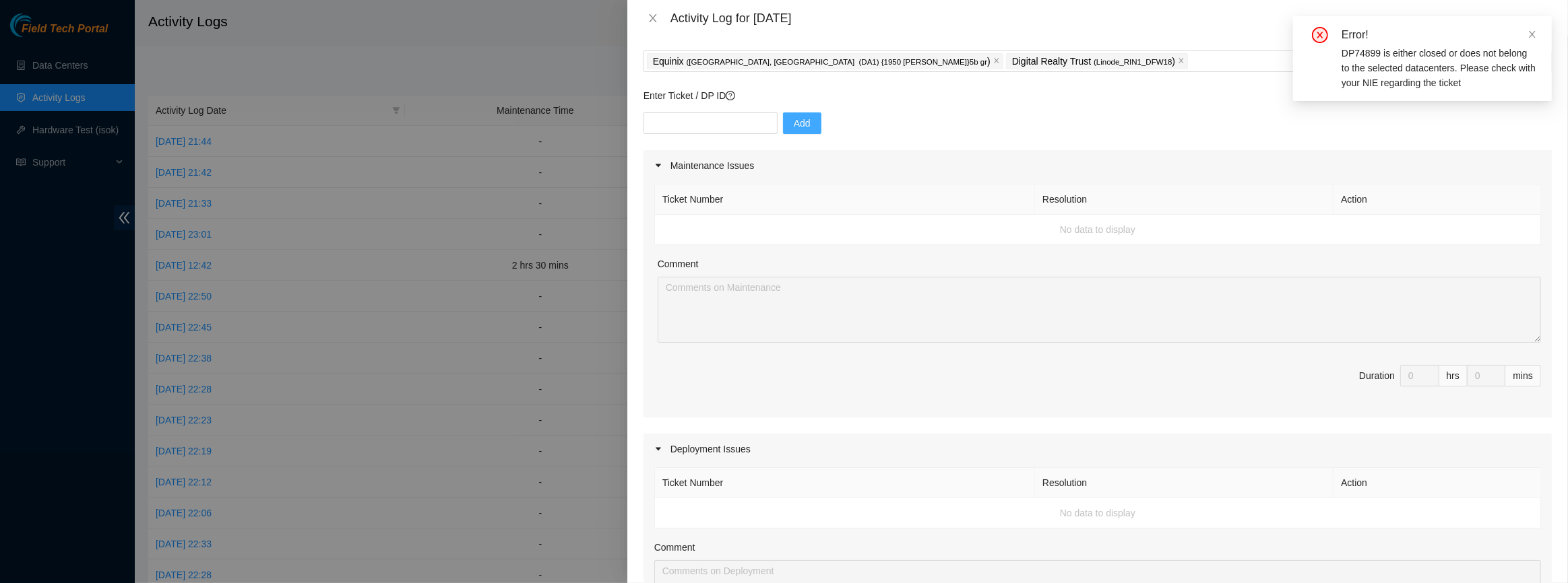
scroll to position [0, 0]
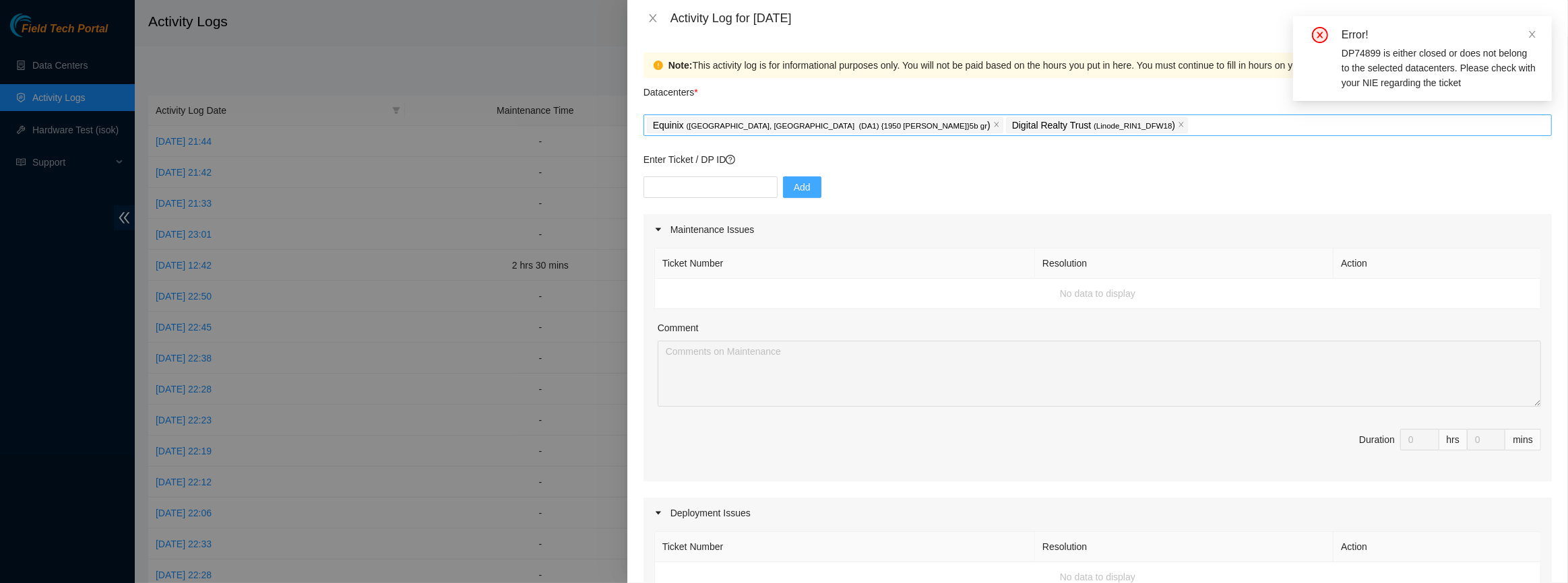
click at [1084, 118] on div "Equinix ( [GEOGRAPHIC_DATA], [GEOGRAPHIC_DATA] (DA1) {1950 [PERSON_NAME]}5b gr …" at bounding box center [1097, 125] width 902 height 19
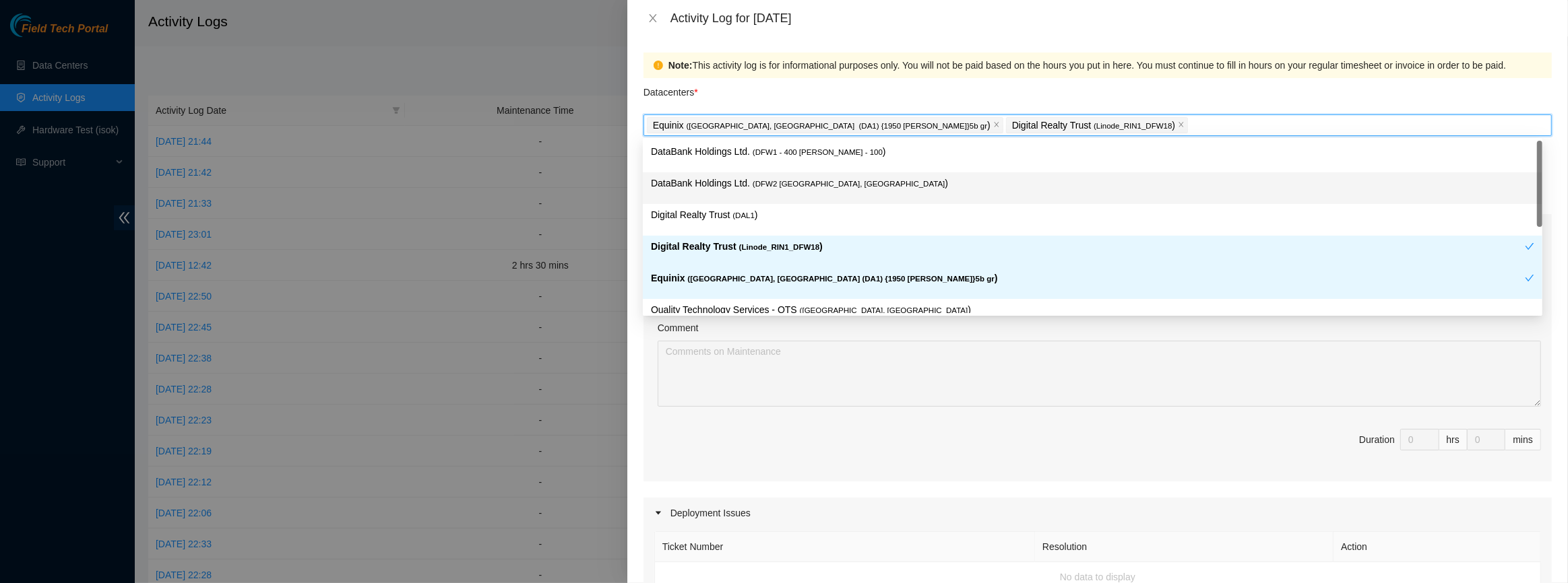
click at [748, 188] on p "DataBank Holdings Ltd. ( DFW2 [GEOGRAPHIC_DATA], [GEOGRAPHIC_DATA] )" at bounding box center [1093, 183] width 884 height 15
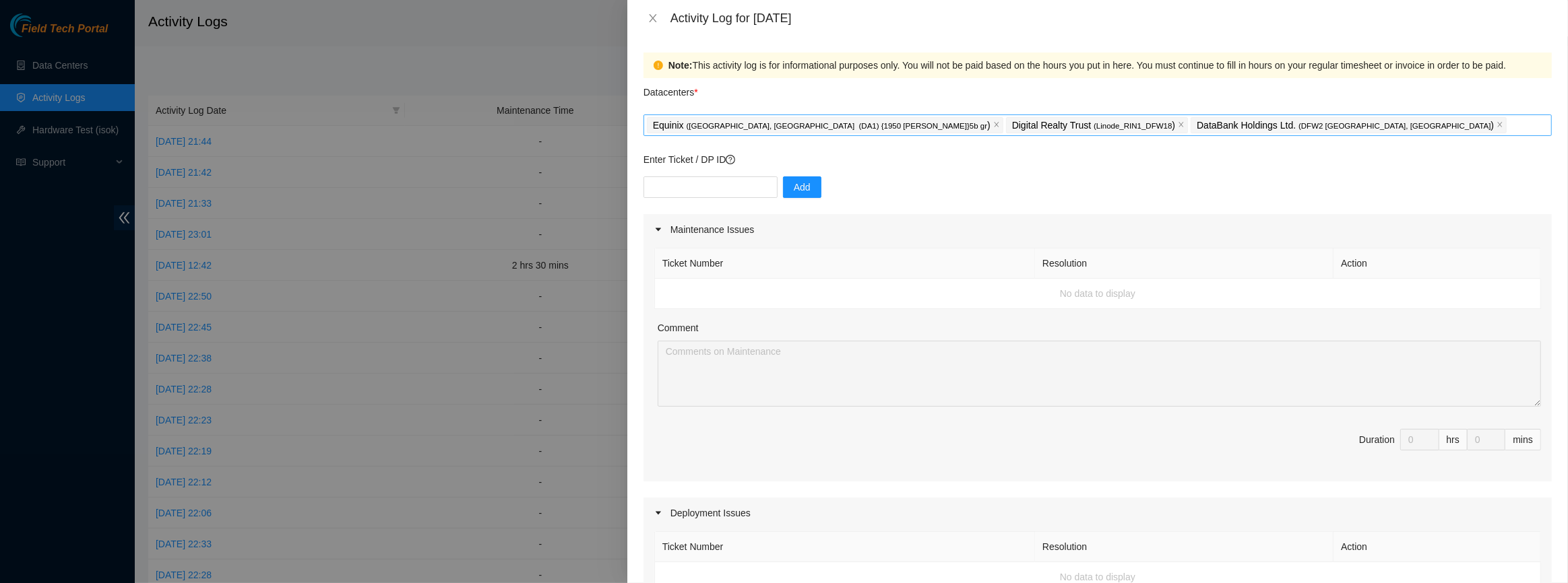
click at [1178, 128] on icon "close" at bounding box center [1181, 125] width 6 height 6
click at [721, 186] on input "text" at bounding box center [711, 187] width 134 height 22
paste input "DP74899"
type input "DP74899"
click at [822, 193] on div "DP74899 Add" at bounding box center [1098, 195] width 909 height 38
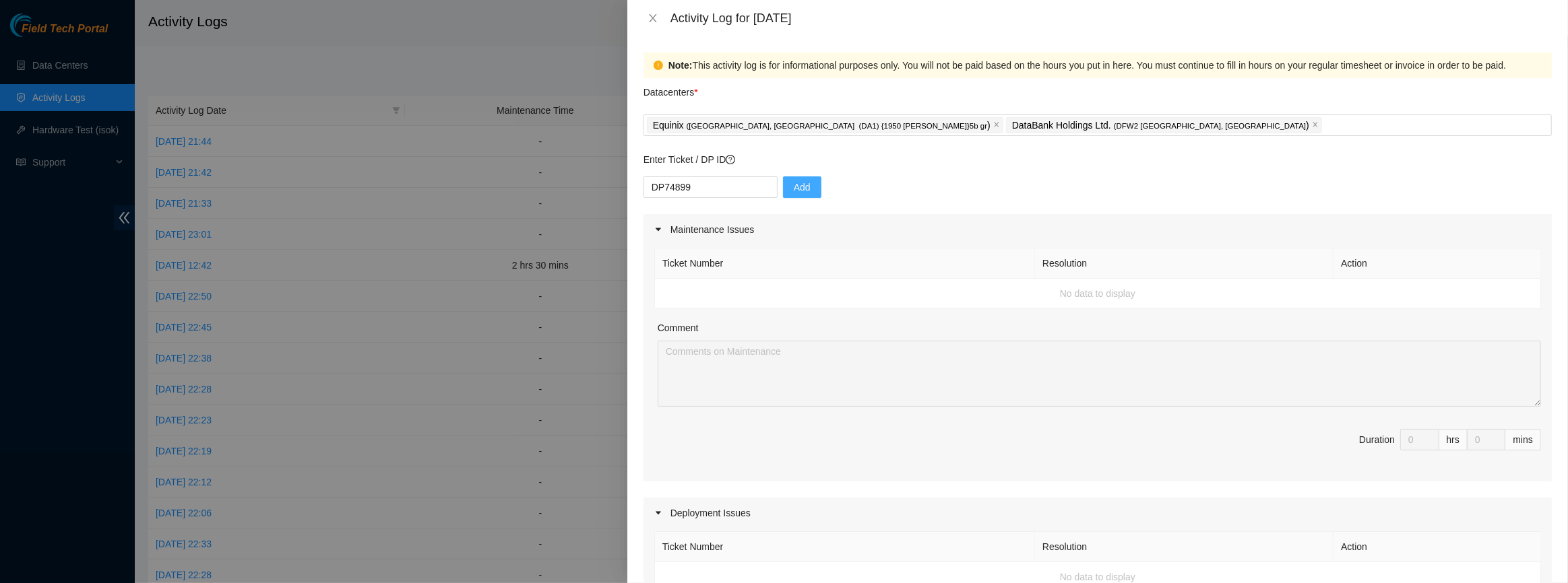
click at [802, 192] on button "Add" at bounding box center [803, 187] width 39 height 22
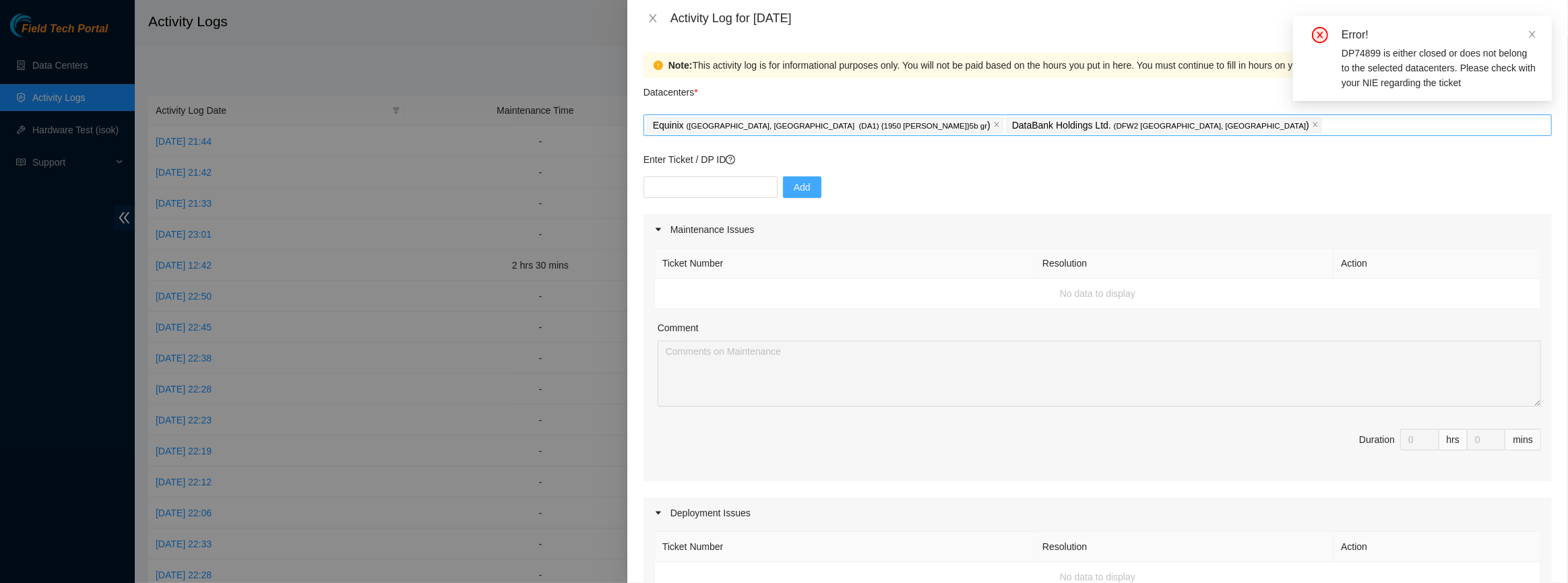
click at [1089, 118] on div "Equinix ( [GEOGRAPHIC_DATA], [GEOGRAPHIC_DATA] (DA1) {1950 [PERSON_NAME]}5b gr …" at bounding box center [1097, 125] width 902 height 19
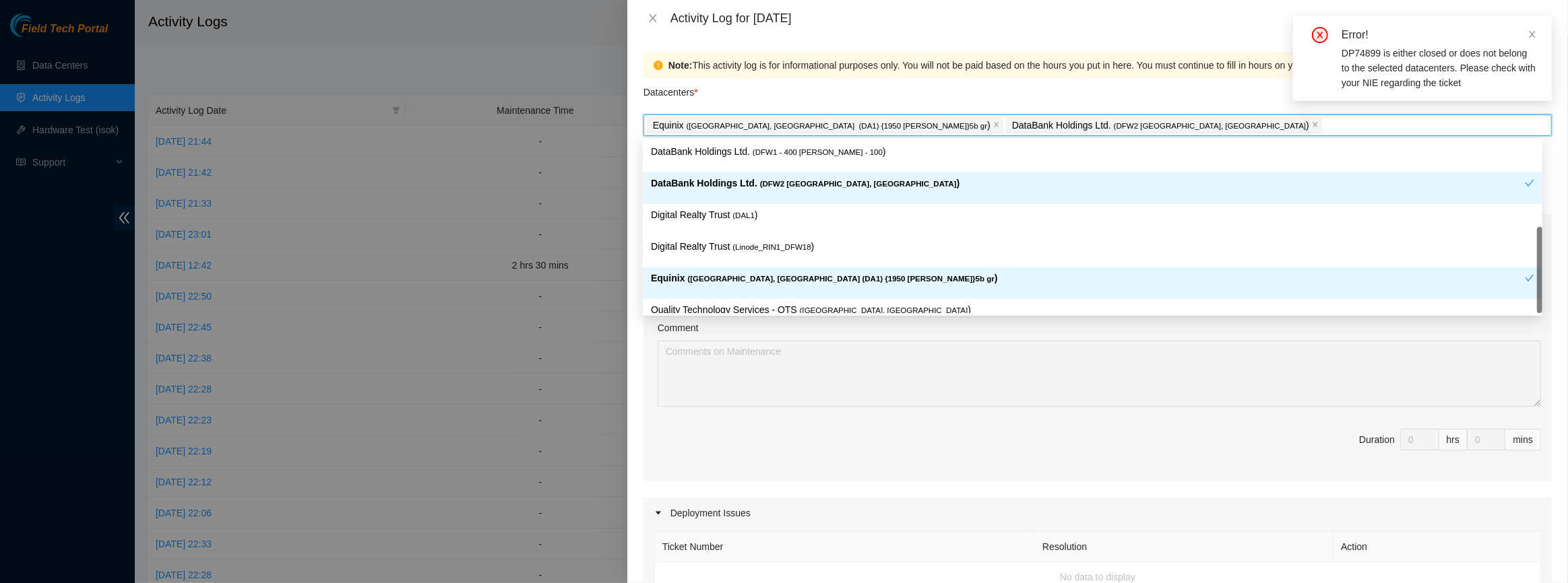
scroll to position [48, 0]
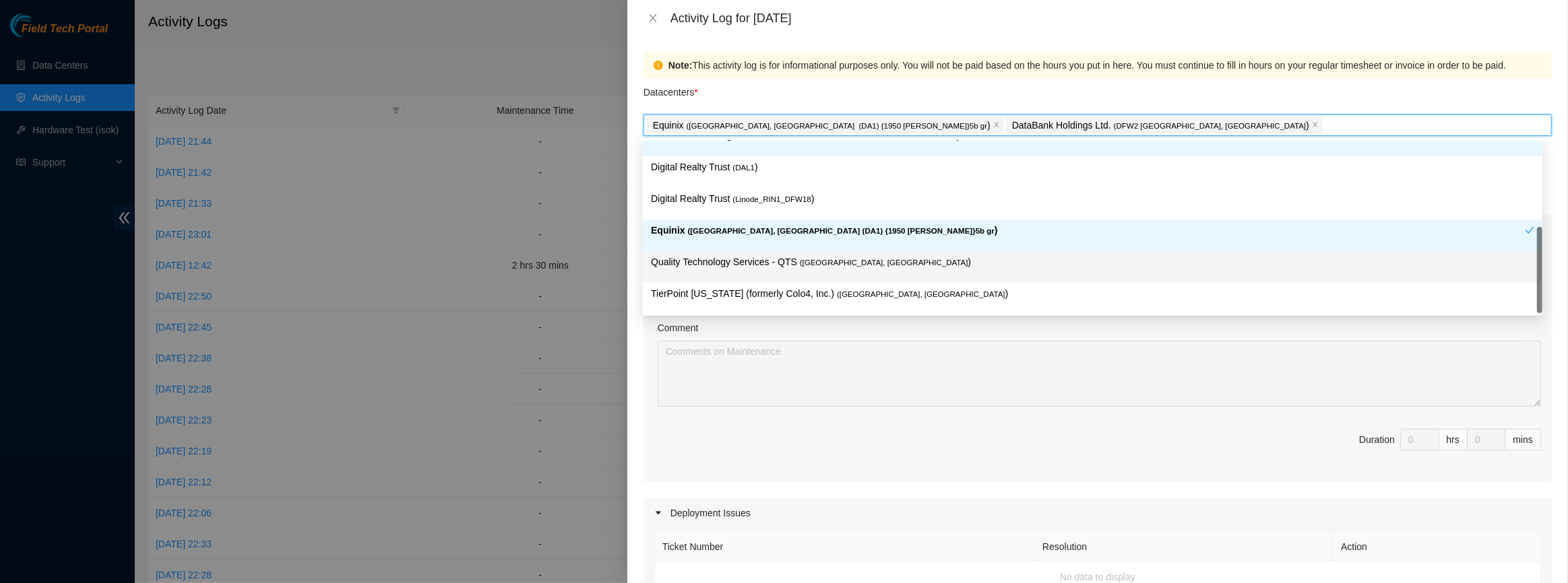
click at [813, 266] on span "( [GEOGRAPHIC_DATA], [GEOGRAPHIC_DATA]" at bounding box center [884, 263] width 168 height 8
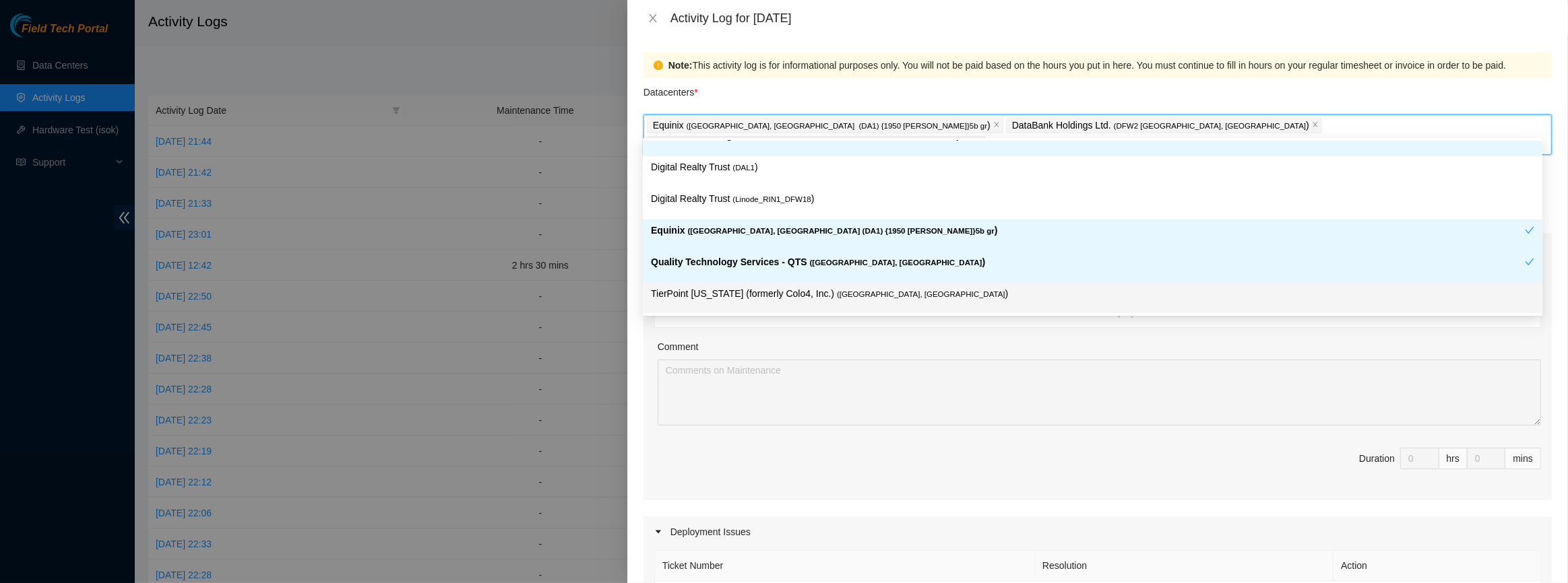
click at [837, 293] on span "( [GEOGRAPHIC_DATA], [GEOGRAPHIC_DATA]" at bounding box center [921, 295] width 168 height 8
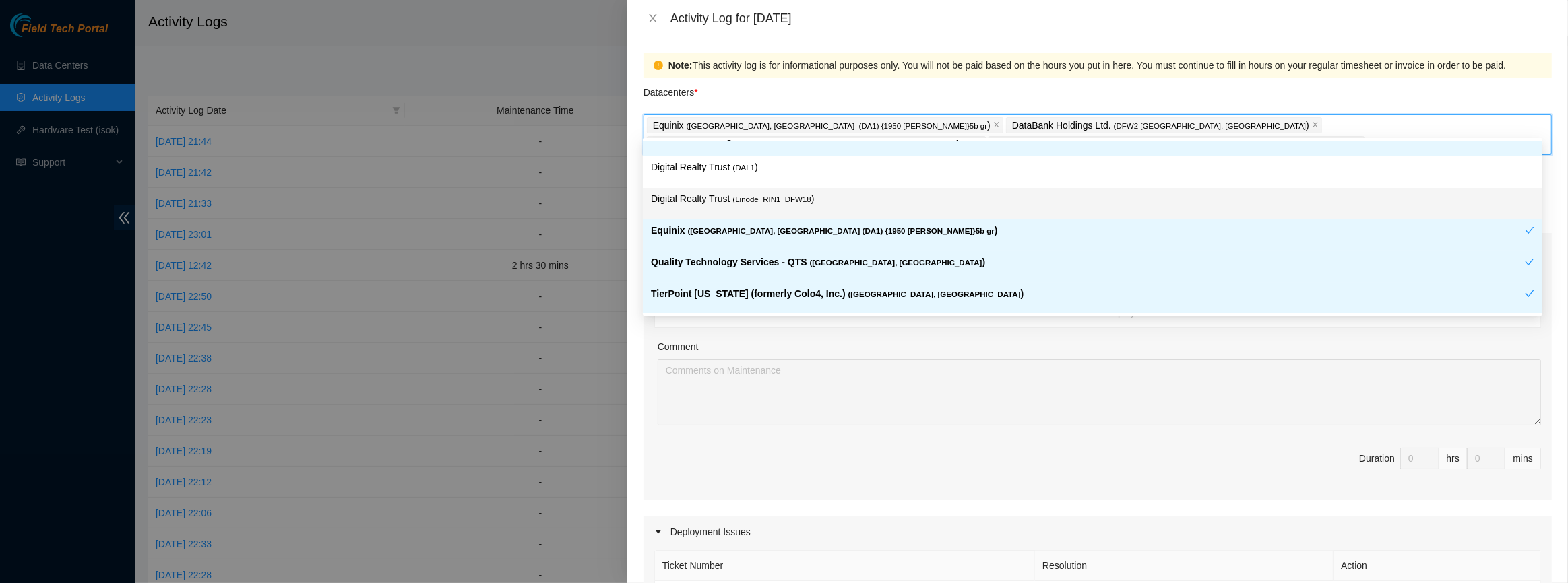
click at [756, 204] on p "Digital Realty Trust ( Linode_RIN1_DFW18 )" at bounding box center [1093, 199] width 884 height 15
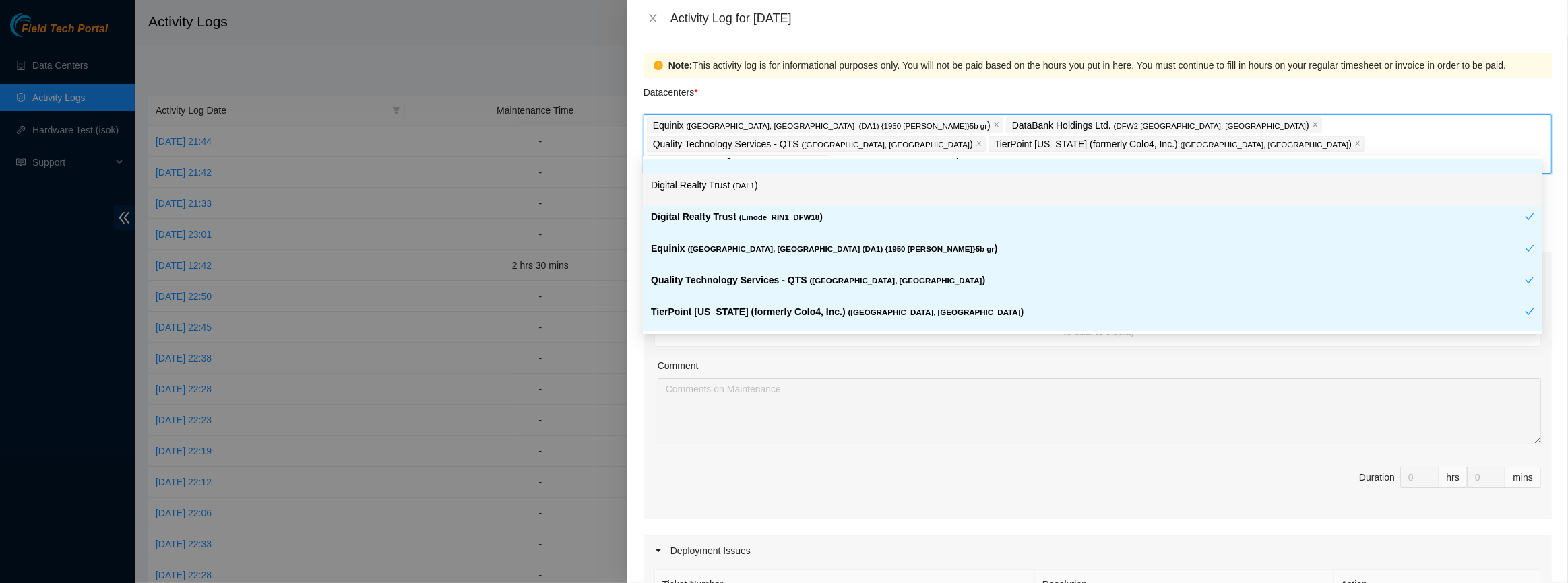
click at [748, 188] on span "( DAL1" at bounding box center [744, 186] width 23 height 8
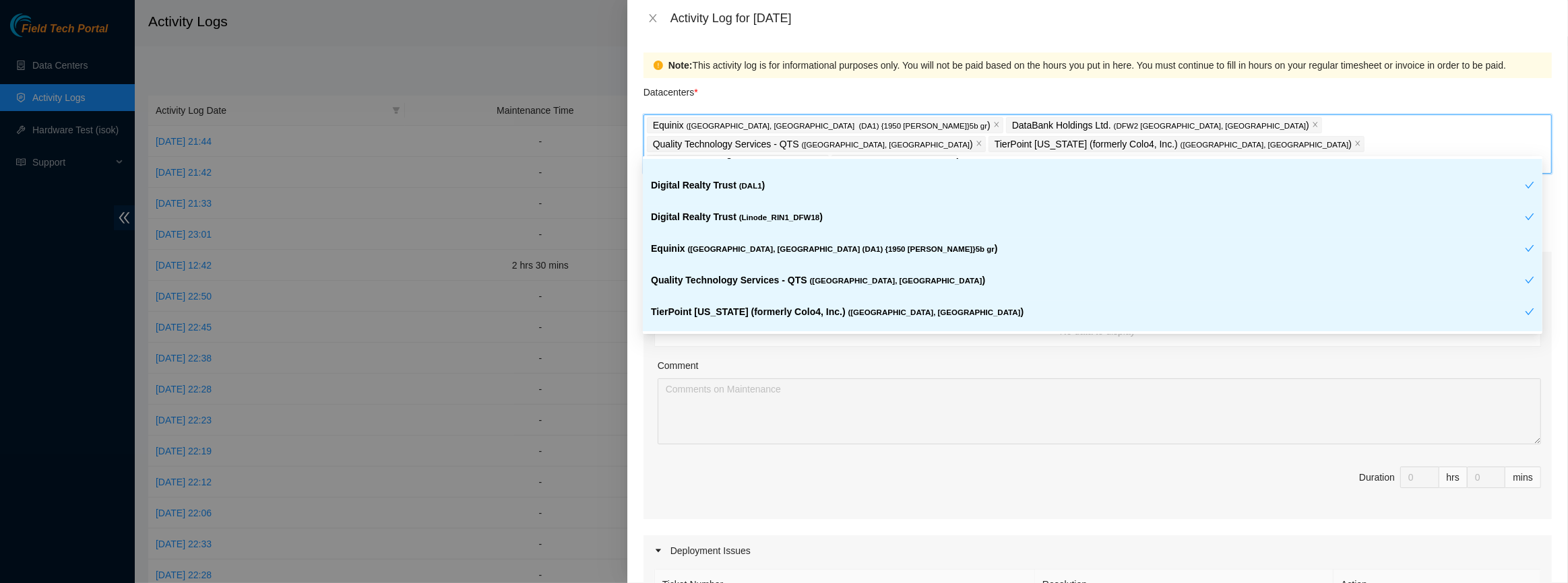
scroll to position [0, 0]
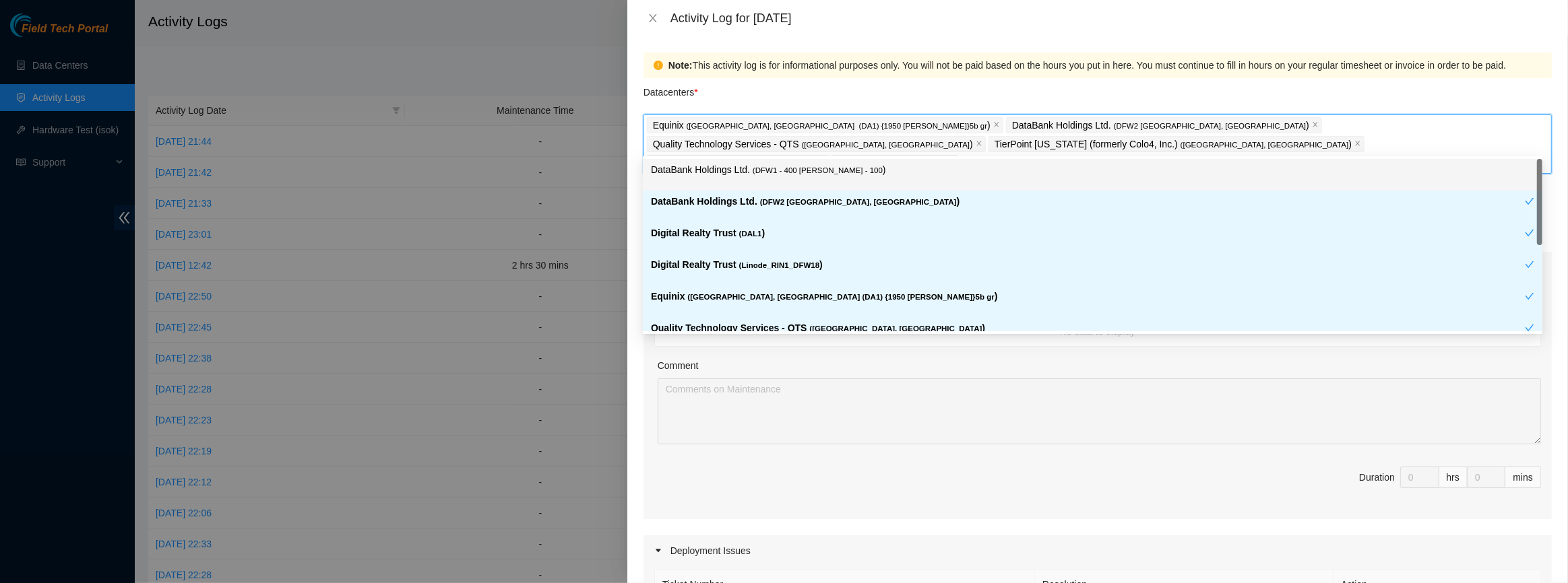
click at [768, 184] on div "DataBank Holdings Ltd. ( DFW1 - 400 [PERSON_NAME] - 100 )" at bounding box center [1093, 175] width 884 height 25
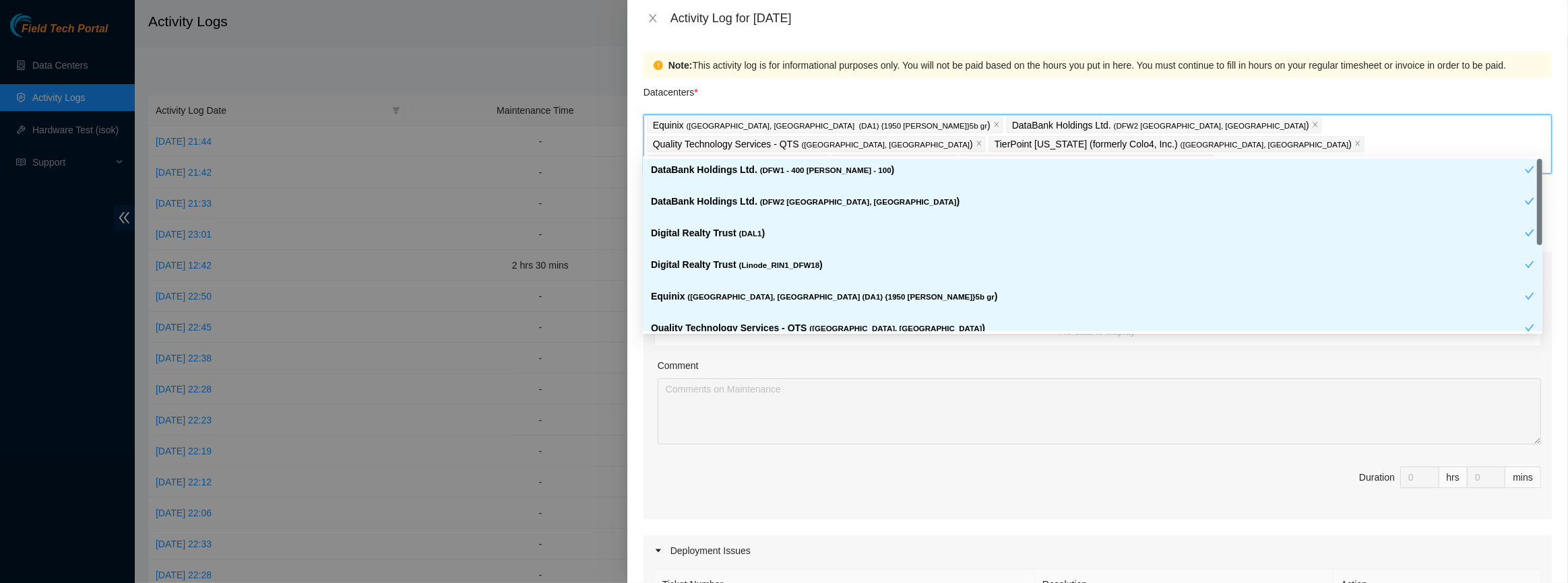
click at [854, 99] on div "Datacenters *" at bounding box center [1098, 96] width 909 height 36
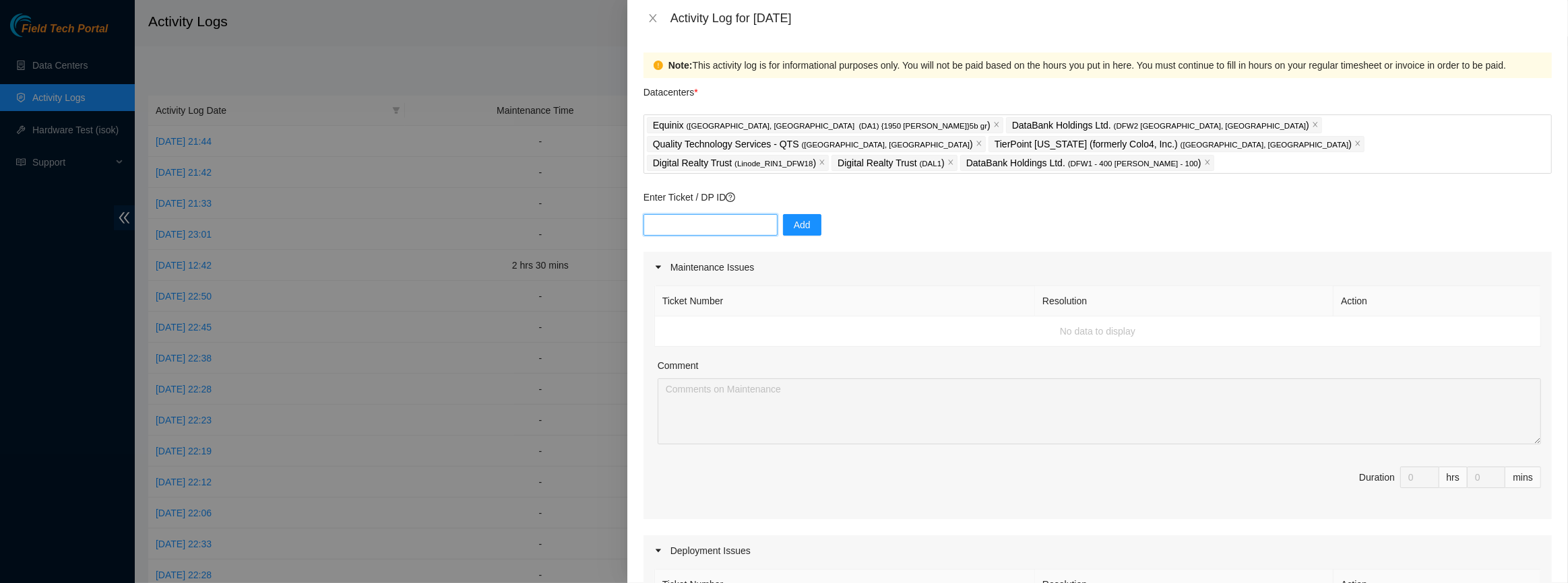
click at [736, 214] on input "text" at bounding box center [711, 225] width 134 height 22
paste input "DP74899"
type input "DP74899"
click at [783, 214] on button "Add" at bounding box center [803, 225] width 39 height 22
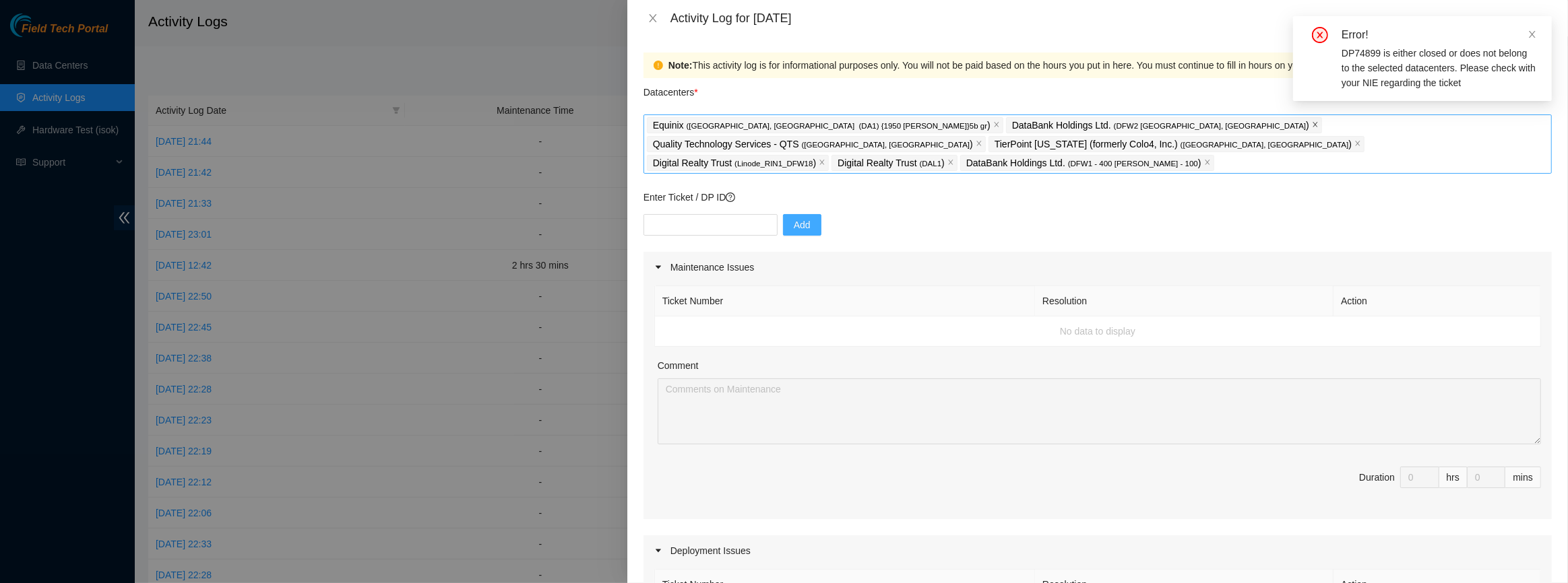
click at [1313, 126] on icon "close" at bounding box center [1316, 125] width 6 height 6
click at [1335, 126] on icon "close" at bounding box center [1338, 125] width 6 height 6
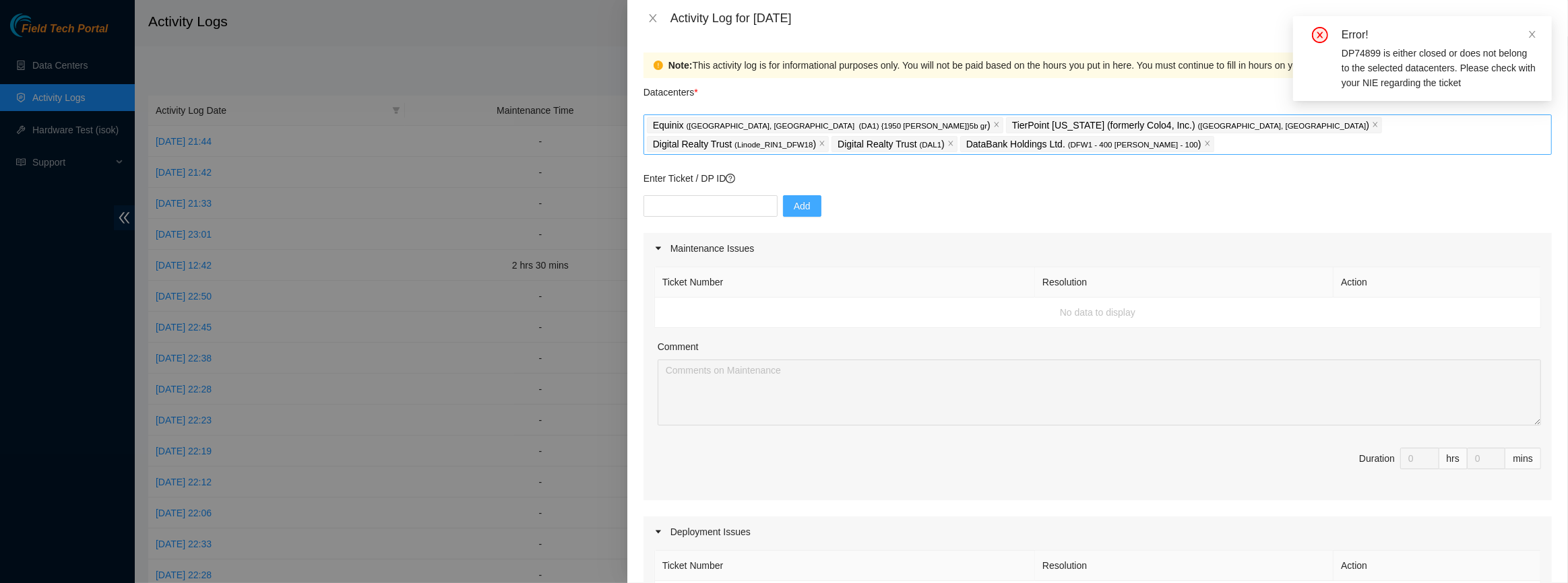
click at [1198, 126] on span "( [GEOGRAPHIC_DATA], [GEOGRAPHIC_DATA]" at bounding box center [1282, 126] width 168 height 8
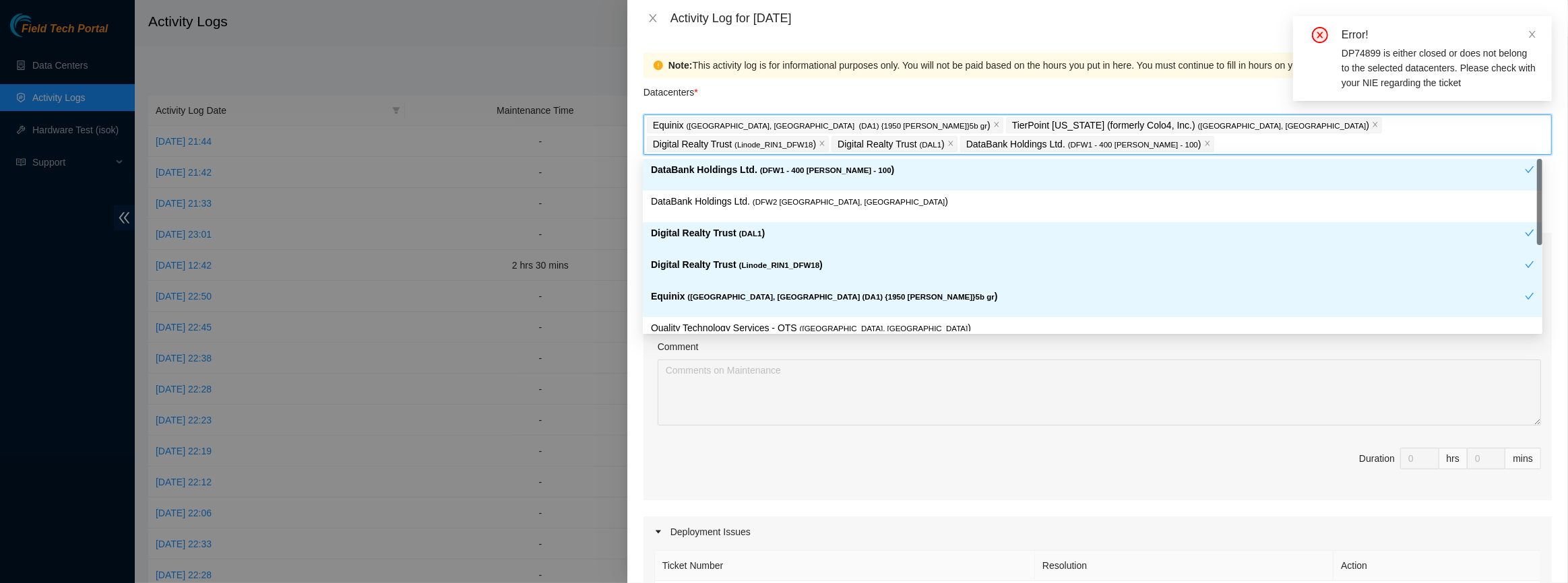
click at [1198, 126] on span "( [GEOGRAPHIC_DATA], [GEOGRAPHIC_DATA]" at bounding box center [1282, 126] width 168 height 8
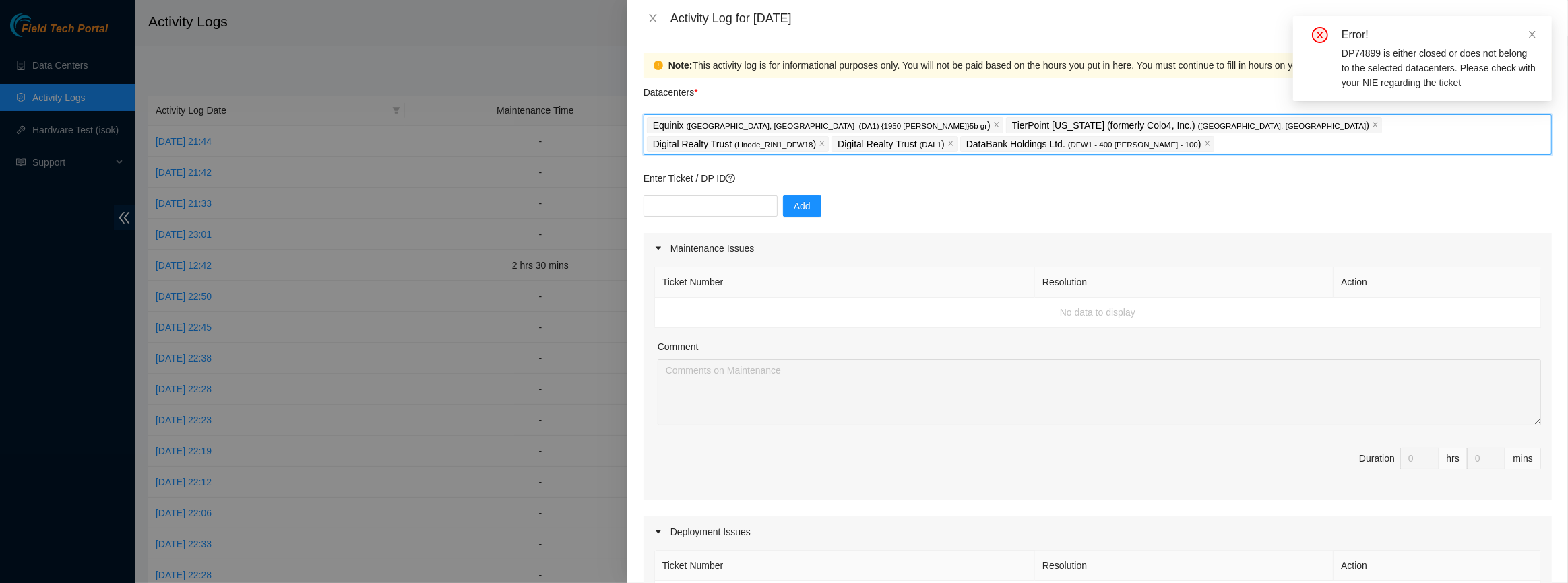
click at [1059, 122] on span "TierPoint [US_STATE] (formerly Colo4, Inc.) ( [GEOGRAPHIC_DATA], [GEOGRAPHIC_DA…" at bounding box center [1194, 126] width 376 height 16
click at [1058, 123] on span "TierPoint [US_STATE] (formerly Colo4, Inc.) ( [GEOGRAPHIC_DATA], [GEOGRAPHIC_DA…" at bounding box center [1194, 126] width 376 height 16
click at [1372, 126] on icon "close" at bounding box center [1375, 125] width 6 height 6
click at [1197, 126] on p "Digital Realty Trust ( DAL1 )" at bounding box center [1251, 125] width 107 height 15
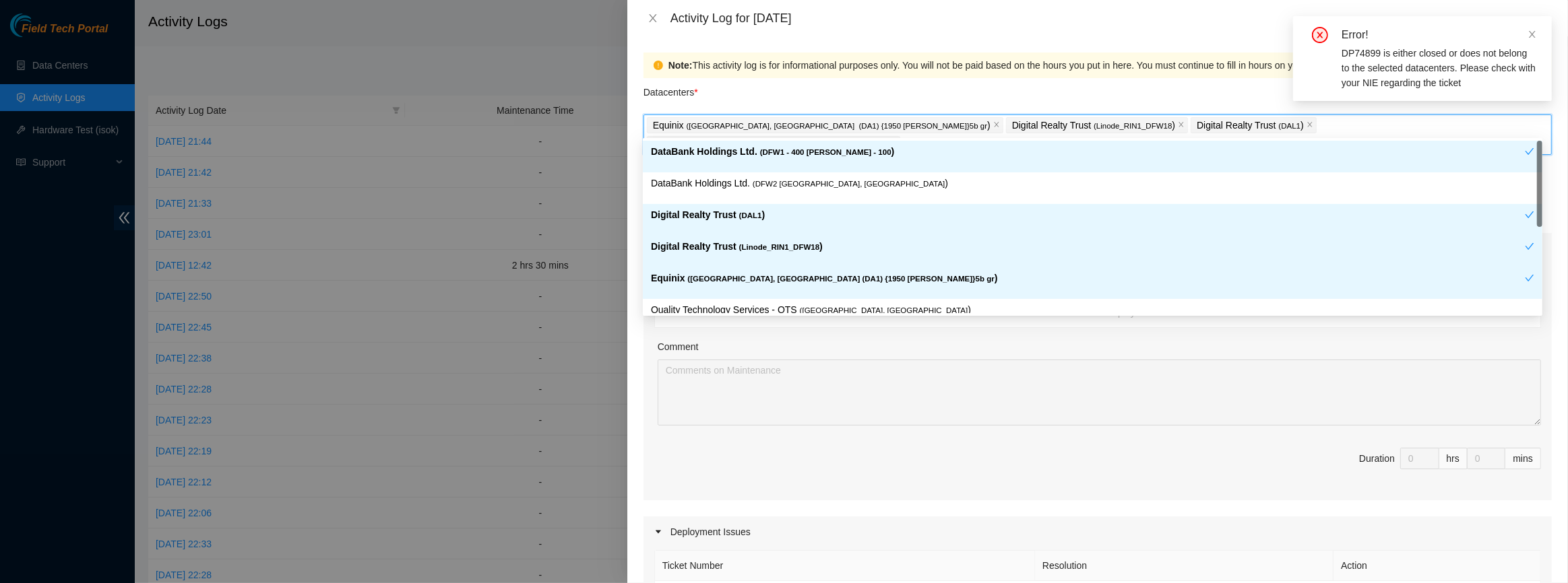
click at [1012, 130] on p "Digital Realty Trust ( Linode_RIN1_DFW18 )" at bounding box center [1093, 125] width 163 height 15
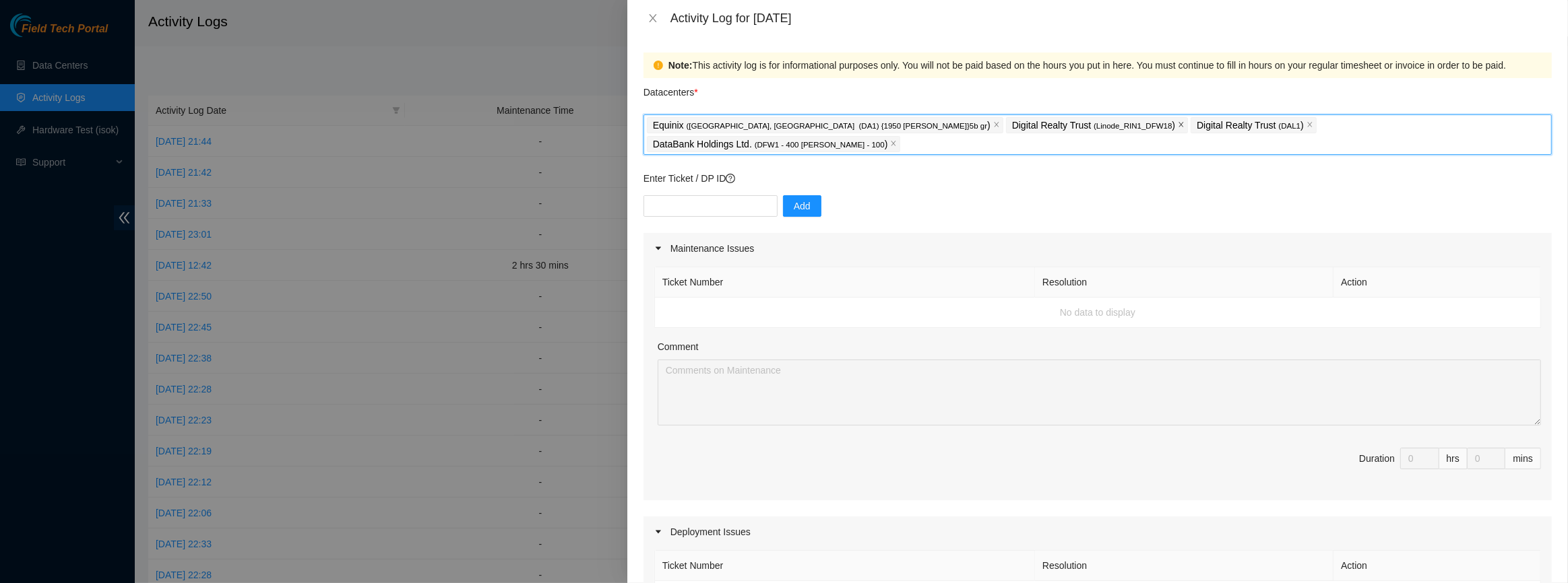
click at [1180, 126] on icon "close" at bounding box center [1182, 125] width 5 height 5
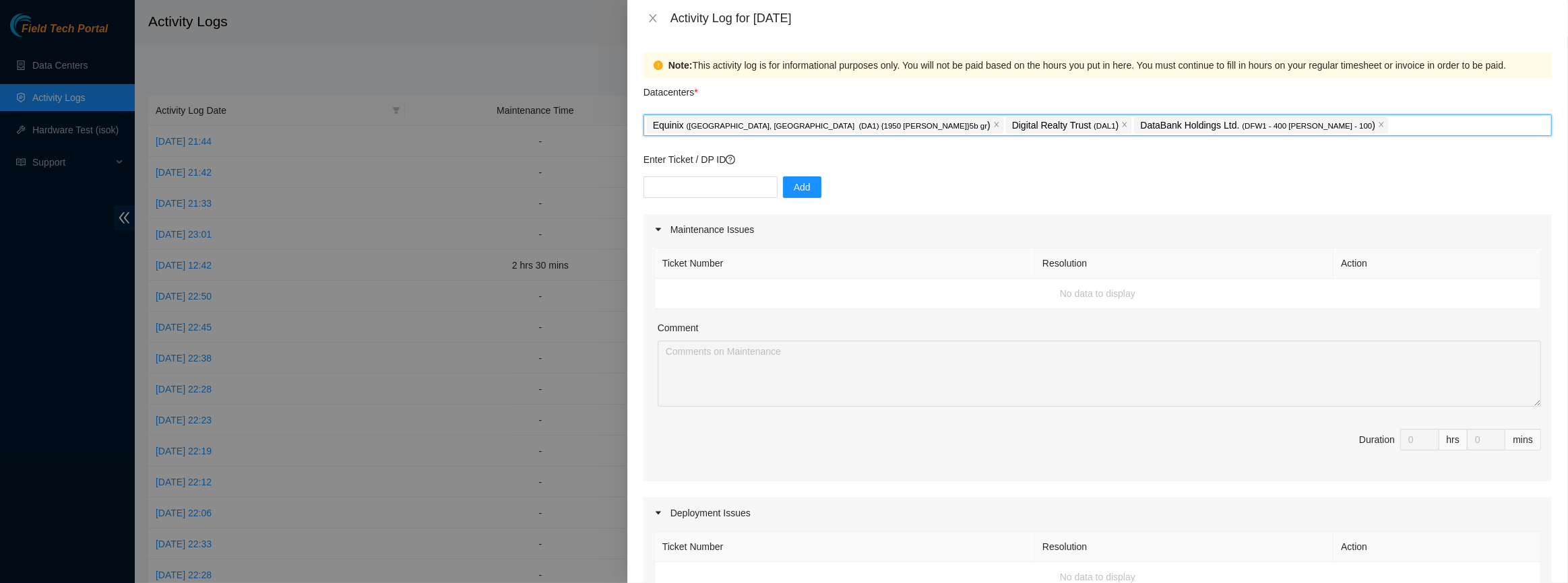
click at [1140, 126] on p "DataBank Holdings Ltd. ( DFW1 - 400 [PERSON_NAME] - 100 )" at bounding box center [1258, 125] width 235 height 15
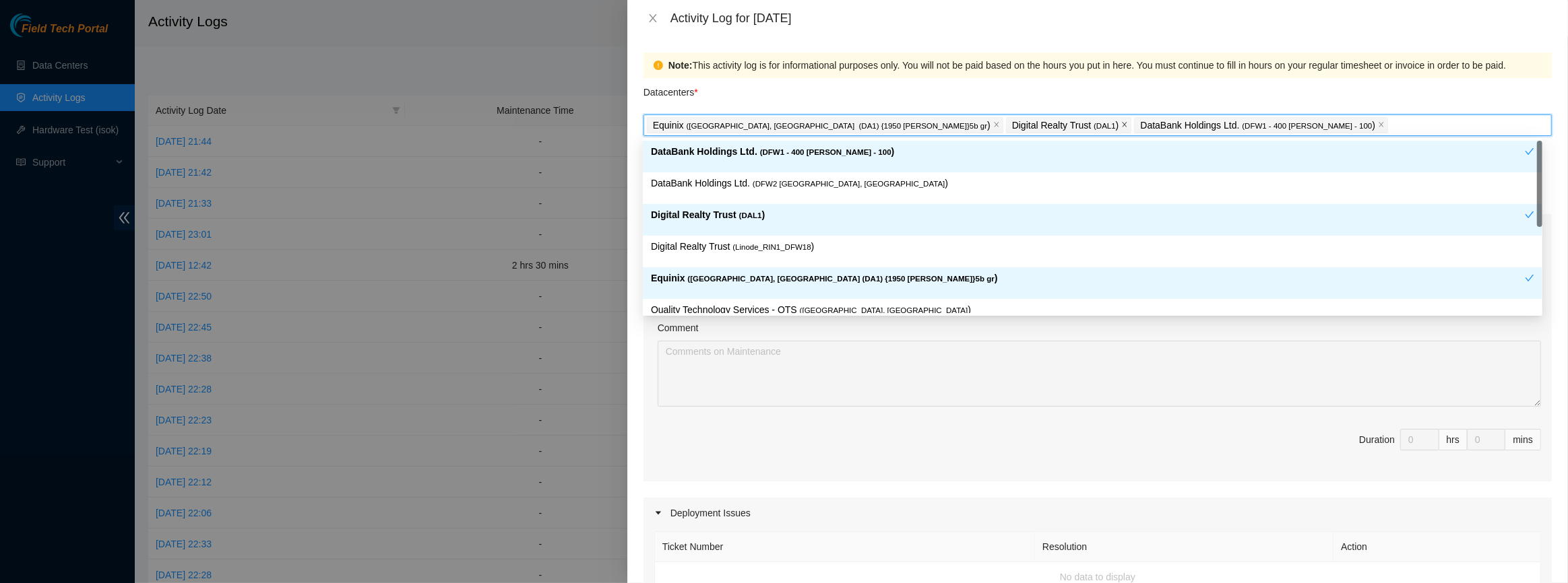
click at [1122, 122] on icon "close" at bounding box center [1125, 125] width 6 height 6
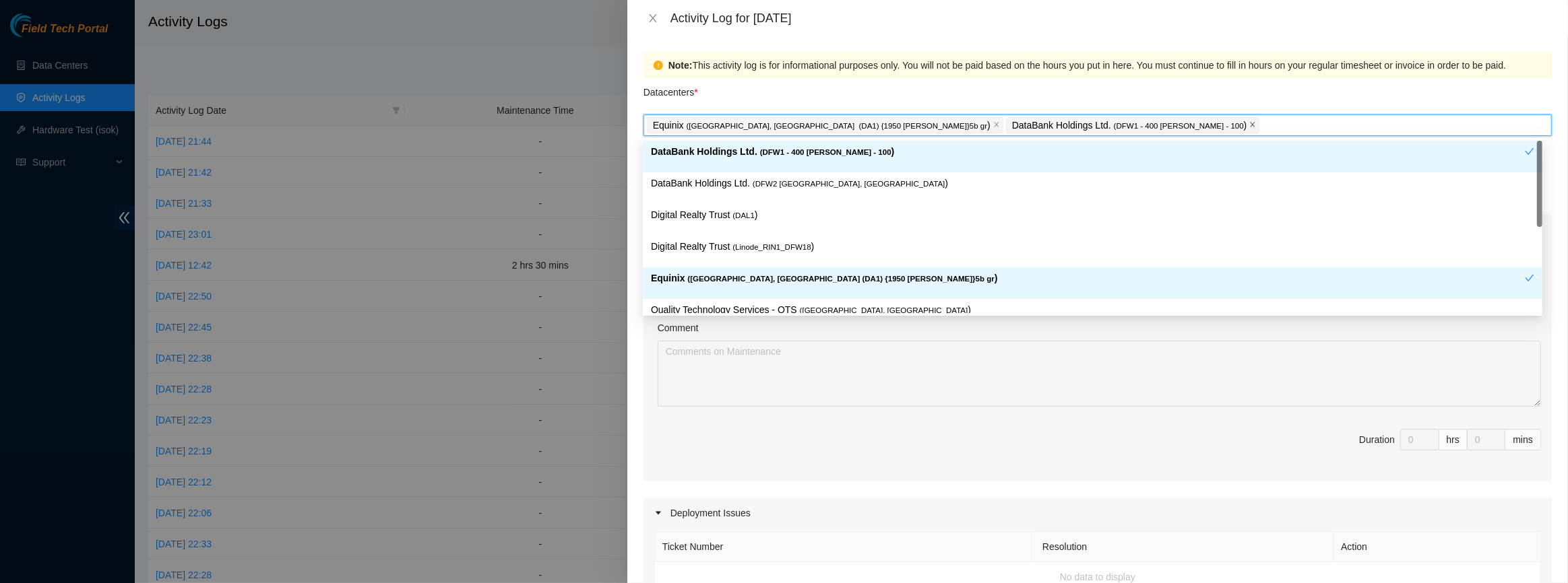
click at [1250, 131] on span at bounding box center [1253, 125] width 6 height 14
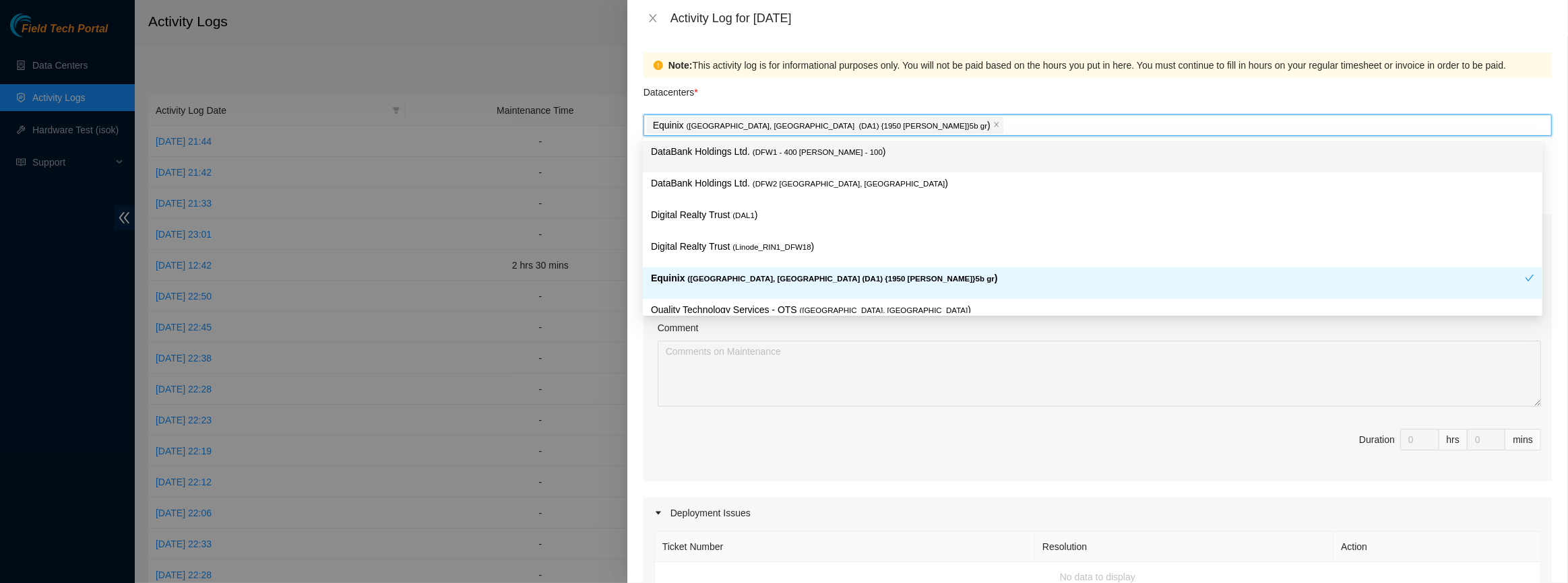
click at [1010, 89] on div "Datacenters *" at bounding box center [1098, 96] width 909 height 36
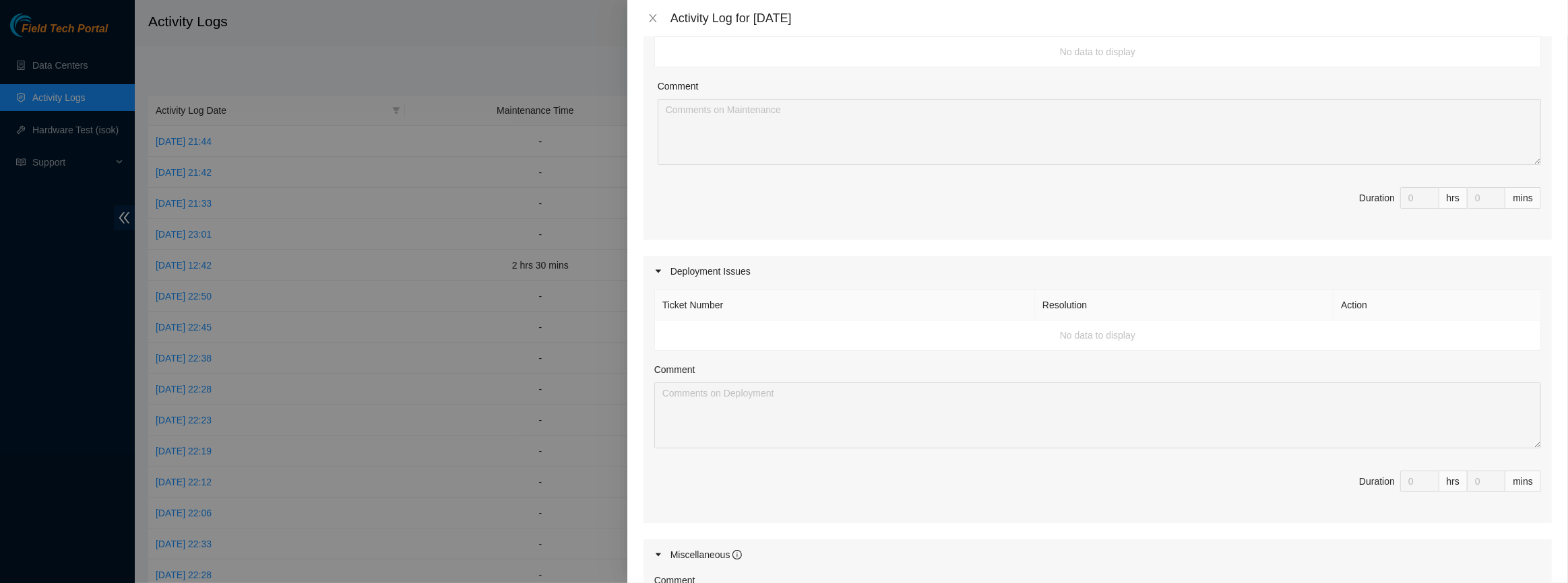
scroll to position [428, 0]
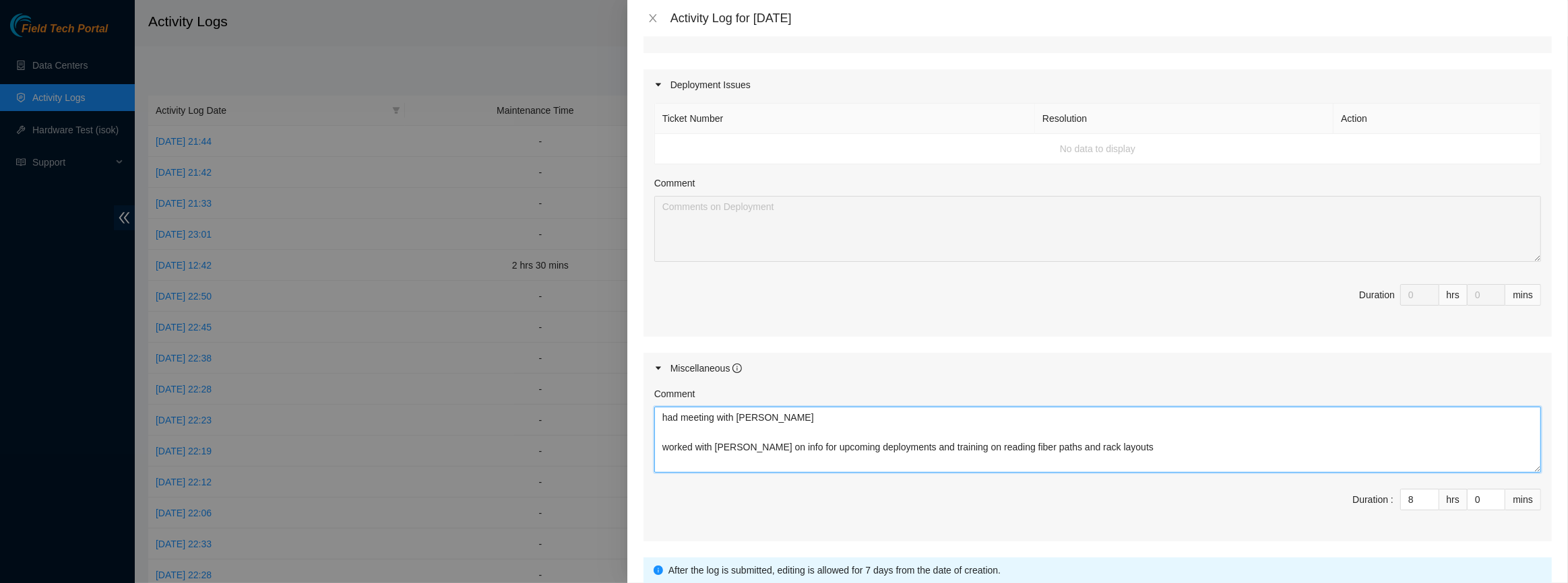
click at [1122, 446] on textarea "had meeting with [PERSON_NAME] worked with [PERSON_NAME] on info for upcoming d…" at bounding box center [1097, 440] width 887 height 66
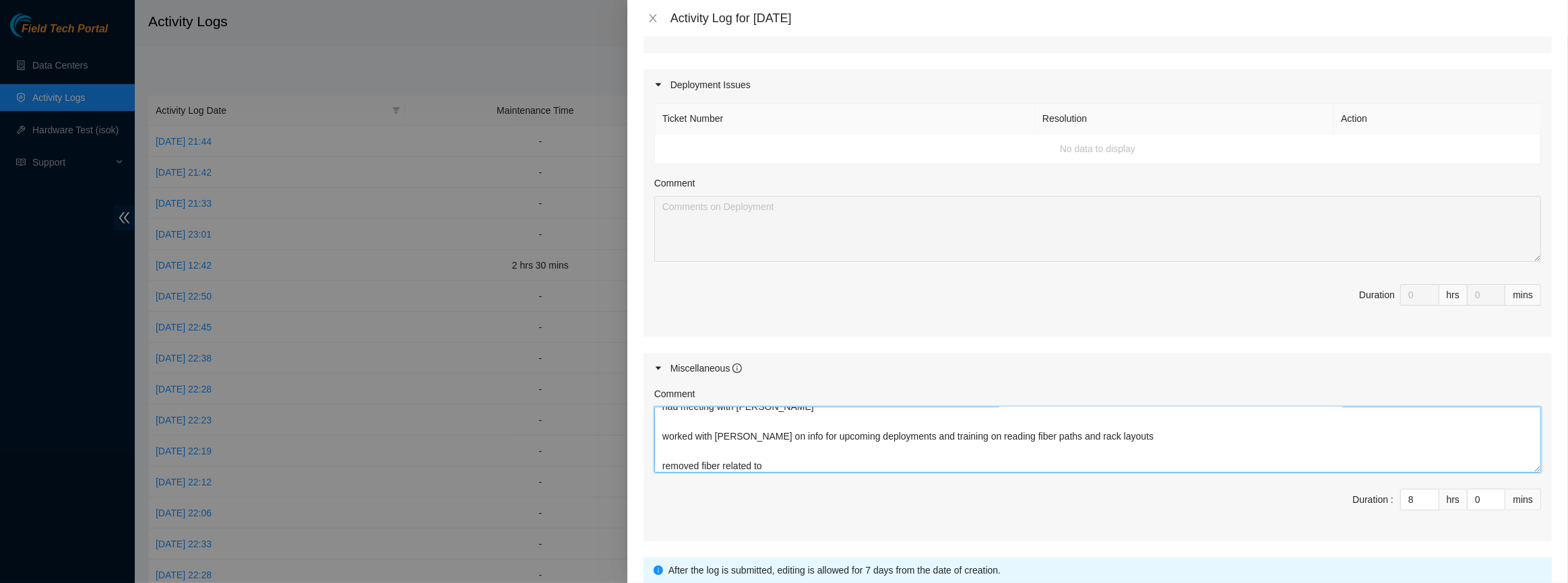
click at [1119, 449] on textarea "had meeting with [PERSON_NAME] worked with [PERSON_NAME] on info for upcoming d…" at bounding box center [1097, 440] width 887 height 66
click at [1119, 457] on textarea "had meeting with [PERSON_NAME] worked with [PERSON_NAME] on info for upcoming d…" at bounding box center [1097, 440] width 887 height 66
paste textarea "DP74899"
paste textarea "DP83435"
click at [808, 461] on textarea "had meeting with [PERSON_NAME] worked with [PERSON_NAME] on info for upcoming d…" at bounding box center [1097, 440] width 887 height 66
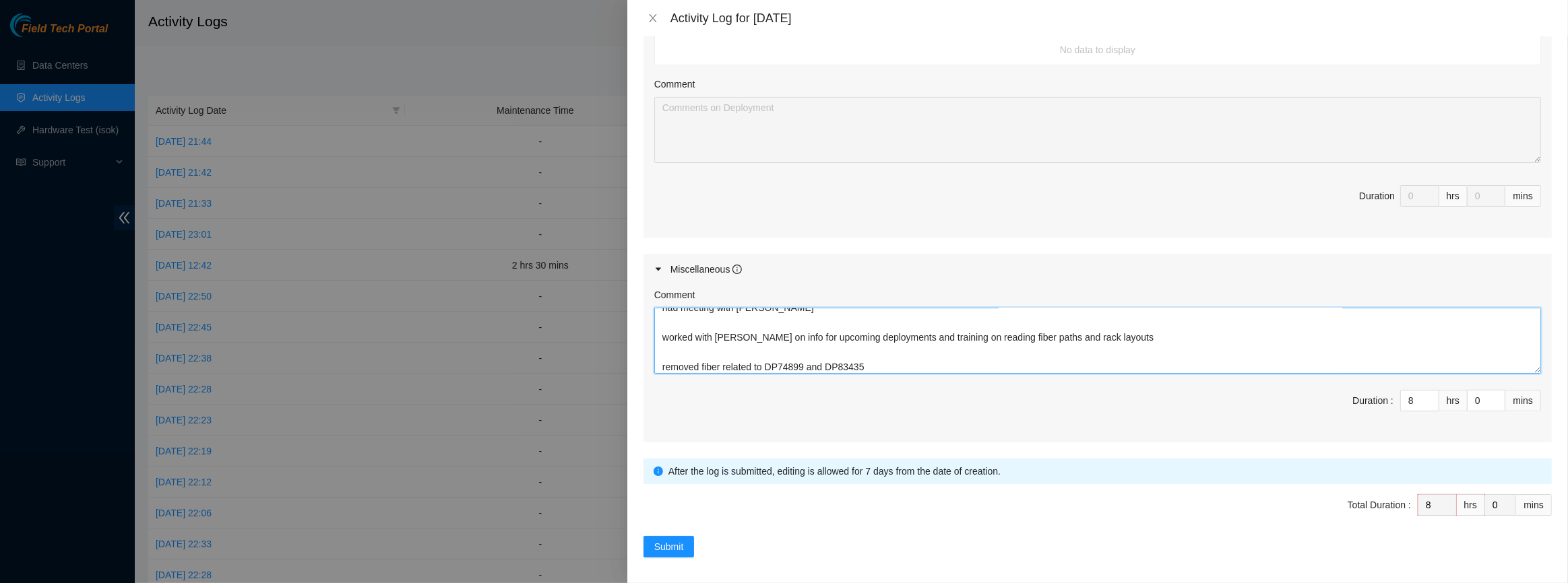
scroll to position [531, 0]
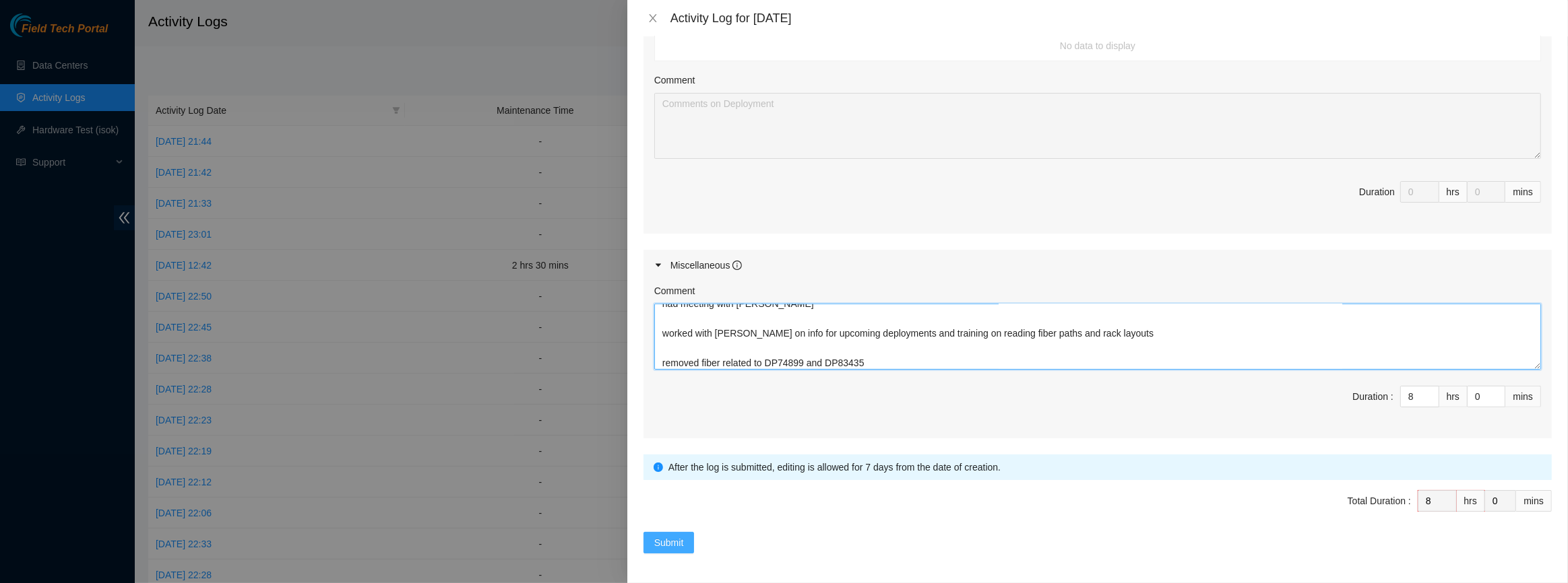
type textarea "had meeting with [PERSON_NAME] worked with [PERSON_NAME] on info for upcoming d…"
click at [686, 545] on button "Submit" at bounding box center [670, 543] width 52 height 22
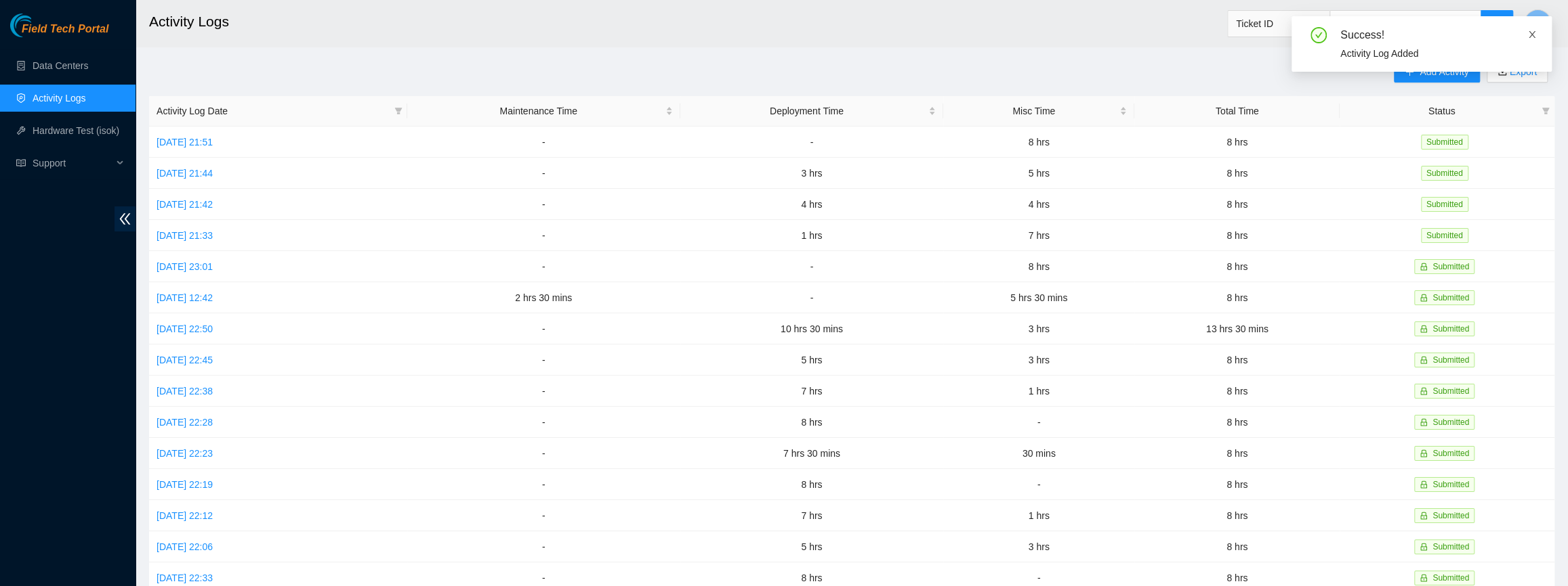
click at [1527, 27] on link at bounding box center [1532, 34] width 10 height 15
click at [1451, 71] on span "Add Activity" at bounding box center [1443, 71] width 49 height 15
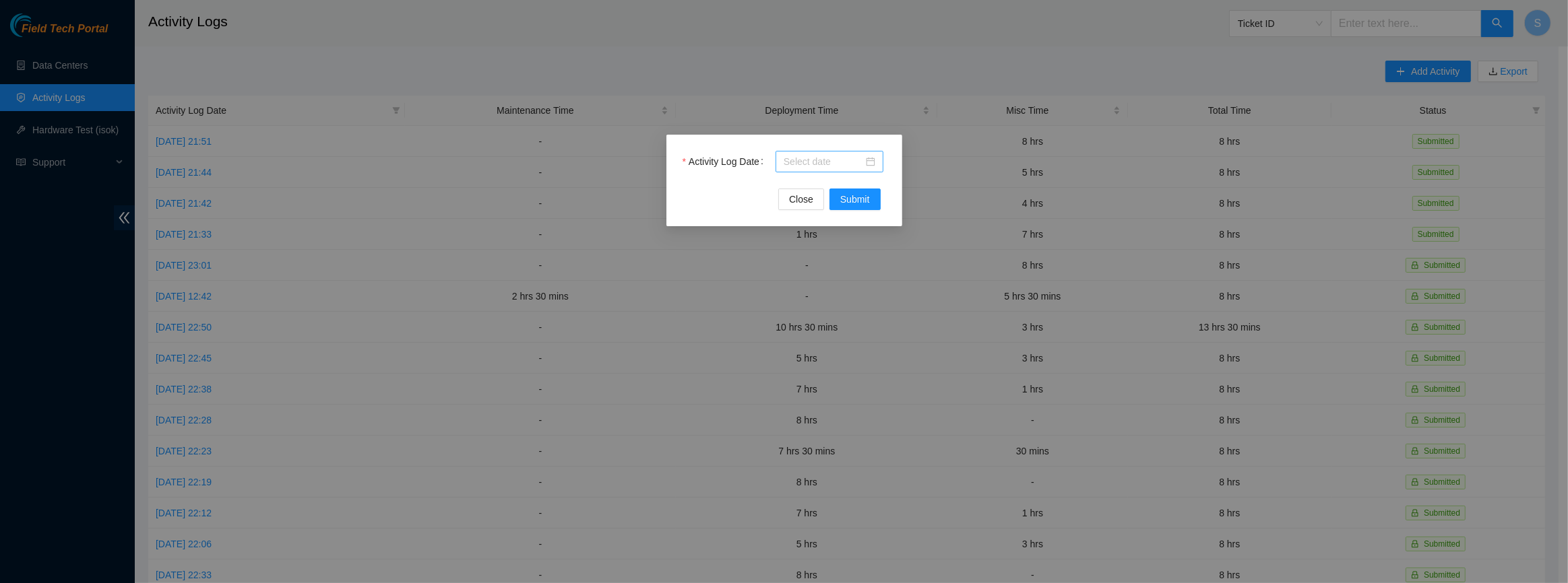
click at [846, 171] on div at bounding box center [830, 161] width 108 height 22
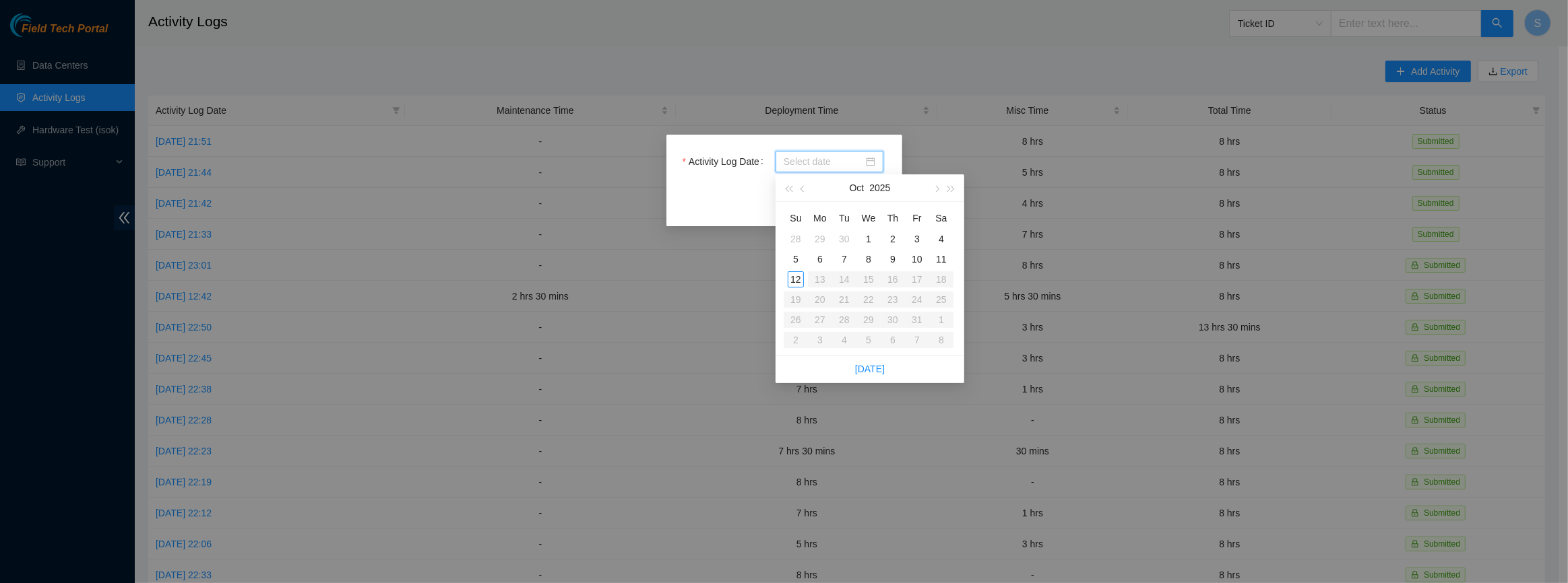
click at [846, 167] on input "Activity Log Date" at bounding box center [823, 162] width 80 height 14
type input "[DATE]"
click at [915, 257] on div "10" at bounding box center [917, 259] width 16 height 16
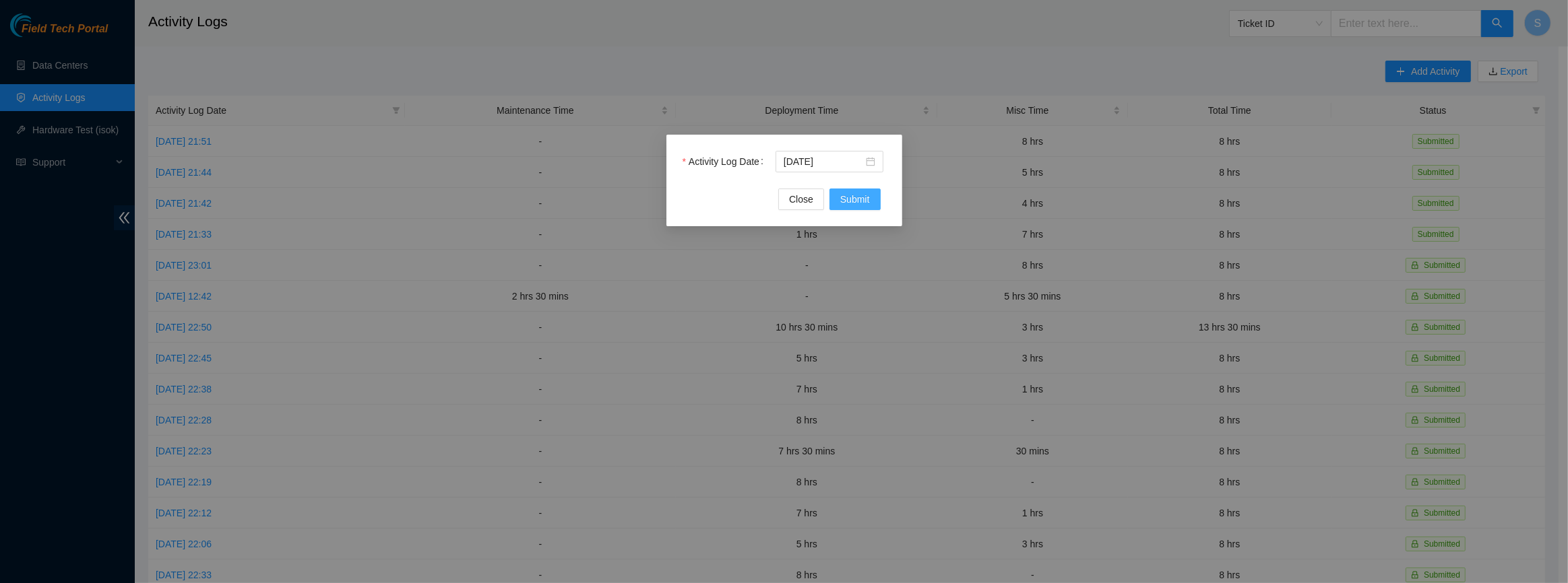
click at [852, 201] on span "Submit" at bounding box center [855, 199] width 30 height 14
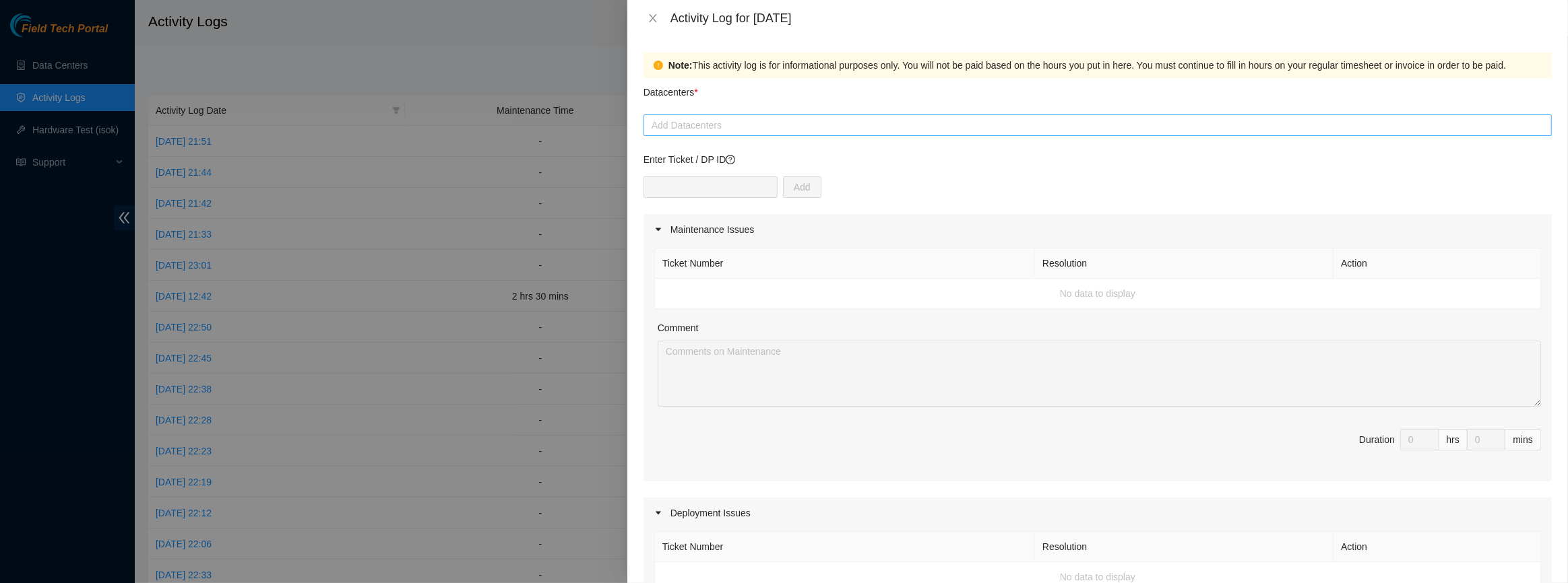
click at [763, 132] on div at bounding box center [1097, 126] width 902 height 16
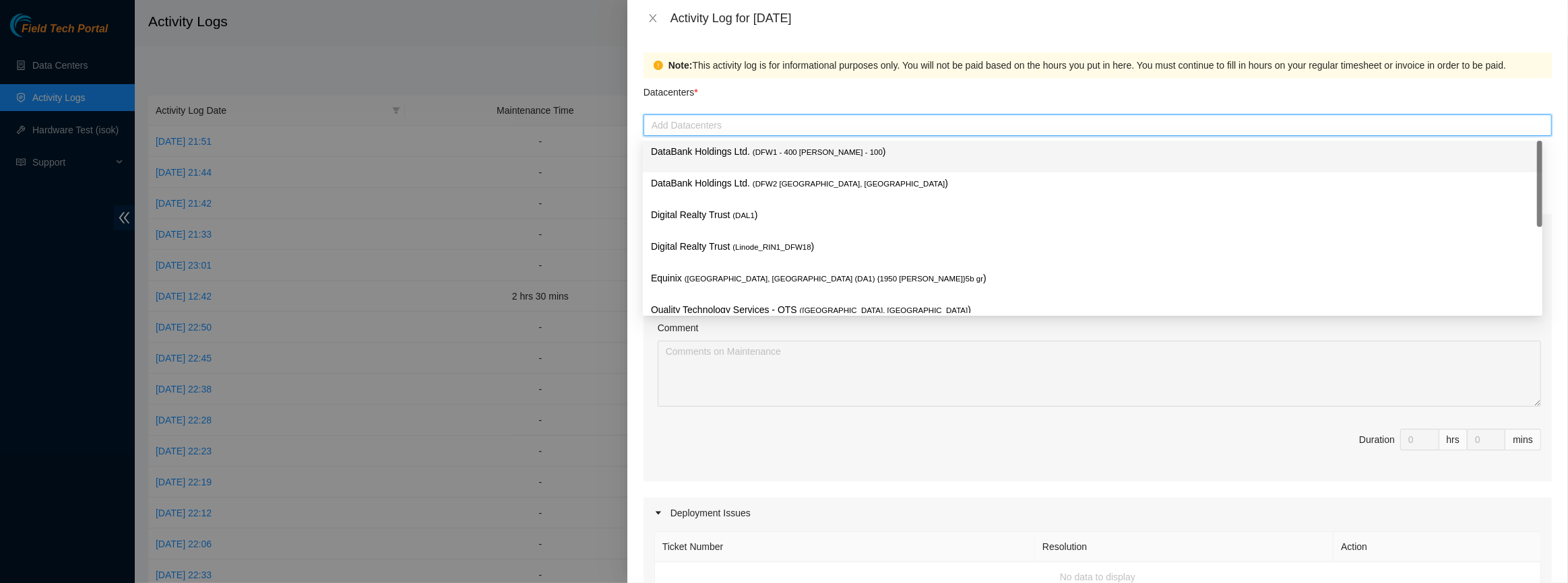
paste input "DP84327"
type input "DP84327"
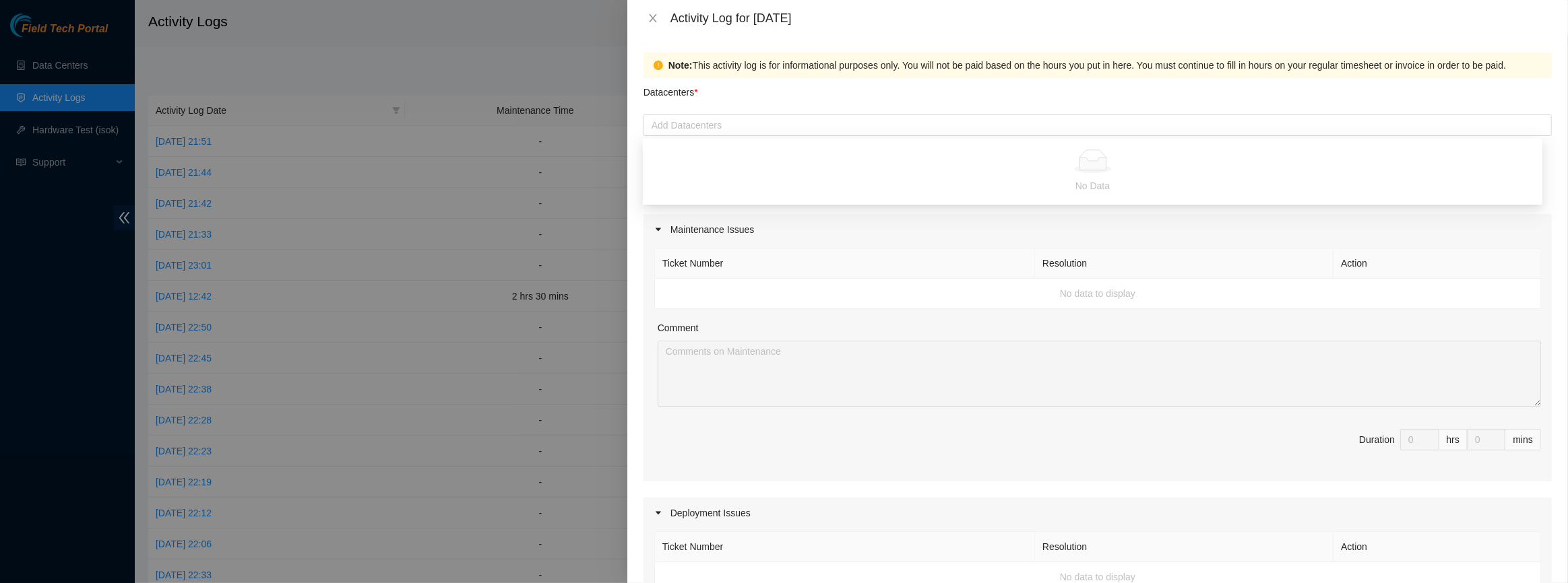
click at [826, 266] on th "Ticket Number" at bounding box center [845, 264] width 380 height 31
click at [778, 134] on div "Add Datacenters" at bounding box center [1098, 125] width 909 height 22
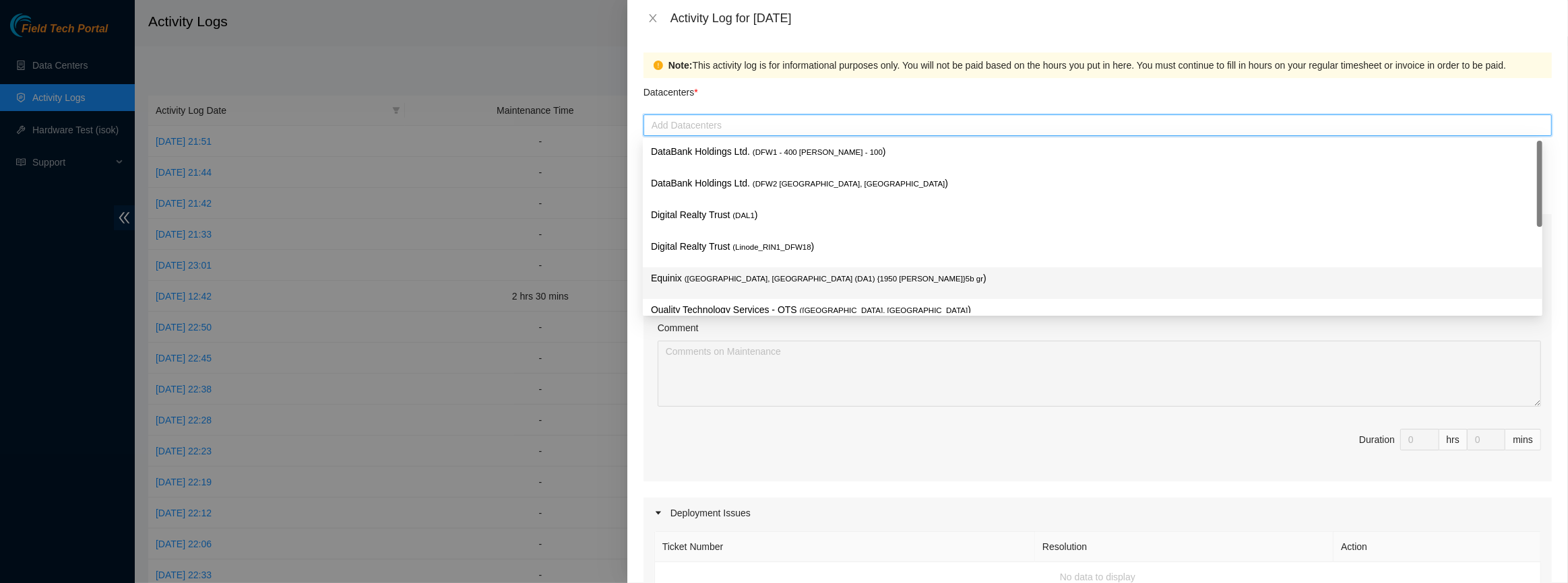
click at [745, 286] on div "Equinix ( [GEOGRAPHIC_DATA], [GEOGRAPHIC_DATA] (DA1) {1950 [PERSON_NAME]}5b gr )" at bounding box center [1093, 283] width 884 height 25
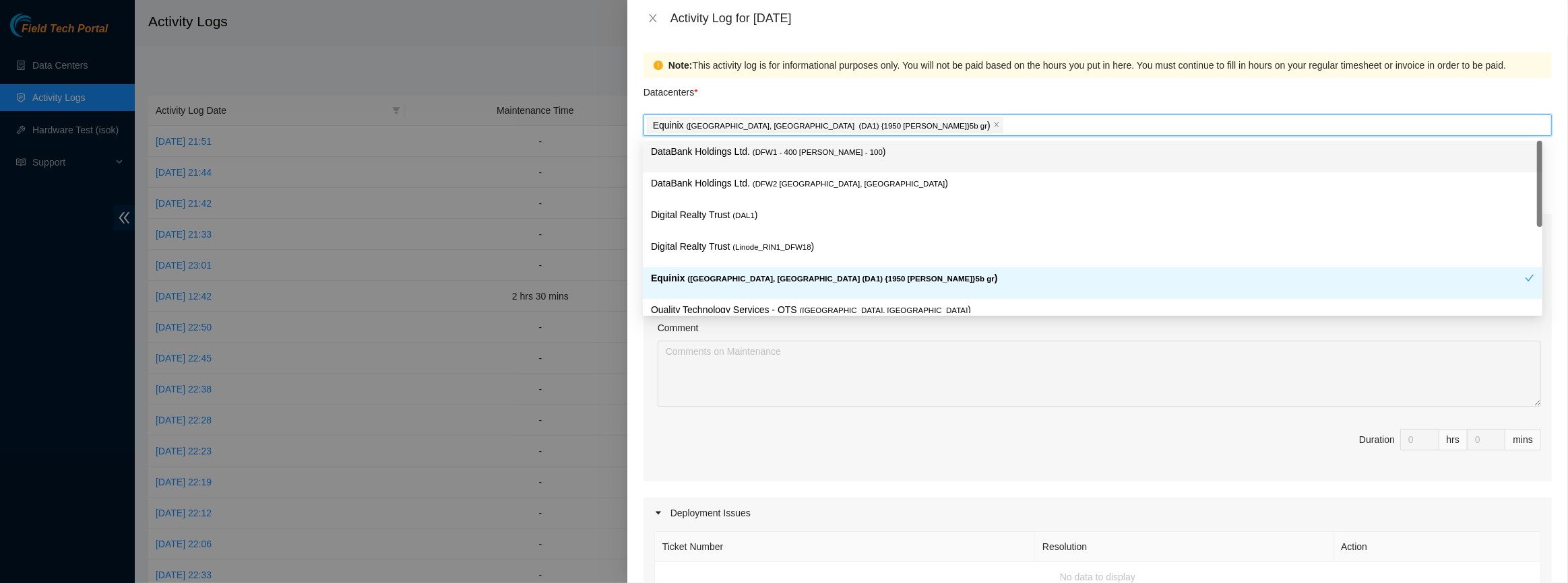
click at [807, 81] on div "Datacenters *" at bounding box center [1098, 96] width 909 height 36
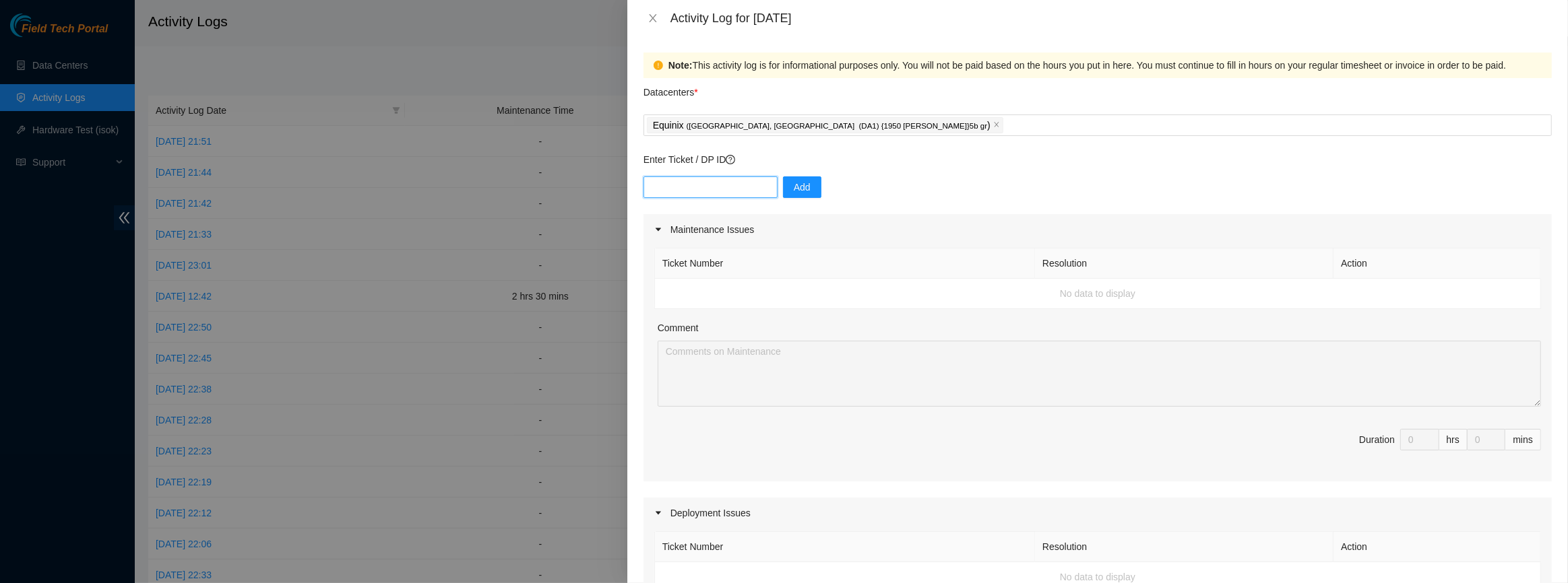
click at [715, 184] on input "text" at bounding box center [711, 187] width 134 height 22
paste input "DP84327"
type input "DP84327"
click at [796, 188] on span "Add" at bounding box center [802, 187] width 17 height 14
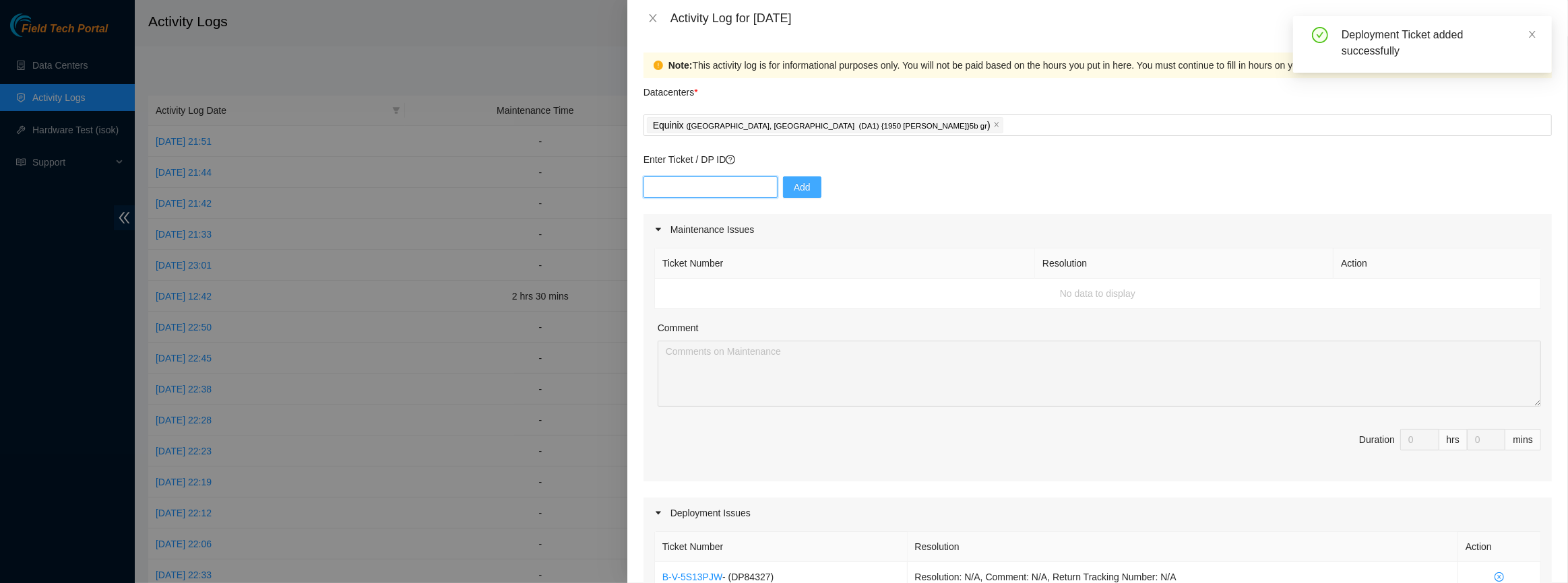
click at [720, 188] on input "text" at bounding box center [711, 187] width 134 height 22
paste input "DP84327"
type input "DP84326"
click at [720, 188] on input "text" at bounding box center [711, 187] width 134 height 22
paste input "DP84327"
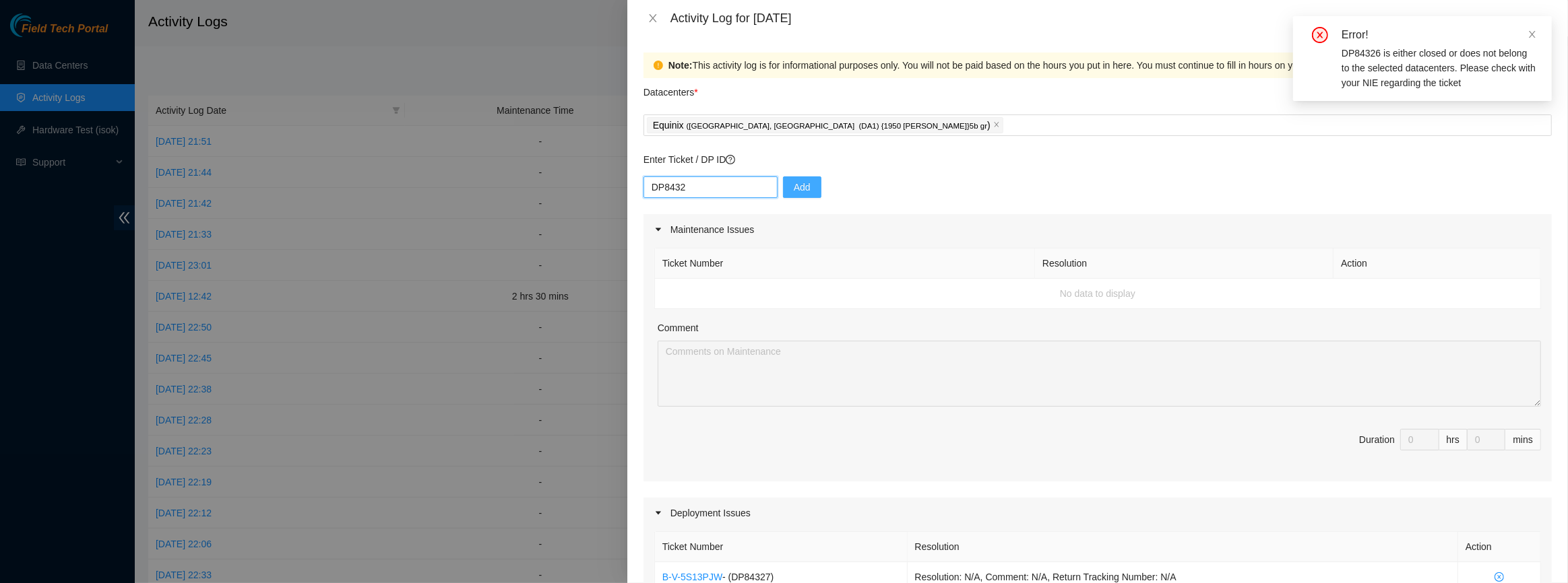
type input "DP84324"
click at [733, 218] on div "Maintenance Issues" at bounding box center [1098, 229] width 909 height 31
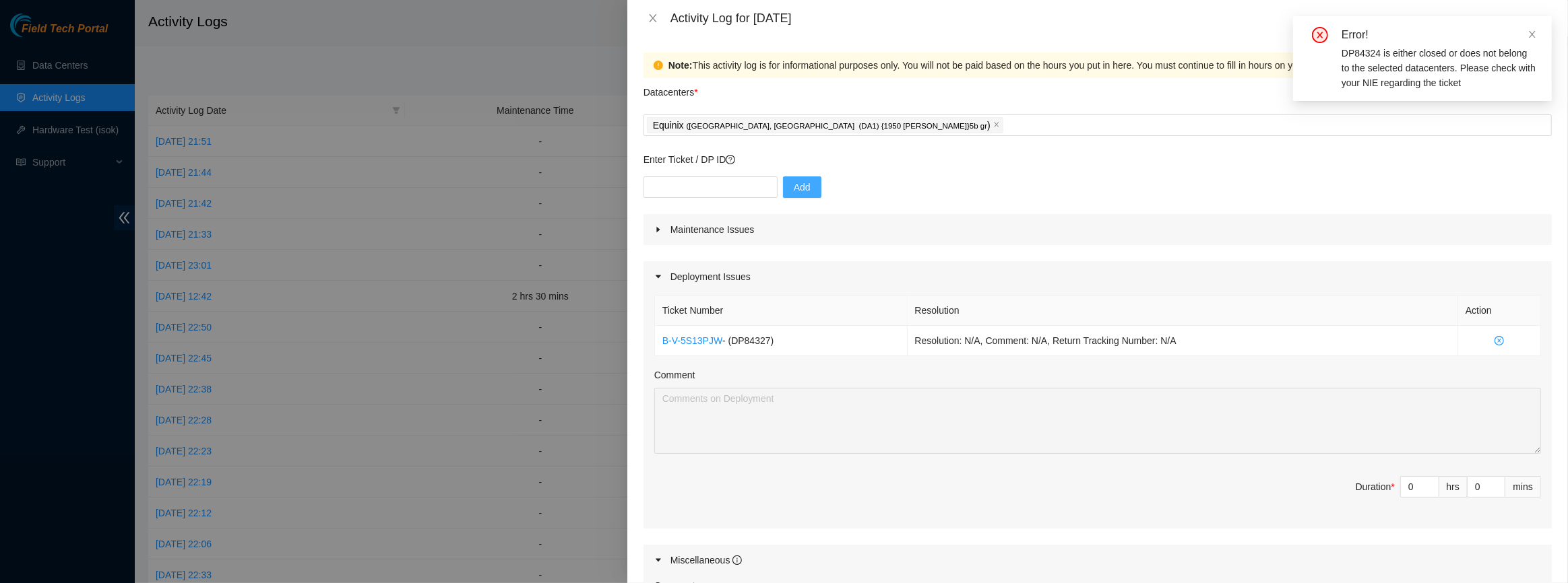
click at [741, 242] on div "Maintenance Issues" at bounding box center [1098, 229] width 909 height 31
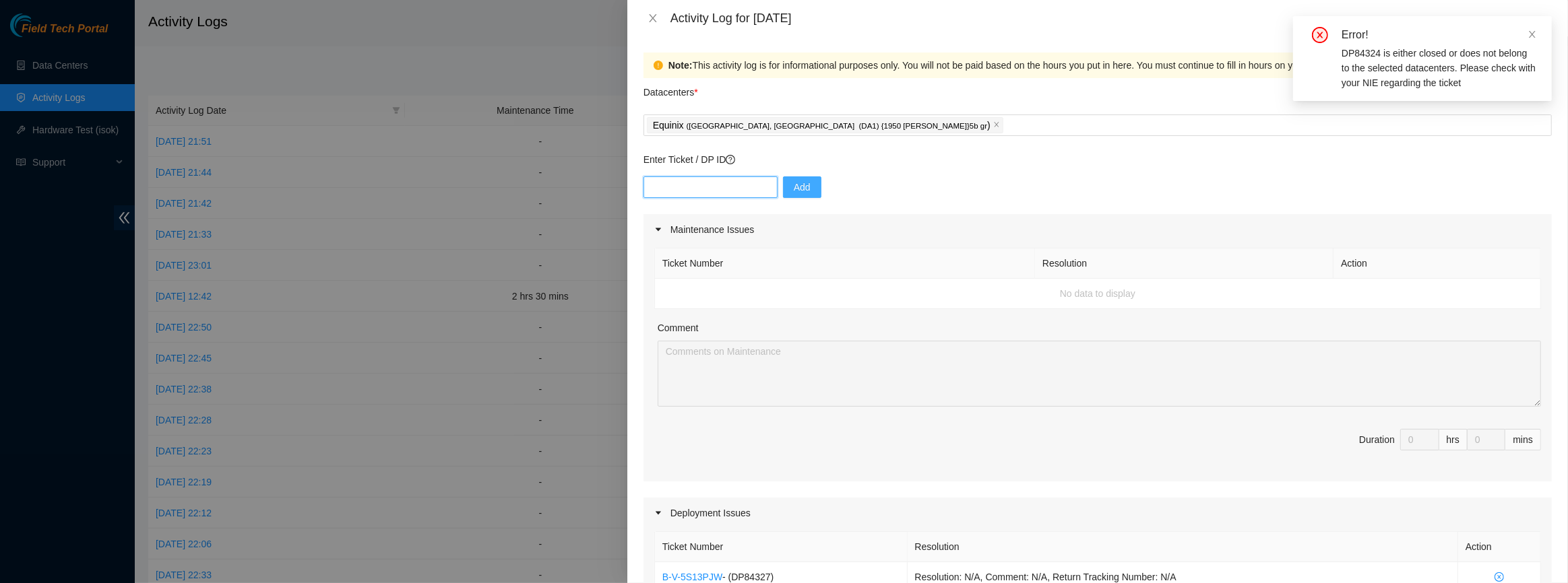
click at [728, 185] on input "text" at bounding box center [711, 187] width 134 height 22
paste input "DP84327"
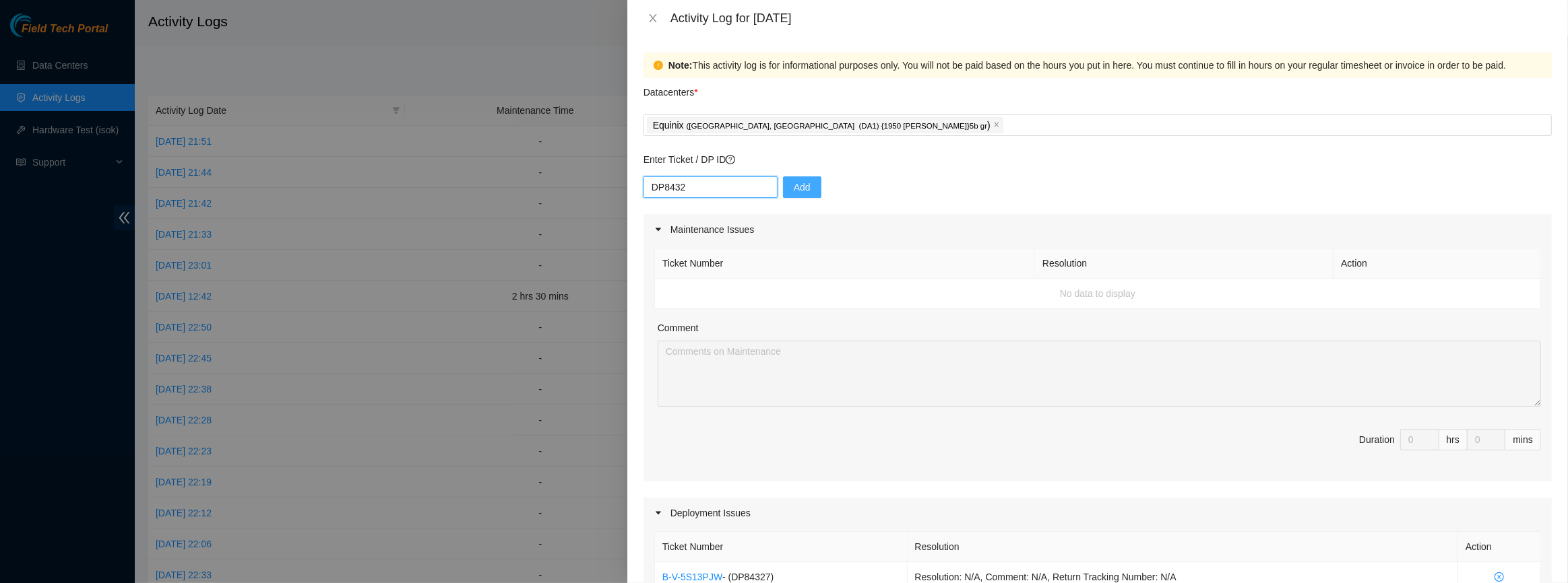
type input "DP84325"
click at [707, 198] on div "Add" at bounding box center [1098, 195] width 909 height 38
click at [707, 194] on input "text" at bounding box center [711, 187] width 134 height 22
paste input "DP62927"
type input "DP62927"
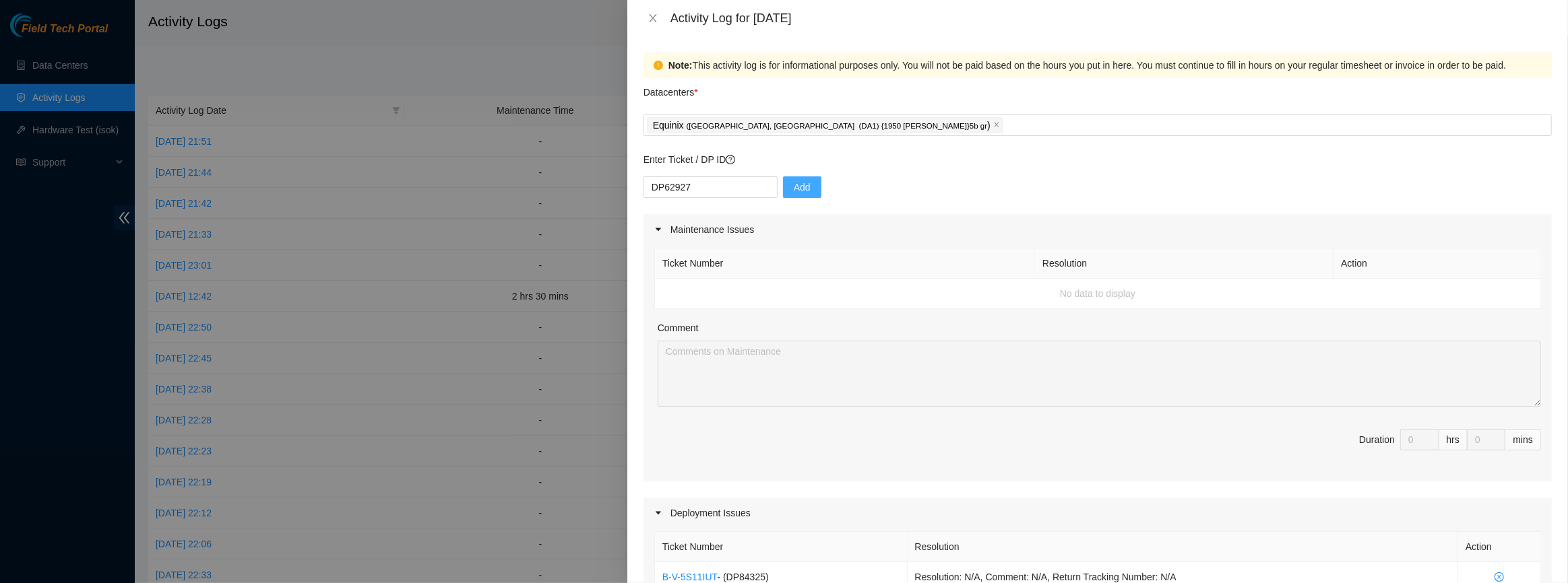
click at [786, 178] on button "Add" at bounding box center [803, 187] width 39 height 22
click at [1006, 118] on input "Datacenters *" at bounding box center [1007, 126] width 2 height 16
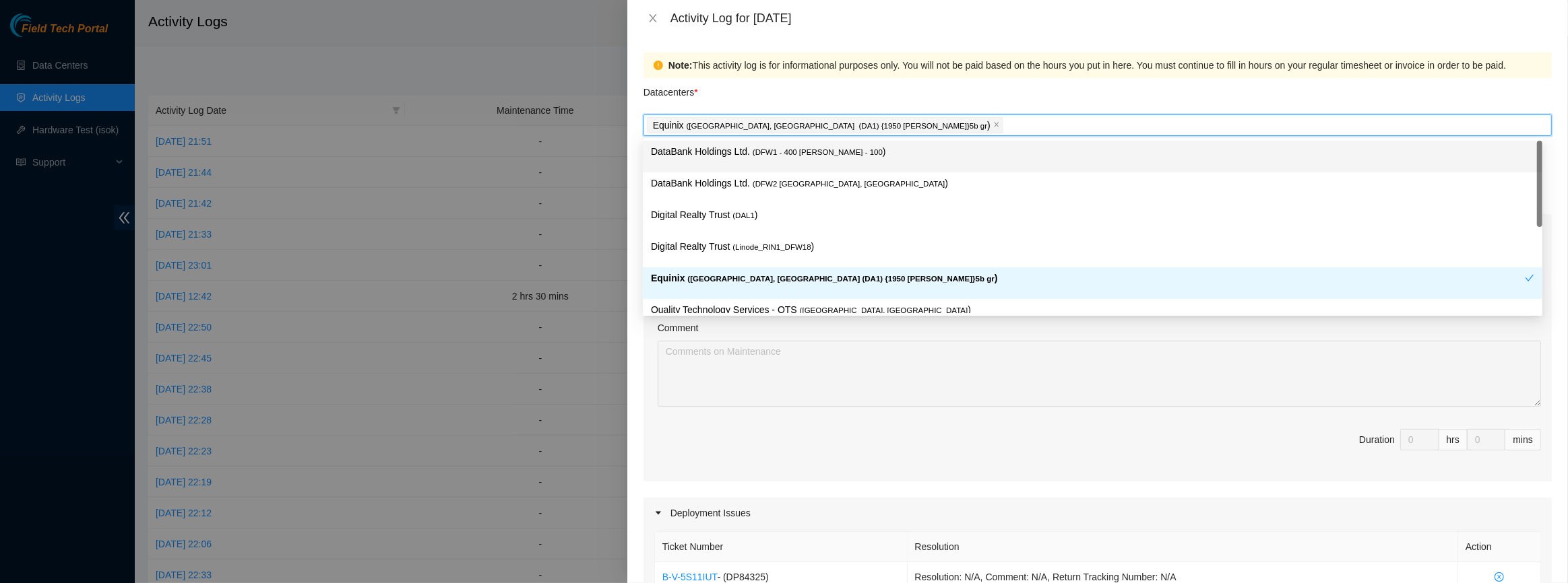
click at [860, 130] on div "Equinix ( [GEOGRAPHIC_DATA], [GEOGRAPHIC_DATA] (DA1) {1950 [PERSON_NAME]}5b gr )" at bounding box center [1097, 125] width 902 height 19
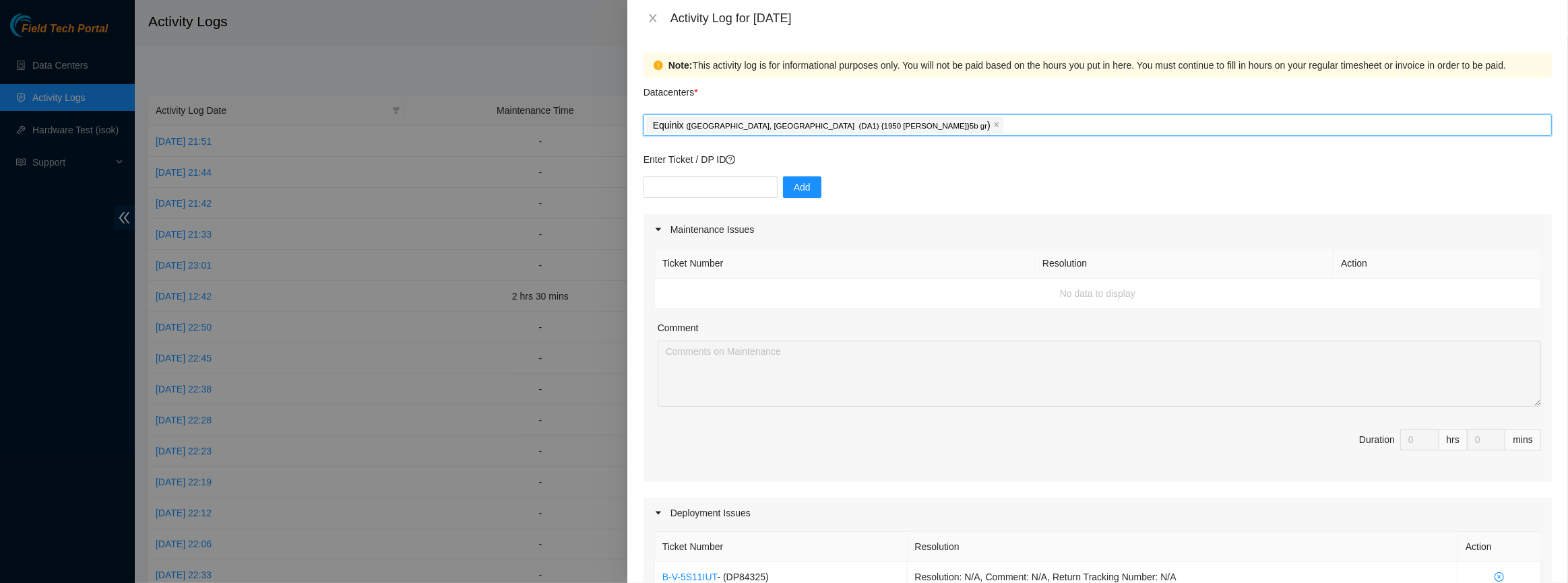
click at [879, 122] on div "Equinix ( [GEOGRAPHIC_DATA], [GEOGRAPHIC_DATA] (DA1) {1950 [PERSON_NAME]}5b gr )" at bounding box center [1097, 125] width 902 height 19
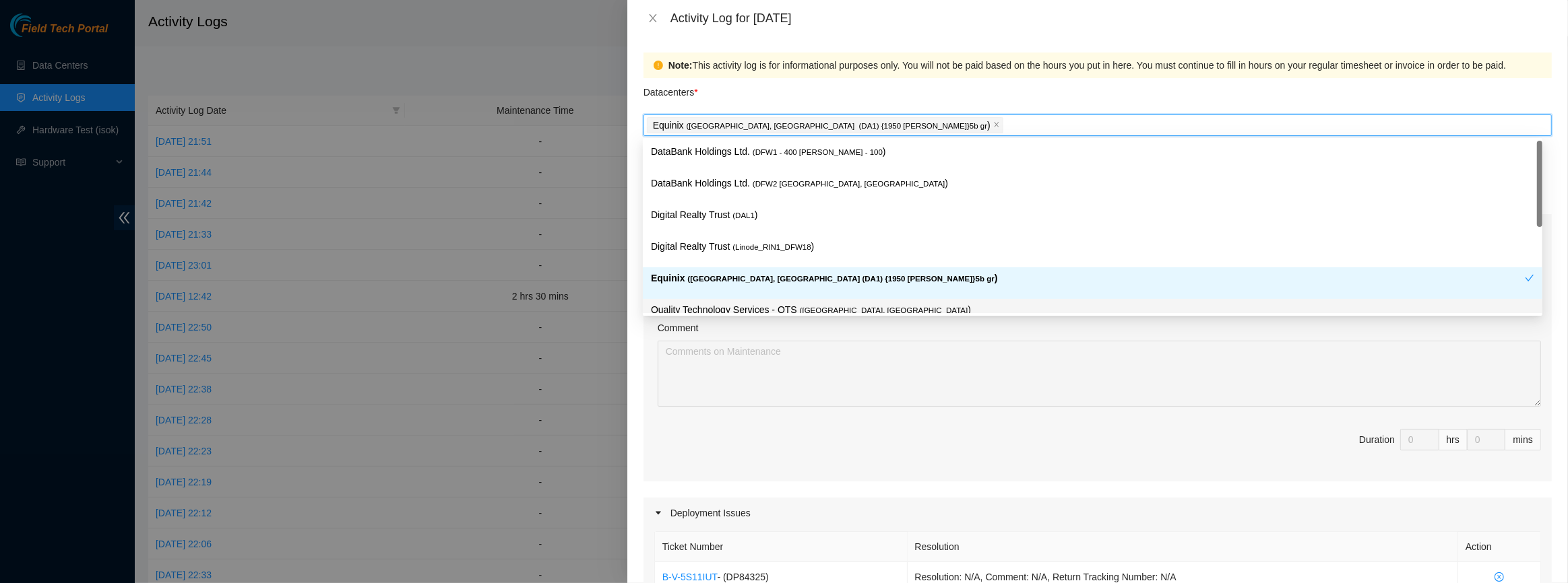
click at [775, 308] on p "Quality Technology Services - QTS ( [GEOGRAPHIC_DATA], [GEOGRAPHIC_DATA] )" at bounding box center [1093, 310] width 884 height 15
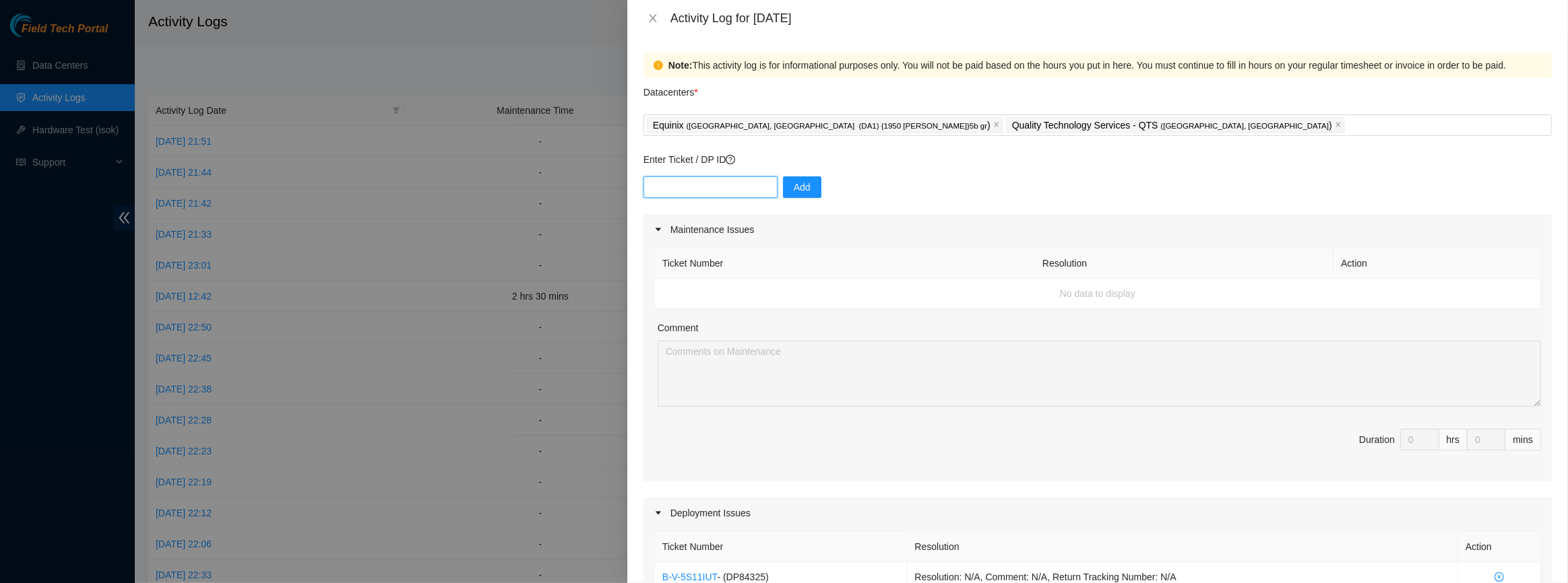
click at [749, 177] on input "text" at bounding box center [711, 187] width 134 height 22
paste input "DP62927"
type input "DP62927"
click at [820, 188] on div "DP62927 Add" at bounding box center [1098, 195] width 909 height 38
click at [795, 191] on span "Add" at bounding box center [802, 187] width 17 height 14
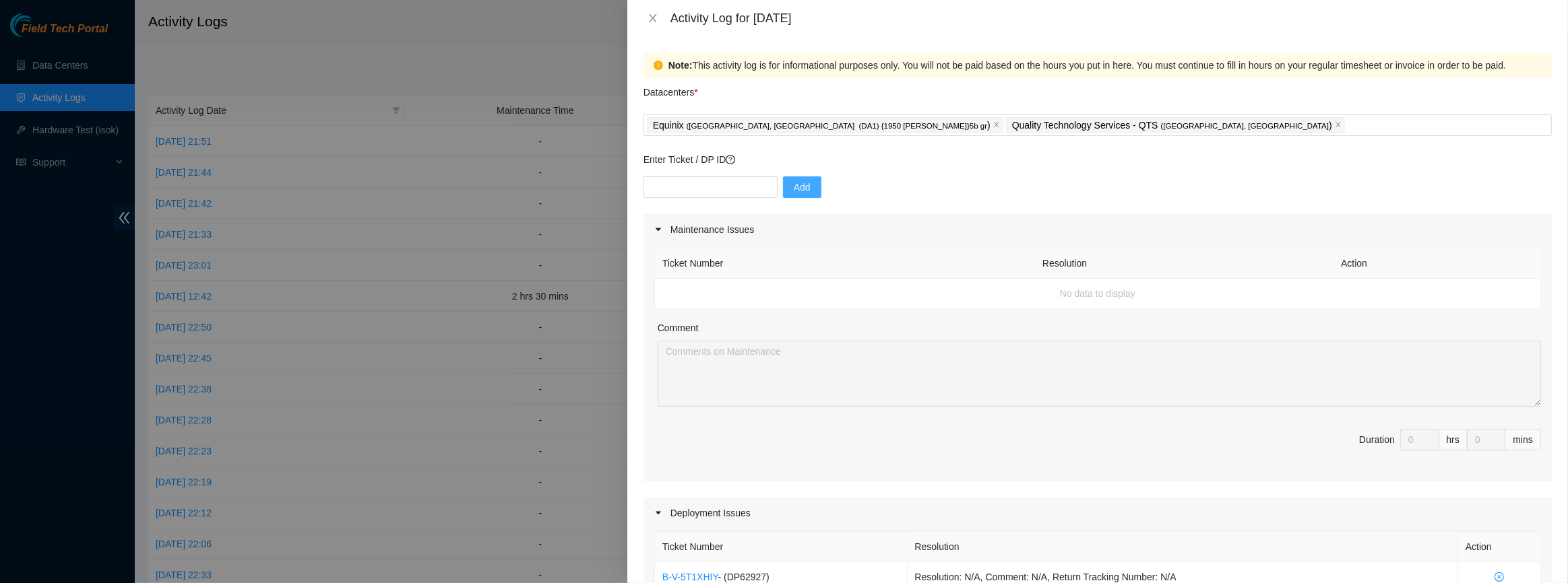
click at [755, 175] on div "Enter Ticket / DP ID Add" at bounding box center [1098, 183] width 909 height 62
click at [753, 180] on input "text" at bounding box center [711, 187] width 134 height 22
paste input "DP83439"
type input "DP83439"
click at [803, 184] on button "Add" at bounding box center [803, 187] width 39 height 22
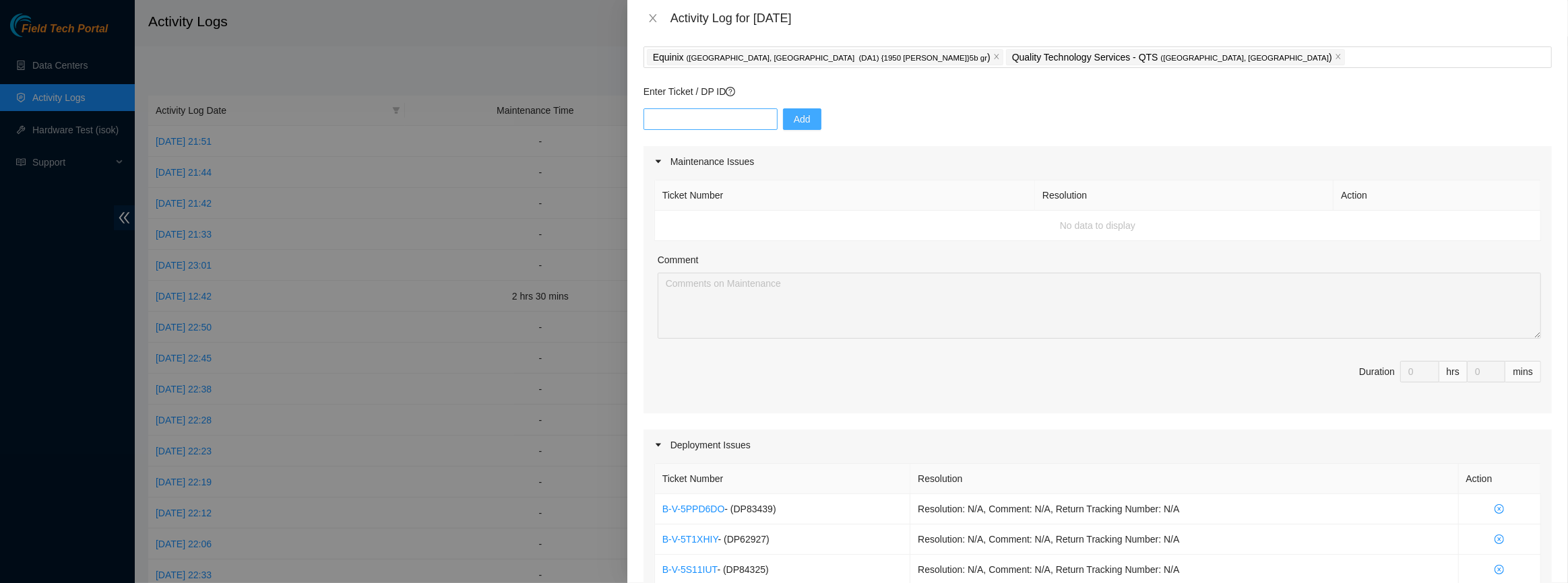
scroll to position [0, 0]
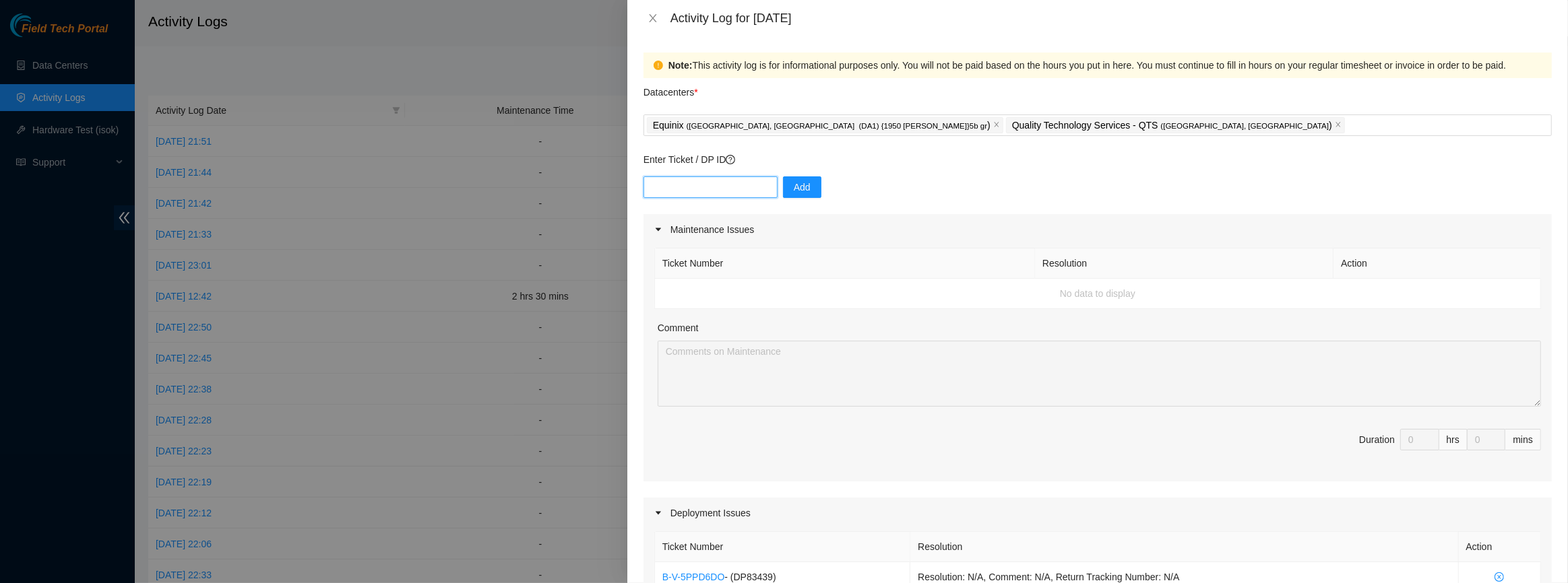
click at [709, 188] on input "text" at bounding box center [711, 187] width 134 height 22
paste input "DP78359"
type input "DP78359"
click at [794, 184] on span "Add" at bounding box center [802, 187] width 17 height 14
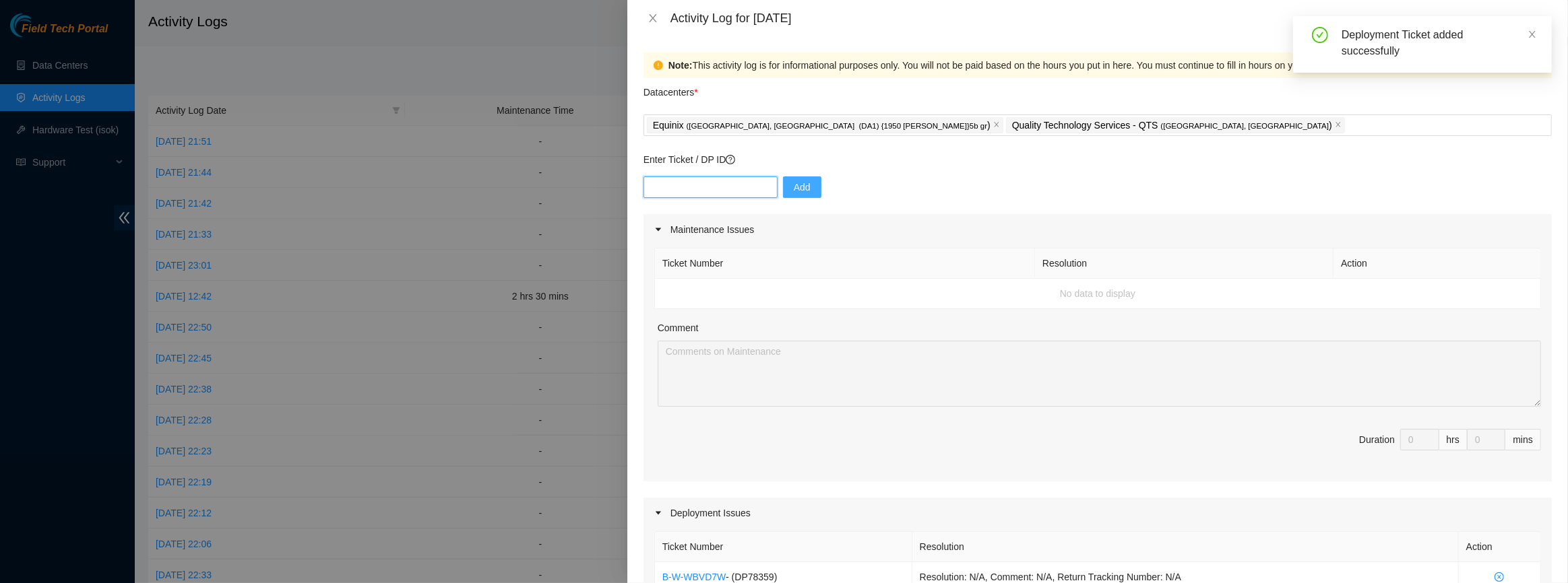
click at [696, 182] on input "text" at bounding box center [711, 187] width 134 height 22
paste input "DP78359"
type input "DP78356-"
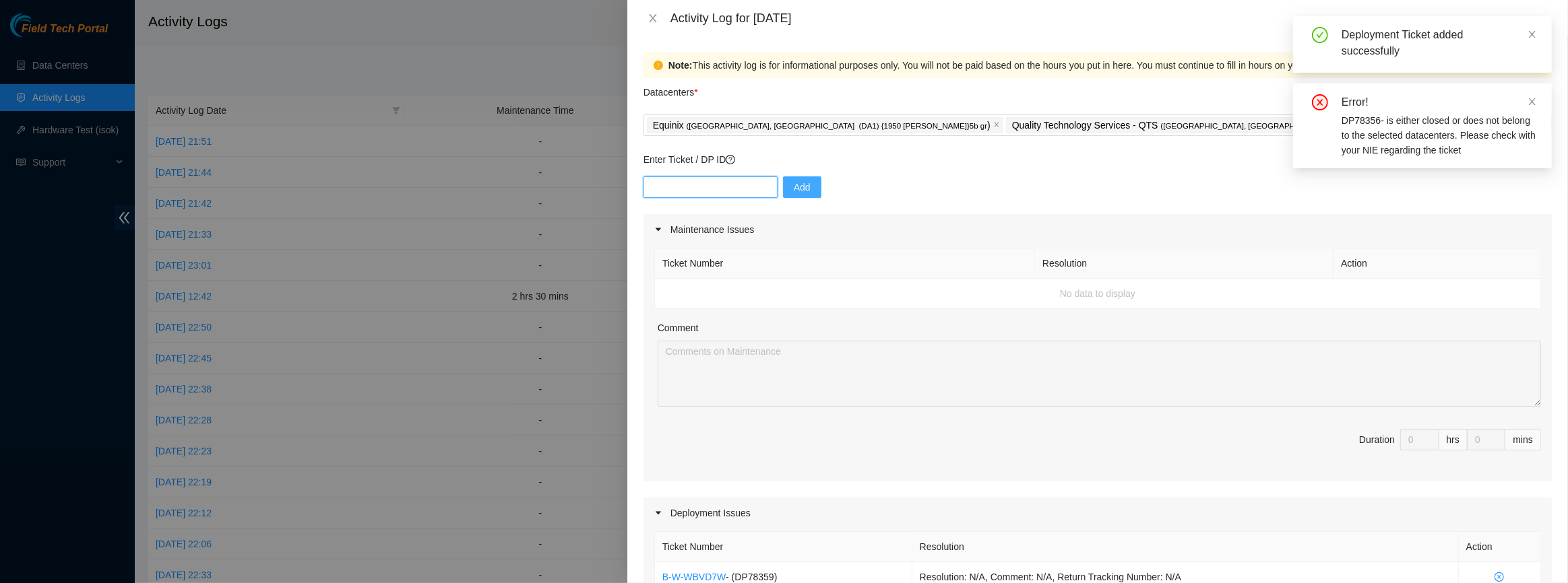
click at [696, 184] on input "text" at bounding box center [711, 187] width 134 height 22
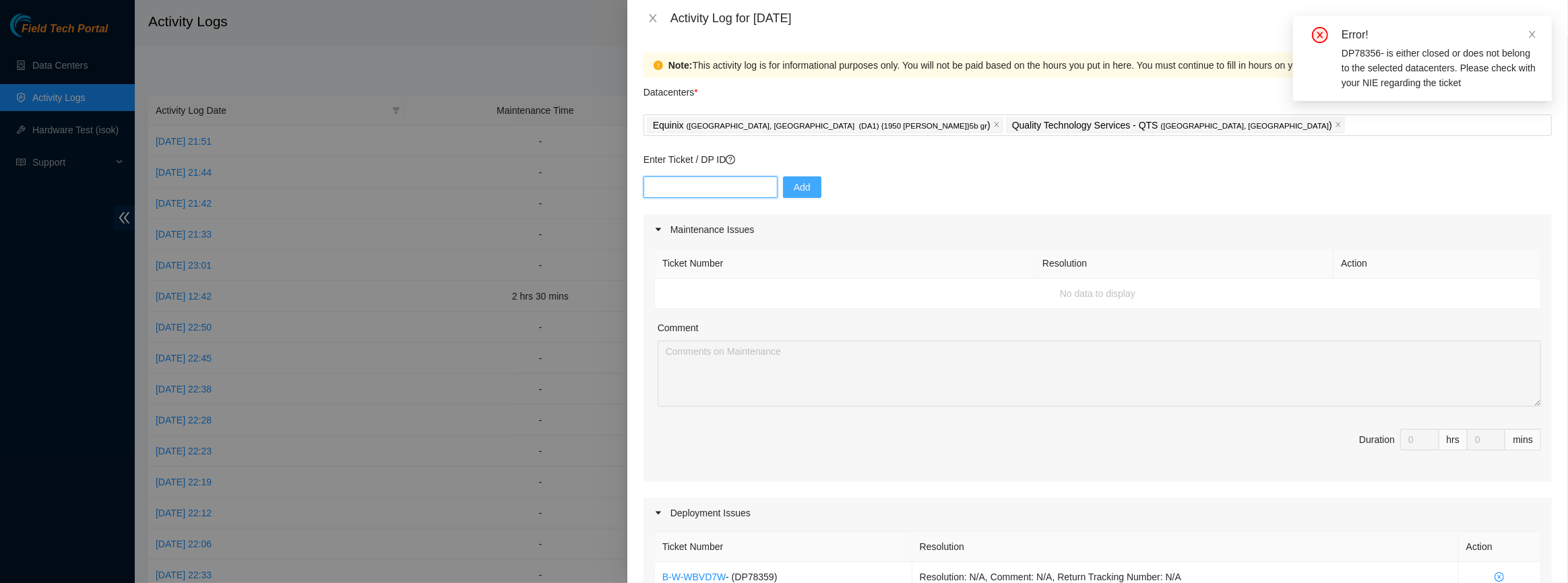
paste input "DP78359"
type input "DP78360"
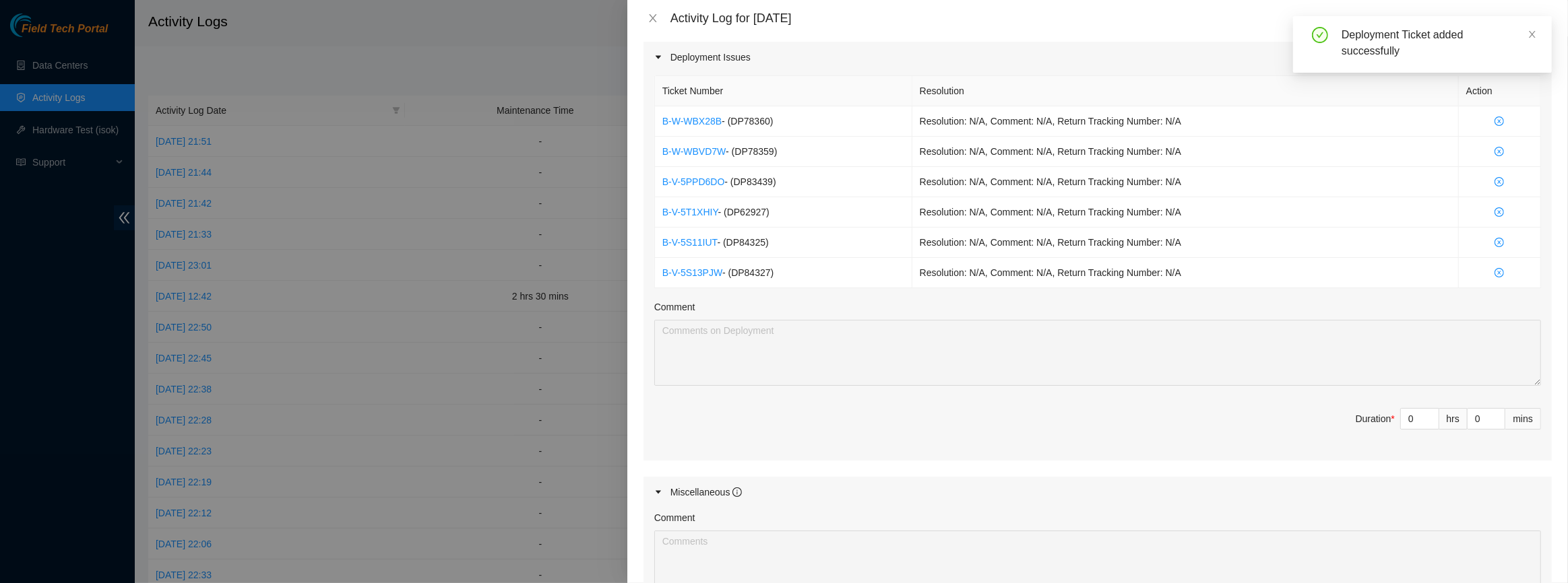
scroll to position [551, 0]
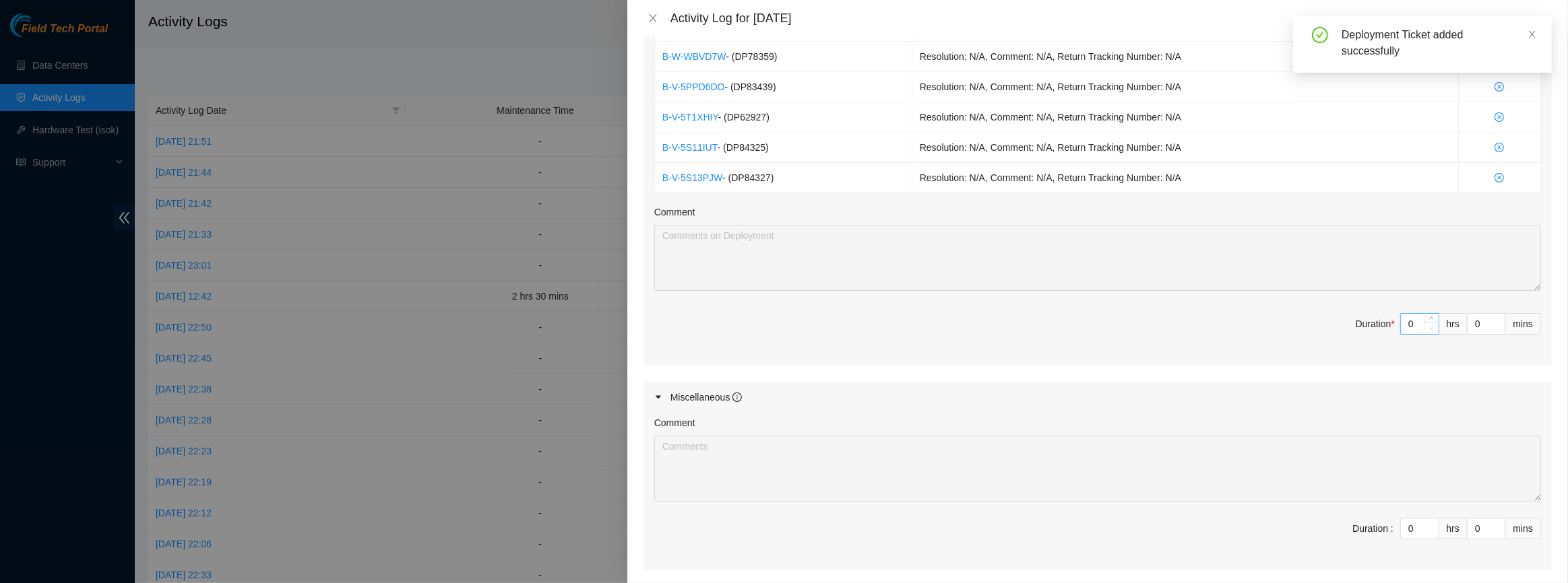
click at [1424, 326] on span "Decrease Value" at bounding box center [1431, 328] width 15 height 12
click at [1422, 309] on div "Ticket Number Resolution Action B-W-WBX28B - ( DP78360 ) Resolution: N/A, Comme…" at bounding box center [1098, 172] width 909 height 388
type input "1"
click at [1428, 316] on span "up" at bounding box center [1432, 320] width 8 height 8
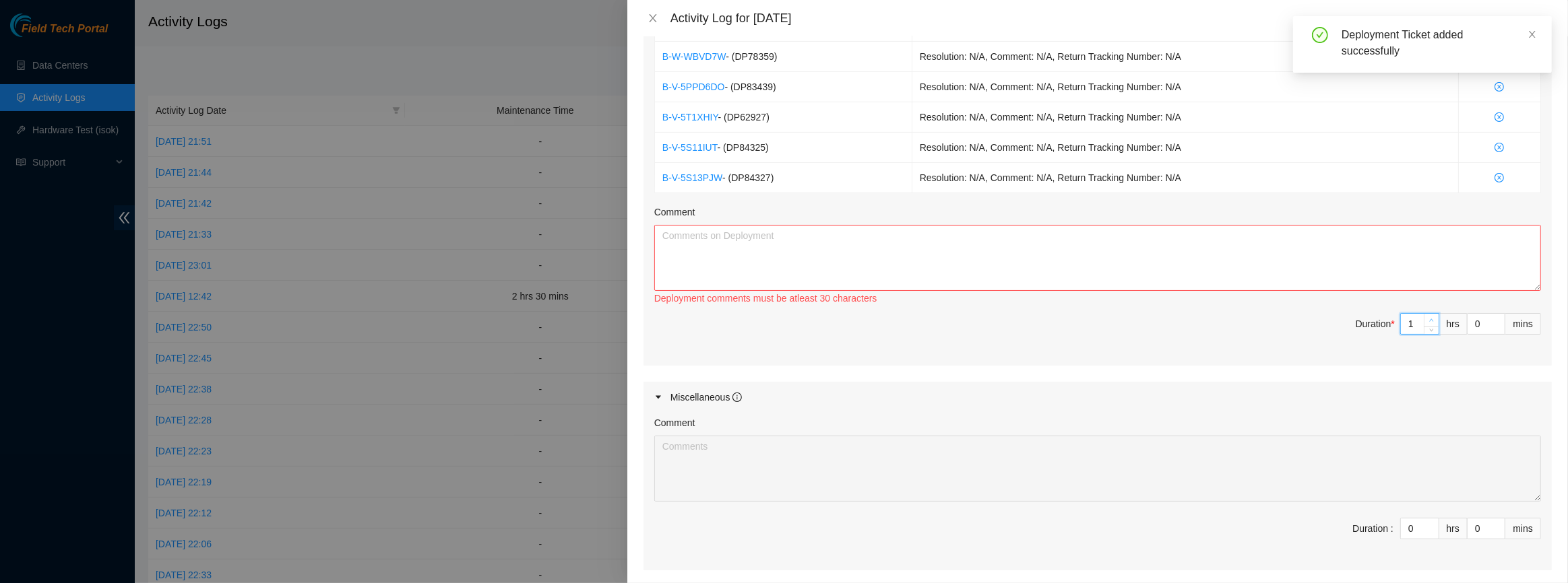
type input "2"
click at [1428, 316] on span "up" at bounding box center [1432, 320] width 8 height 8
type input "3"
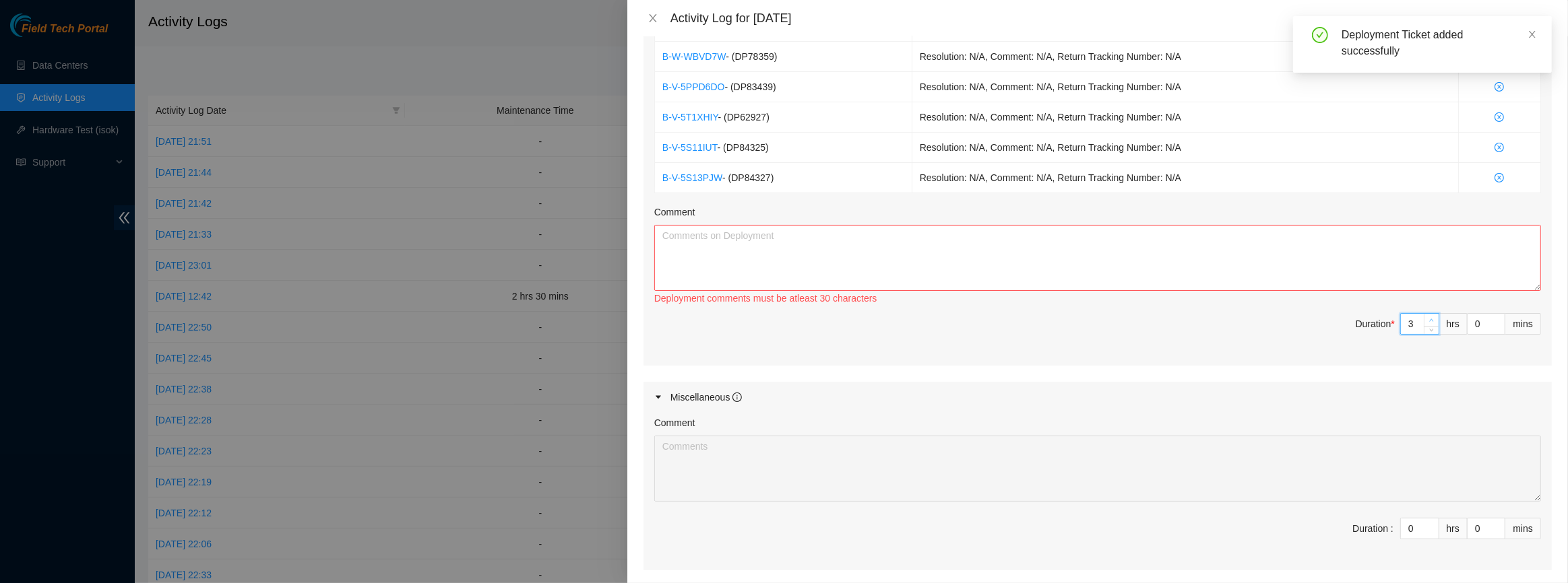
click at [1428, 316] on span "up" at bounding box center [1432, 320] width 8 height 8
type input "4"
click at [1428, 316] on span "up" at bounding box center [1432, 320] width 8 height 8
type input "5"
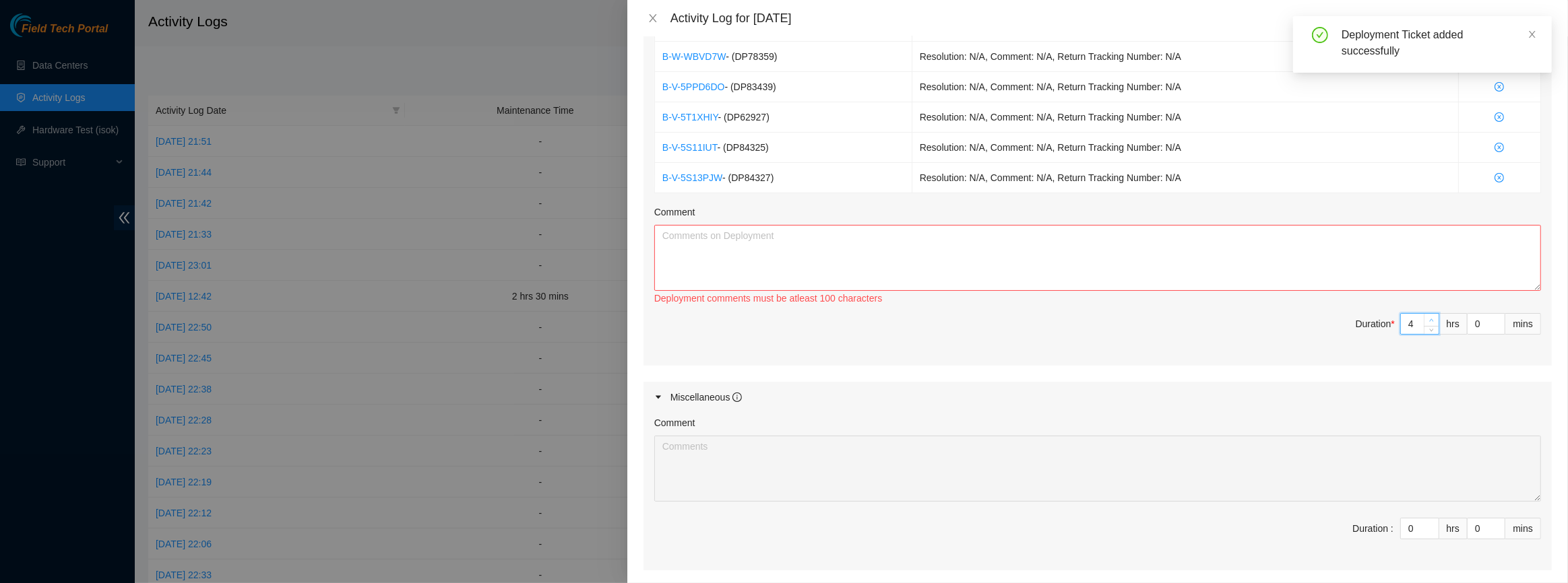
type input "5"
click at [1428, 316] on span "up" at bounding box center [1432, 320] width 8 height 8
type input "6"
click at [1428, 316] on span "up" at bounding box center [1432, 320] width 8 height 8
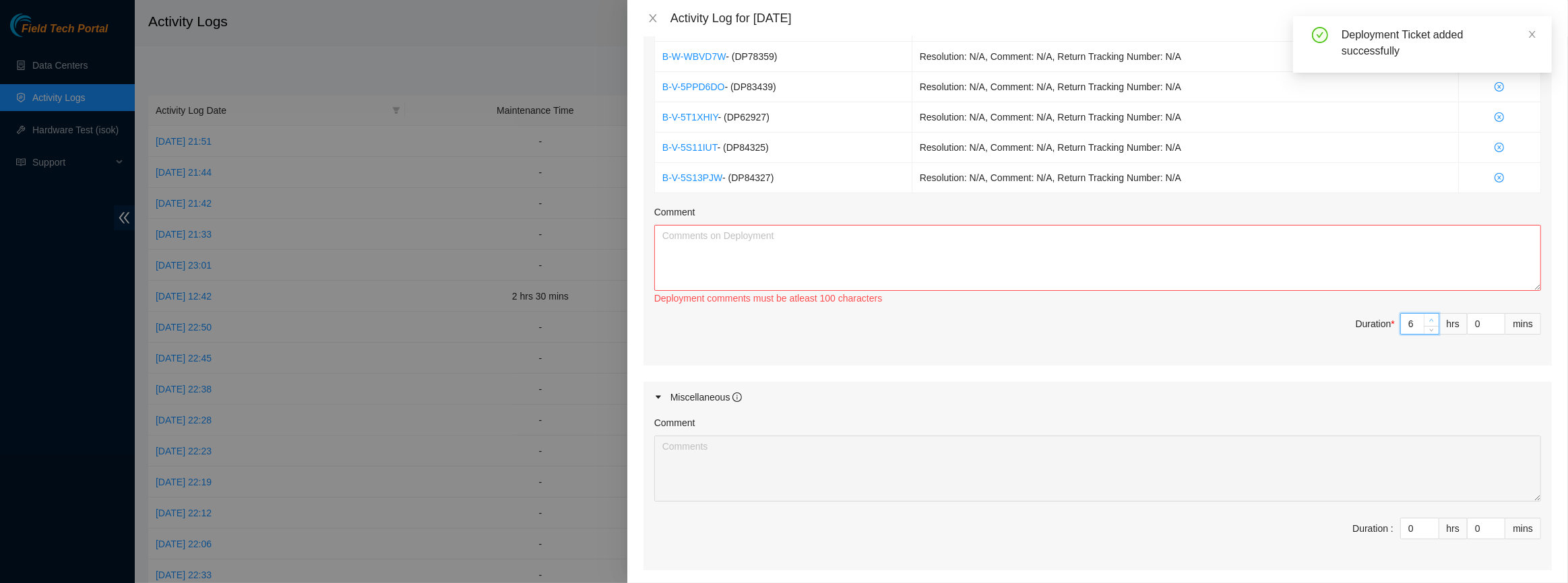
type input "7"
click at [1428, 316] on span "up" at bounding box center [1432, 320] width 8 height 8
type input "8"
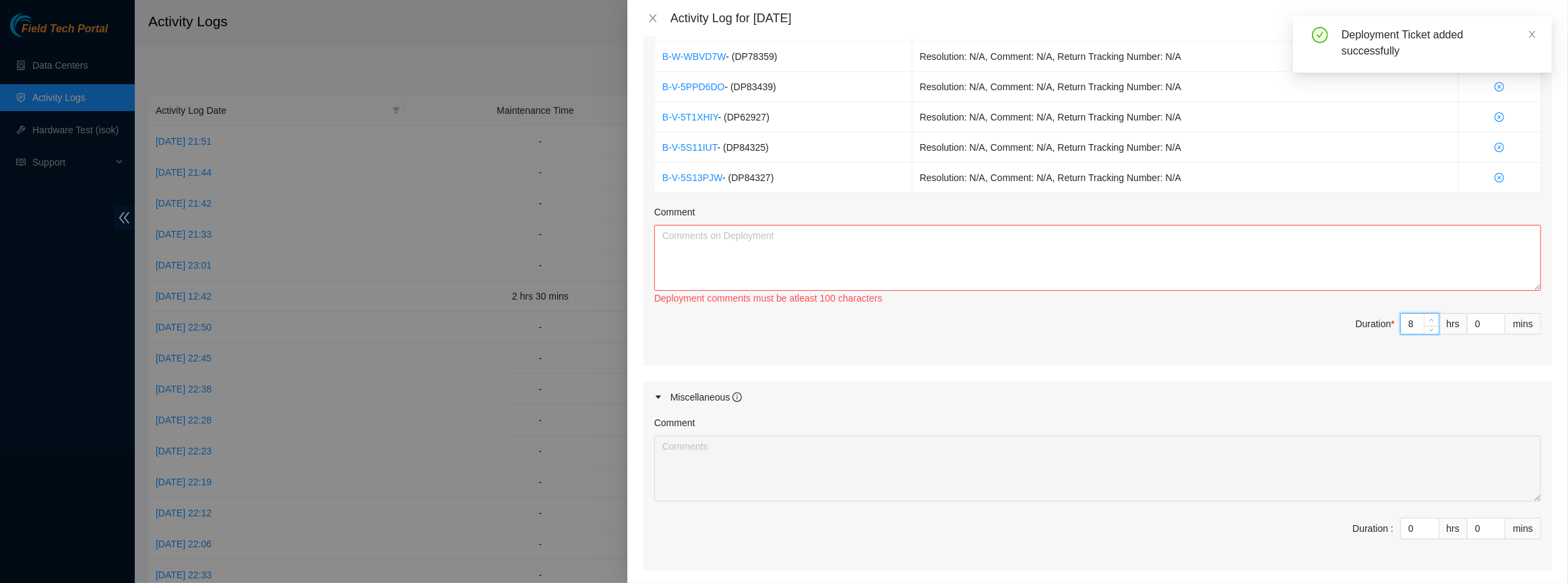
click at [1428, 316] on span "up" at bounding box center [1432, 320] width 8 height 8
click at [1369, 282] on textarea "Comment" at bounding box center [1097, 258] width 887 height 66
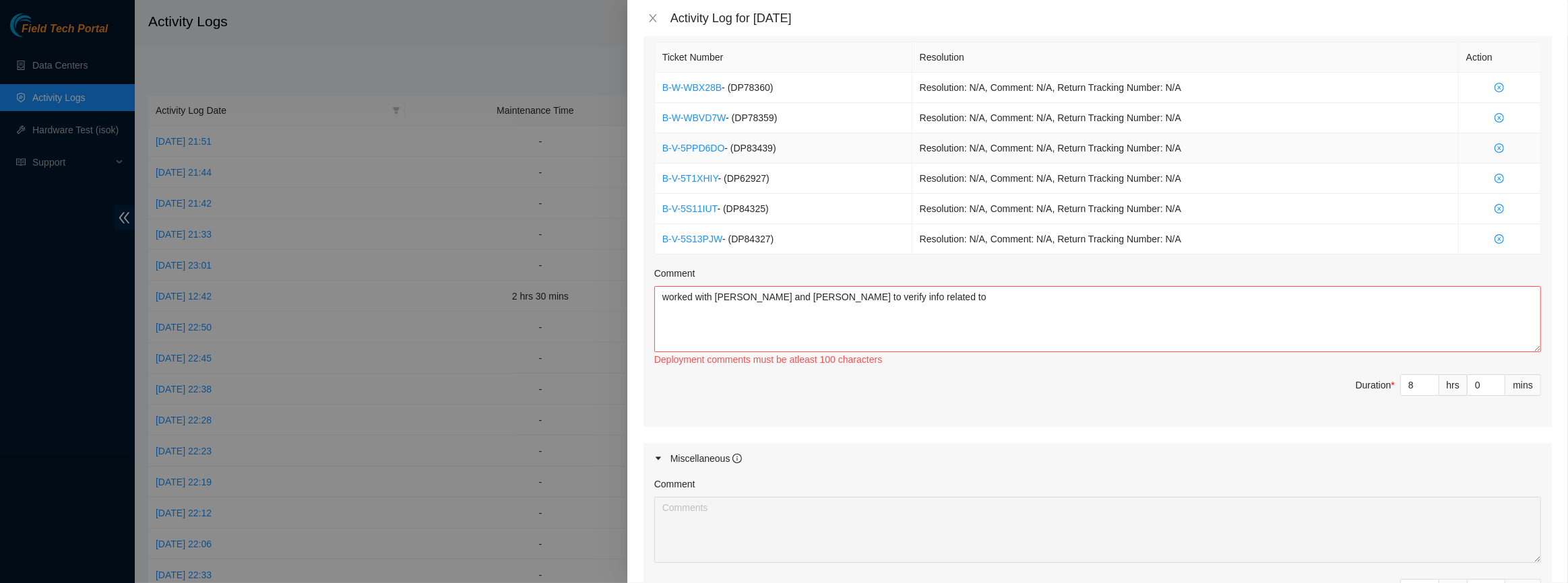
click at [770, 148] on span "- ( DP83439 )" at bounding box center [750, 147] width 52 height 10
click at [761, 175] on span "- ( DP62927 )" at bounding box center [745, 178] width 52 height 10
drag, startPoint x: 765, startPoint y: 176, endPoint x: 728, endPoint y: 175, distance: 37.0
click at [728, 175] on span "- ( DP62927 )" at bounding box center [745, 178] width 52 height 10
copy span "DP62927"
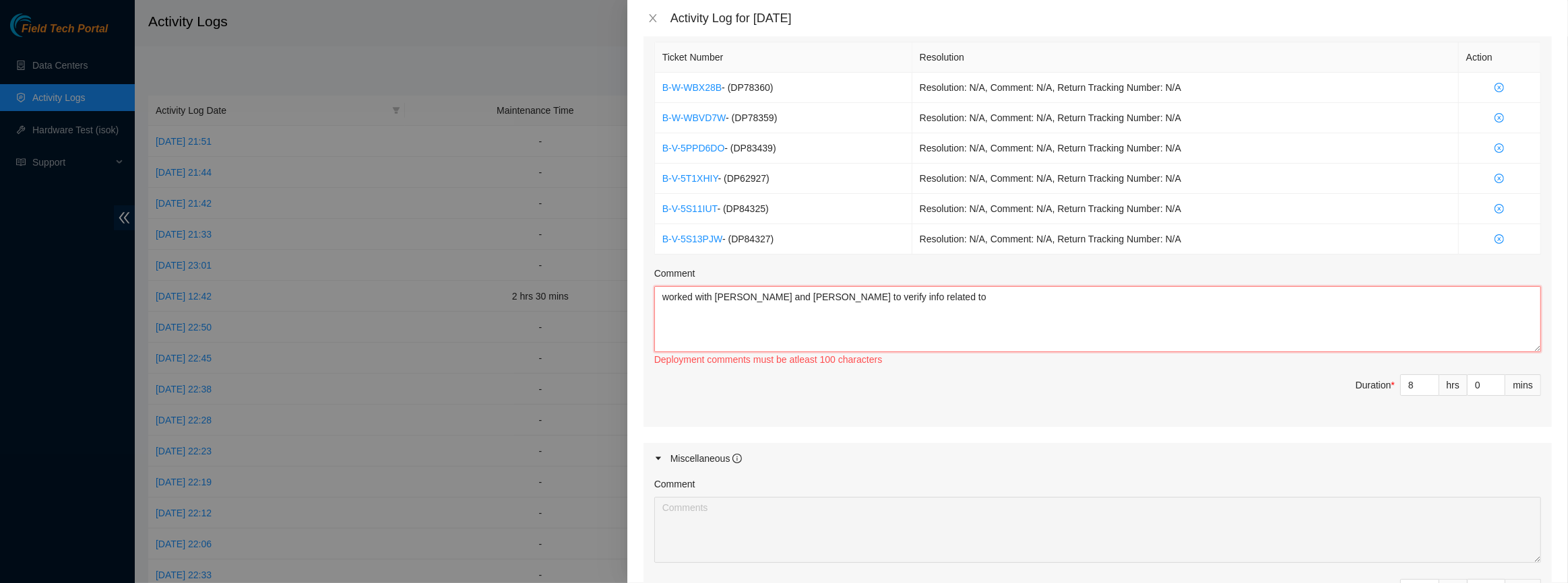
click at [894, 291] on textarea "worked with [PERSON_NAME] and [PERSON_NAME] to verify info related to" at bounding box center [1097, 319] width 887 height 66
click at [864, 296] on textarea "worked with [PERSON_NAME] and [PERSON_NAME] to verify info related to then stag…" at bounding box center [1097, 319] width 887 height 66
click at [879, 296] on textarea "worked with [PERSON_NAME] and [PERSON_NAME] to verify info related to then stag…" at bounding box center [1097, 319] width 887 height 66
paste textarea "DP62927"
click at [741, 239] on span "- ( DP84327 )" at bounding box center [749, 238] width 52 height 10
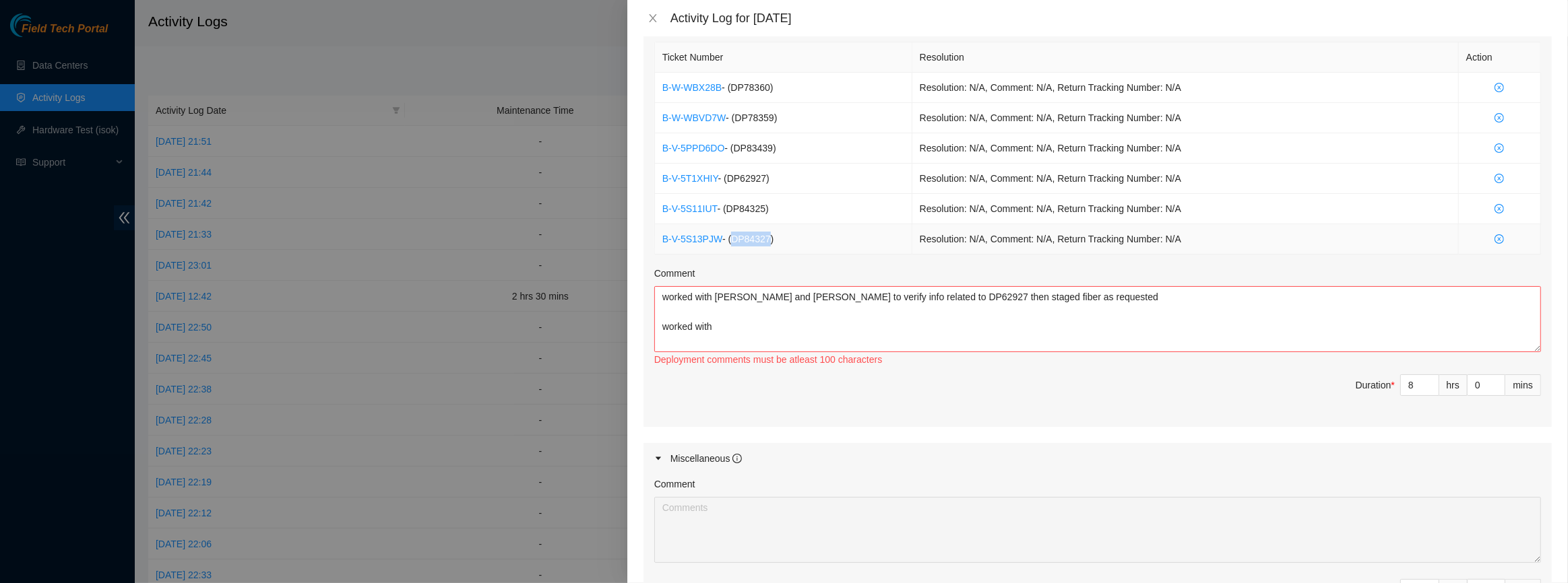
click at [741, 239] on span "- ( DP84327 )" at bounding box center [749, 238] width 52 height 10
copy span "DP84327"
click at [761, 353] on div "Deployment comments must be atleast 100 characters" at bounding box center [1097, 359] width 887 height 14
click at [781, 327] on textarea "worked with [PERSON_NAME] and [PERSON_NAME] to verify info related to DP62927 t…" at bounding box center [1097, 319] width 887 height 66
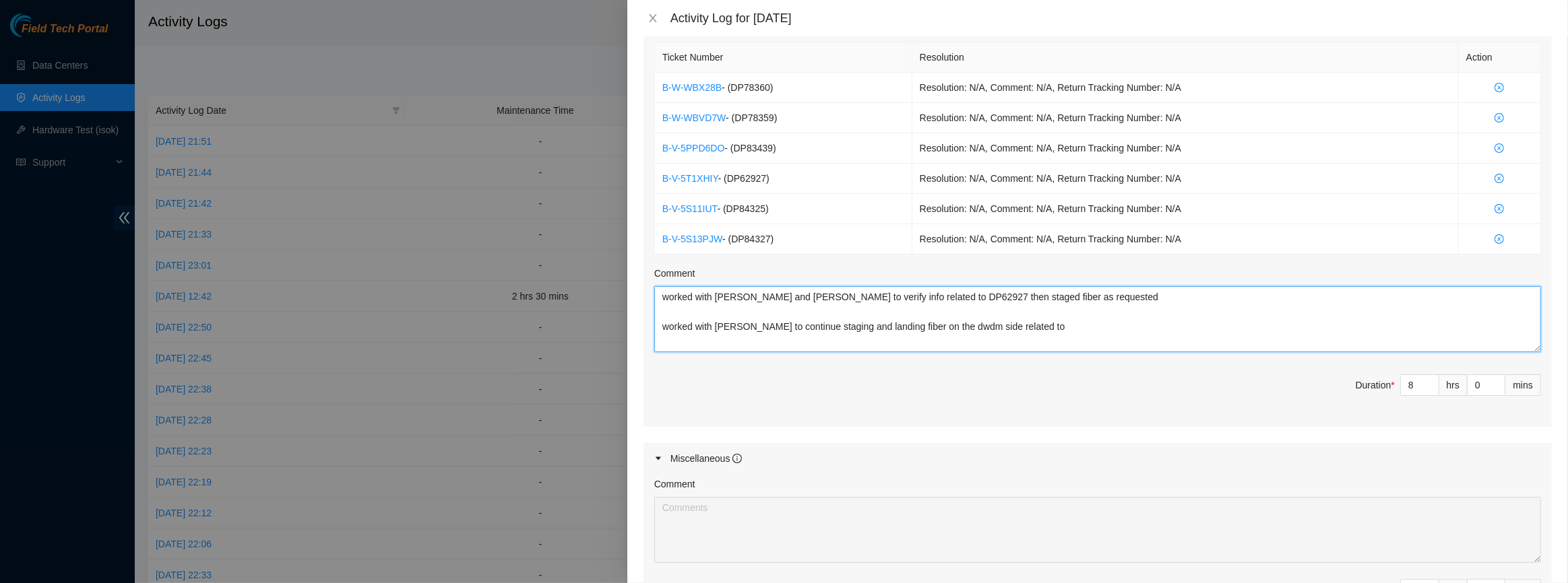
paste textarea "DP84327"
click at [1112, 318] on textarea "worked with [PERSON_NAME] and [PERSON_NAME] to verify info related to DP62927 t…" at bounding box center [1097, 319] width 887 height 66
paste textarea "DP84327"
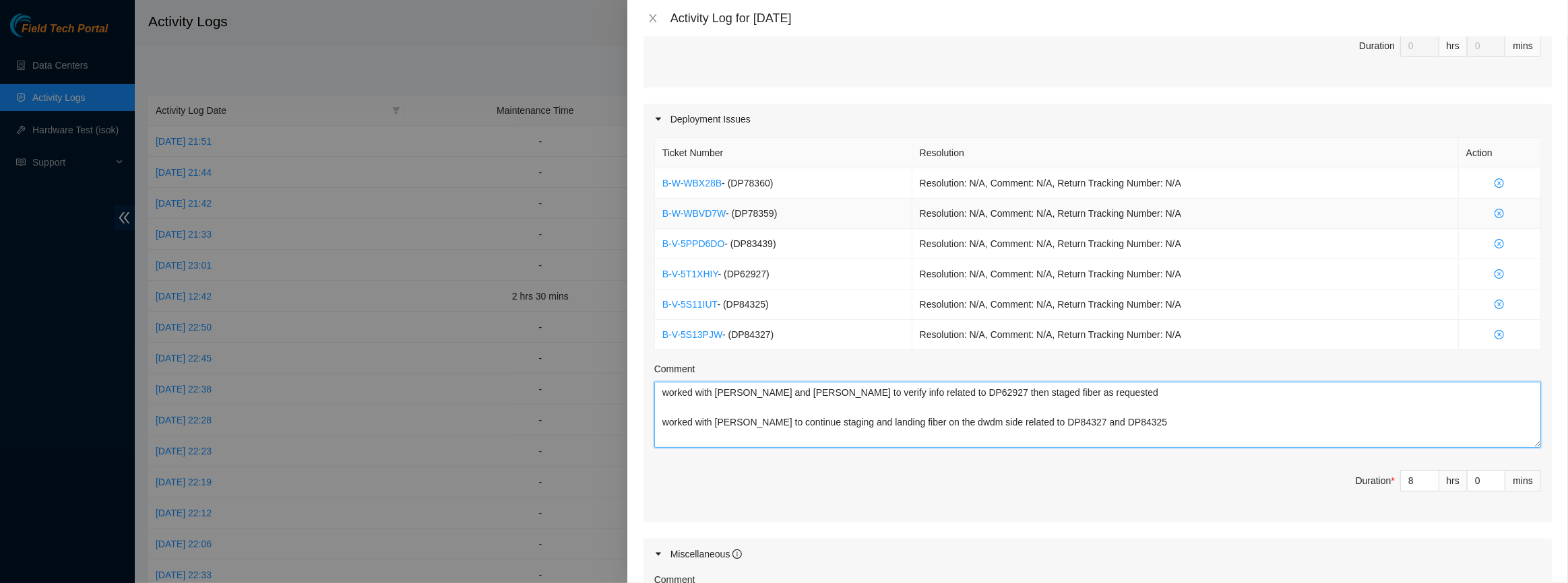
scroll to position [245, 0]
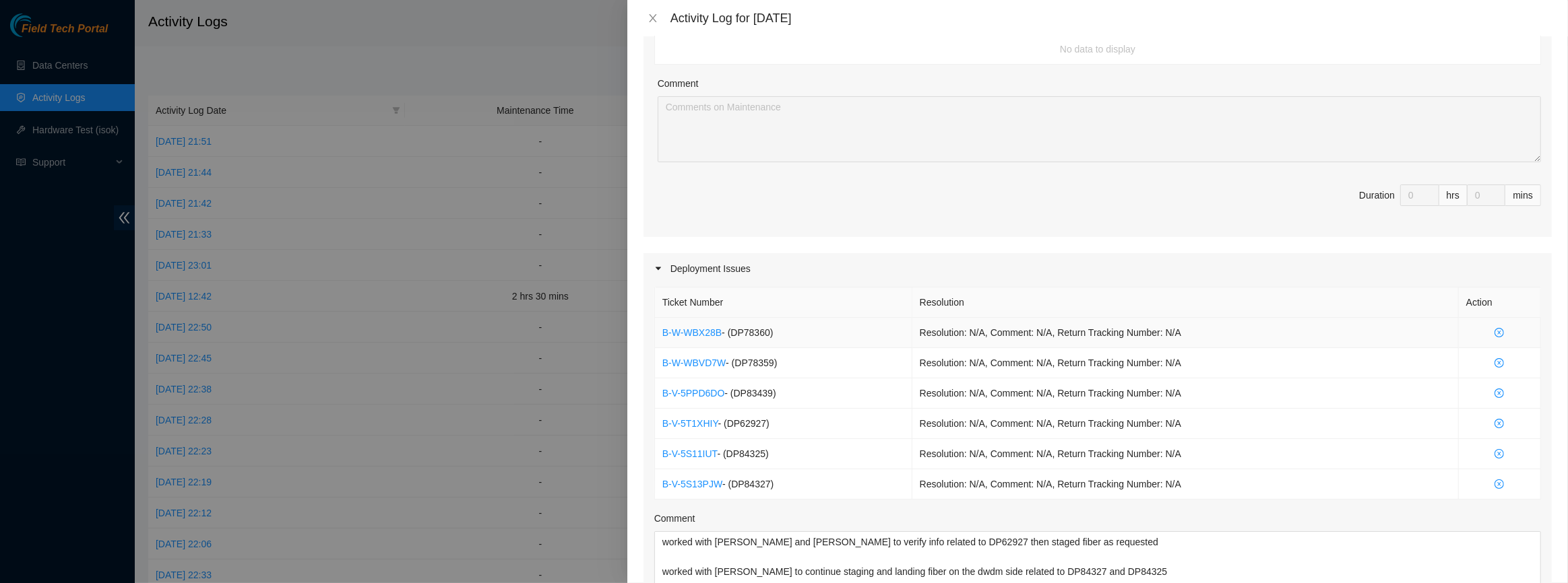
click at [761, 335] on span "- ( DP78360 )" at bounding box center [748, 333] width 52 height 10
copy span "DP78360"
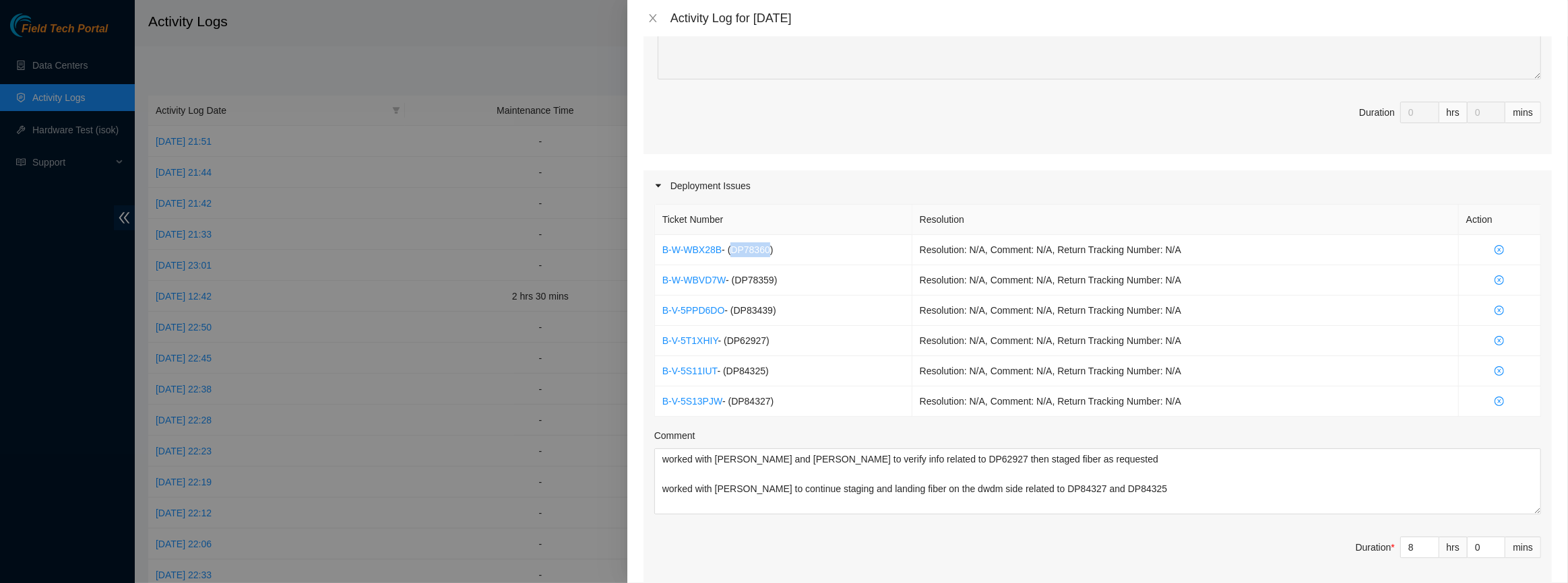
scroll to position [490, 0]
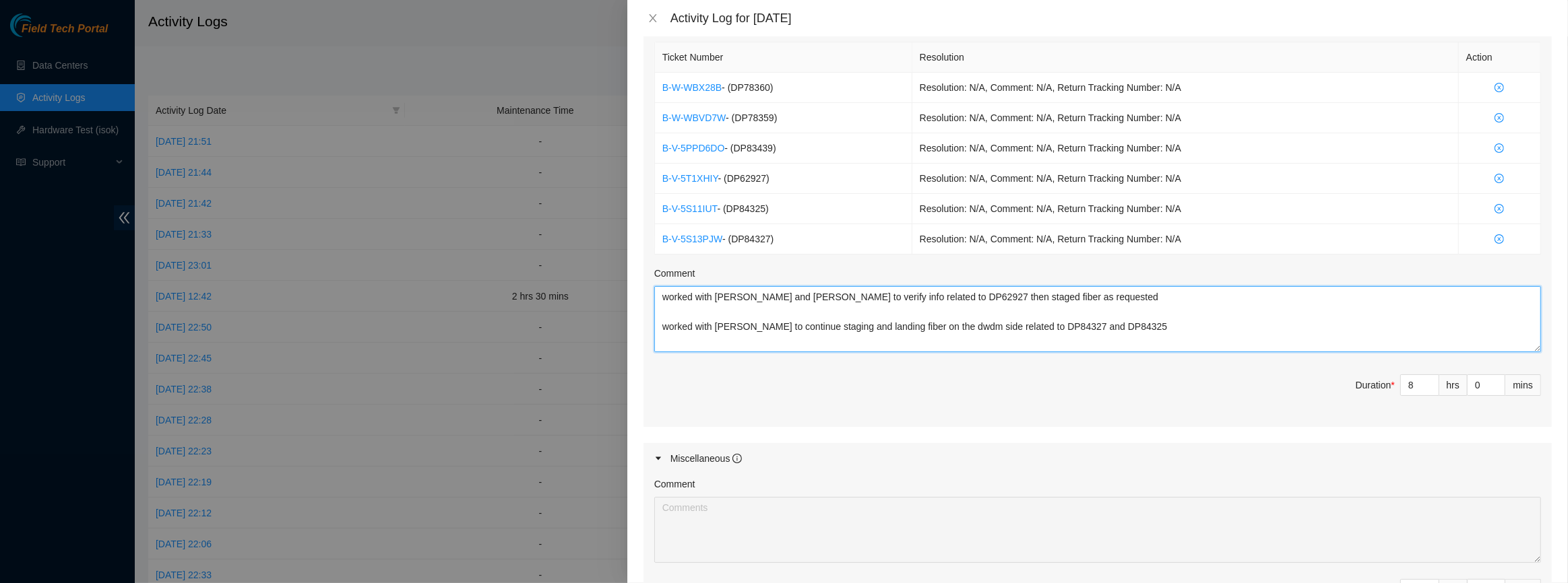
click at [1155, 319] on textarea "worked with [PERSON_NAME] and [PERSON_NAME] to verify info related to DP62927 t…" at bounding box center [1097, 319] width 887 height 66
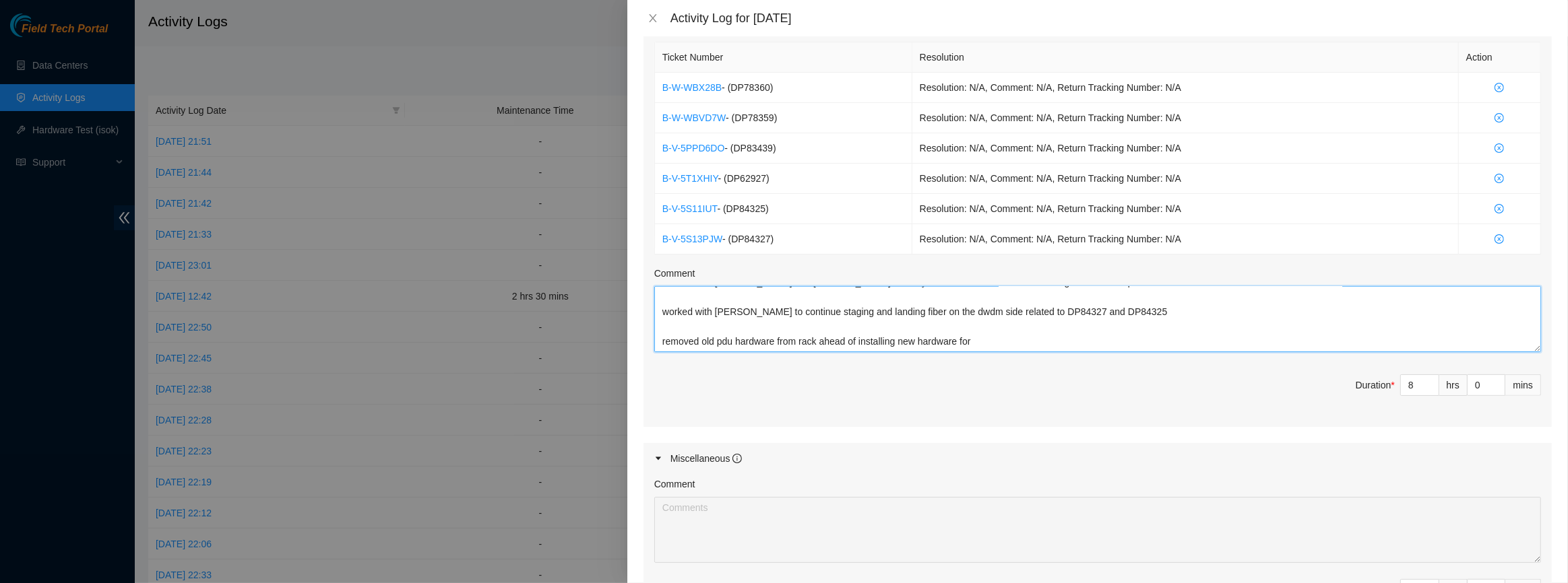
paste textarea "DP78360"
click at [757, 147] on span "- ( DP83439 )" at bounding box center [750, 147] width 52 height 10
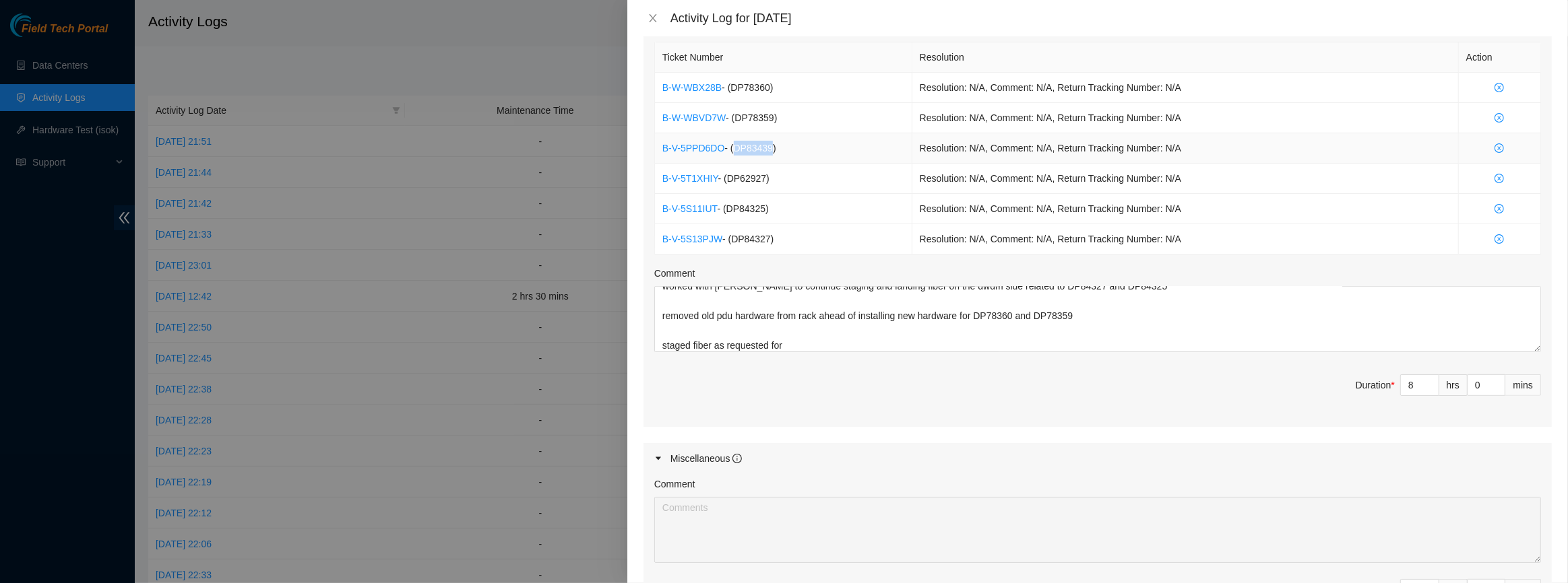
click at [757, 147] on span "- ( DP83439 )" at bounding box center [750, 147] width 52 height 10
copy span "DP83439"
click at [856, 349] on textarea "worked with [PERSON_NAME] and [PERSON_NAME] to verify info related to DP62927 t…" at bounding box center [1097, 319] width 887 height 66
paste textarea "DP83439"
type textarea "worked with [PERSON_NAME] and [PERSON_NAME] to verify info related to DP62927 t…"
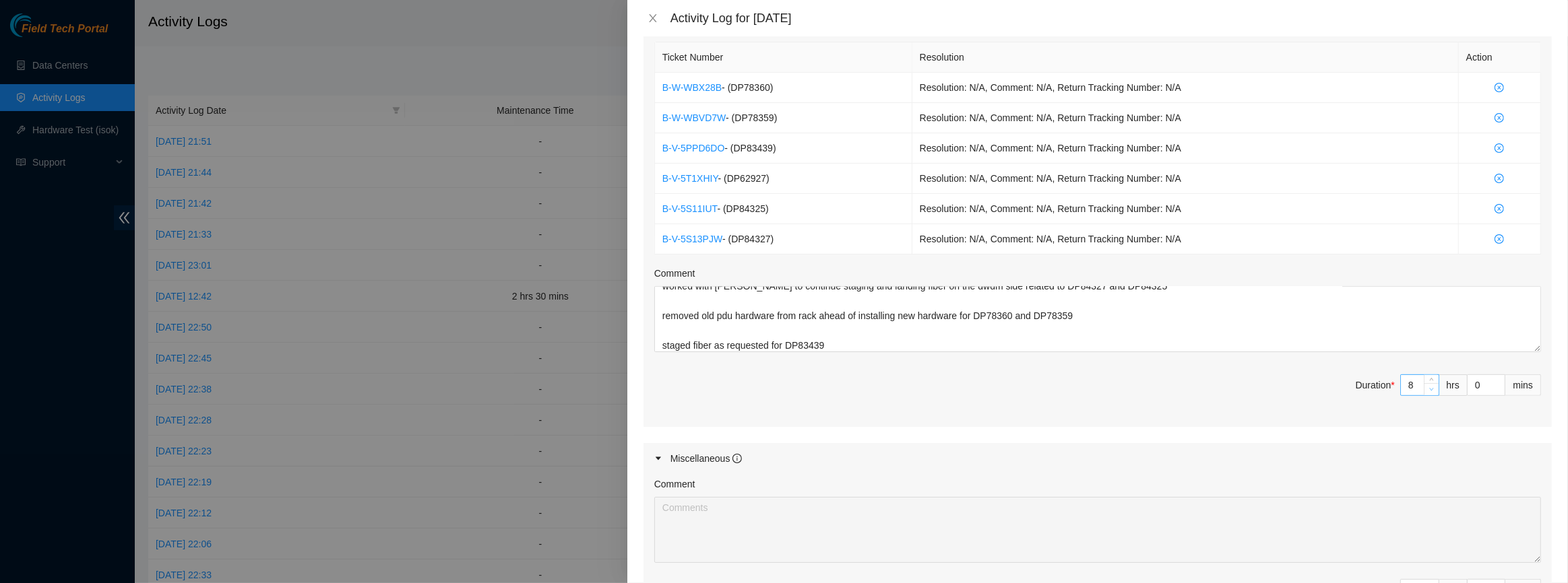
type input "7"
click at [1430, 388] on icon "down" at bounding box center [1432, 389] width 4 height 2
type input "8"
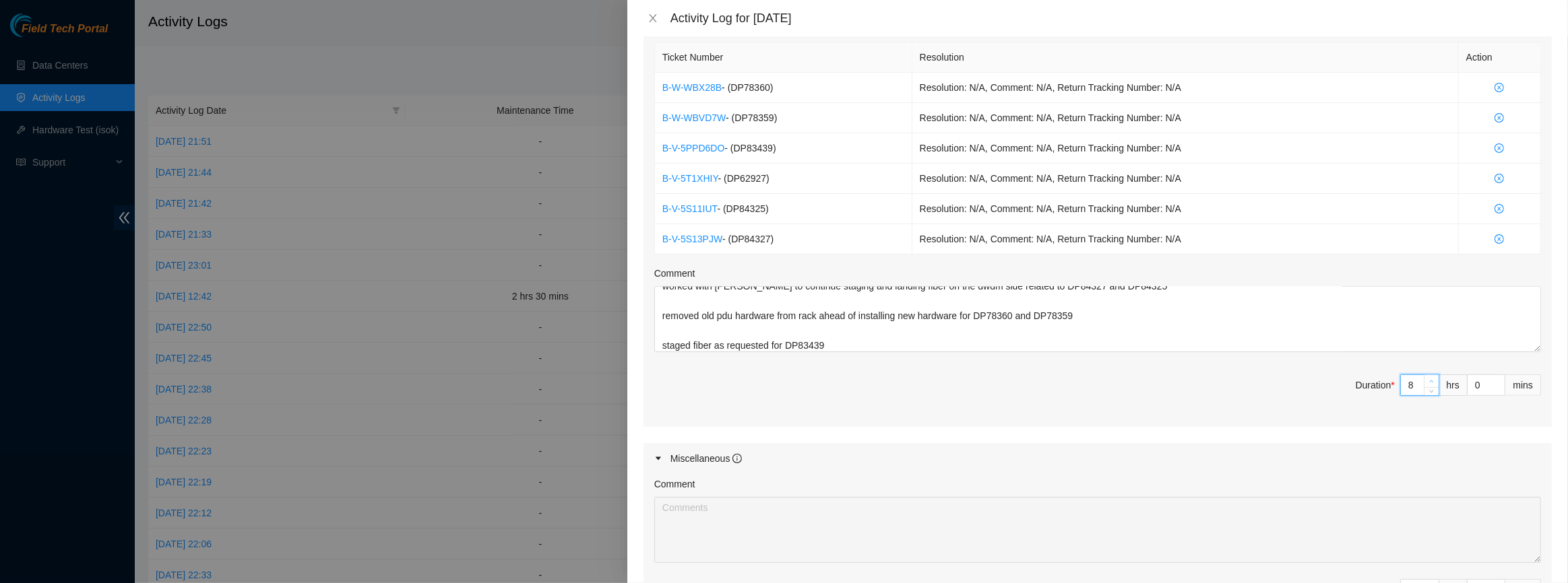
click at [1424, 375] on span "Increase Value" at bounding box center [1431, 381] width 15 height 12
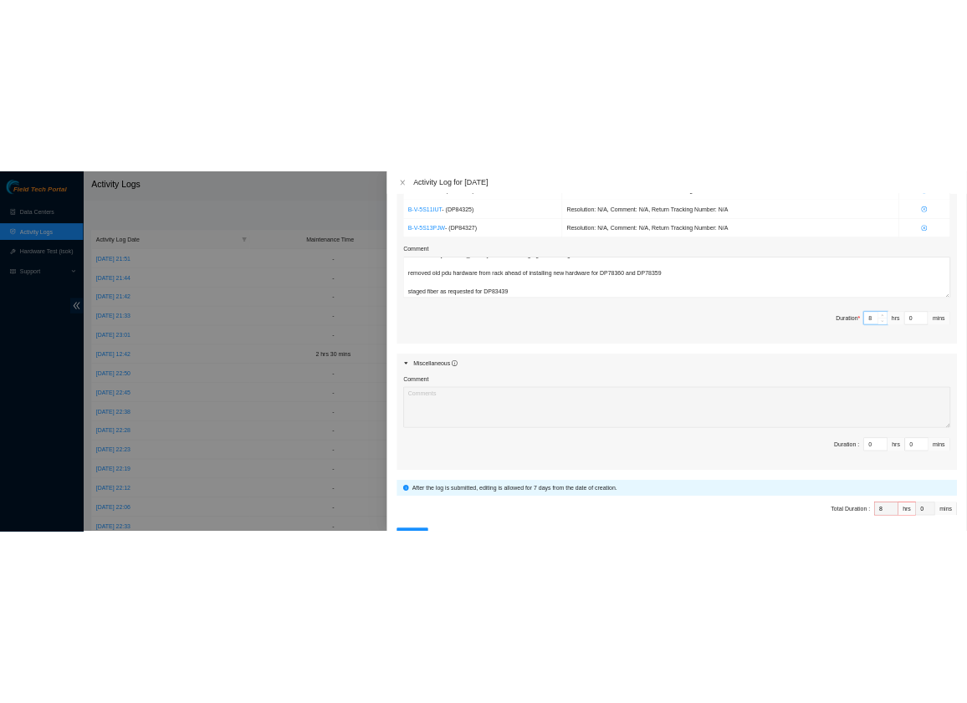
scroll to position [847, 0]
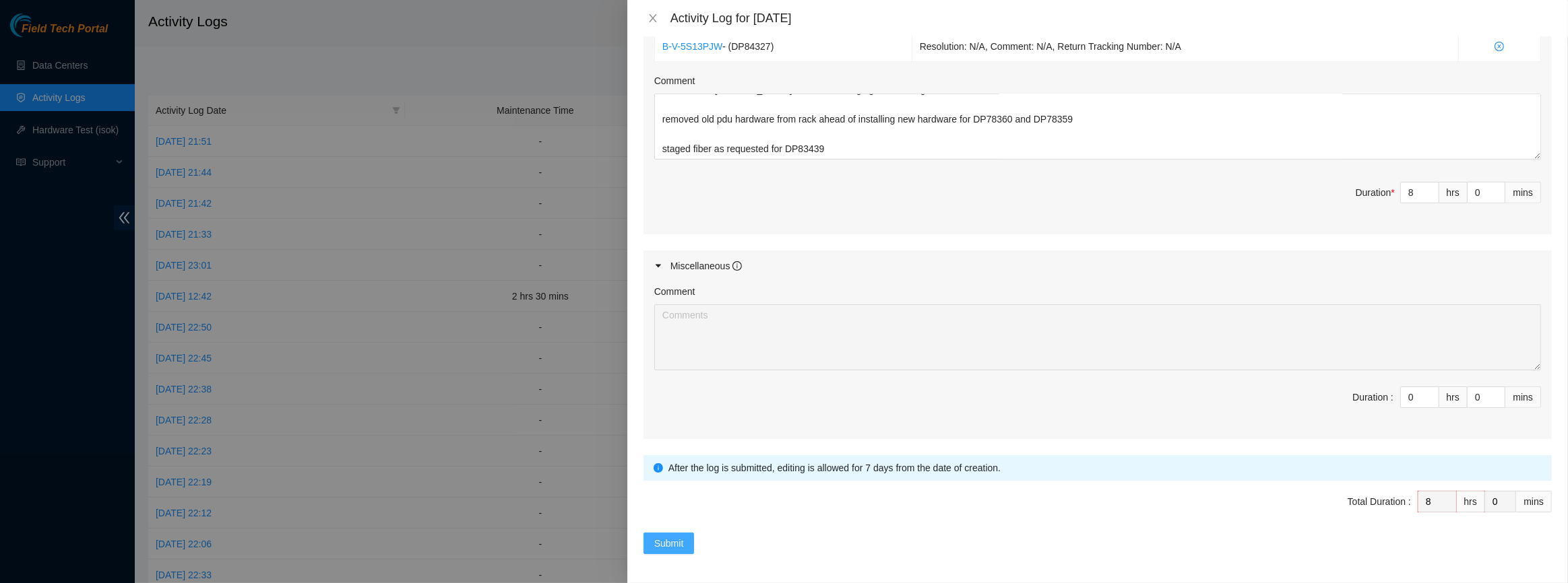
click at [680, 542] on span "Submit" at bounding box center [669, 544] width 30 height 14
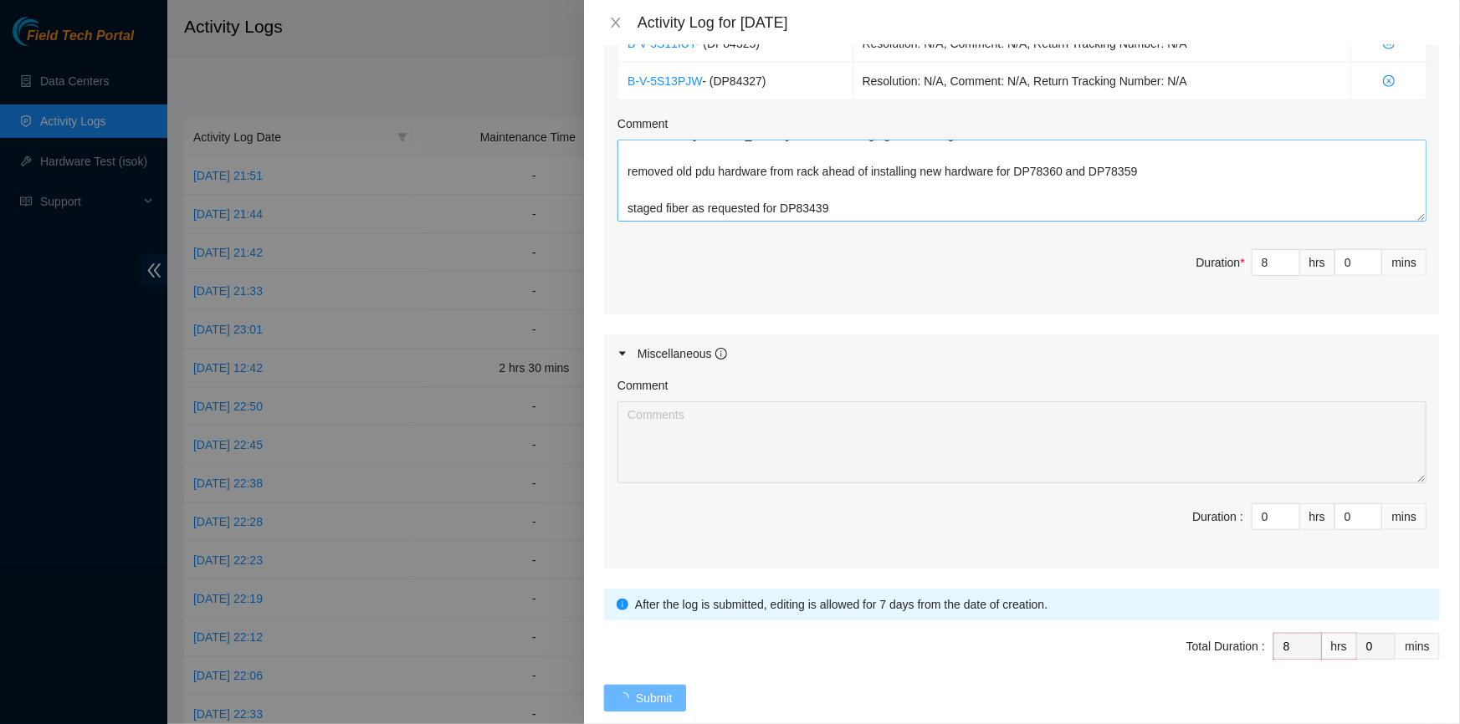
scroll to position [0, 0]
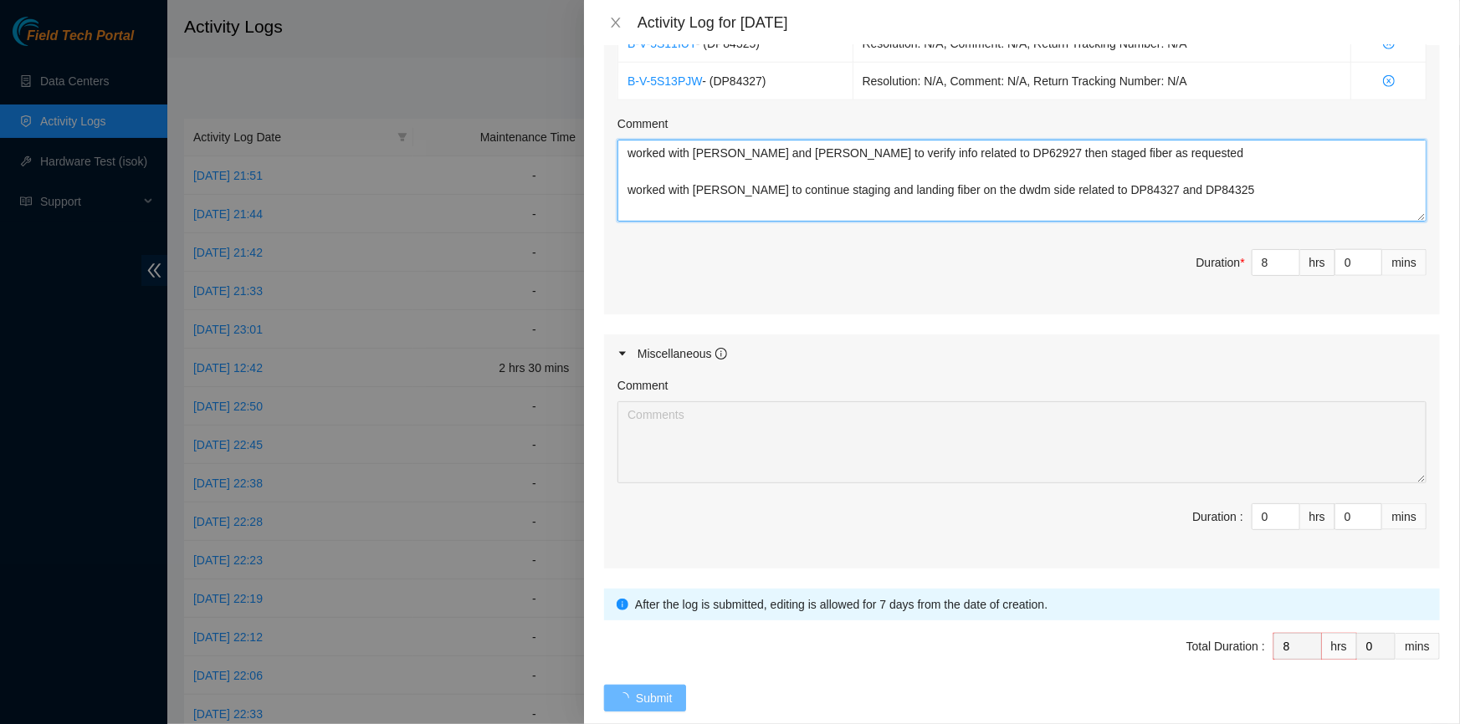
click at [915, 140] on textarea "worked with [PERSON_NAME] and [PERSON_NAME] to verify info related to DP62927 t…" at bounding box center [1021, 181] width 809 height 82
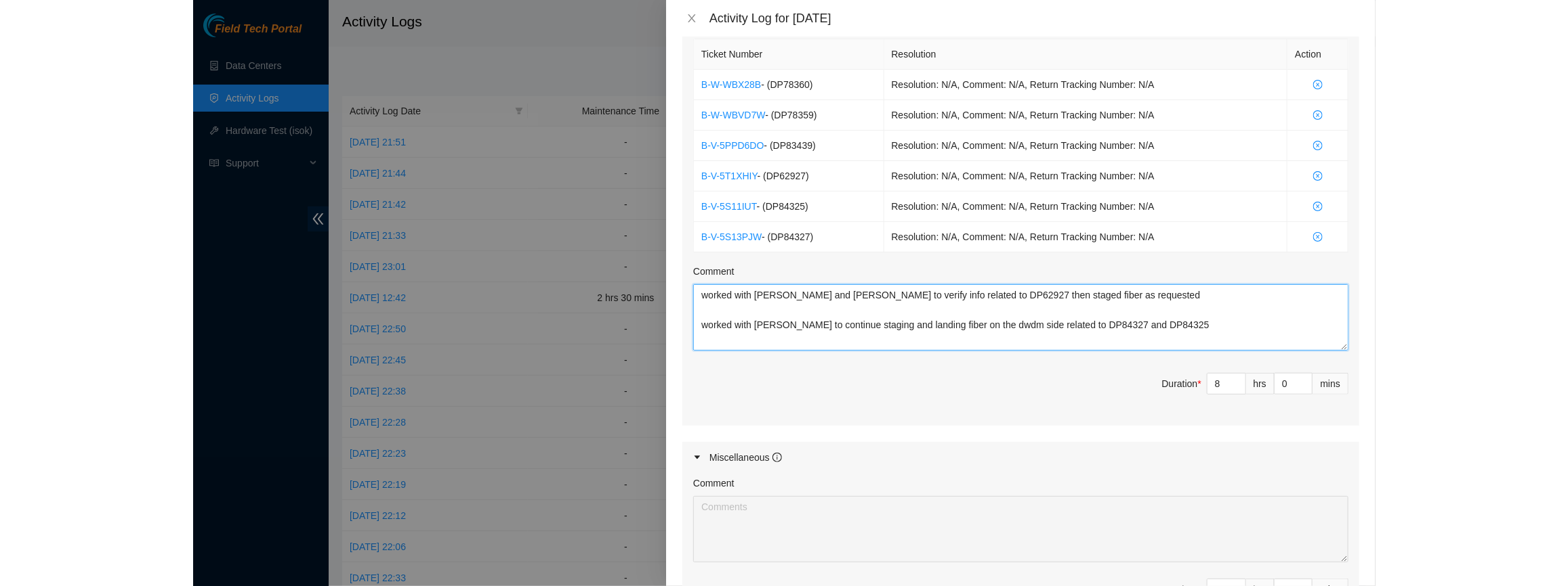
scroll to position [379, 0]
